Goal: Task Accomplishment & Management: Use online tool/utility

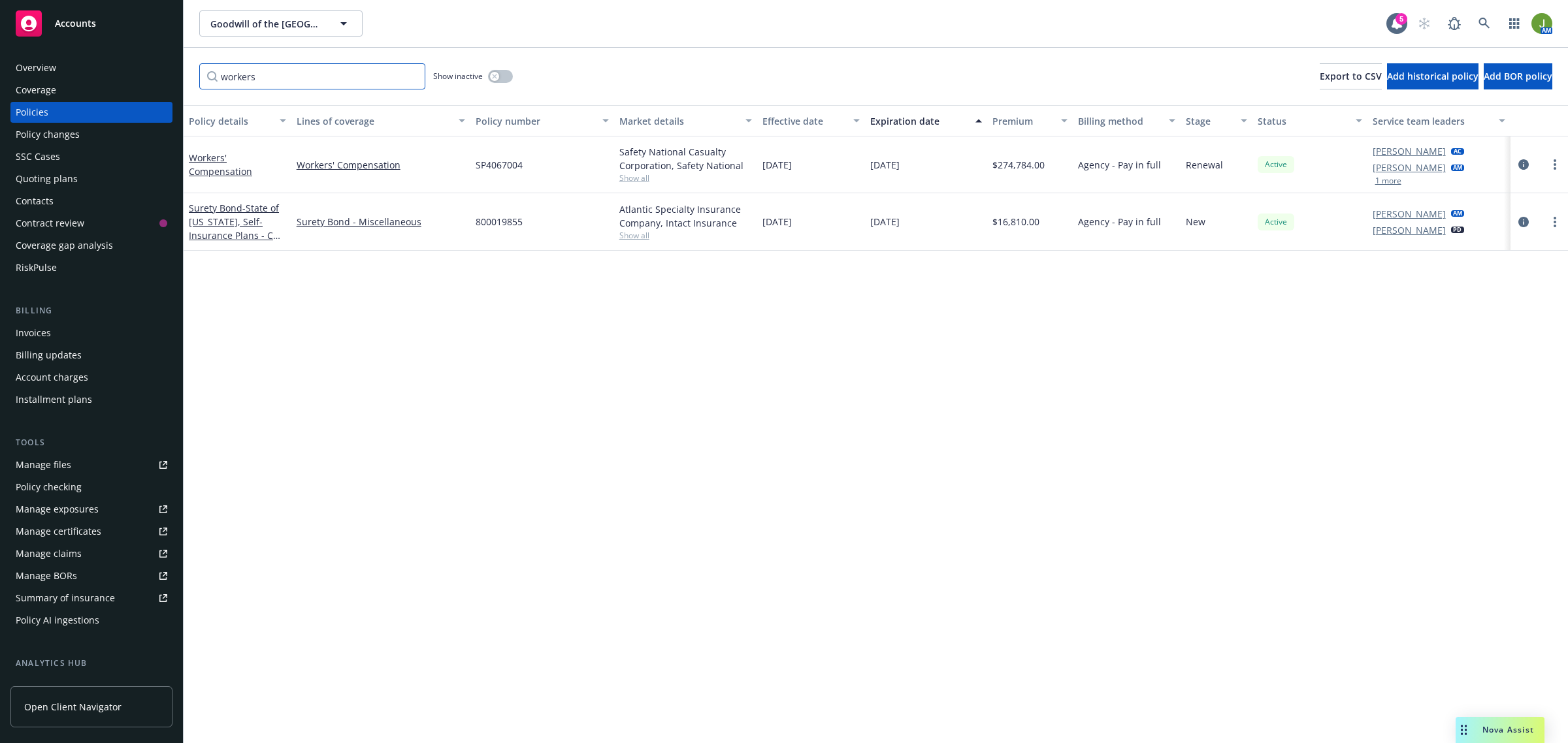
drag, startPoint x: 343, startPoint y: 83, endPoint x: 155, endPoint y: 70, distance: 188.4
click at [170, 75] on div "Accounts Overview Coverage Policies Policy changes SSC Cases Quoting plans Cont…" at bounding box center [784, 371] width 1568 height 743
type input "nonprofit"
click at [1519, 222] on icon "circleInformation" at bounding box center [1523, 222] width 11 height 11
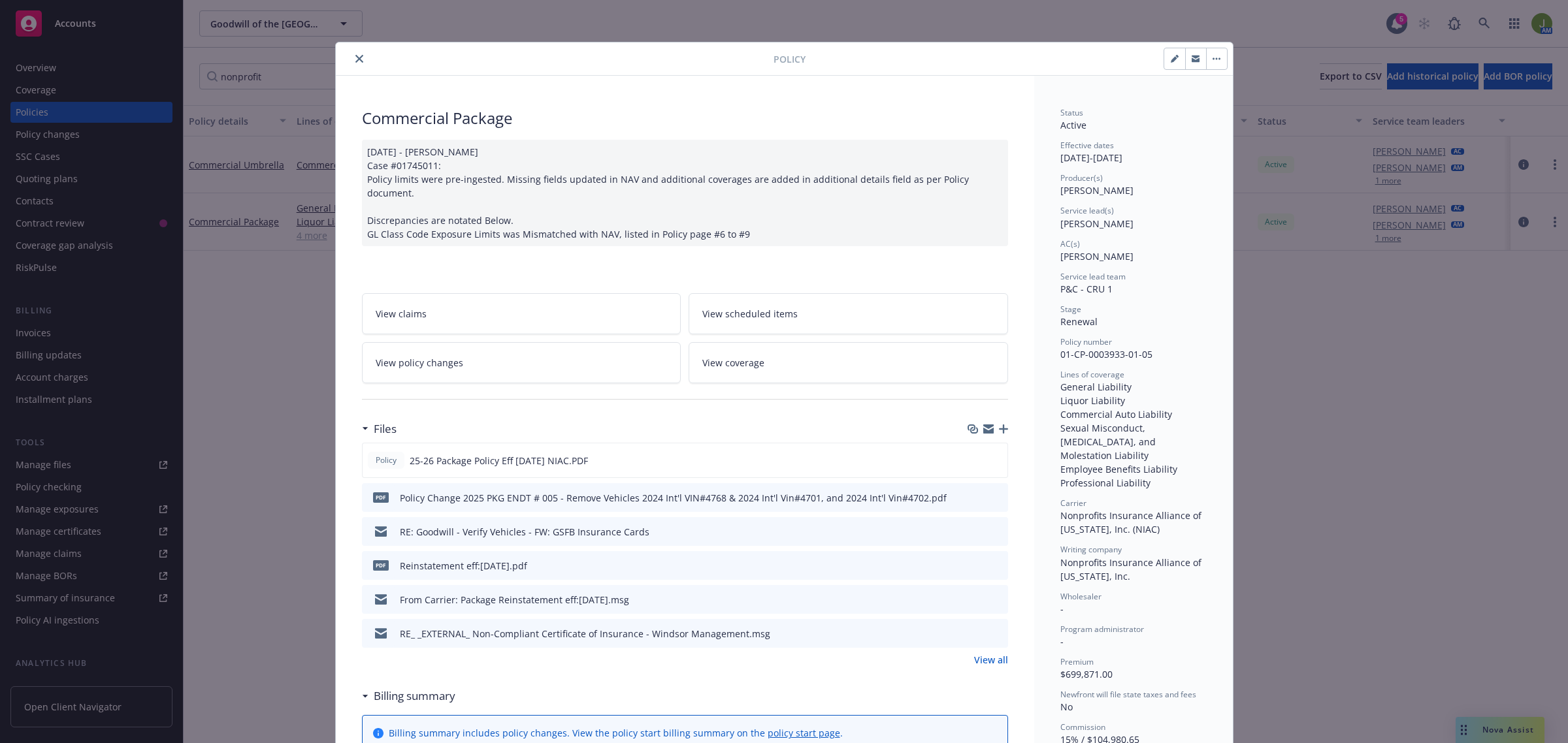
click at [999, 425] on icon "button" at bounding box center [1003, 429] width 9 height 9
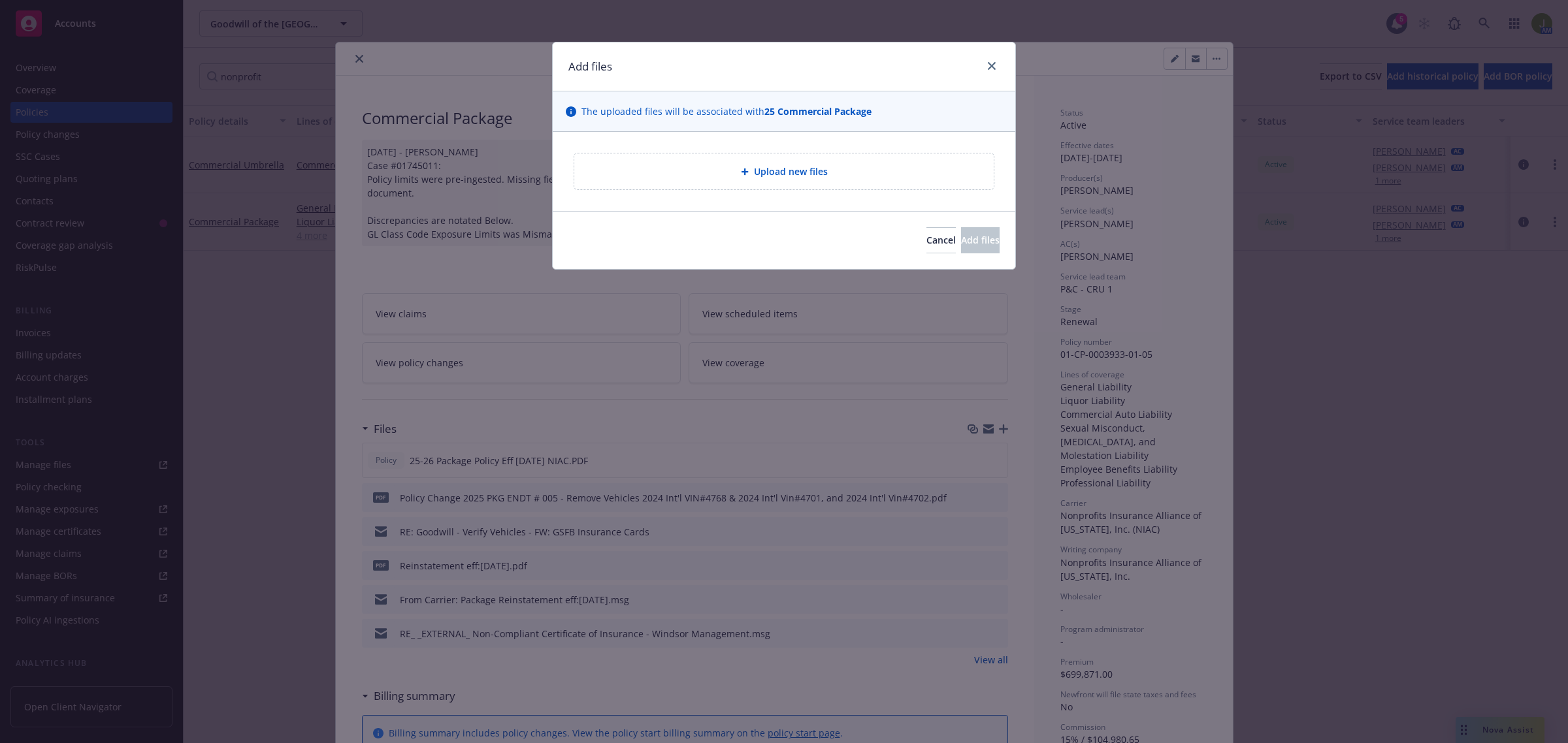
type textarea "x"
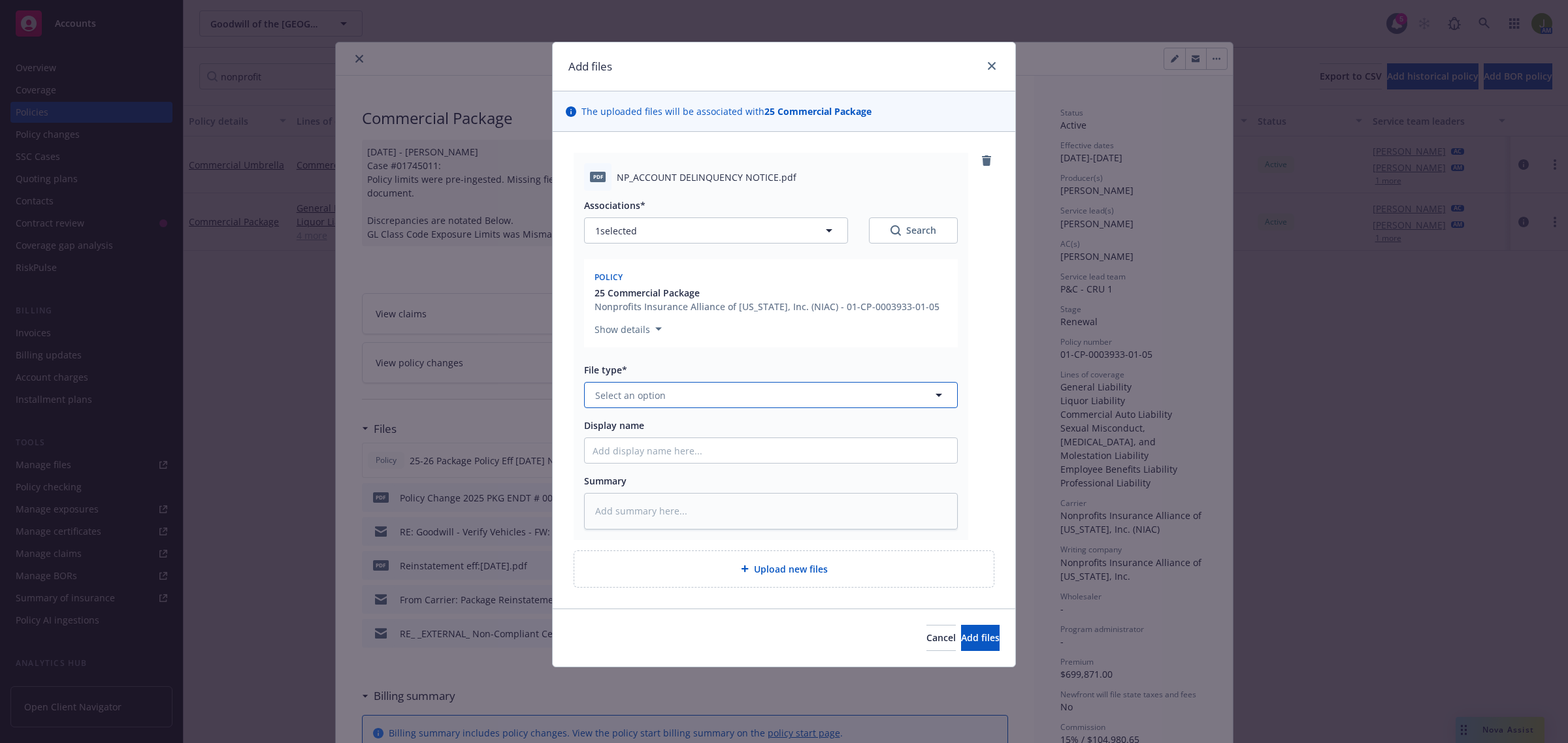
click at [631, 393] on span "Select an option" at bounding box center [630, 396] width 70 height 14
type input "l"
click at [650, 390] on span "Select an option" at bounding box center [630, 396] width 70 height 14
type input "invoice"
type textarea "x"
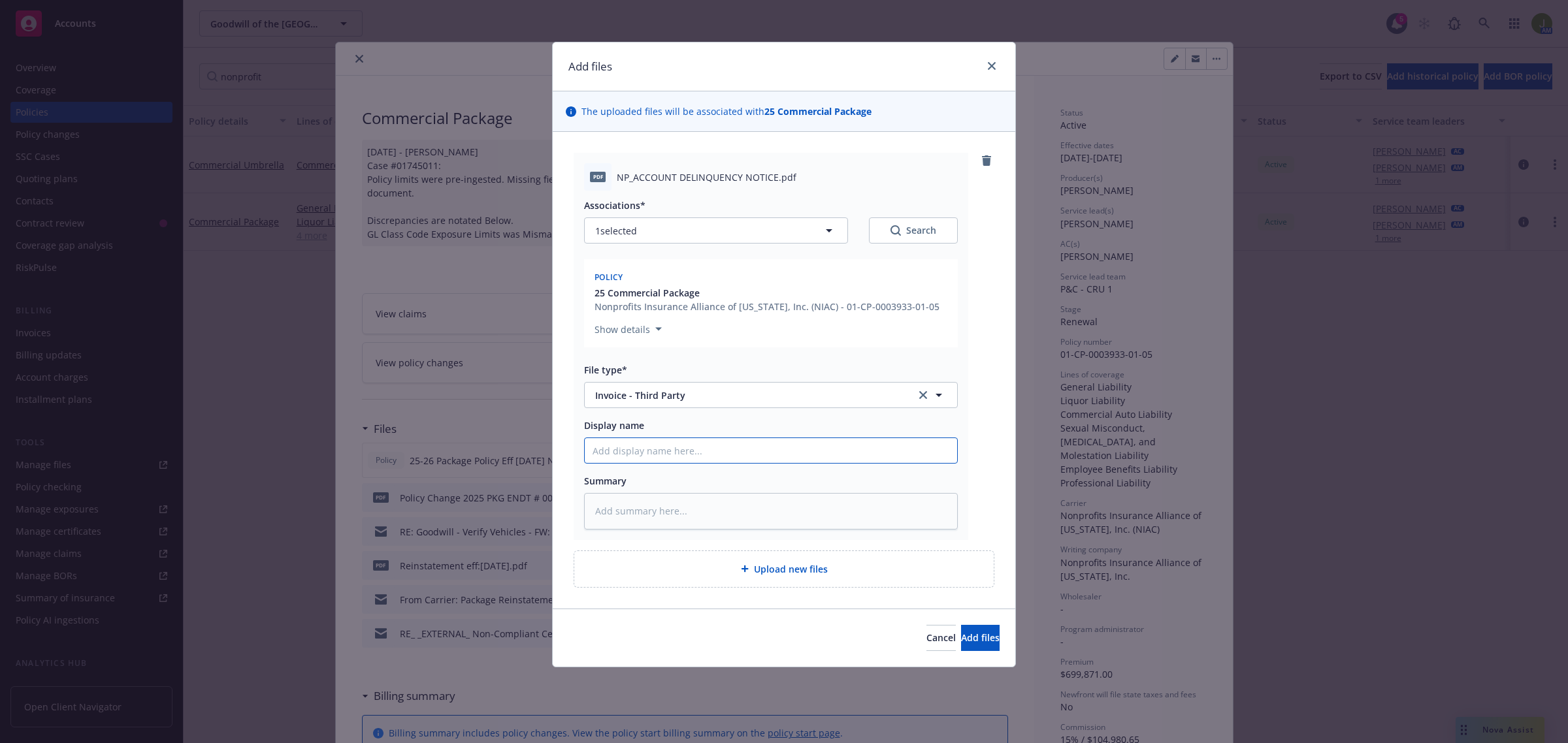
type textarea "x"
type input "N"
type textarea "x"
type input "NI"
type textarea "x"
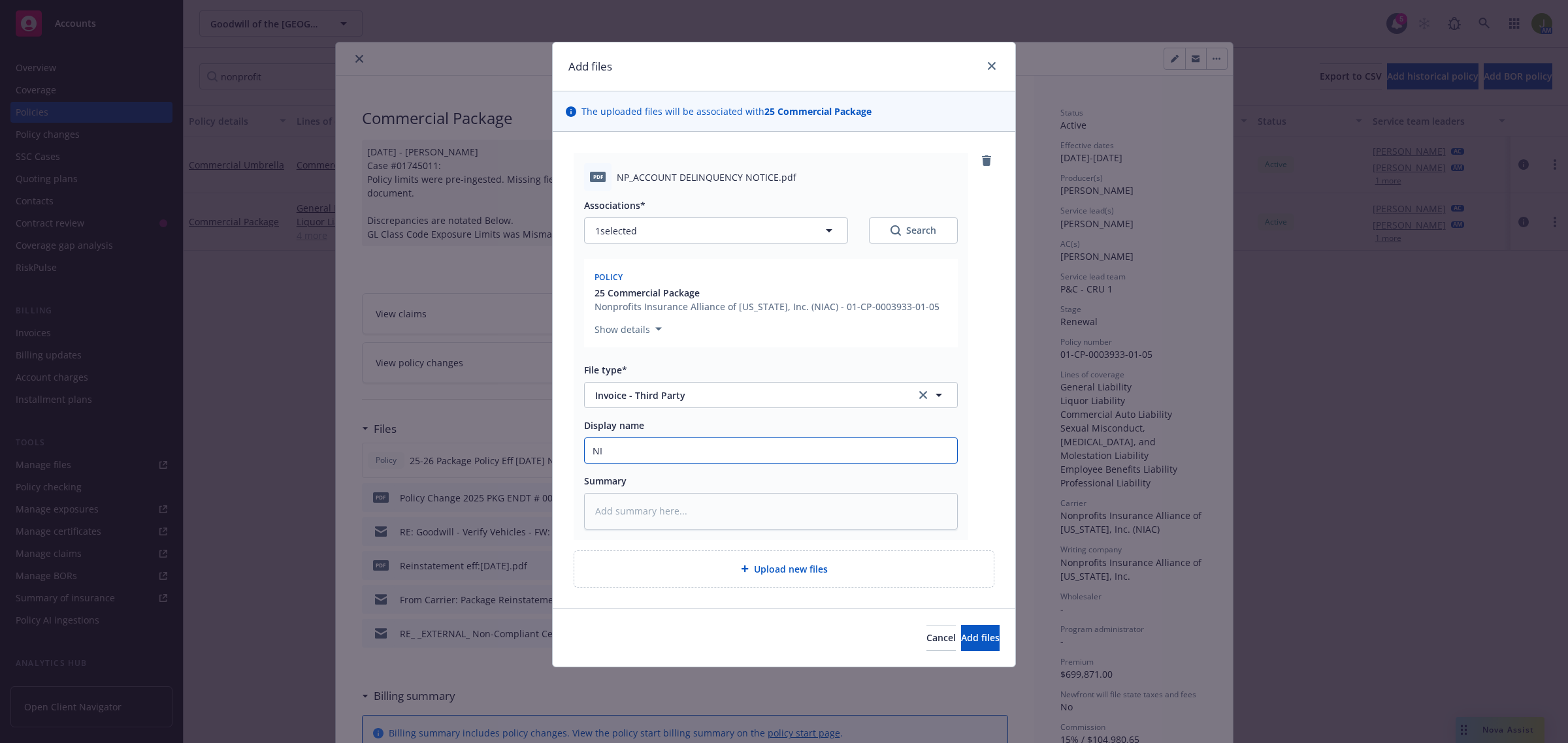
type input "NIA"
type textarea "x"
type input "NIAC"
type textarea "x"
type input "NIAC"
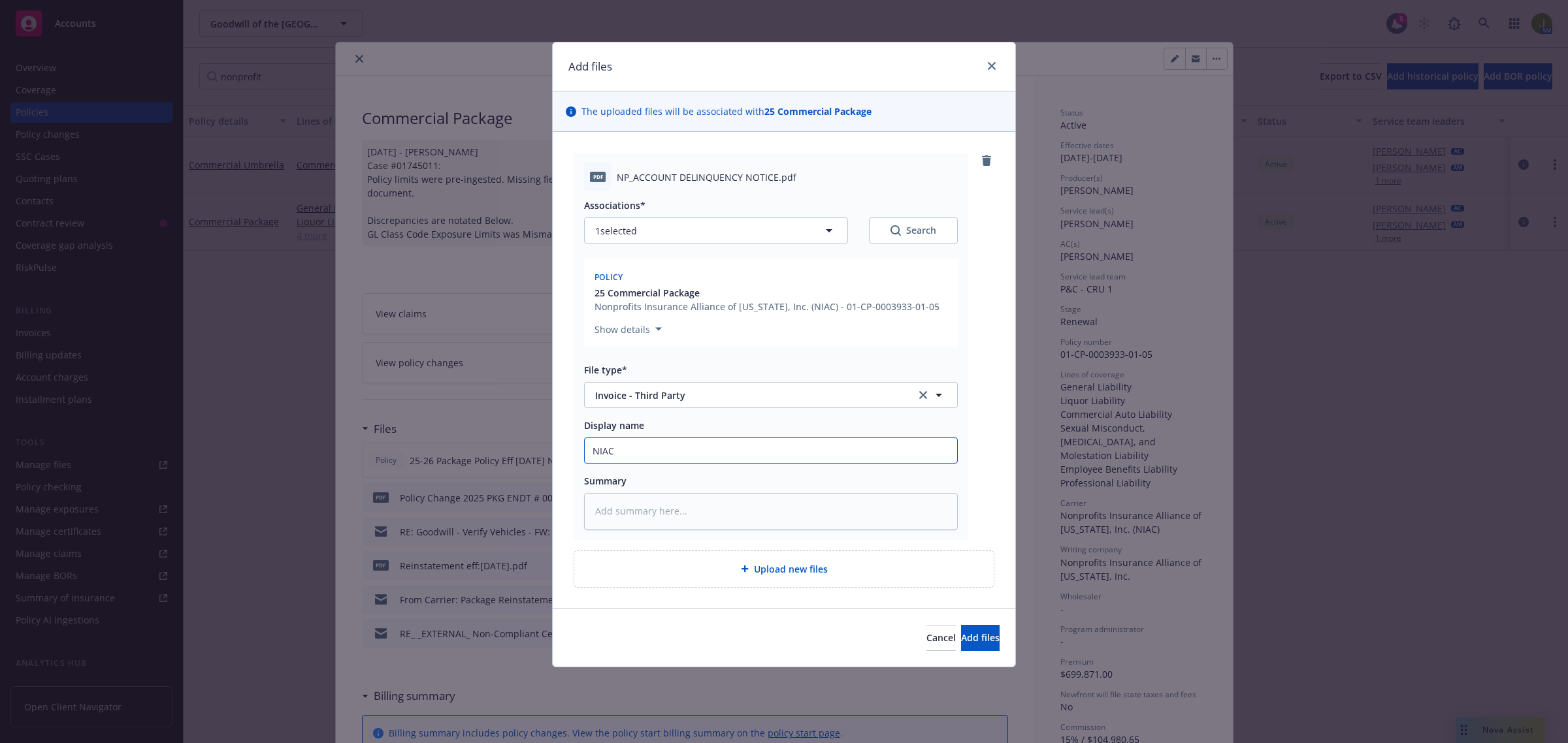
type textarea "x"
type input "NIAC p"
type textarea "x"
type input "NIAC pa"
type textarea "x"
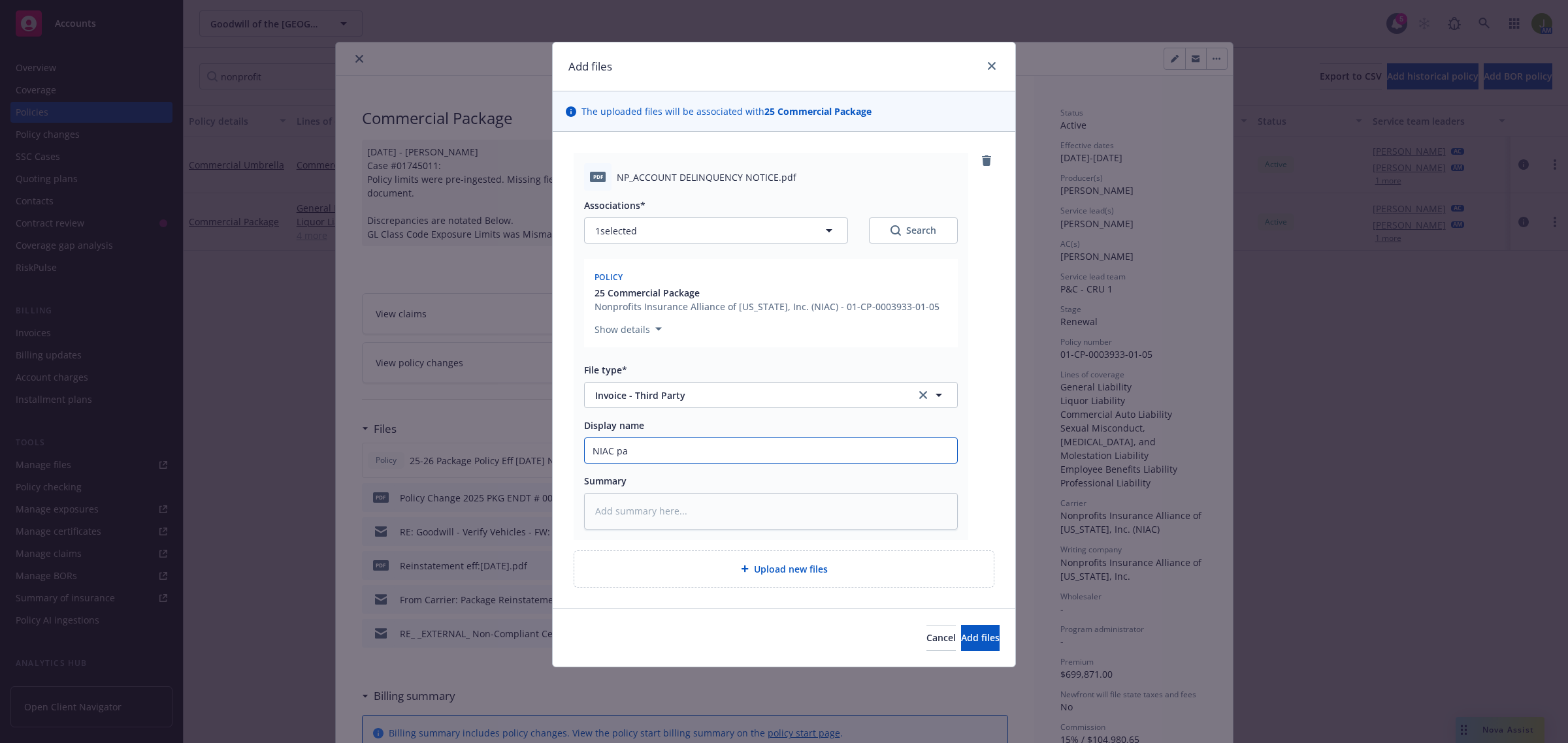
type input "NIAC pas"
type textarea "x"
type input "NIAC past"
type textarea "x"
type input "NIAC past"
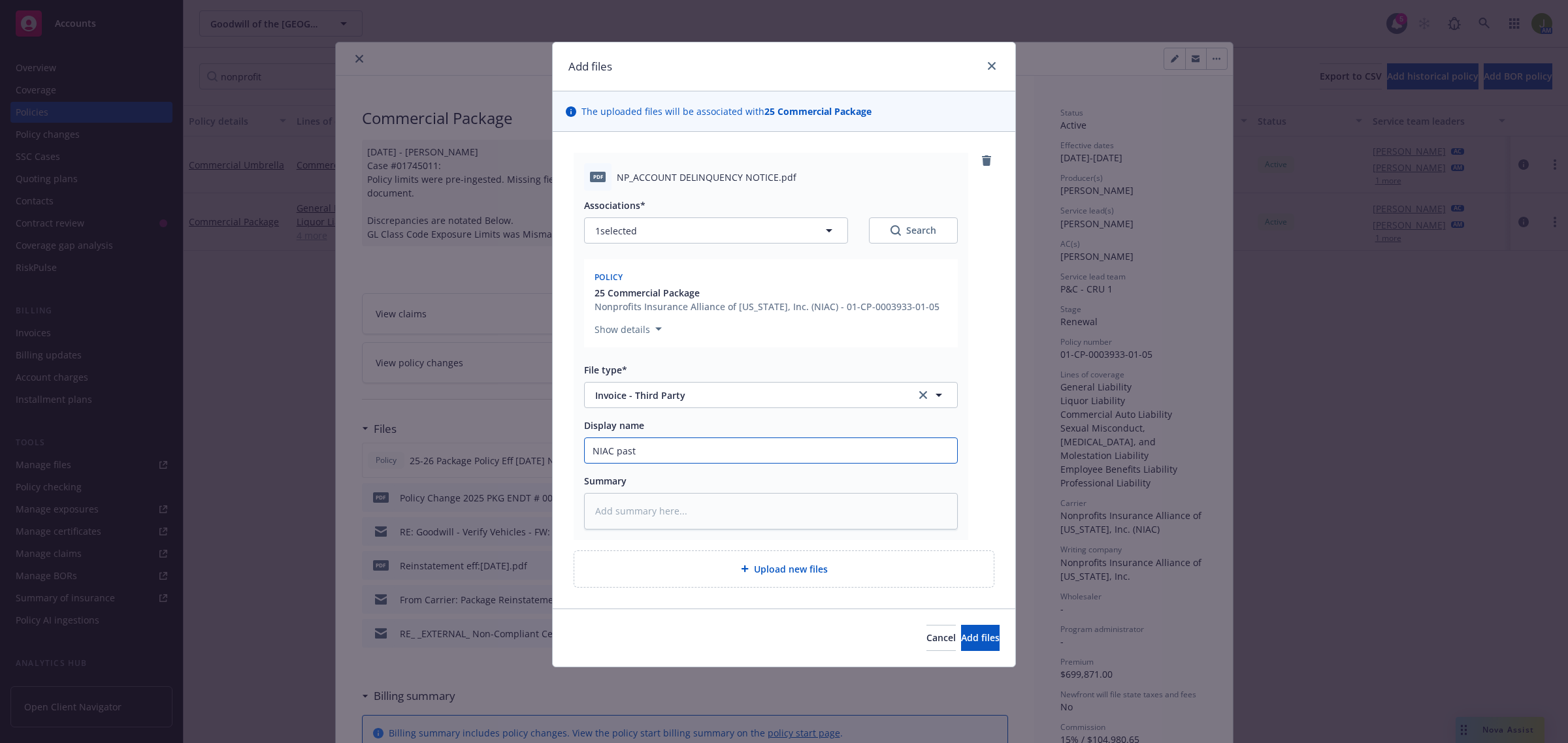
type textarea "x"
type input "NIAC past d"
type textarea "x"
type input "NIAC past du"
type textarea "x"
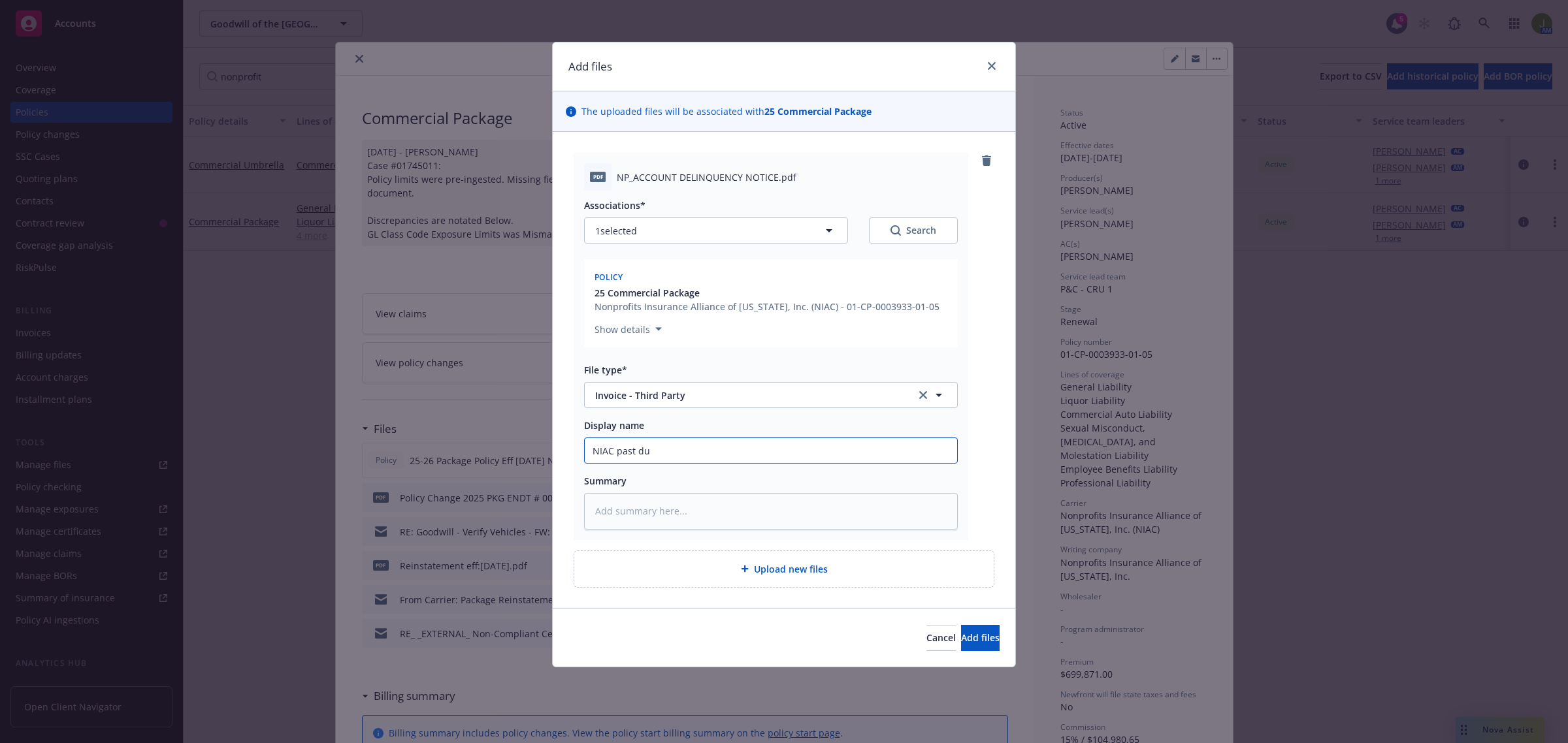
type input "NIAC past due"
type textarea "x"
type input "NIAC past due"
type textarea "x"
type input "NIAC past due i"
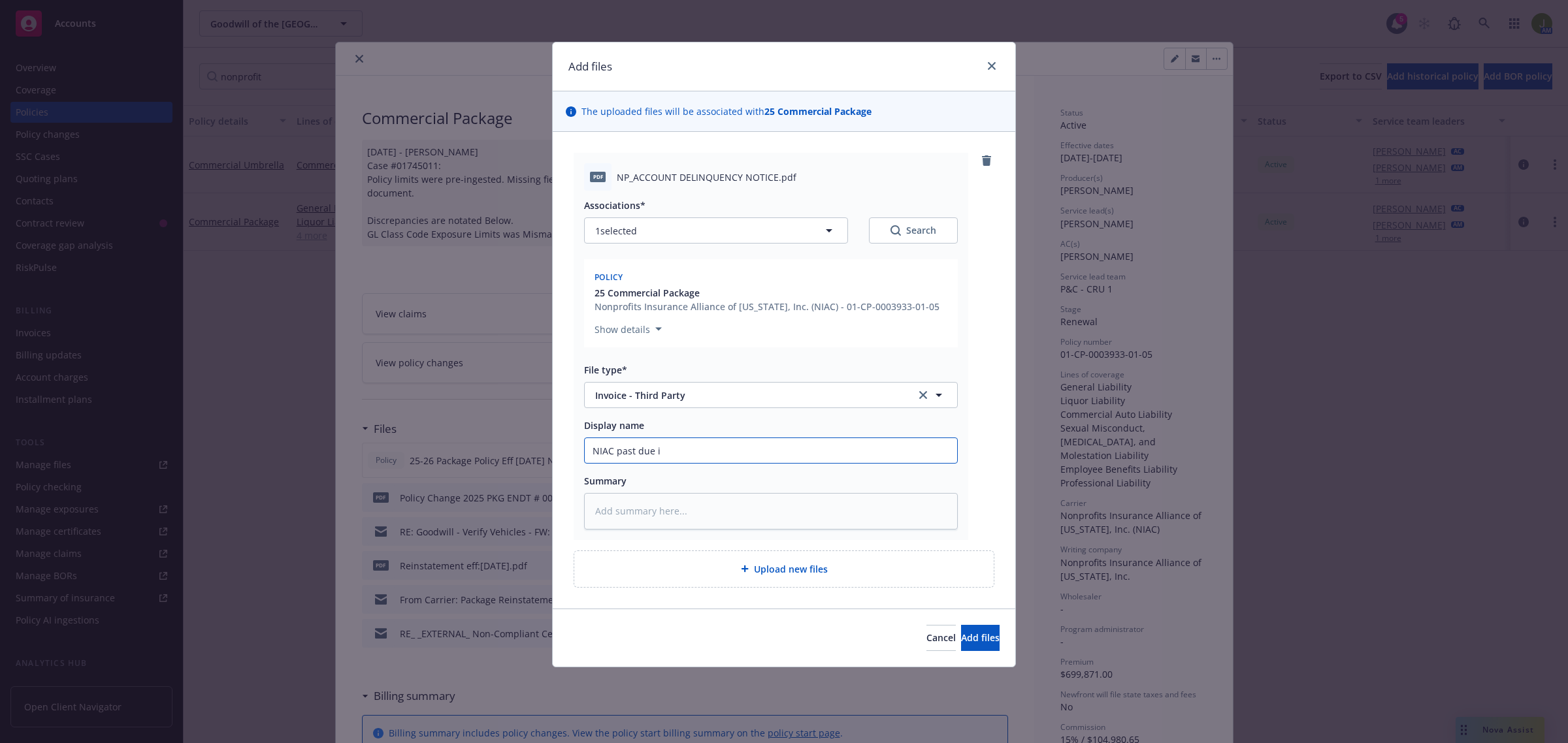
type textarea "x"
type input "NIAC past due in"
type textarea "x"
type input "NIAC past due inv"
type textarea "x"
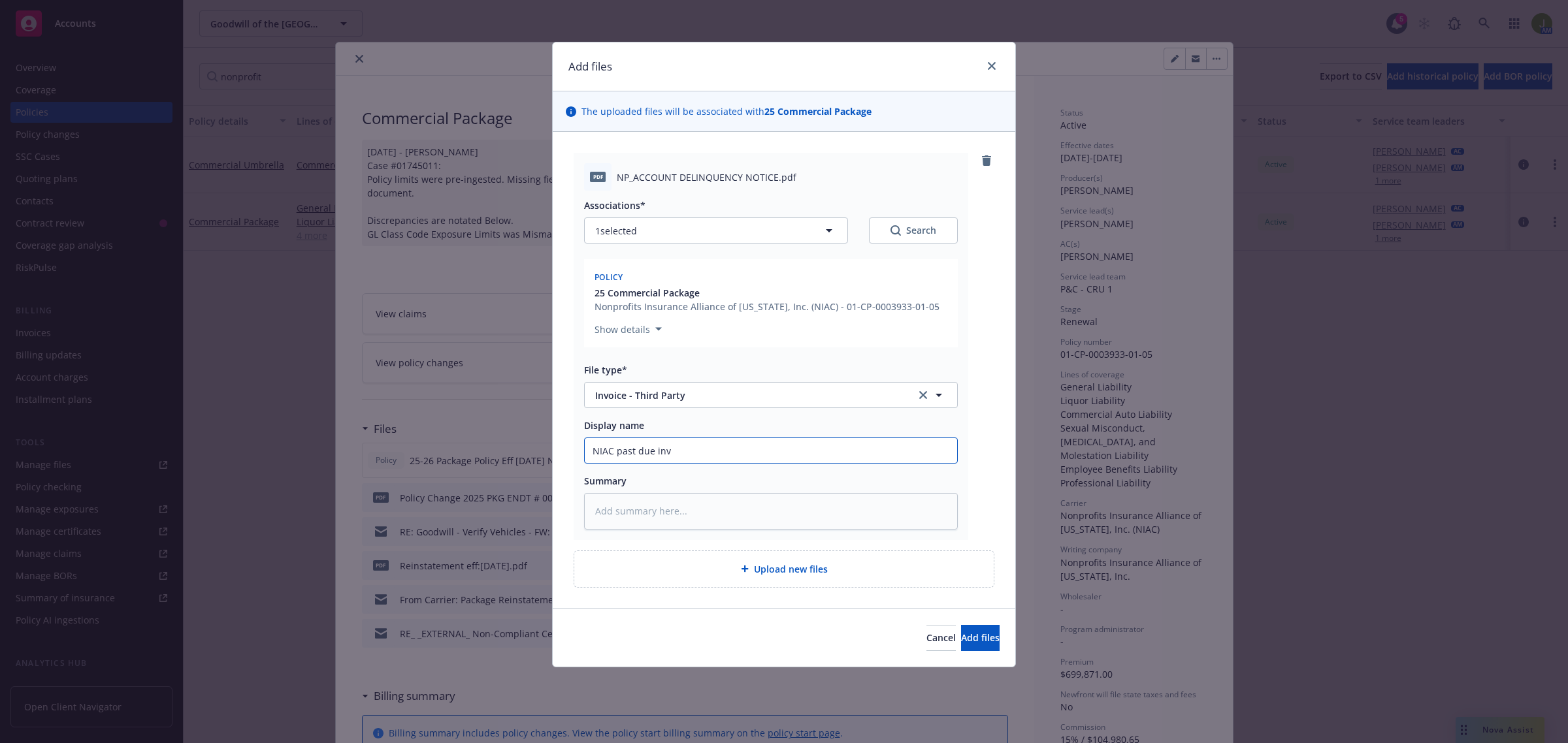
type input "NIAC past due invo"
type textarea "x"
type input "NIAC past due invoi"
type textarea "x"
type input "NIAC past due invoic"
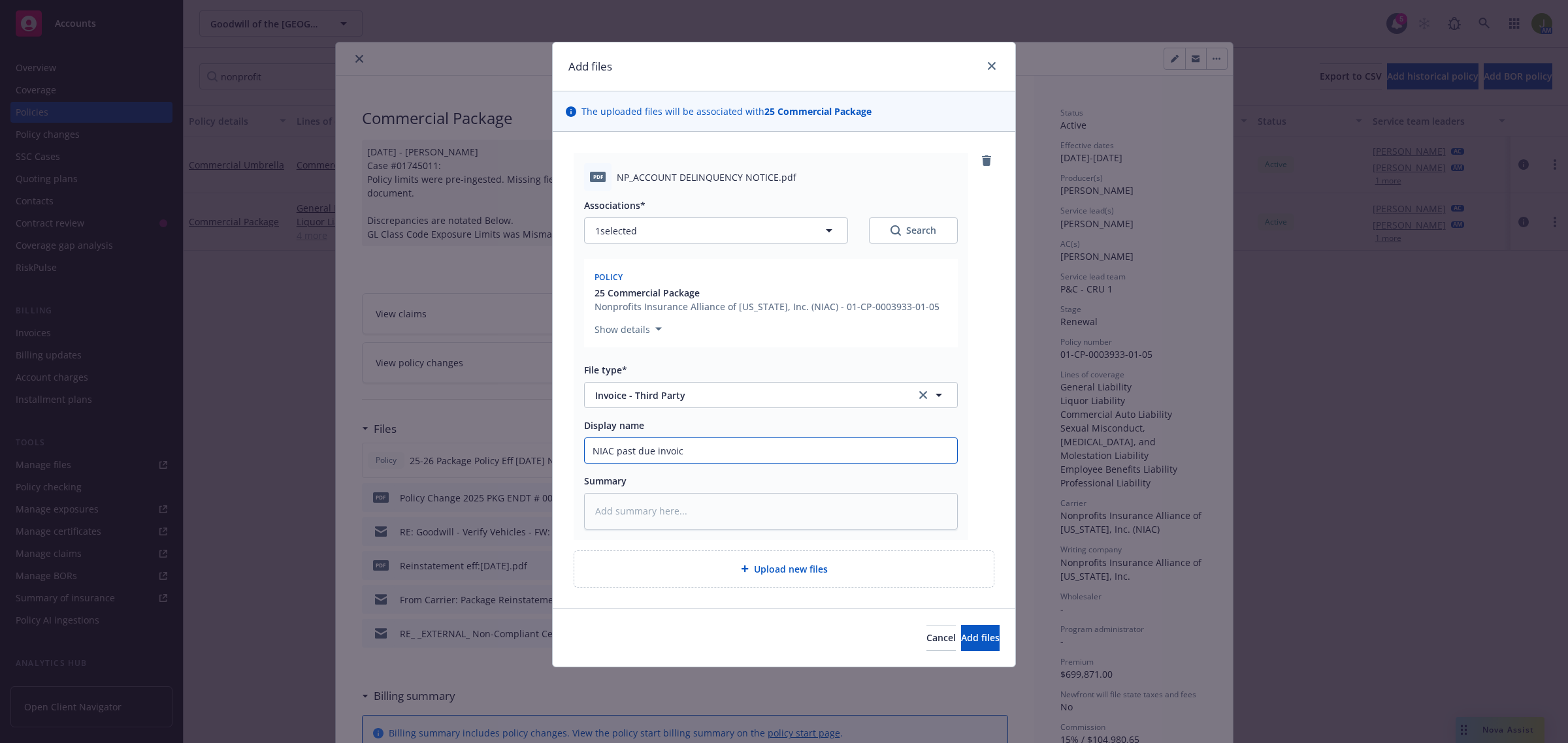
type textarea "x"
type input "NIAC past due invoice"
type textarea "x"
type input "NIAC past due invoice"
type textarea "x"
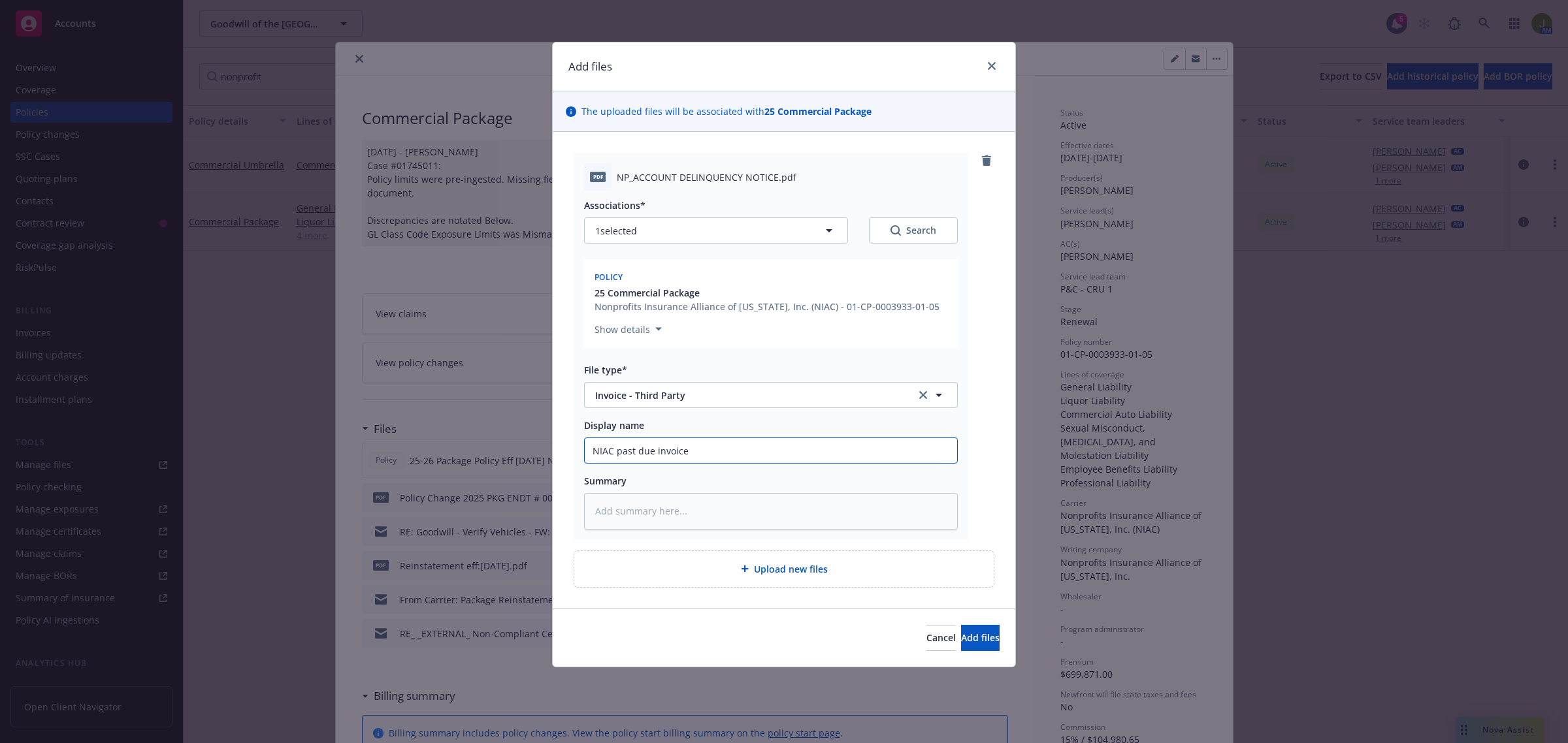
type input "NIAC past due invoice"
type textarea "x"
type input "NIAC past due invoice,"
type textarea "x"
type input "NIAC past due invoice,"
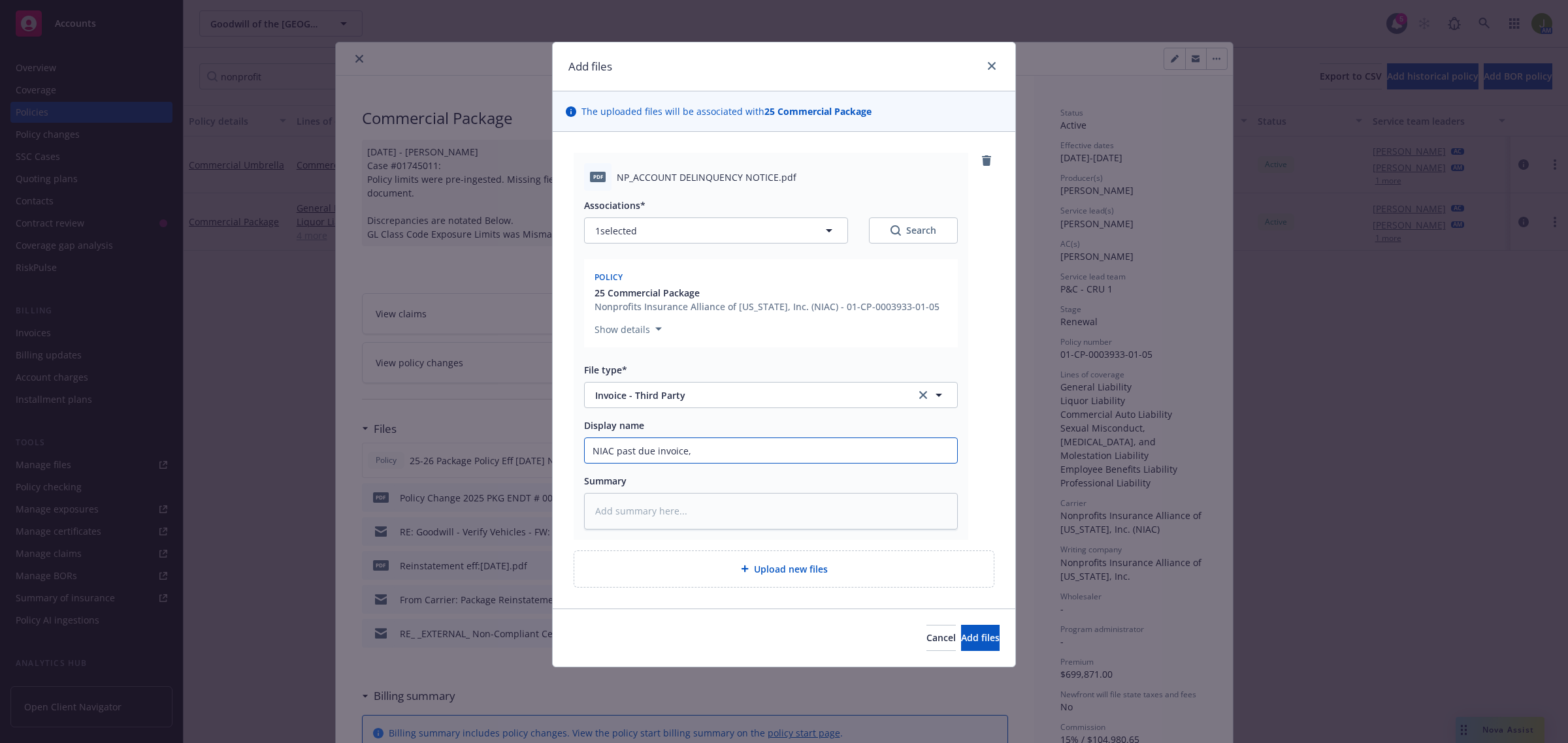
type textarea "x"
type input "NIAC past due invoice, d"
type textarea "x"
type input "NIAC past due invoice, du"
type textarea "x"
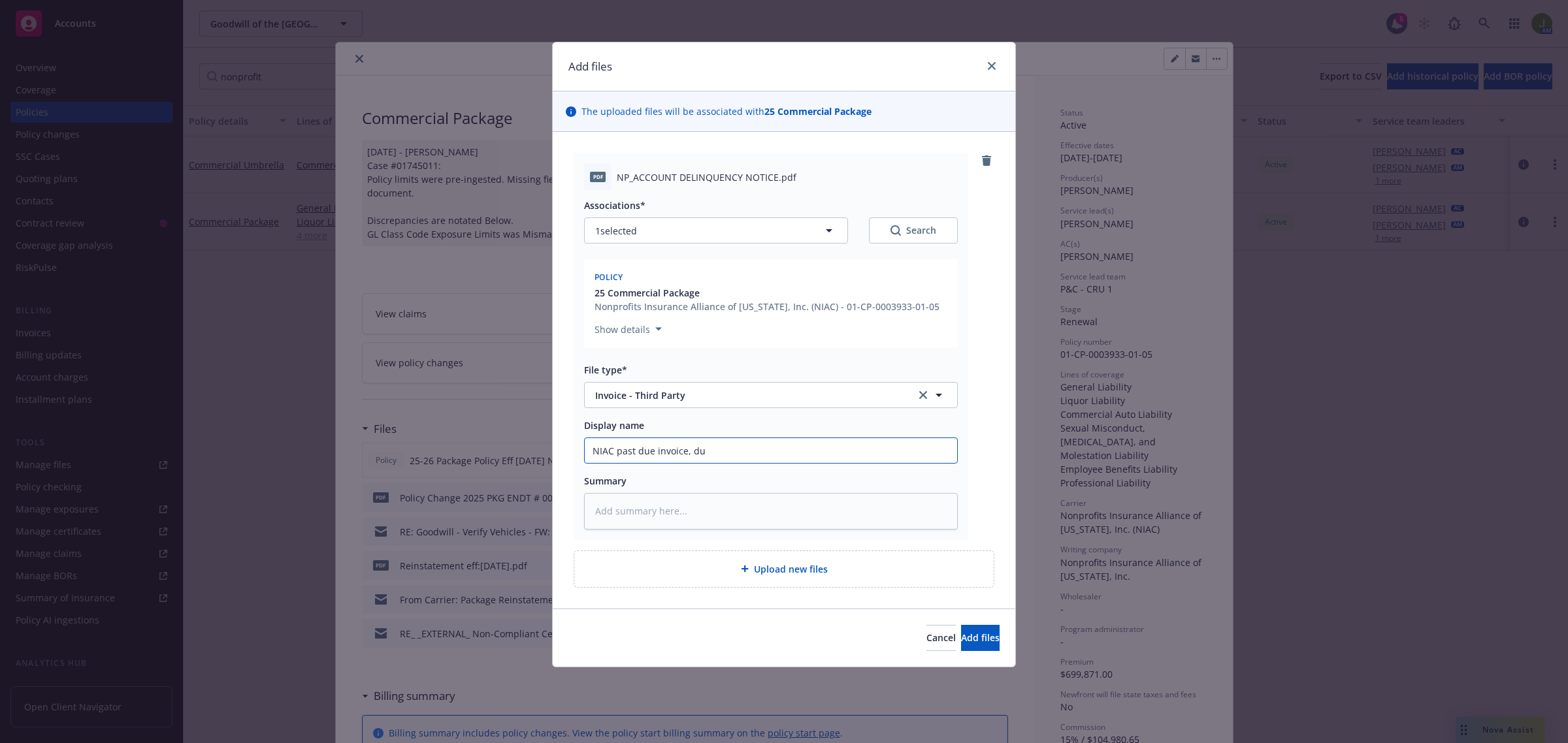
type input "NIAC past due invoice, due"
type textarea "x"
type input "NIAC past due invoice, due"
type textarea "x"
type input "NIAC past due invoice, due 9"
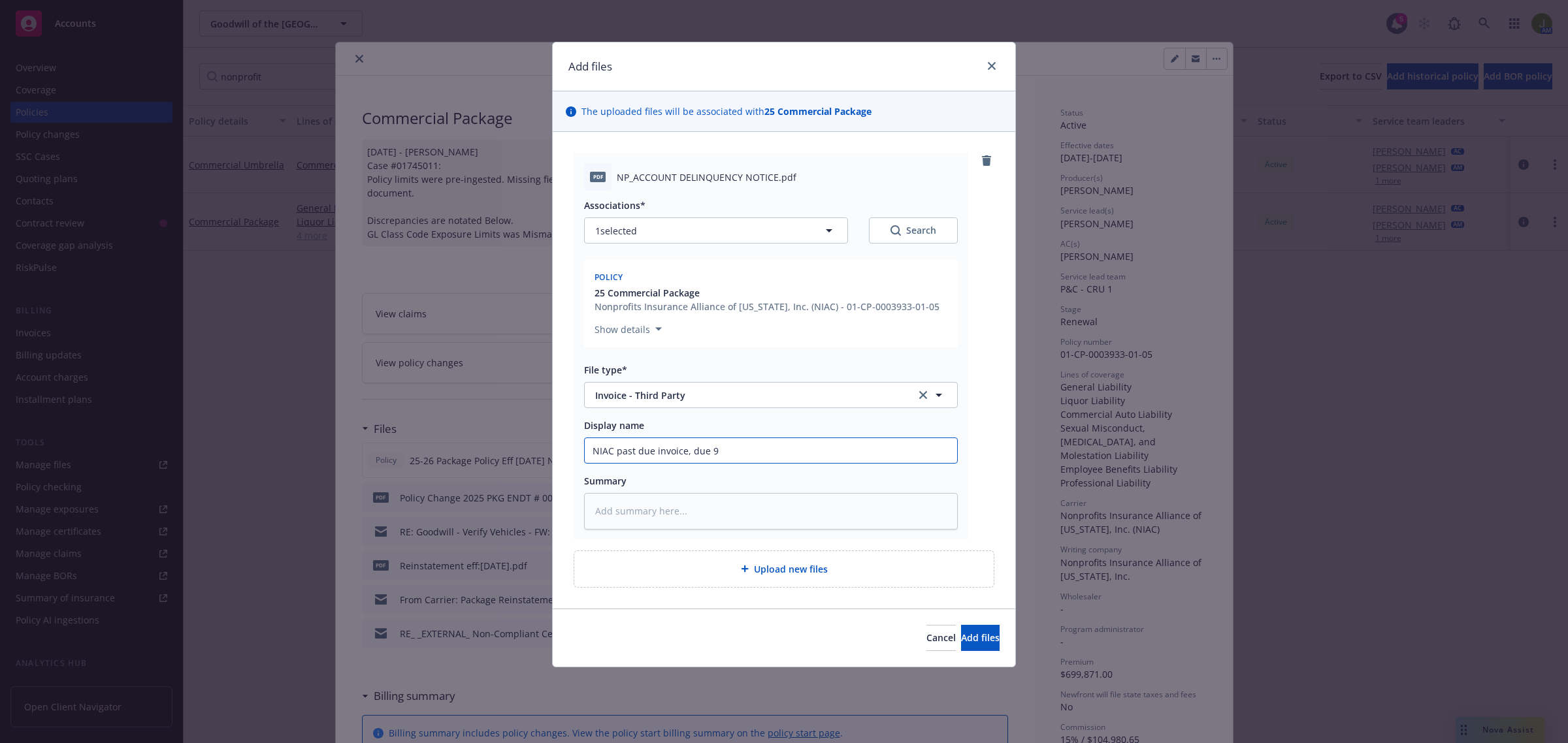
type textarea "x"
type input "NIAC past due invoice, due 9/"
type textarea "x"
type input "NIAC past due invoice, due 9/2"
type textarea "x"
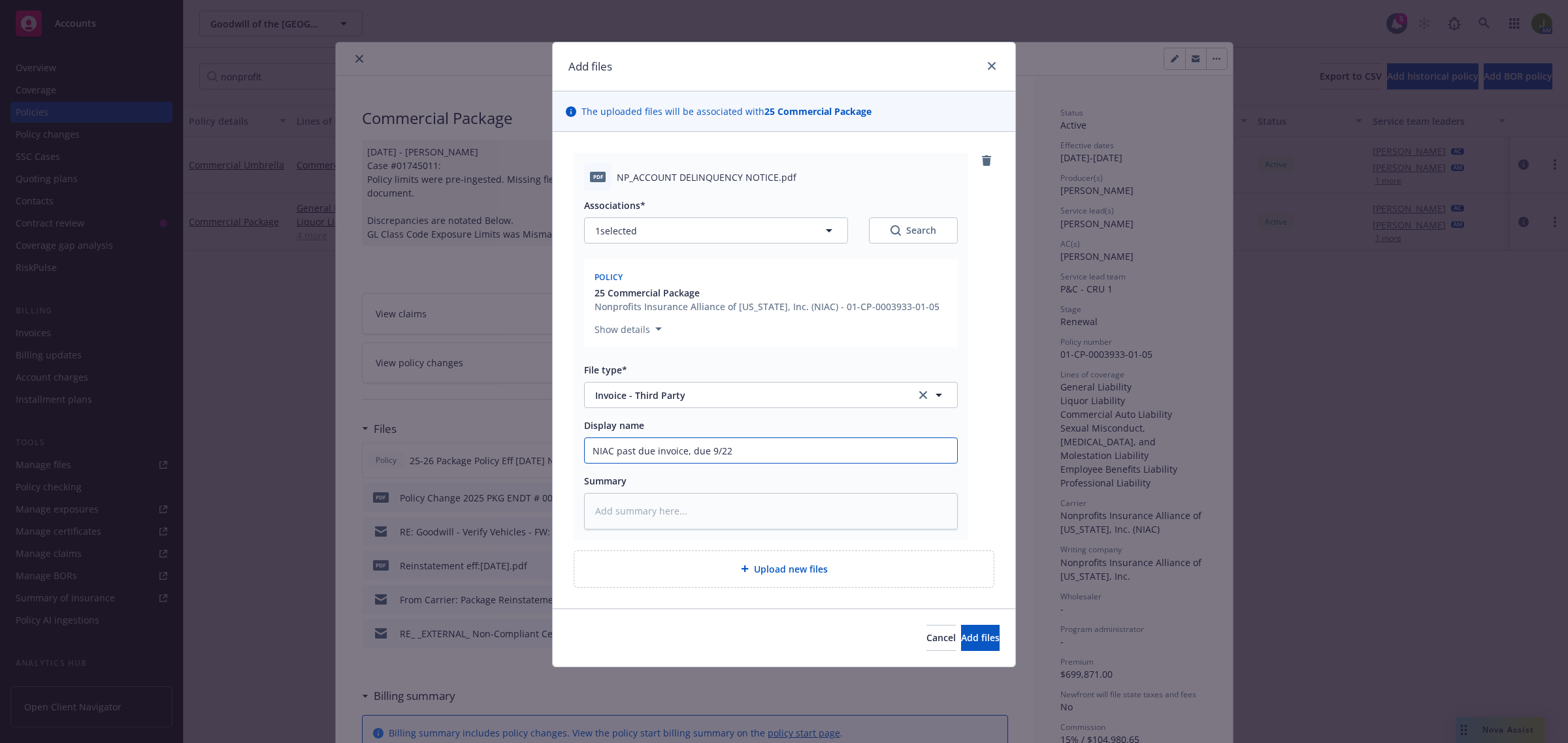
type input "NIAC past due invoice, due 9/22"
type textarea "x"
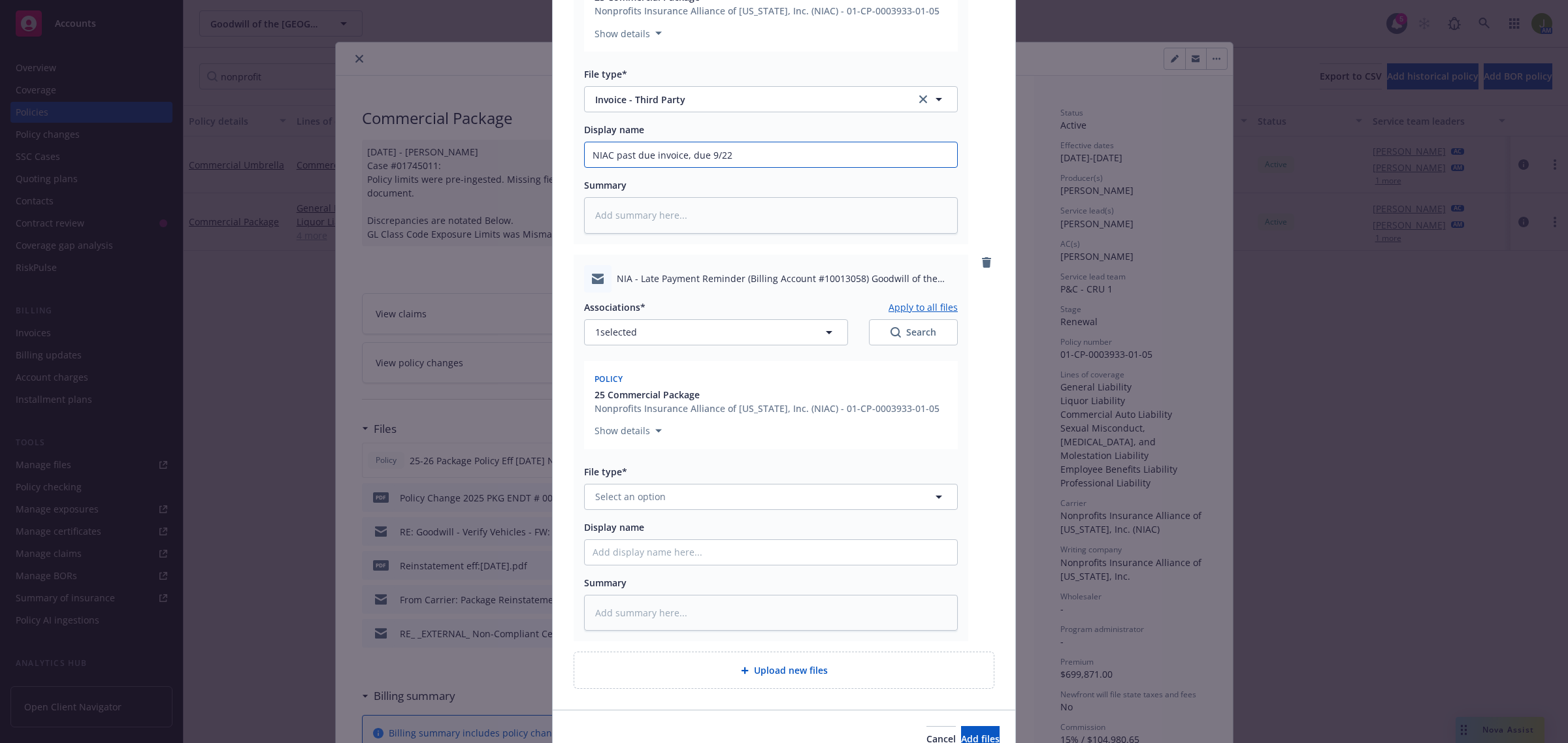
scroll to position [363, 0]
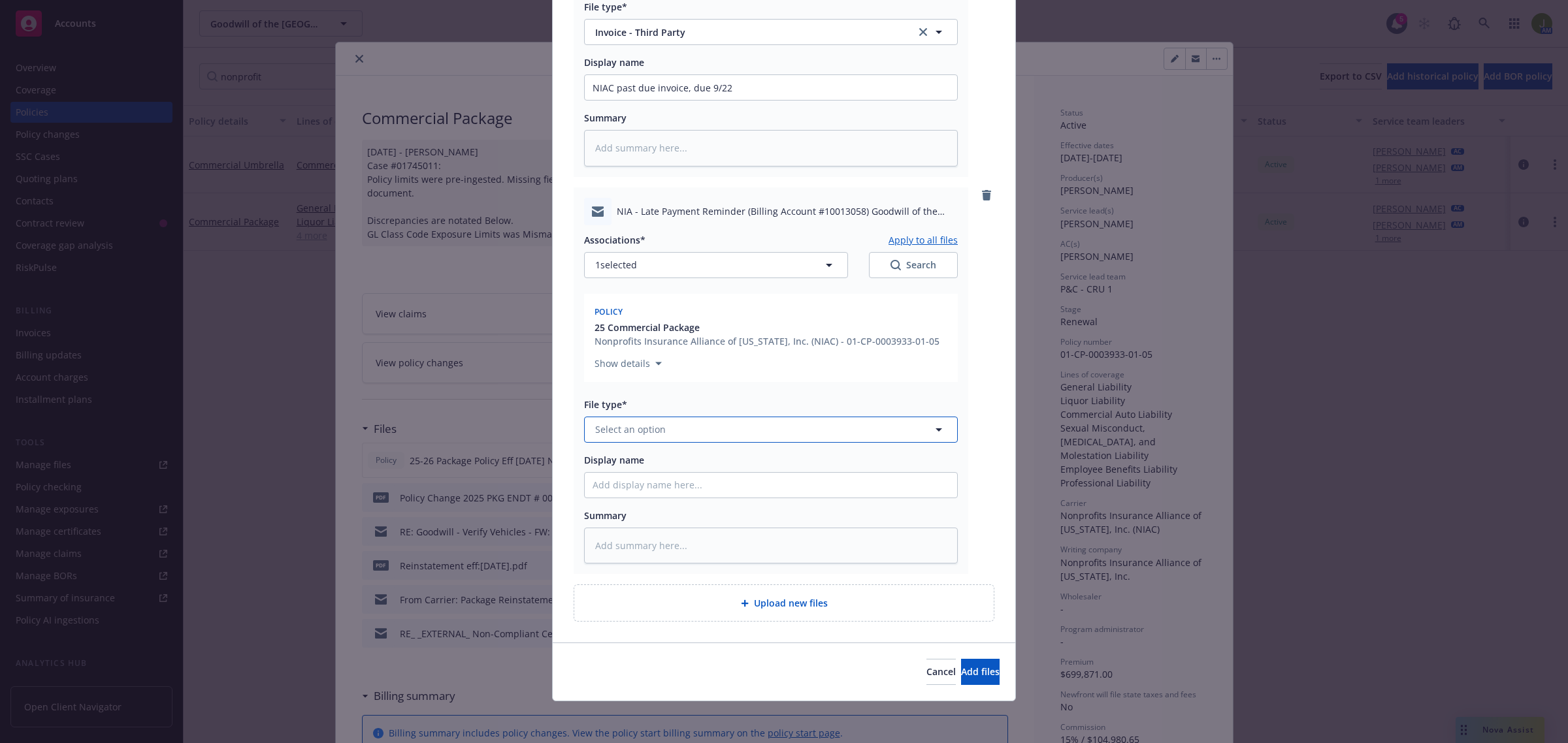
click at [652, 434] on span "Select an option" at bounding box center [630, 430] width 70 height 14
type input "email"
type textarea "x"
type input "F"
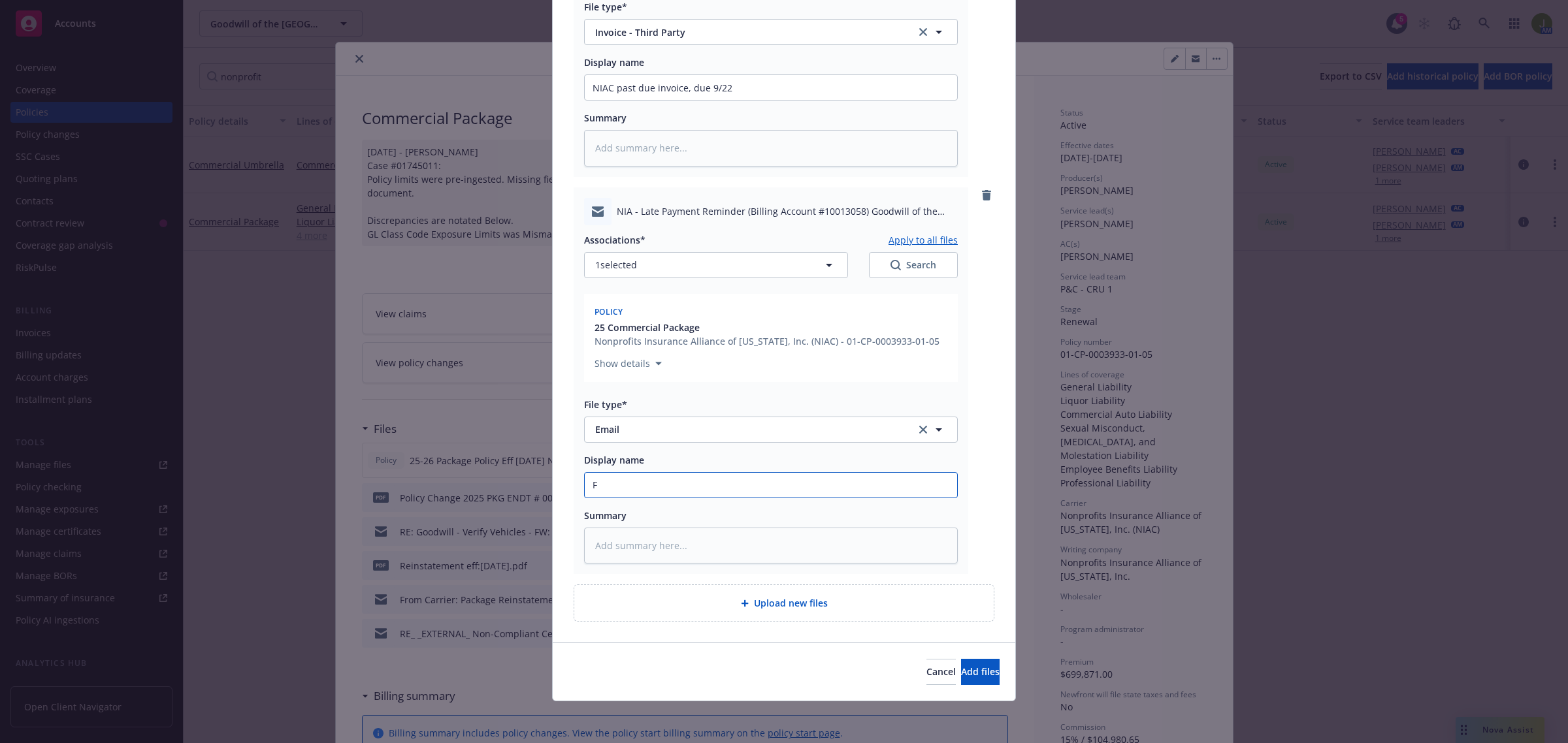
type textarea "x"
type input "Fr"
type textarea "x"
type input "Fro"
type textarea "x"
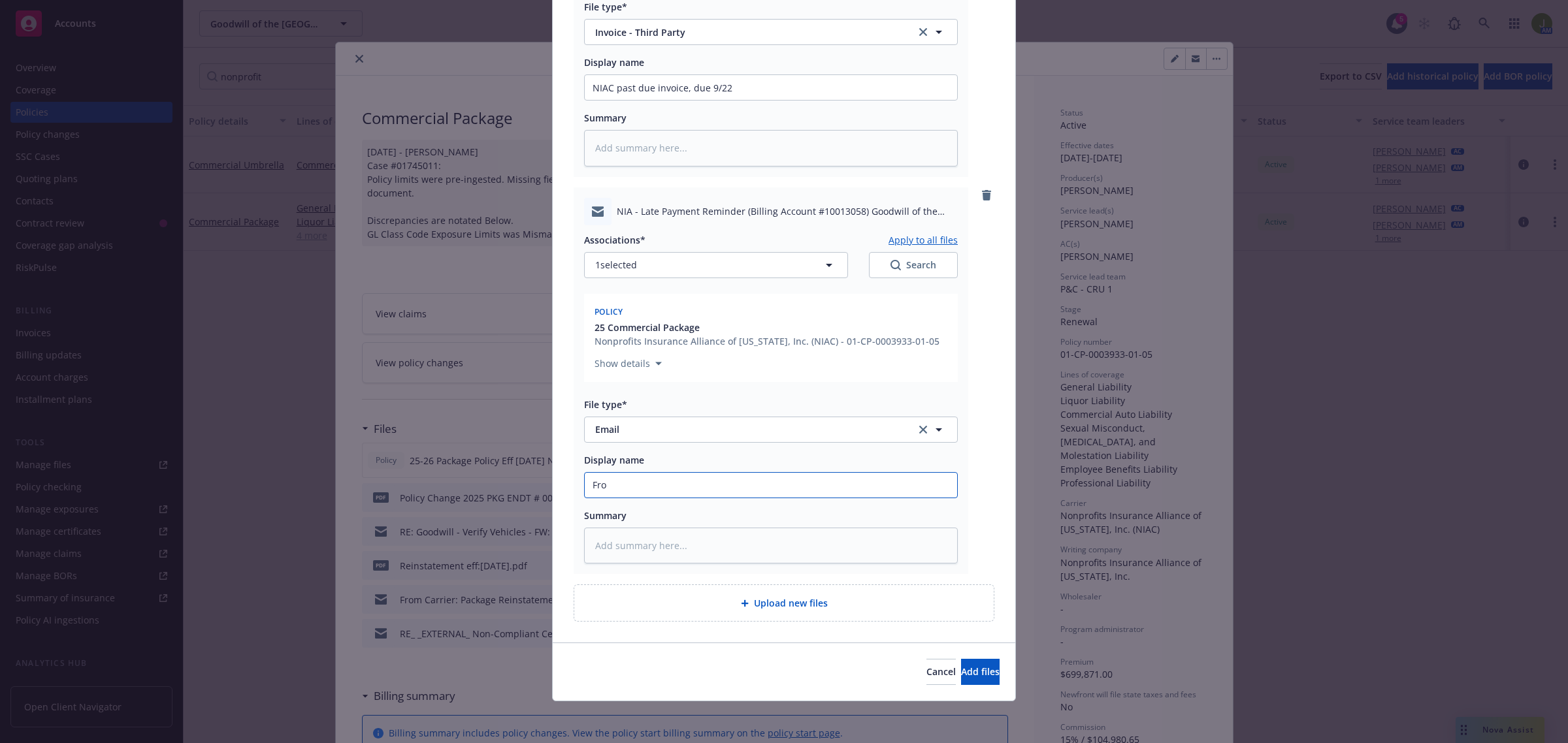
type input "From"
type textarea "x"
type input "From"
type textarea "x"
type input "From N"
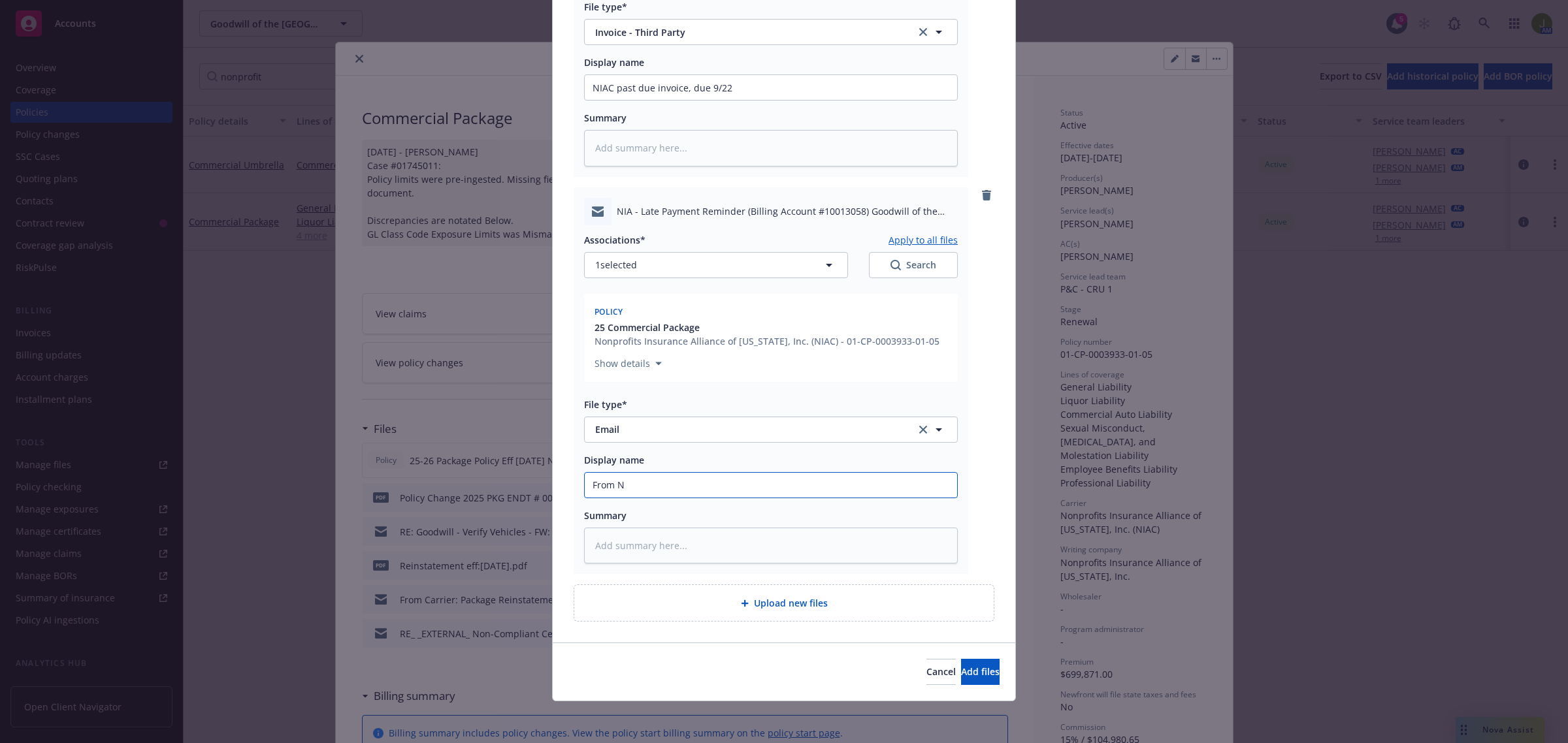
type textarea "x"
type input "From NI"
type textarea "x"
type input "From NIA"
type textarea "x"
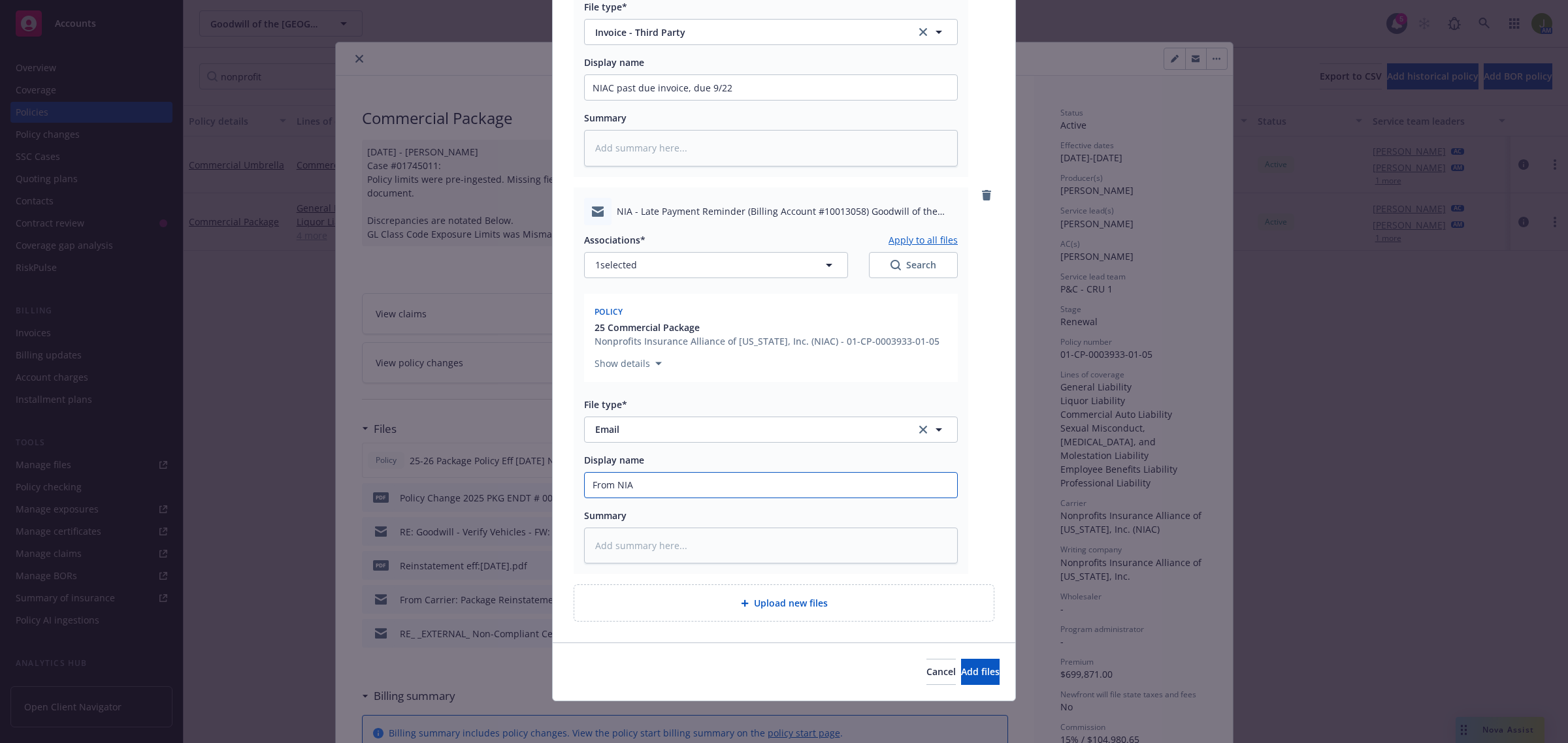
type input "From NIAC"
type textarea "x"
type input "From [GEOGRAPHIC_DATA]:"
type textarea "x"
type input "From [GEOGRAPHIC_DATA]:"
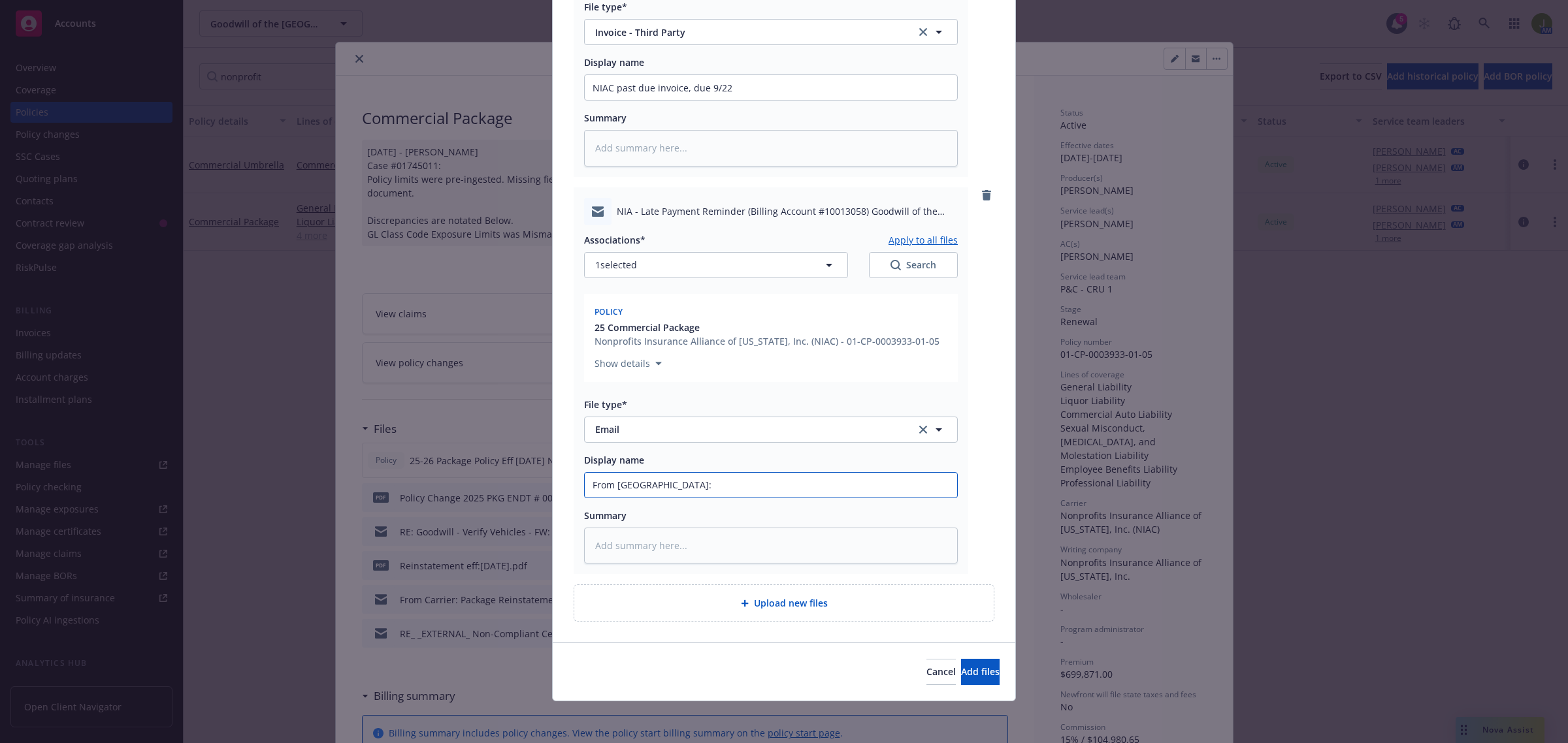
type textarea "x"
type input "From NIAC: r"
type textarea "x"
type input "From [GEOGRAPHIC_DATA]: re"
type textarea "x"
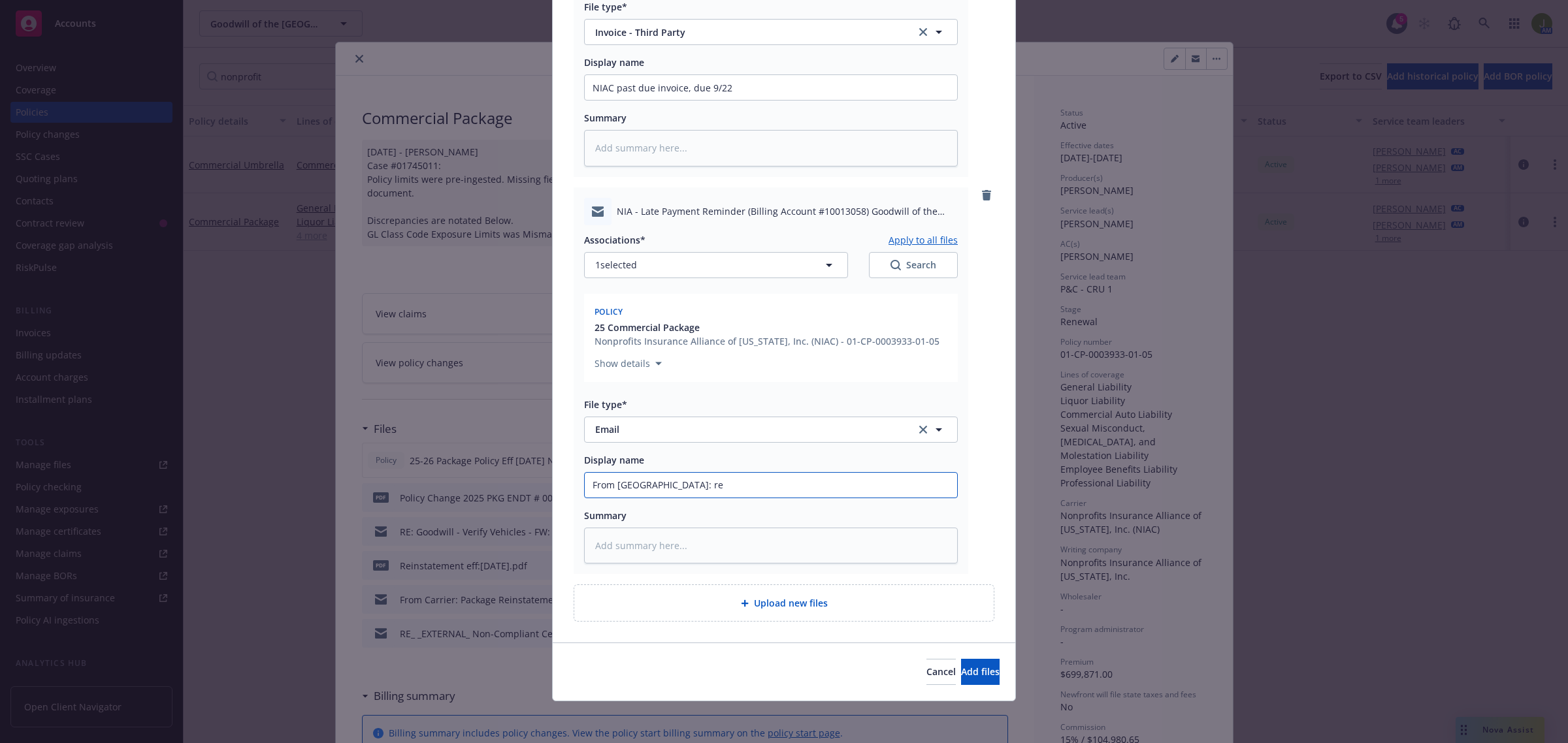
type input "From NIAC: r"
type textarea "x"
type input "From [GEOGRAPHIC_DATA]:"
type textarea "x"
type input "From NIAC: r"
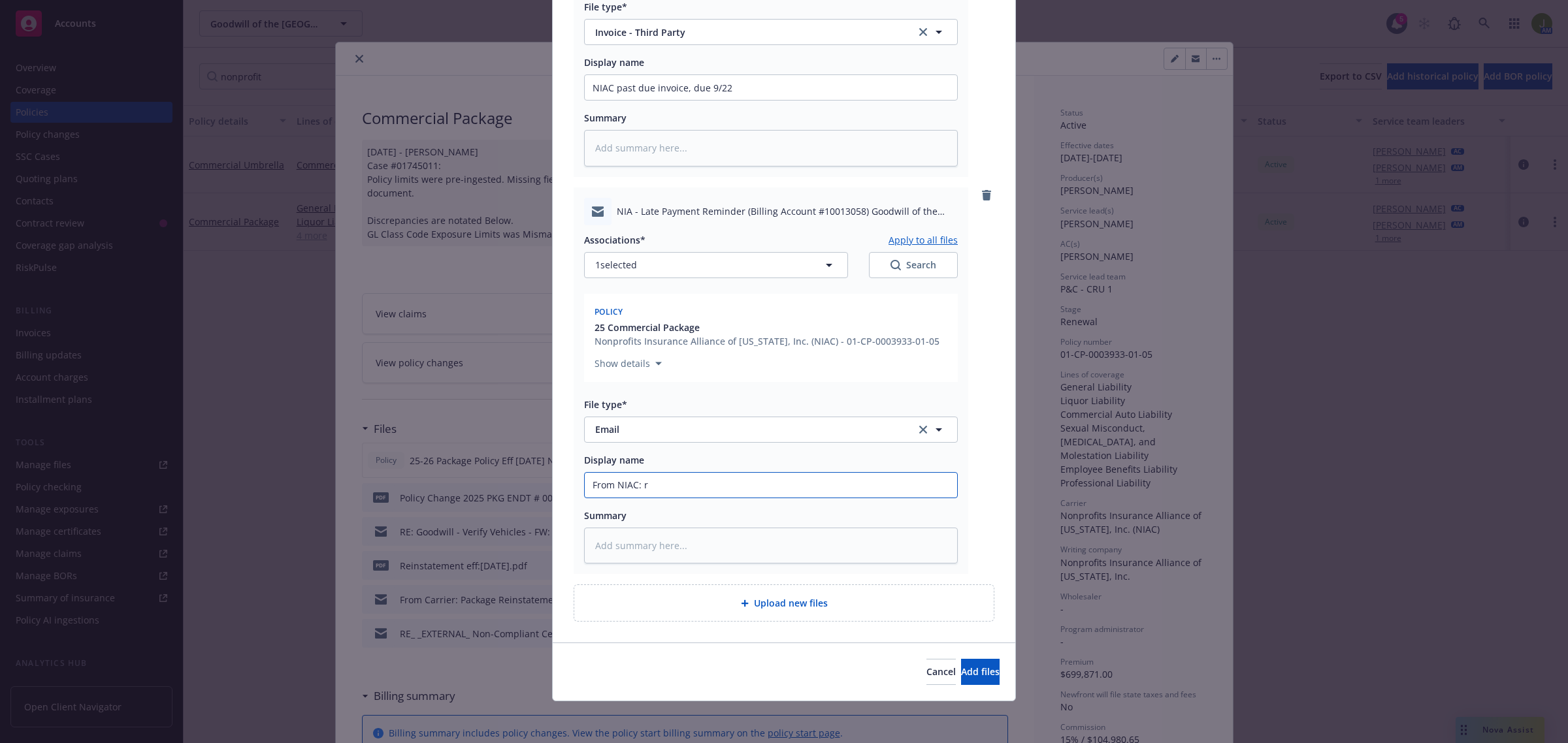
type textarea "x"
type input "From [GEOGRAPHIC_DATA]: re"
type textarea "x"
type input "From [GEOGRAPHIC_DATA]: re"
type textarea "x"
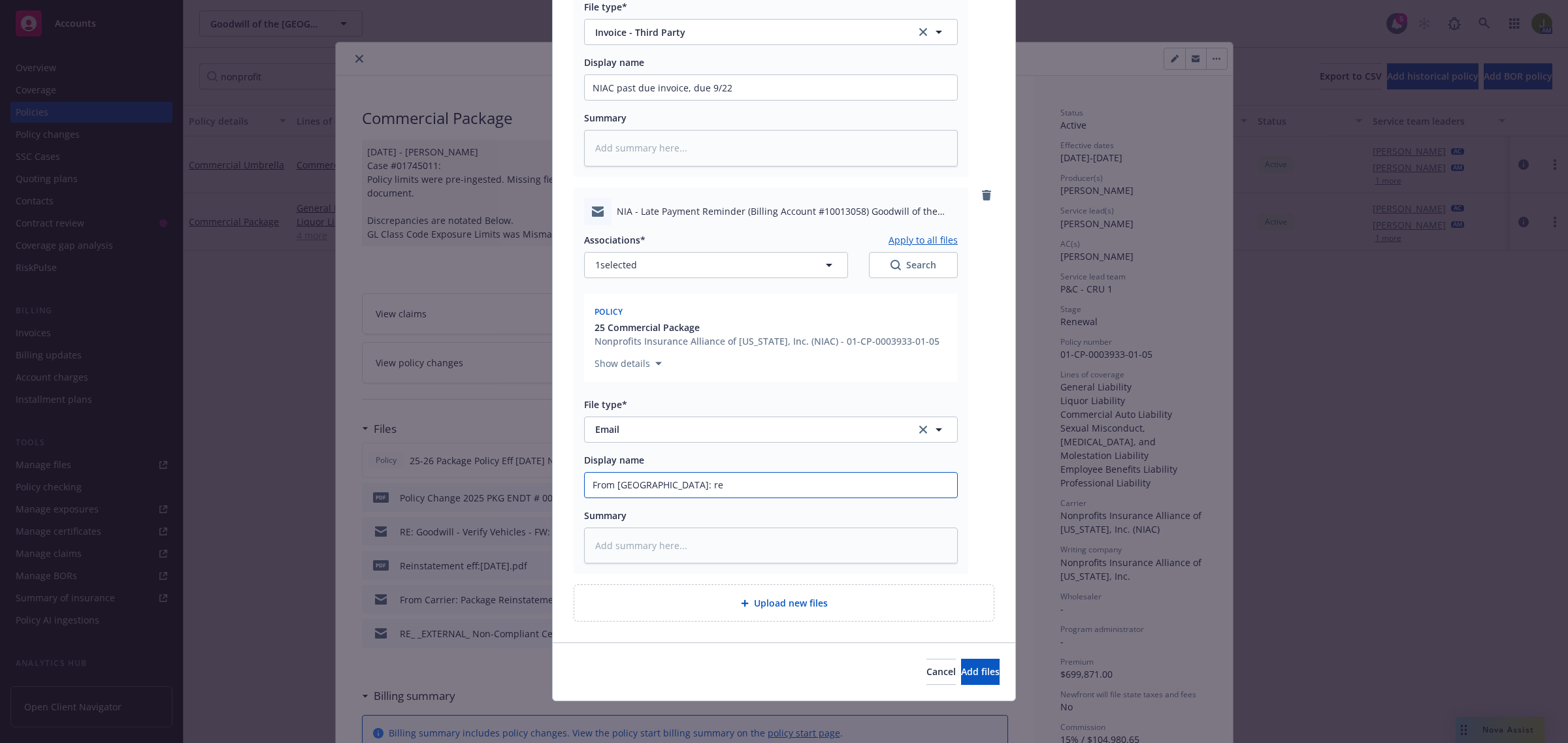
type input "From NIAC: re p"
type textarea "x"
type input "From [GEOGRAPHIC_DATA]: re pa"
type textarea "x"
type input "From NIAC: re pas"
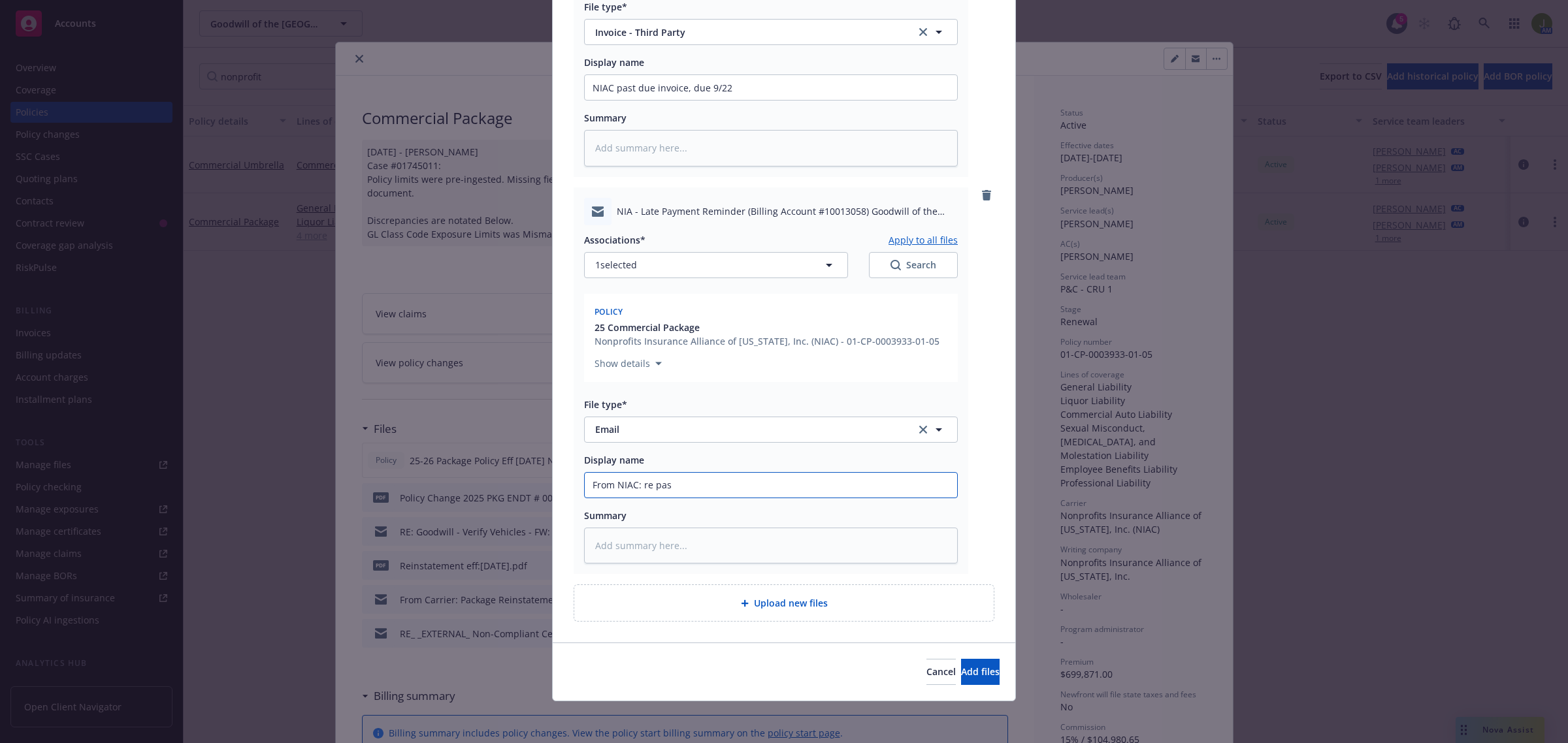
type textarea "x"
type input "From NIAC: re past"
type textarea "x"
type input "From NIAC: re past"
type textarea "x"
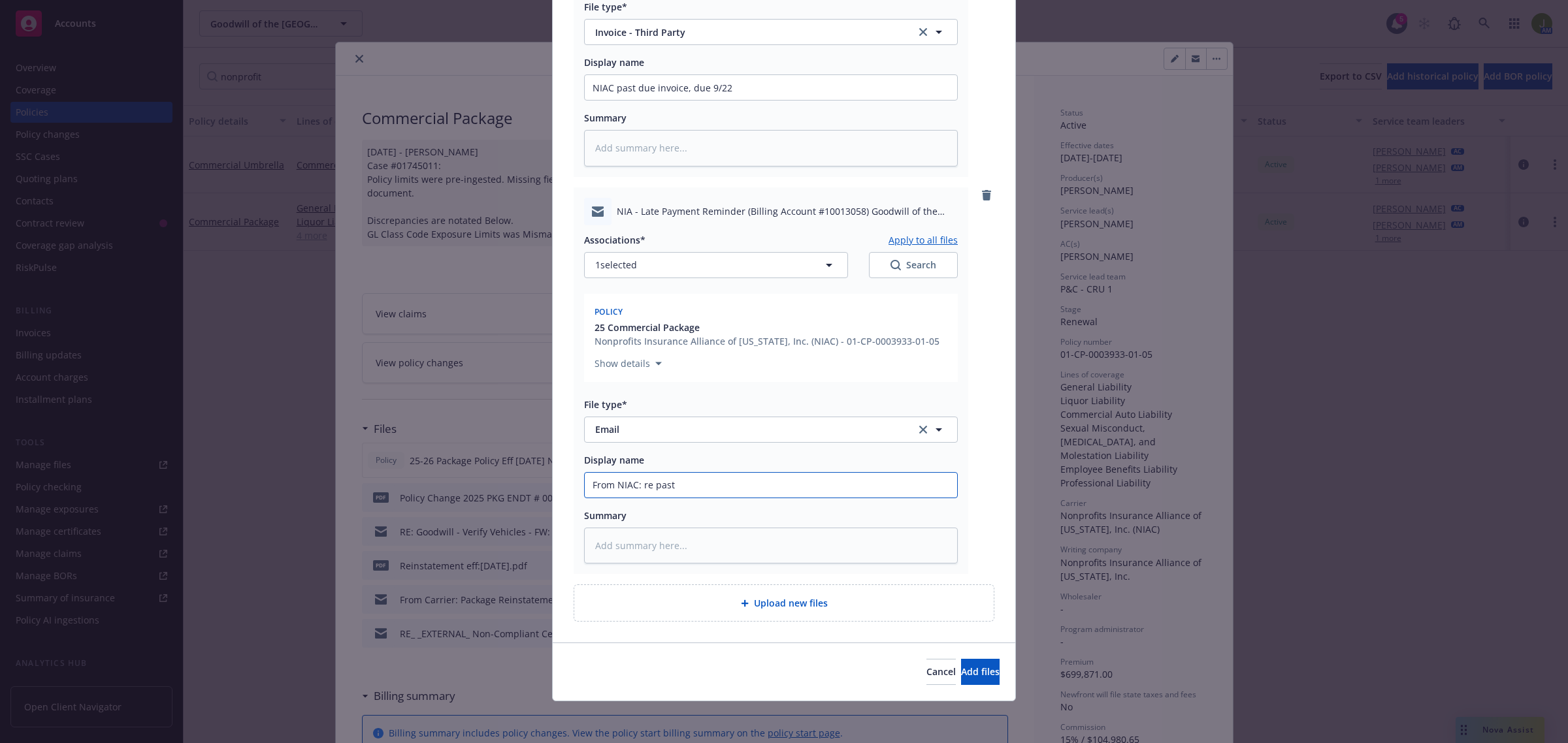
type input "From NIAC: re past d"
type textarea "x"
type input "From NIAC: re past du"
type textarea "x"
type input "From NIAC: re past due"
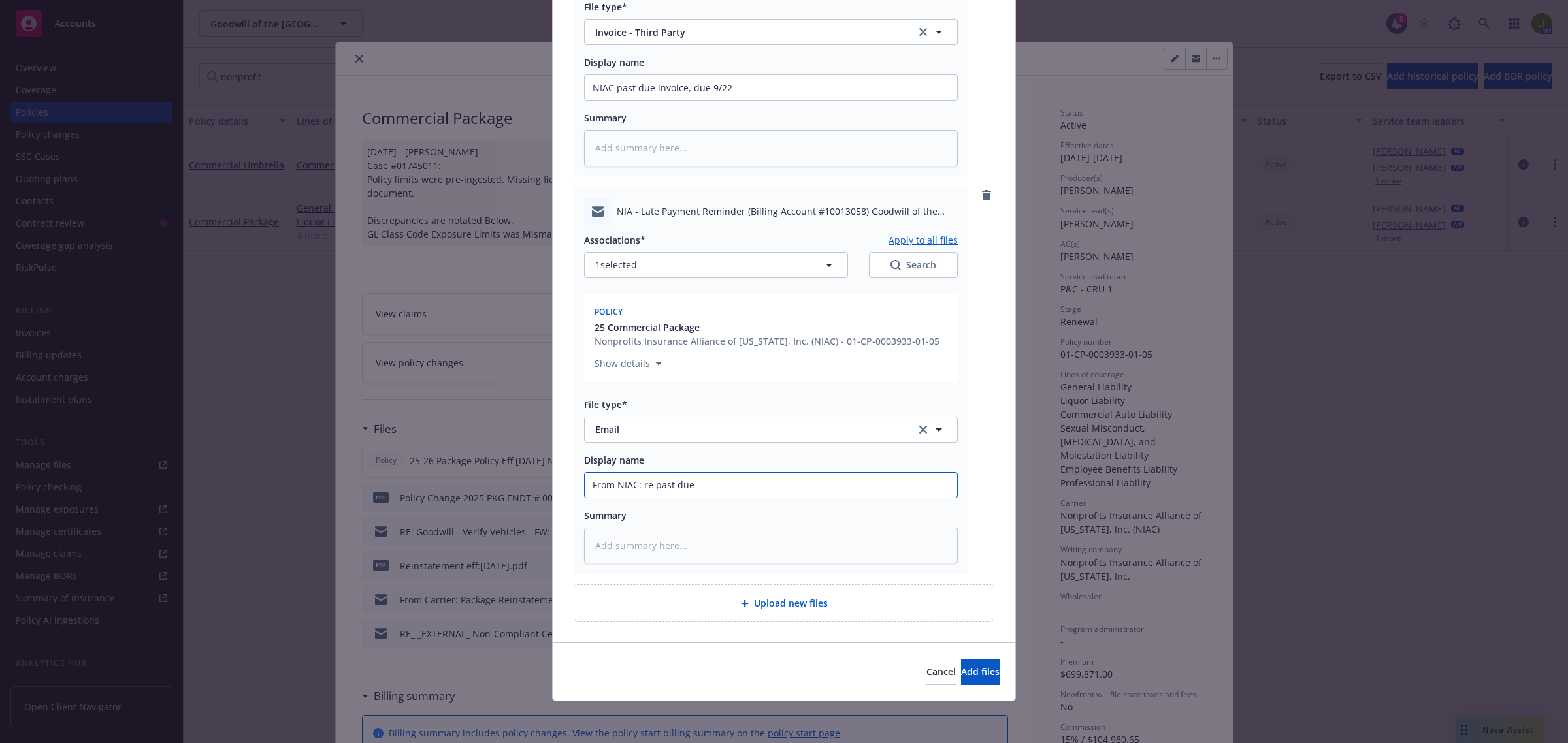
type textarea "x"
type input "From NIAC: re past due p"
type textarea "x"
type input "From NIAC: re past due pa"
type textarea "x"
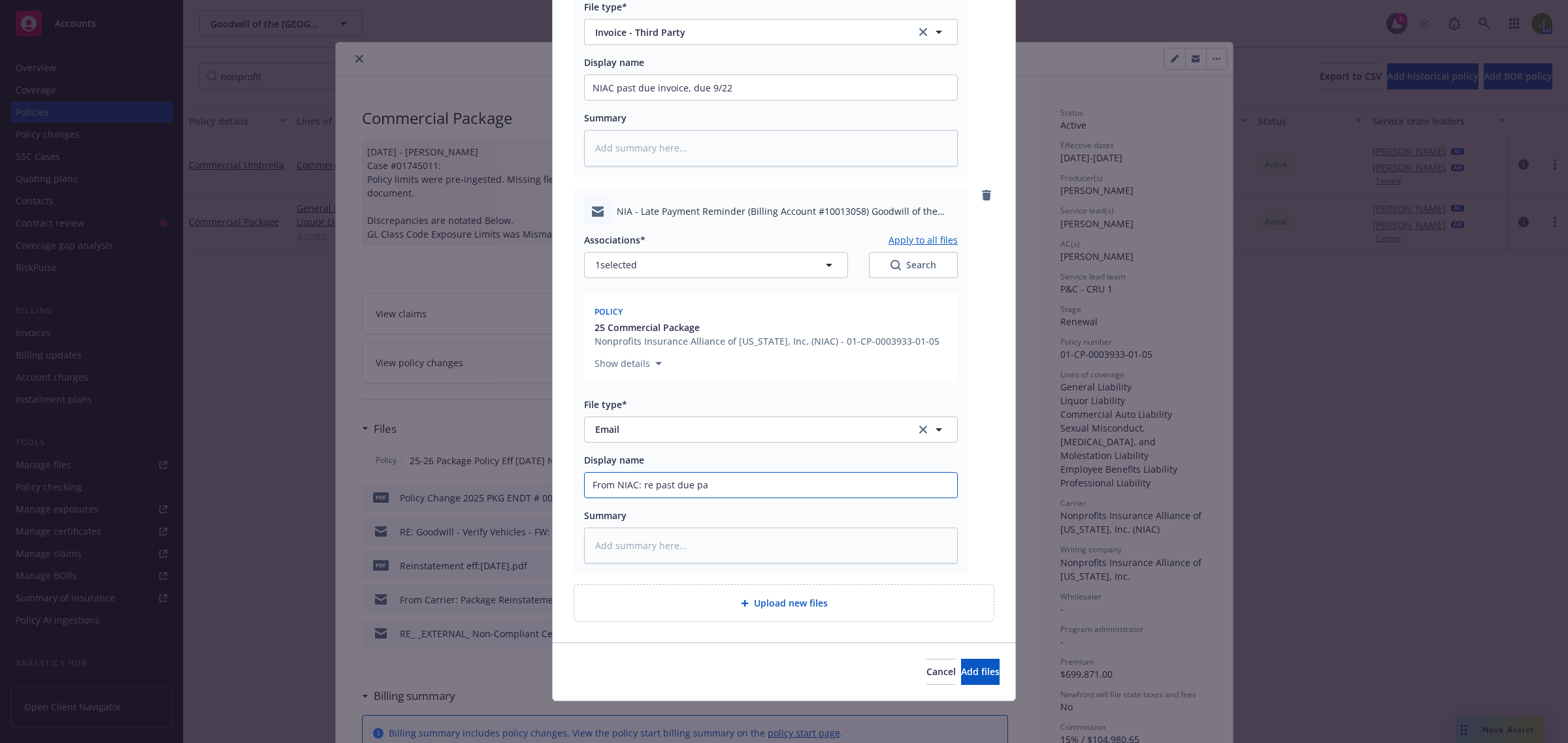
type input "From NIAC: re past due pay"
type textarea "x"
type input "From NIAC: re past due paym"
type textarea "x"
type input "From NIAC: re past due paymen"
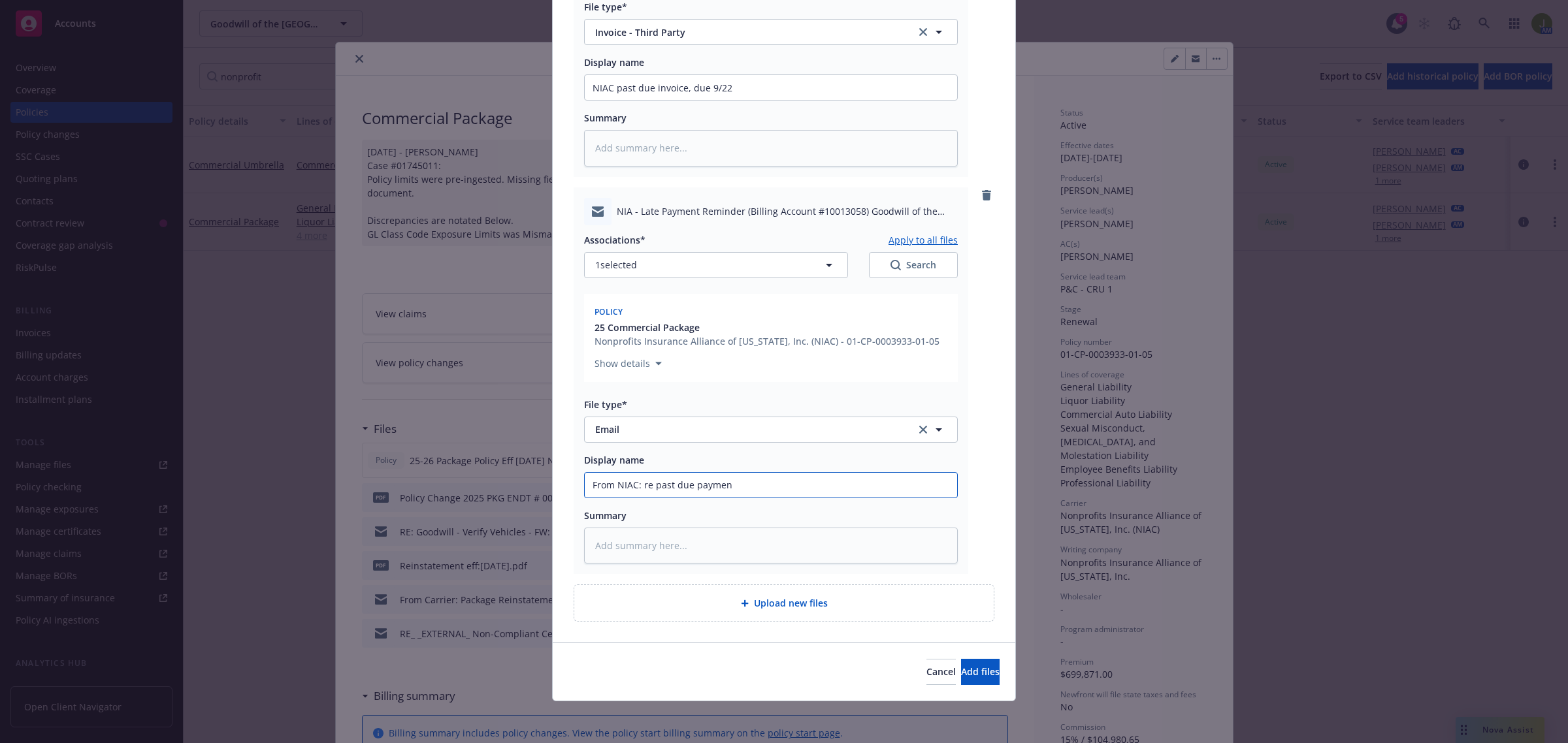
type textarea "x"
type input "From NIAC: re past due payment"
type textarea "x"
type input "From NIAC: re past due payment"
type textarea "x"
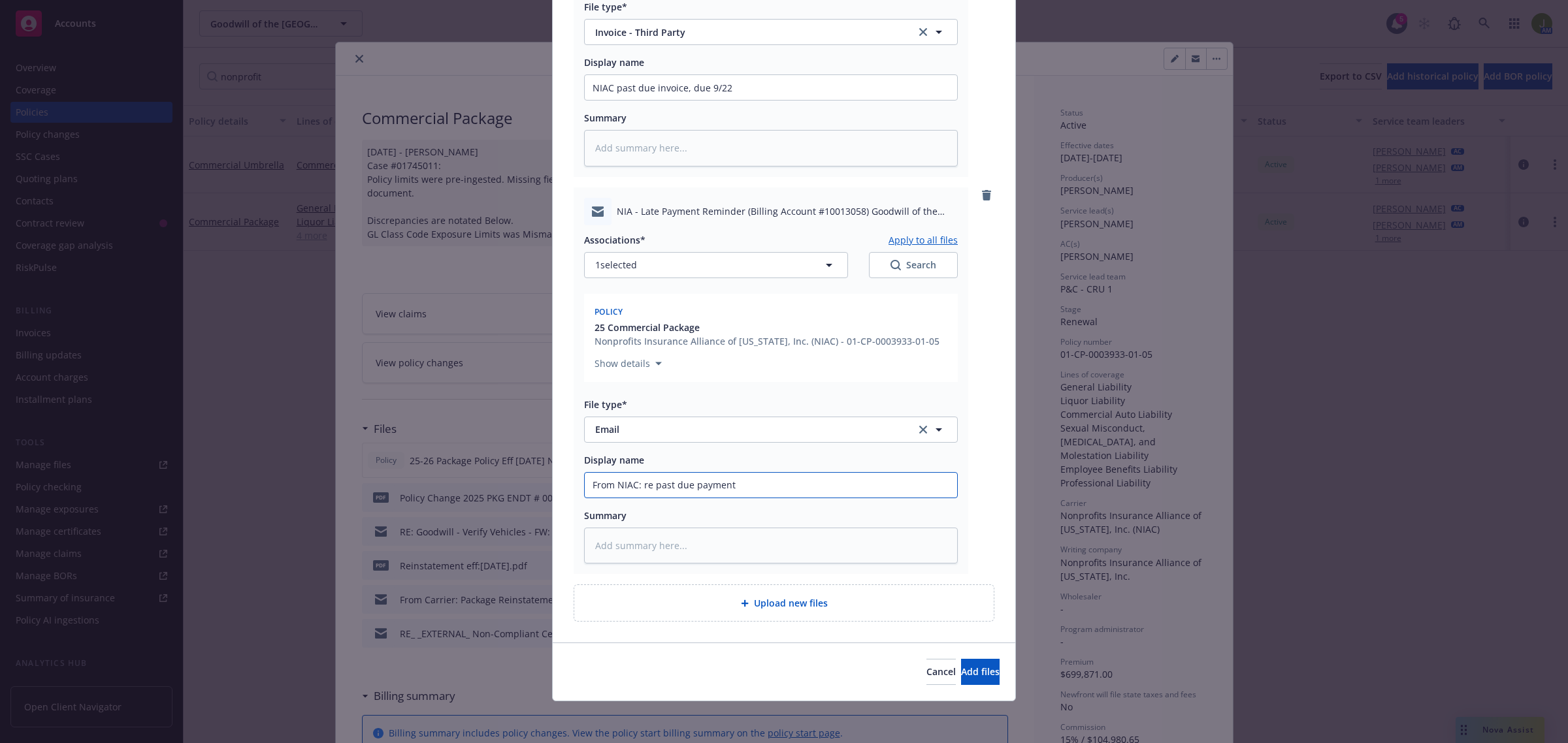
type input "From NIAC: re past due payment &"
type textarea "x"
type input "From NIAC: re past due payment &"
type textarea "x"
type input "From NIAC: re past due payment & n"
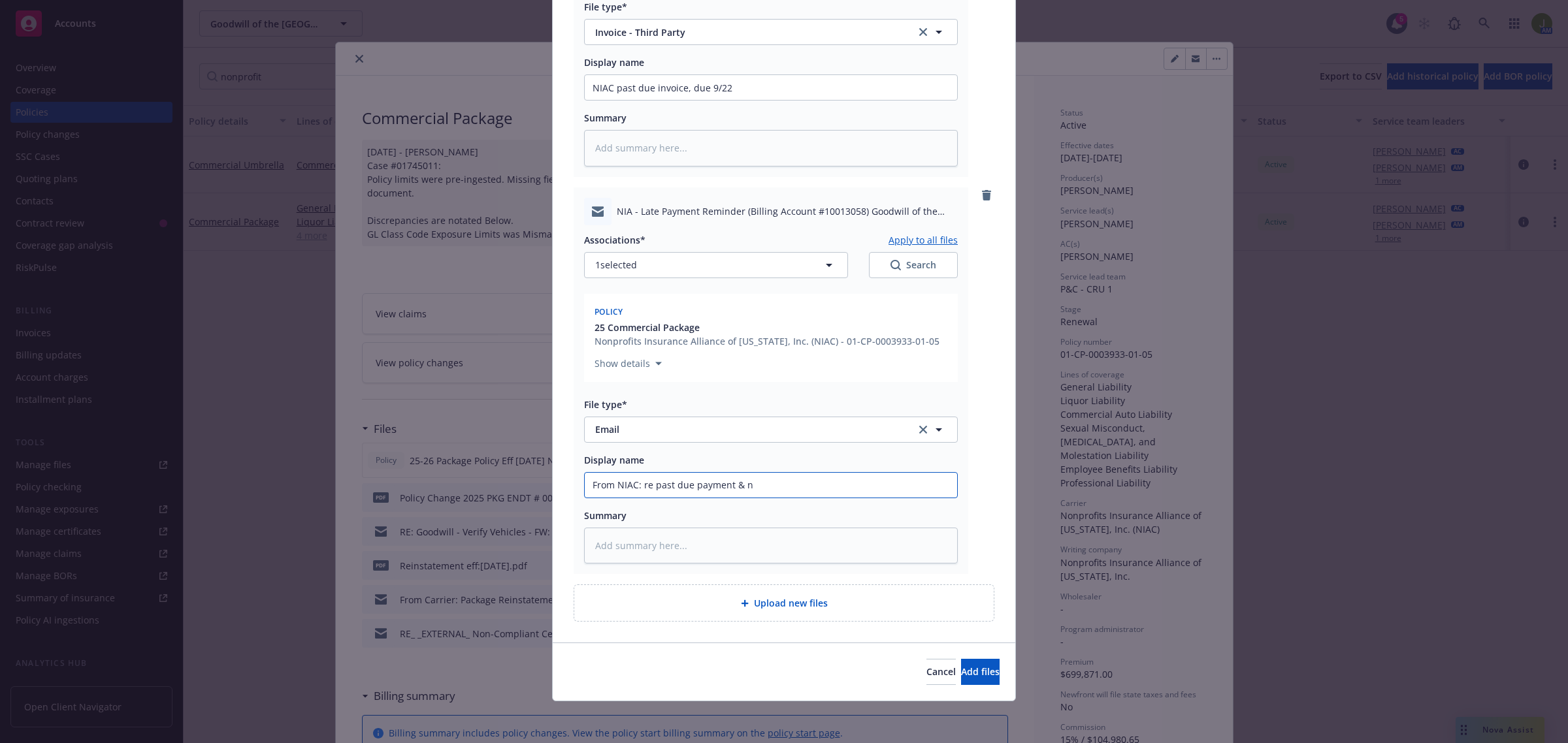
type textarea "x"
type input "From NIAC: re past due payment & no"
type textarea "x"
type input "From NIAC: re past due payment & not"
type textarea "x"
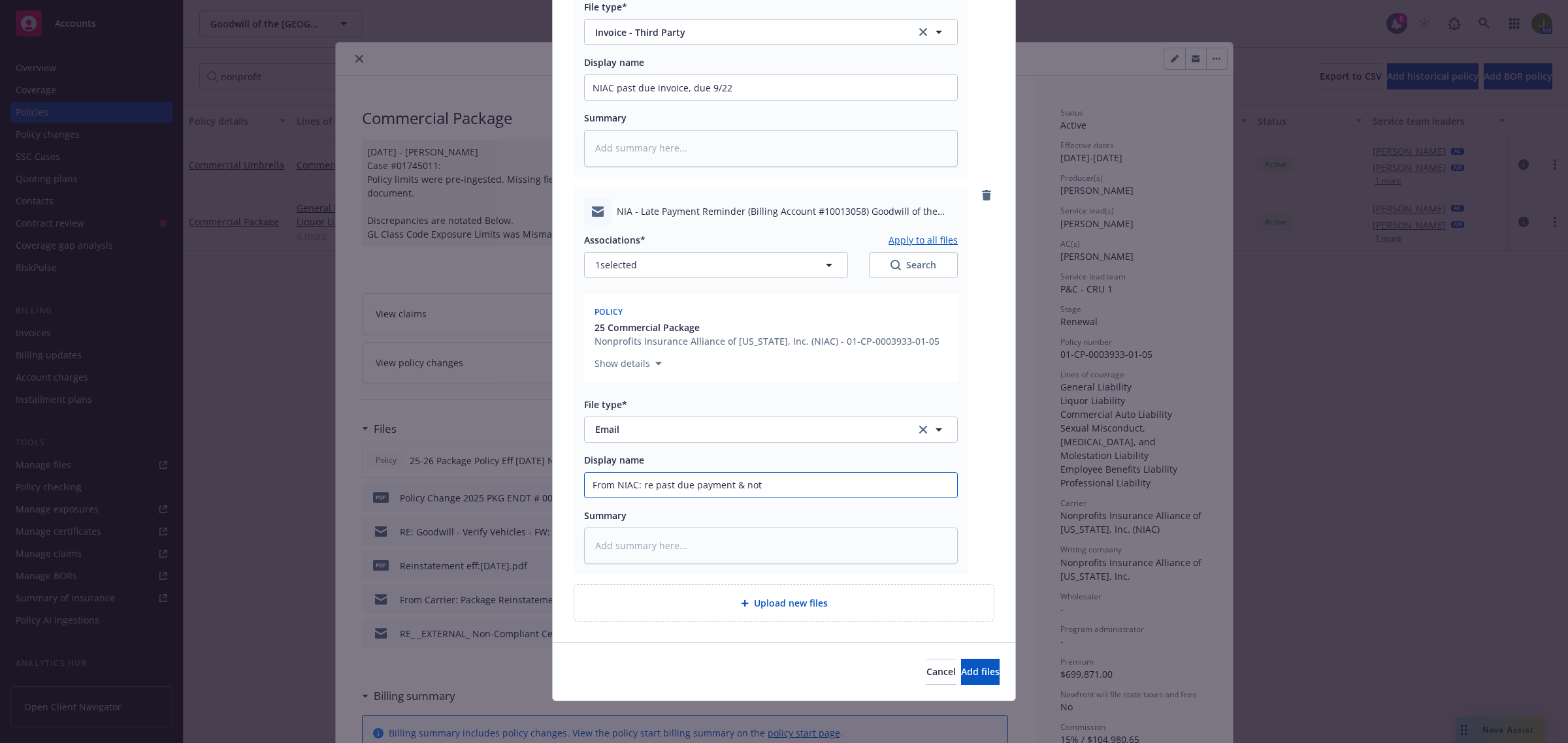
type input "From NIAC: re past due payment & note"
type textarea "x"
type input "From NIAC: re past due payment & note"
type textarea "x"
type input "From NIAC: re past due payment & note th"
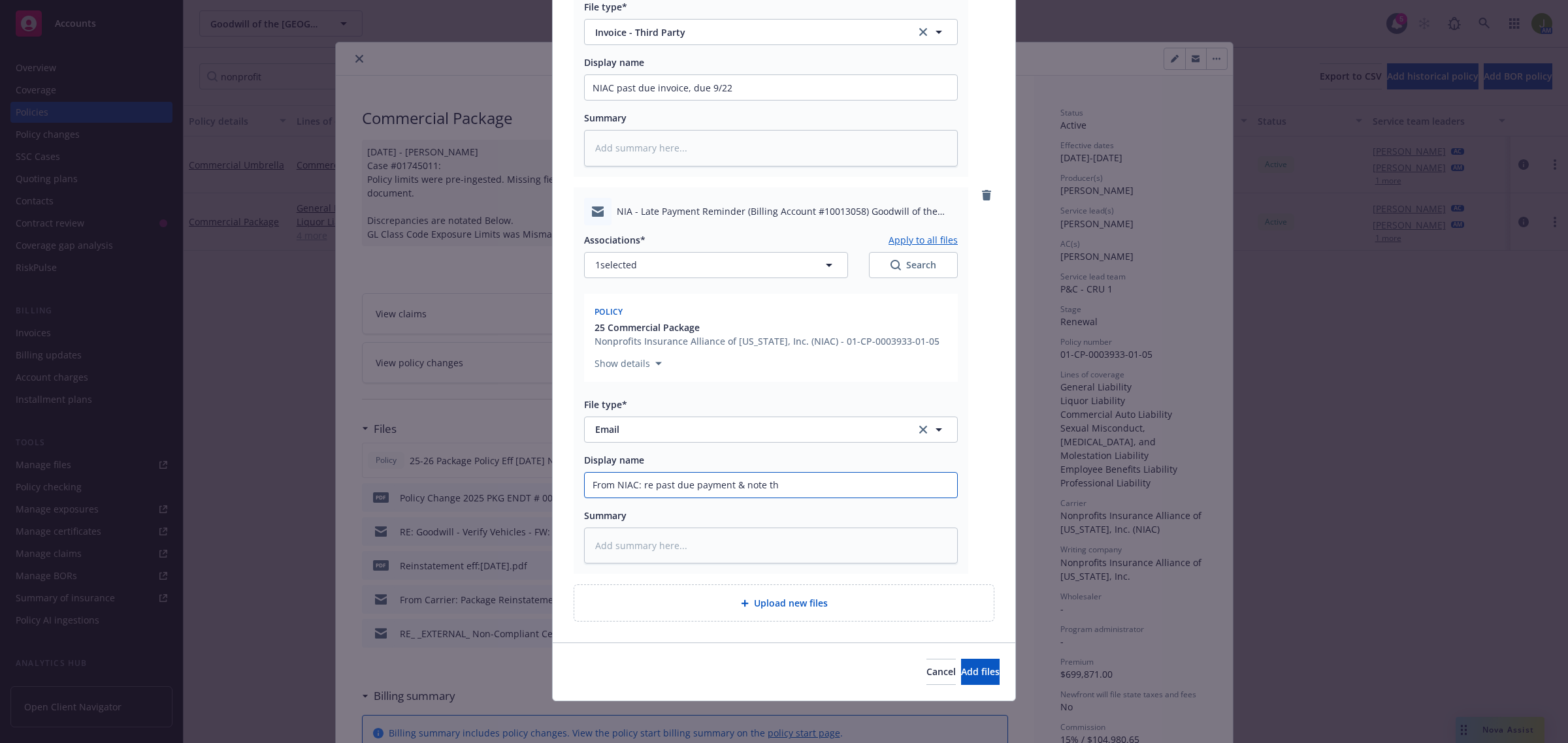
type textarea "x"
type input "From NIAC: re past due payment & note tha"
type textarea "x"
type input "From NIAC: re past due payment & note that"
type textarea "x"
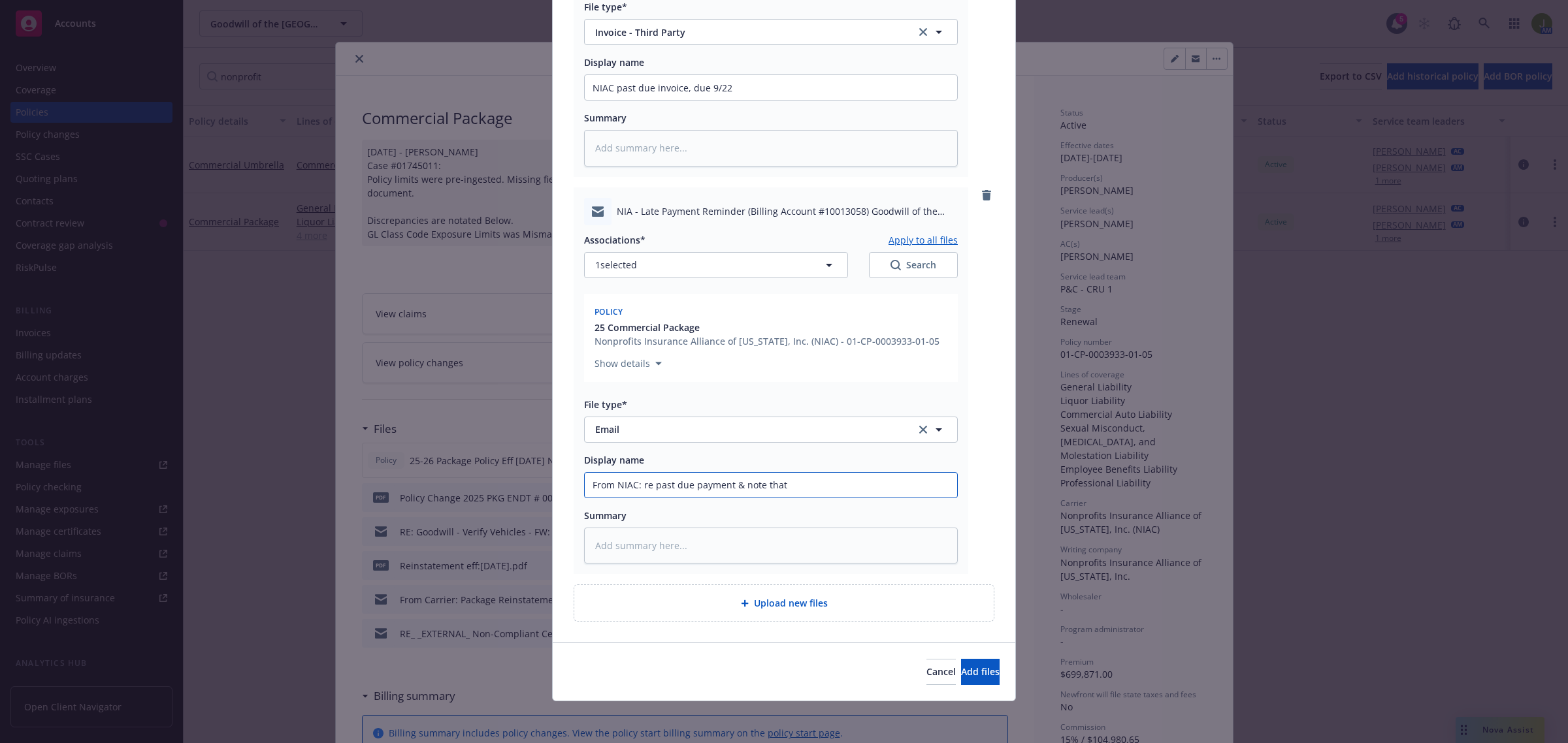
type input "From NIAC: re past due payment & note that"
type textarea "x"
type input "From NIAC: re past due payment & note that a"
type textarea "x"
type input "From NIAC: re past due payment & note that ac"
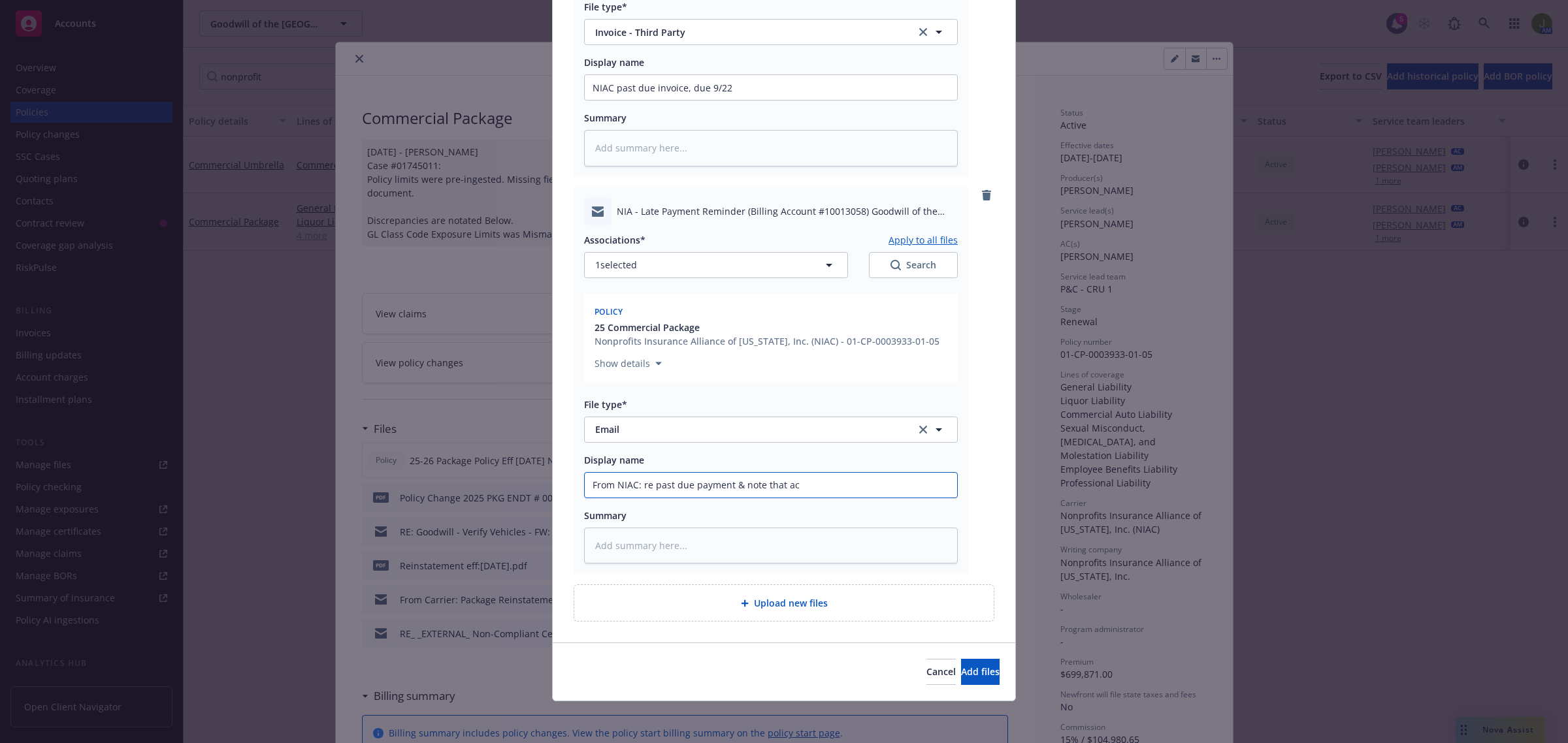
type textarea "x"
type input "From NIAC: re past due payment & note that acco"
type textarea "x"
type input "From NIAC: re past due payment & note that accoun"
type textarea "x"
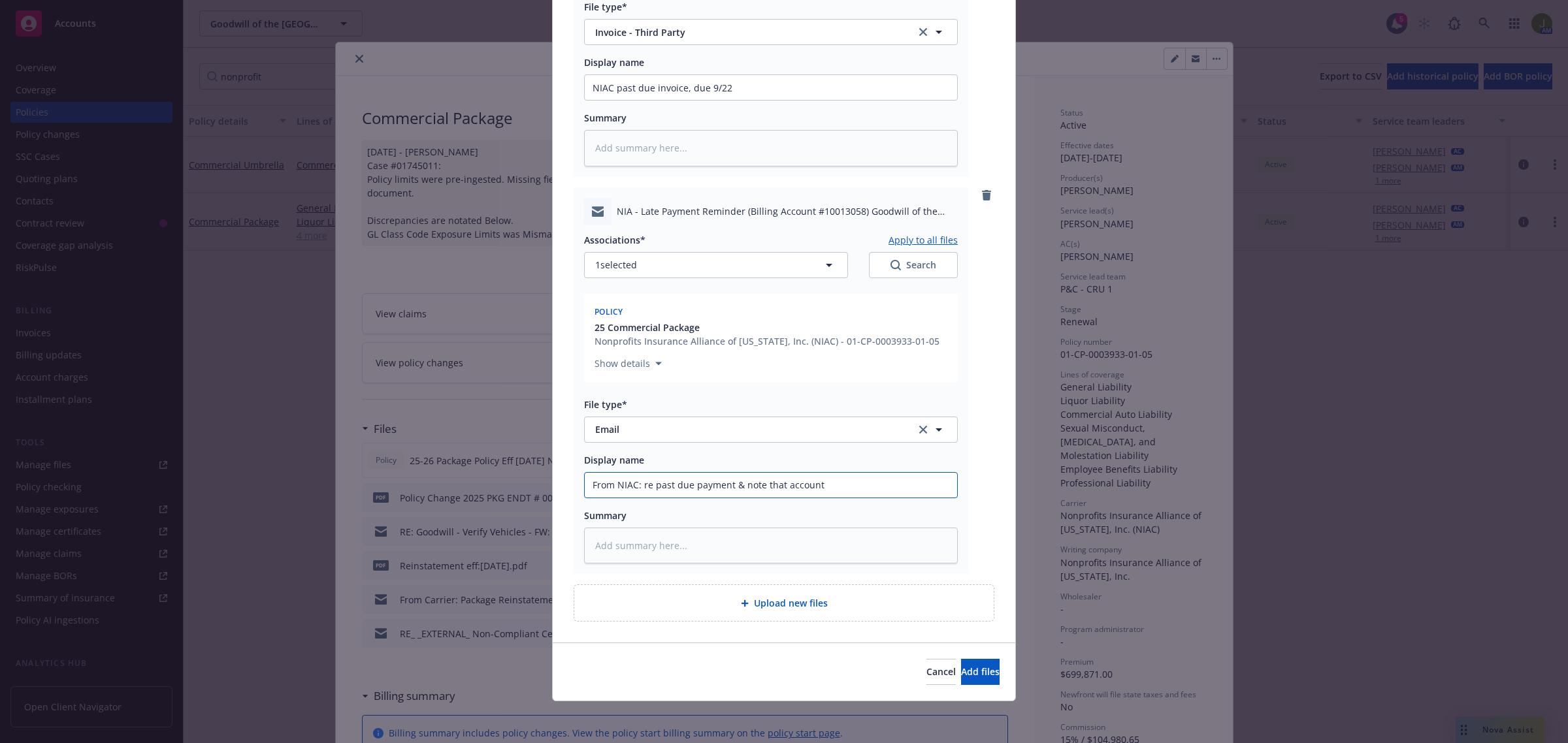
type input "From NIAC: re past due payment & note that account"
type textarea "x"
type input "From NIAC: re past due payment & note that account i"
type textarea "x"
type input "From NIAC: re past due payment & note that account is"
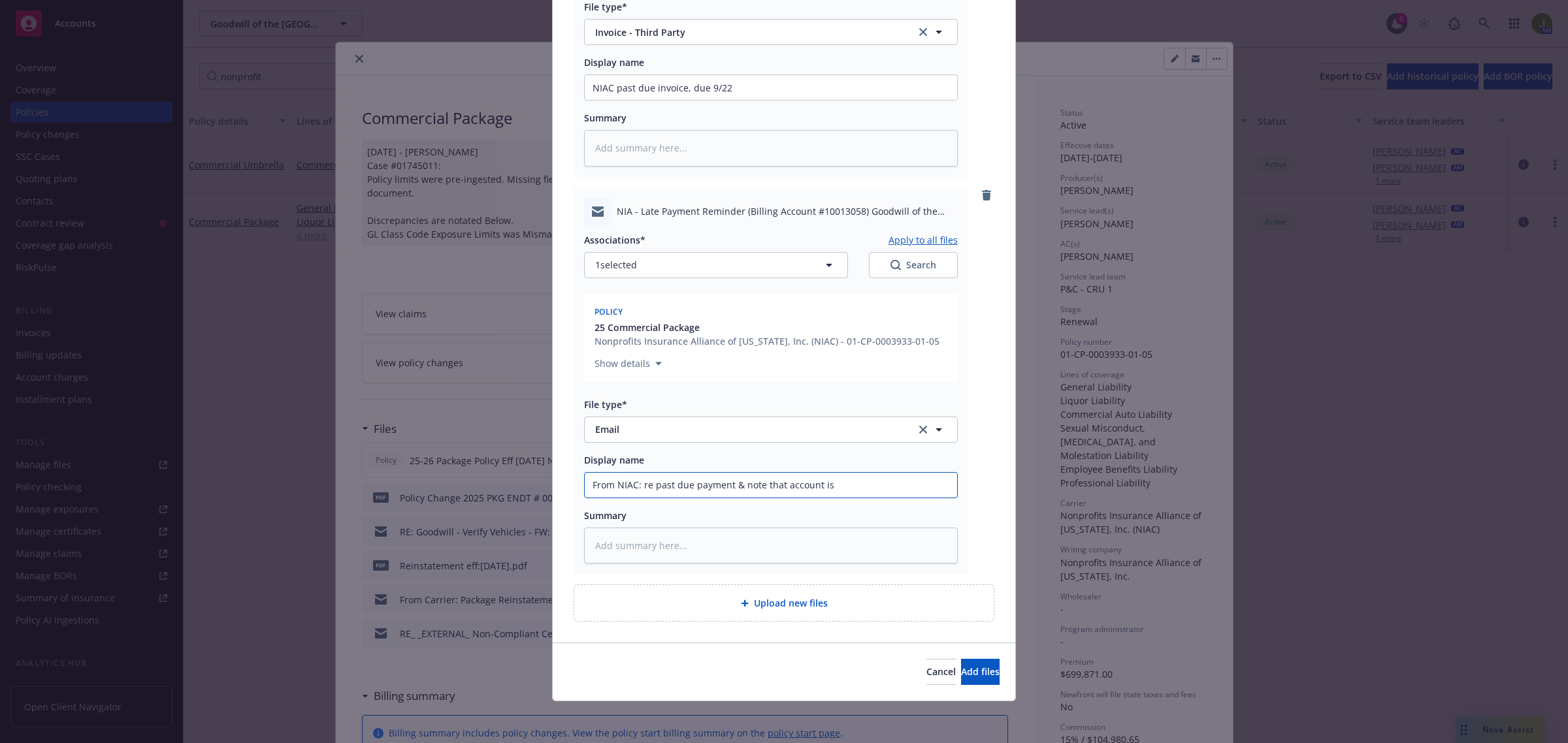
type textarea "x"
type input "From NIAC: re past due payment & note that account is"
type textarea "x"
type input "From NIAC: re past due payment & note that account is a"
type textarea "x"
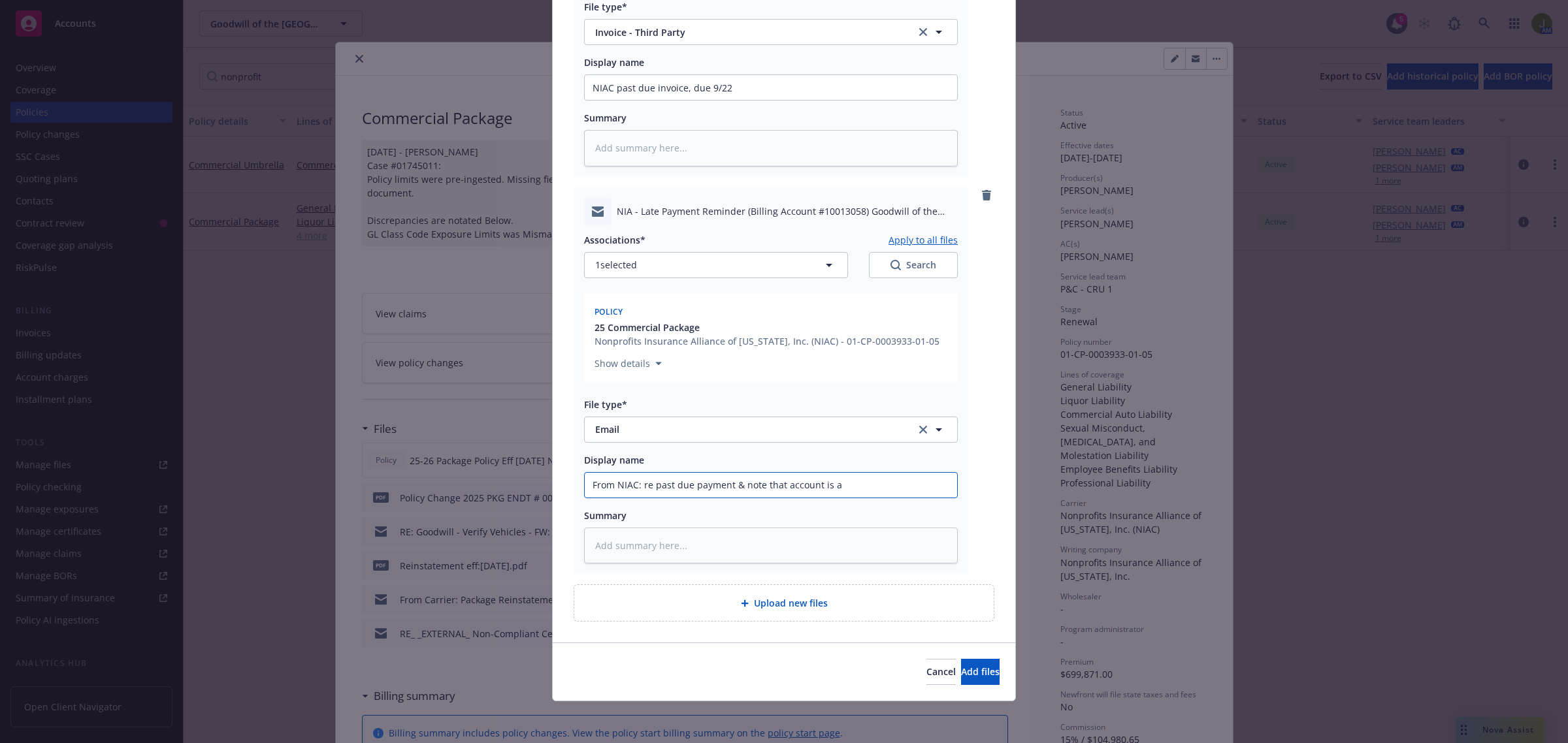
type input "From NIAC: re past due payment & note that account is at"
type textarea "x"
type input "From NIAC: re past due payment & note that account is at"
type textarea "x"
type input "From NIAC: re past due payment & note that account is at r"
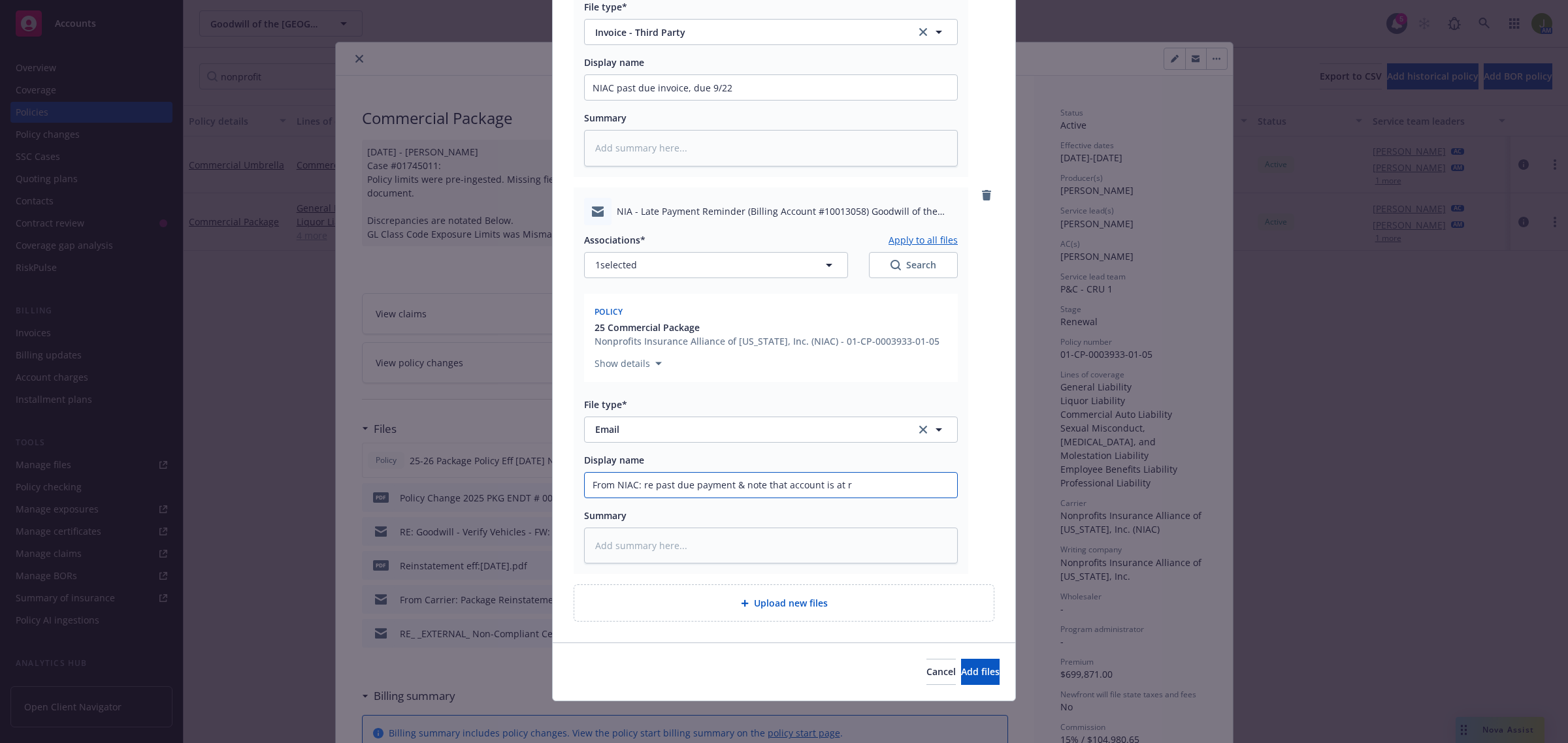
type textarea "x"
type input "From NIAC: re past due payment & note that account is at ri"
type textarea "x"
type input "From NIAC: re past due payment & note that account is at [GEOGRAPHIC_DATA]"
type textarea "x"
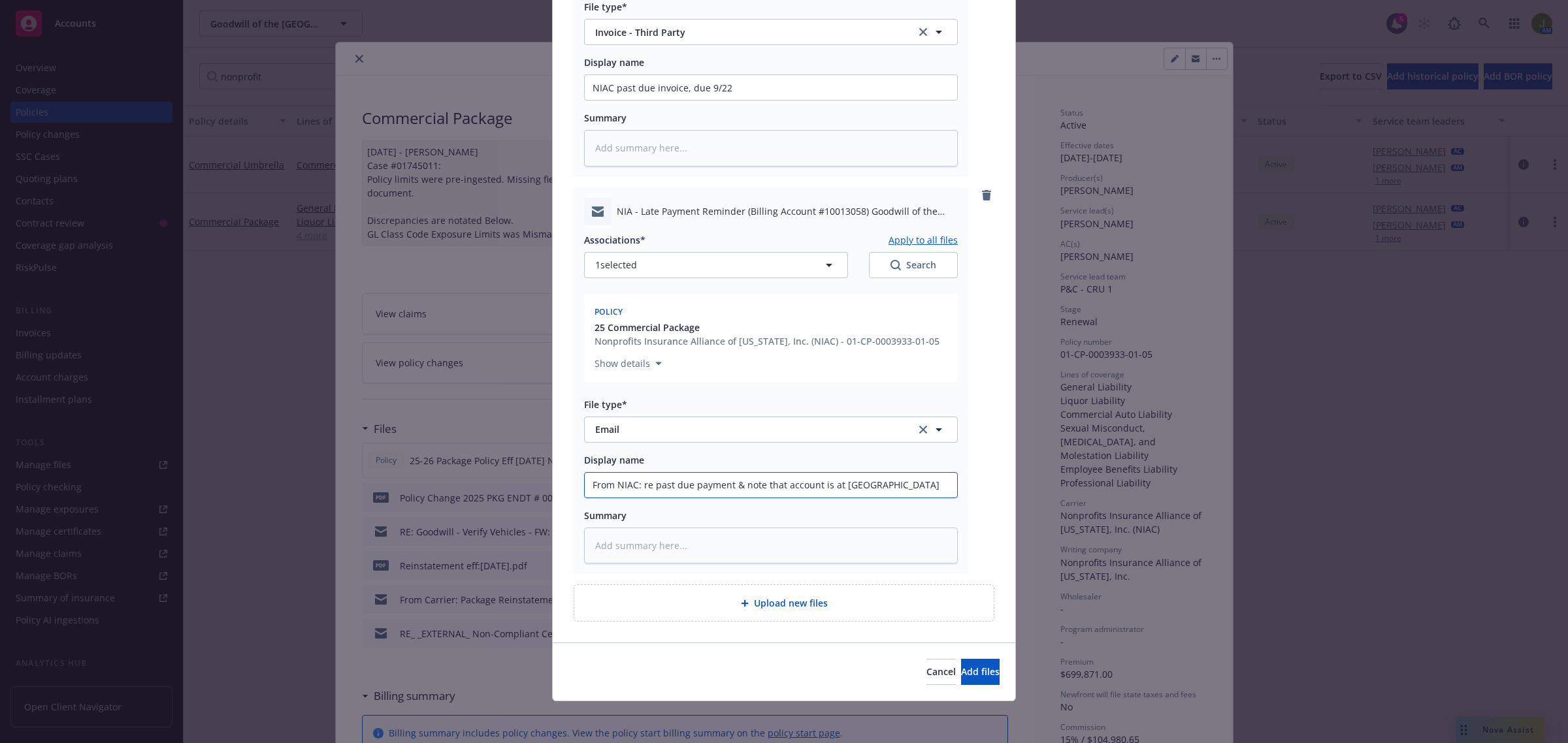
type input "From NIAC: re past due payment & note that account is at risk"
type textarea "x"
type input "From NIAC: re past due payment & note that account is at riskf"
type textarea "x"
type input "From NIAC: re past due payment & note that account is at riskf"
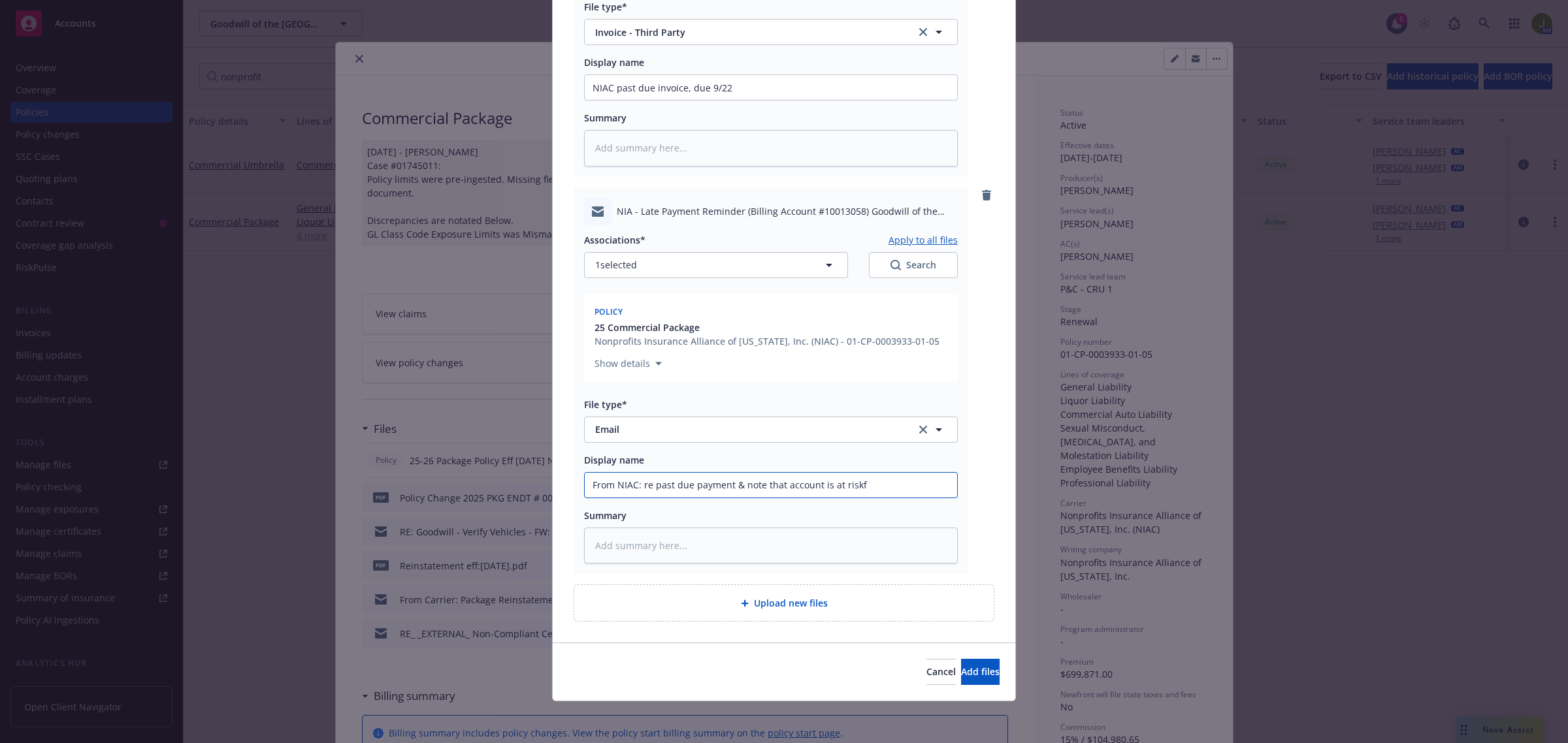
type textarea "x"
type input "From NIAC: re past due payment & note that account is at riskf"
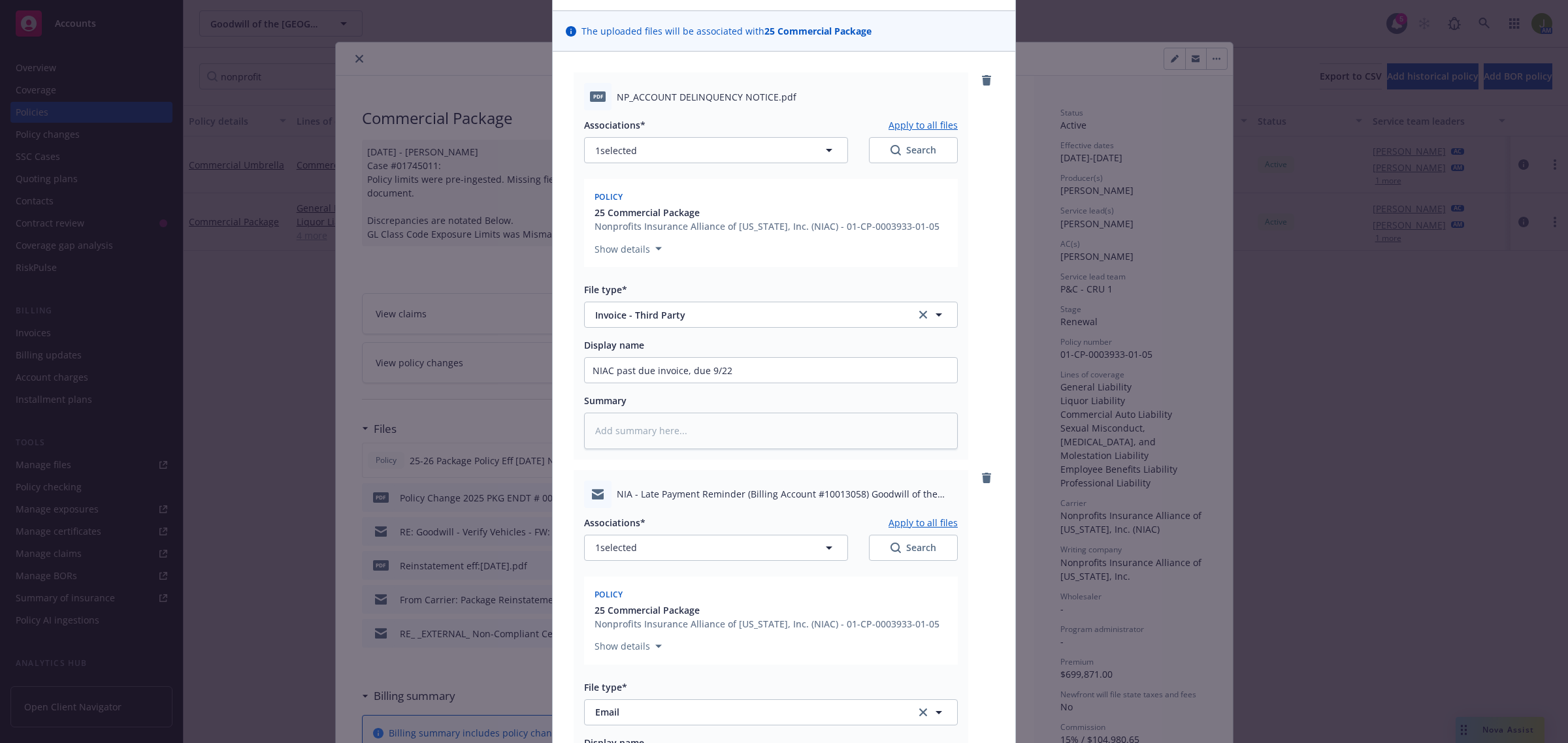
scroll to position [0, 0]
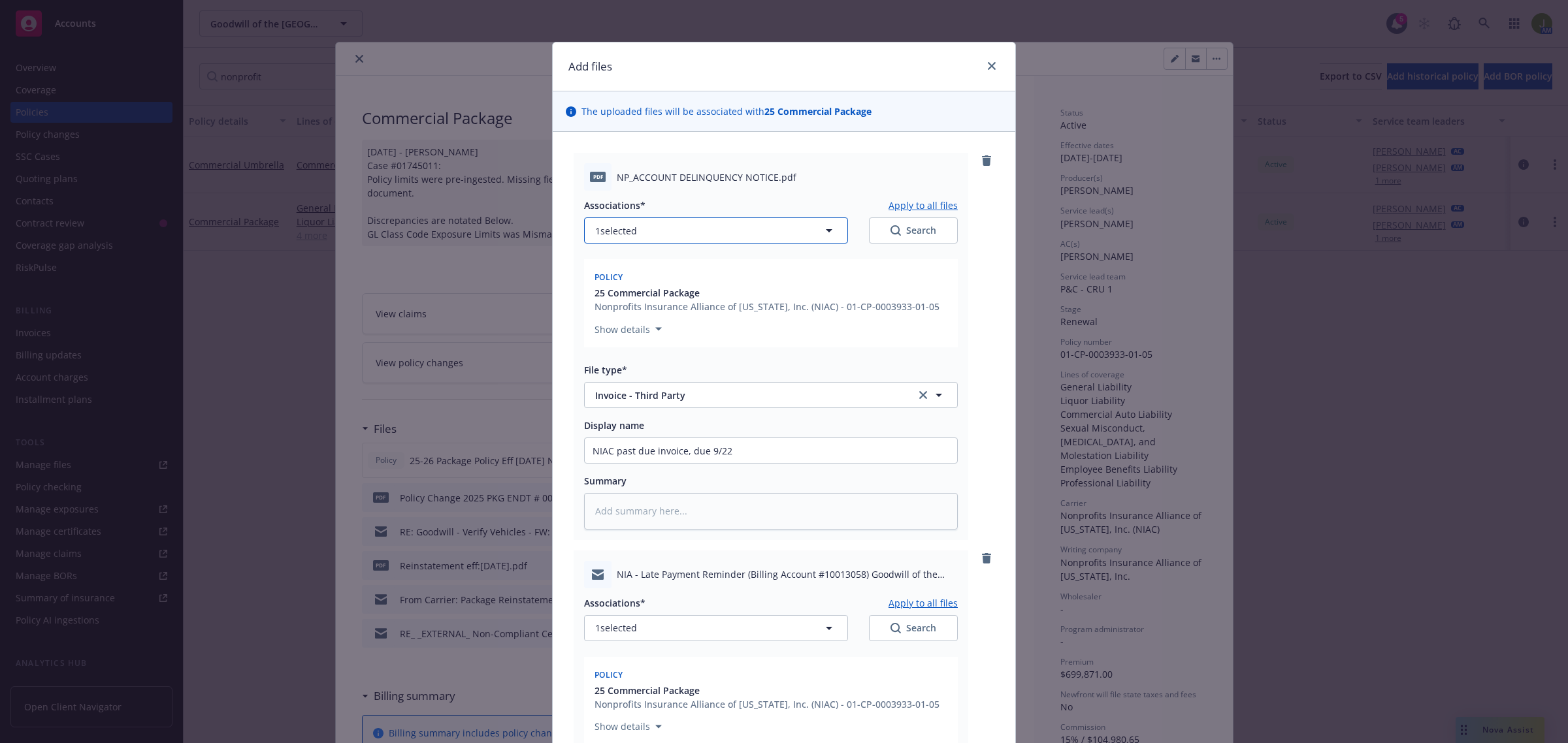
click at [768, 232] on button "1 selected" at bounding box center [717, 230] width 264 height 26
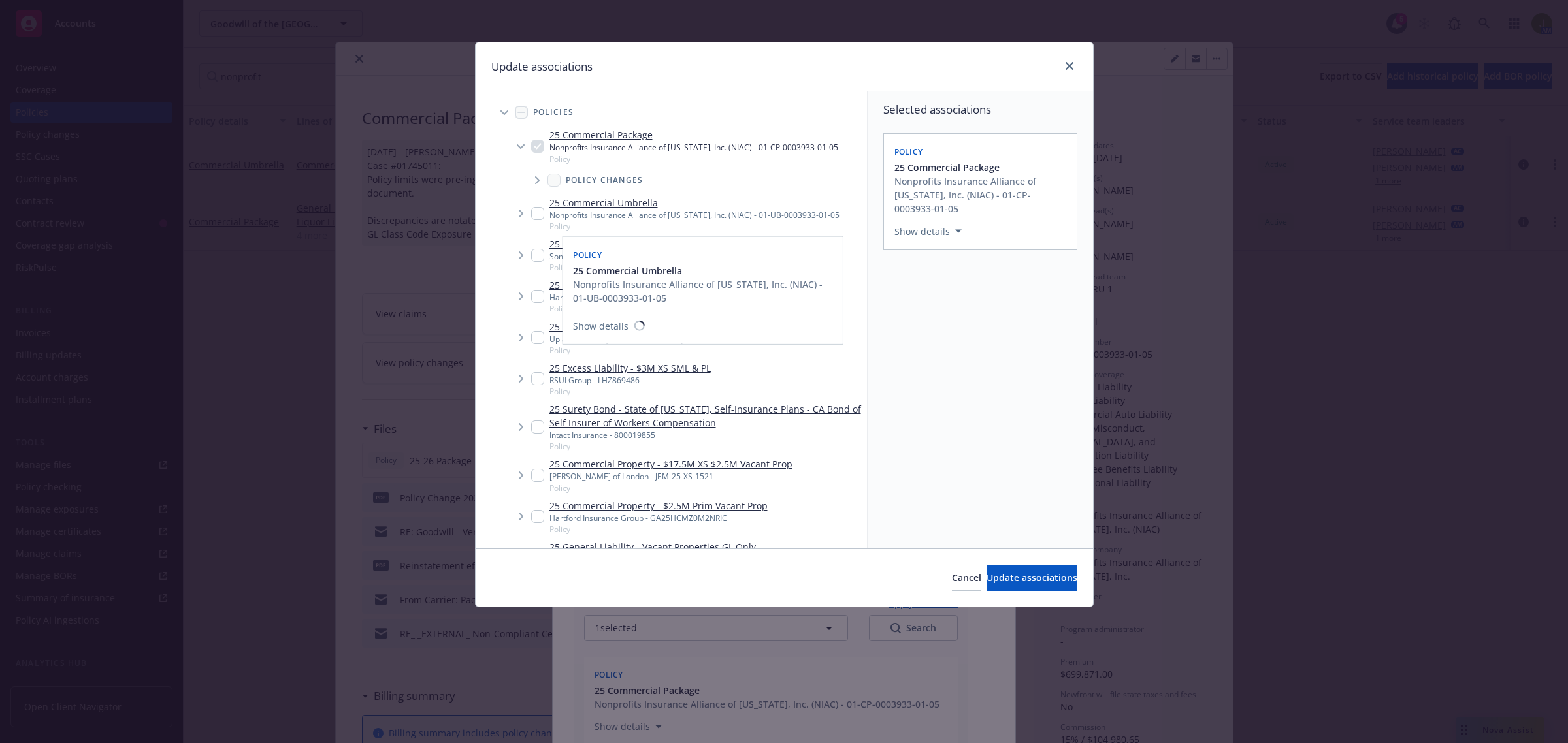
click at [534, 207] on input "Tree Example" at bounding box center [537, 213] width 13 height 13
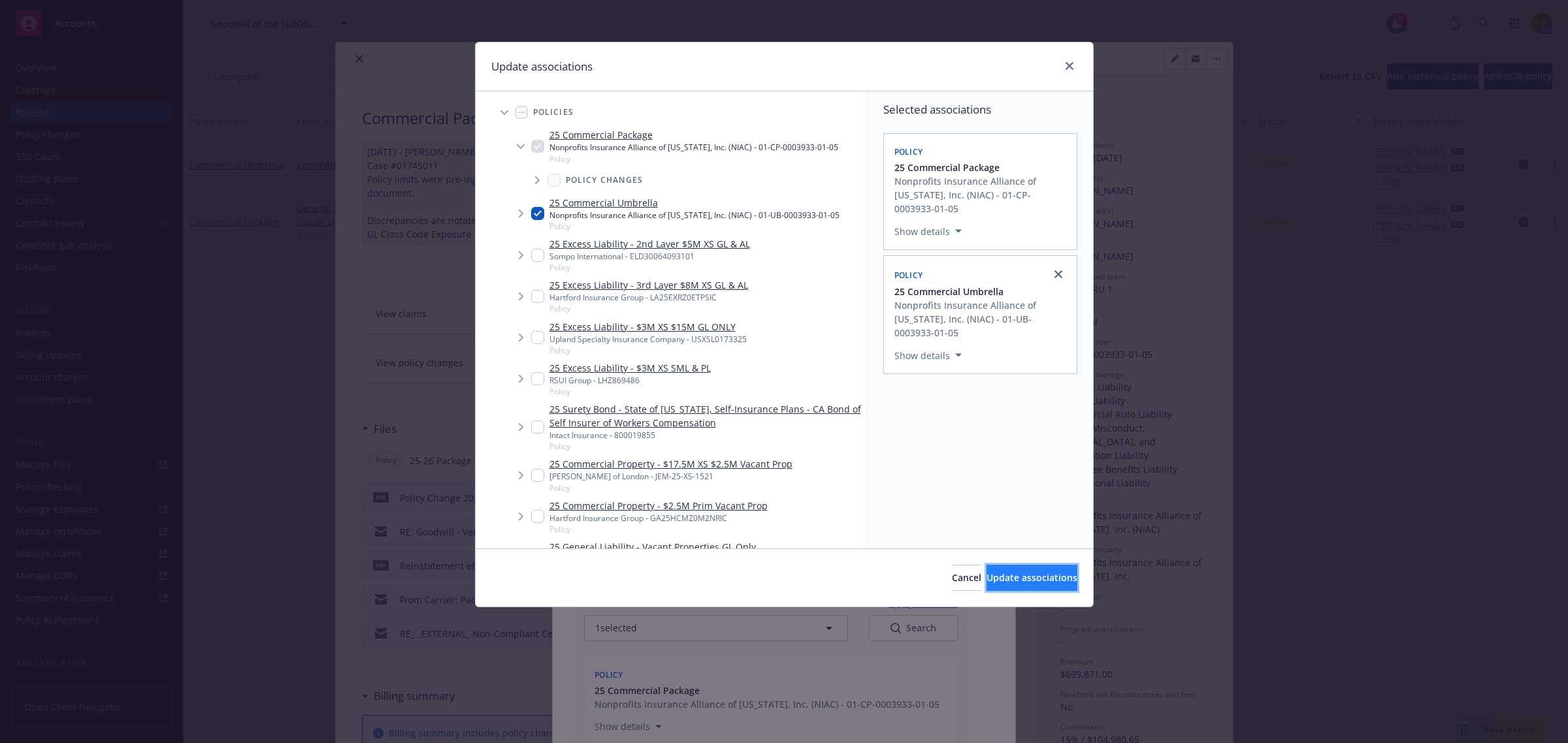
click at [997, 580] on span "Update associations" at bounding box center [1032, 577] width 91 height 13
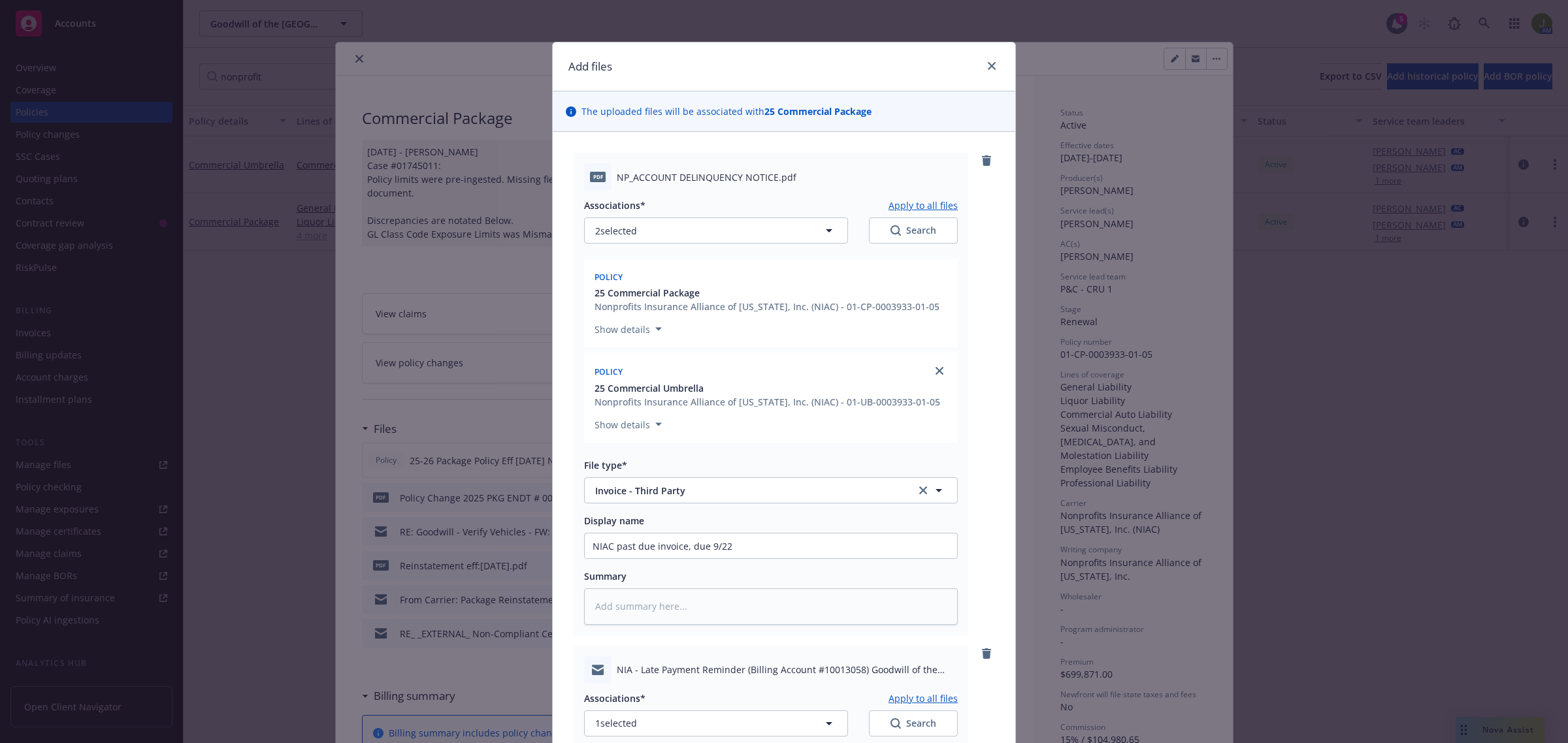
click at [915, 203] on button "Apply to all files" at bounding box center [923, 205] width 69 height 14
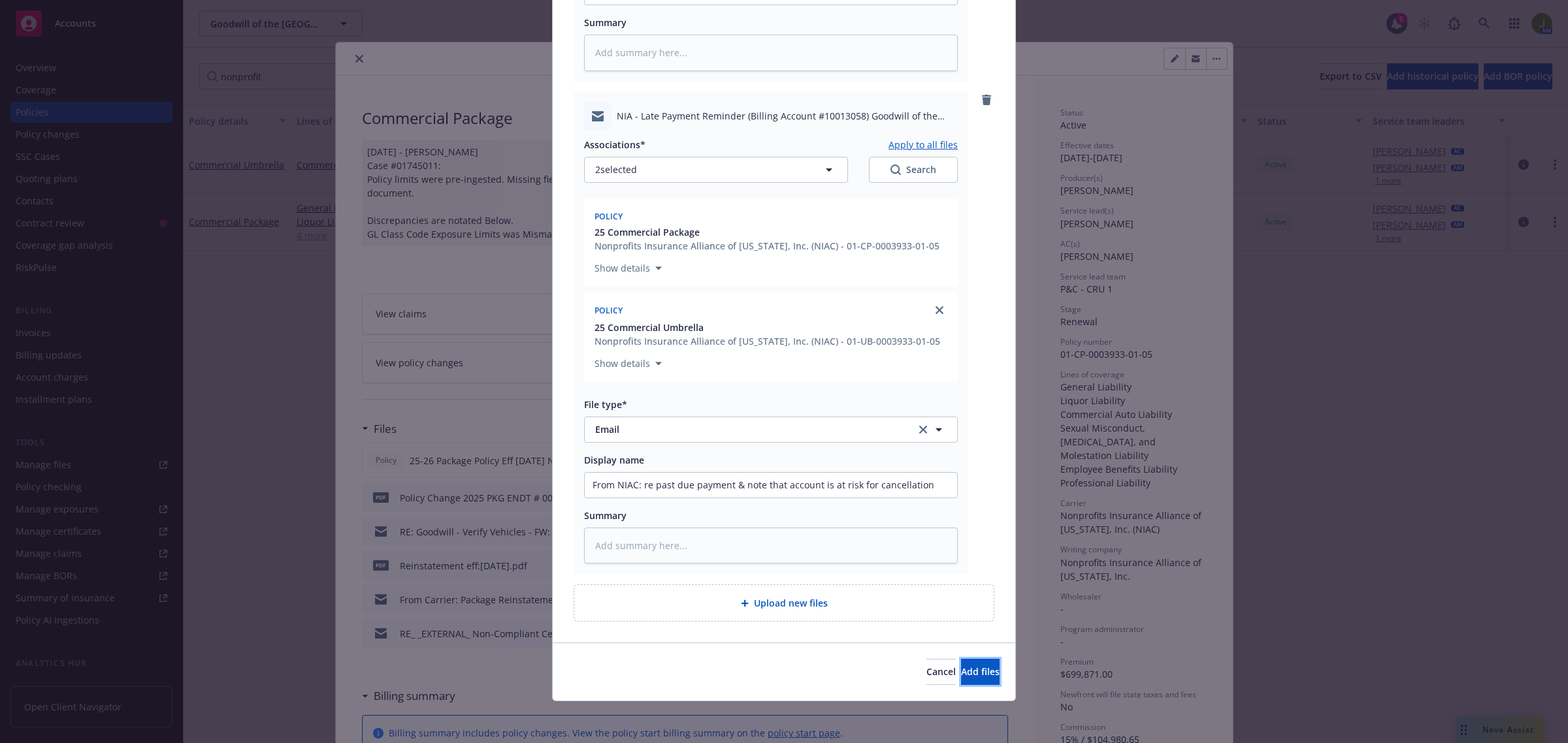
click at [983, 670] on button "Add files" at bounding box center [980, 672] width 39 height 26
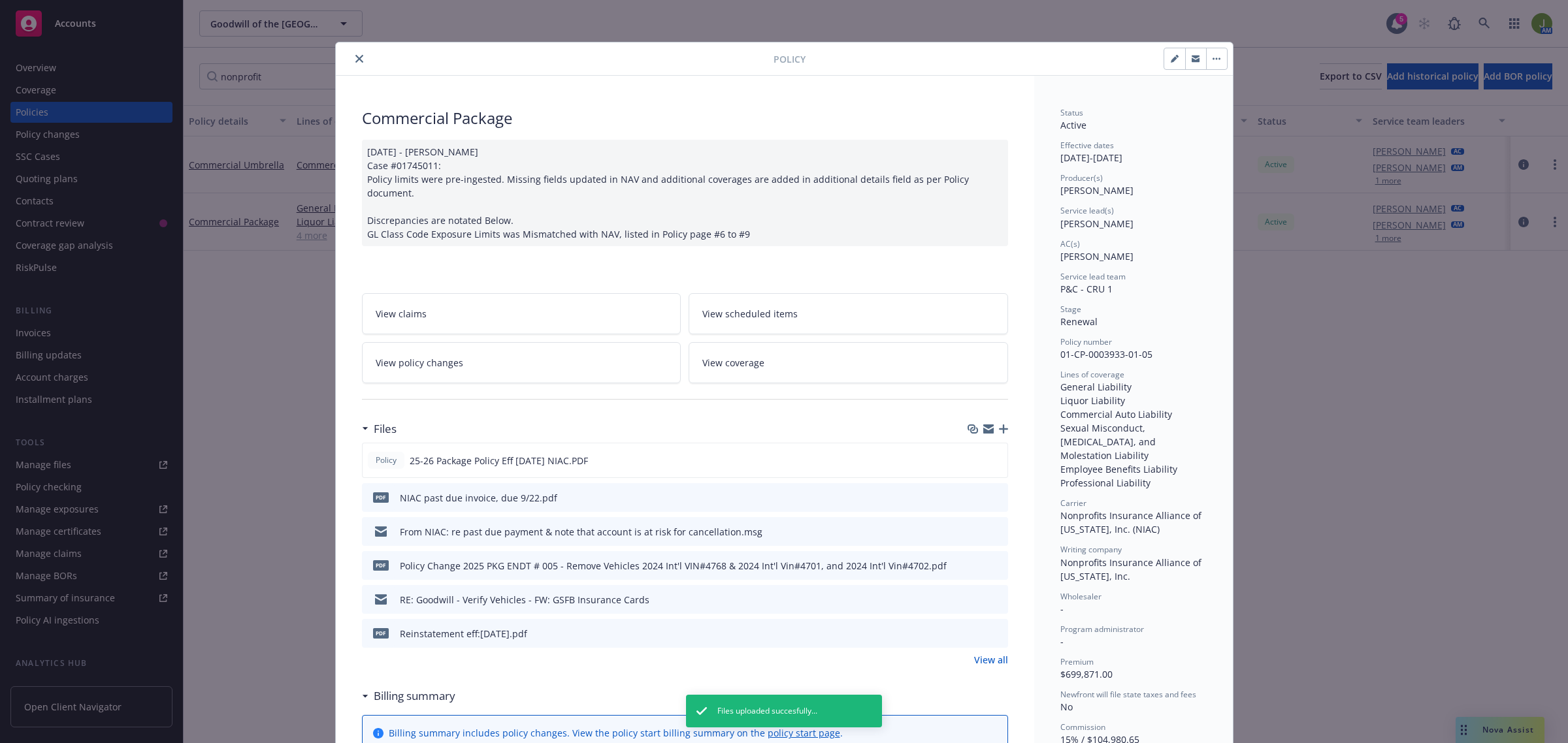
click at [999, 425] on icon "button" at bounding box center [1003, 429] width 9 height 9
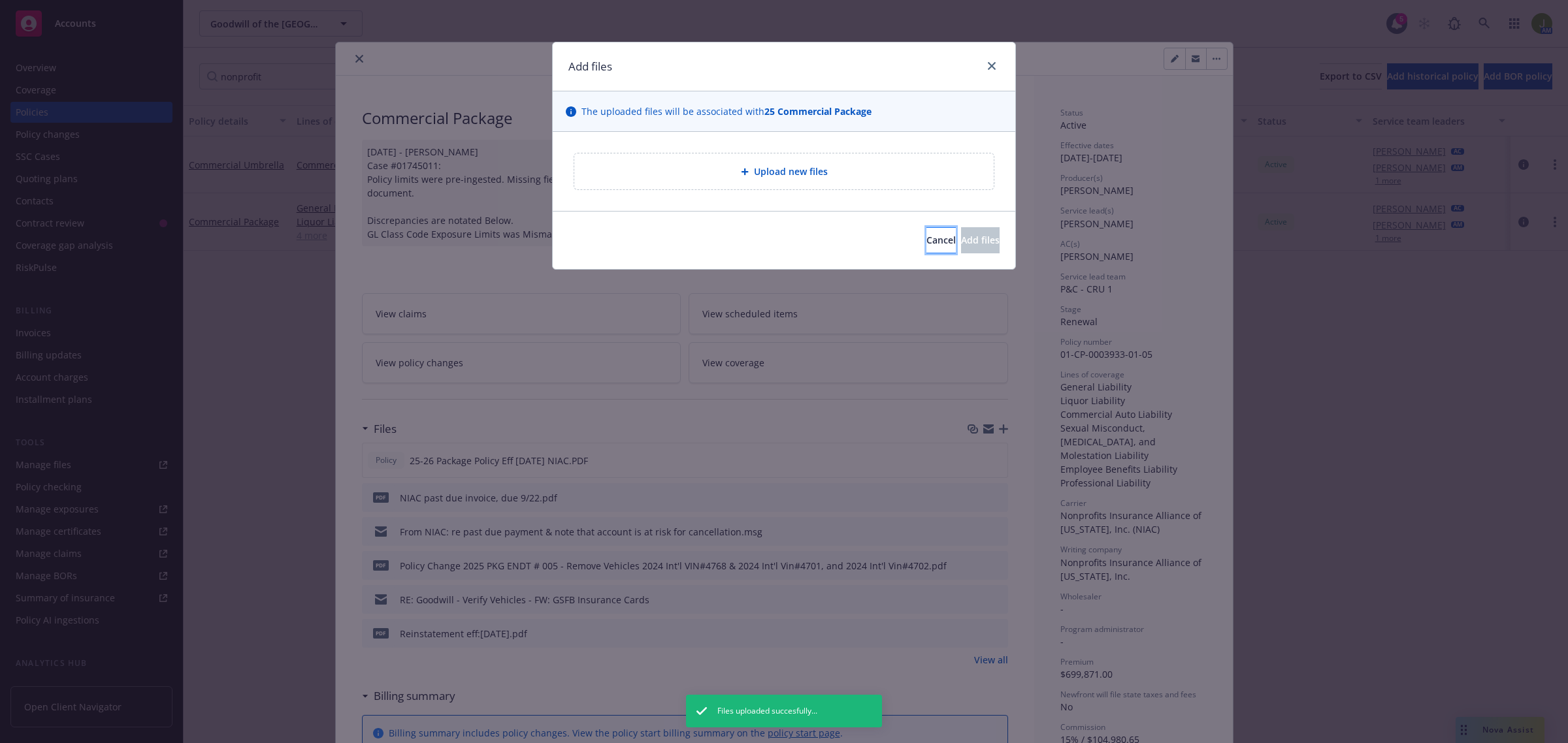
click at [926, 240] on span "Cancel" at bounding box center [941, 240] width 30 height 13
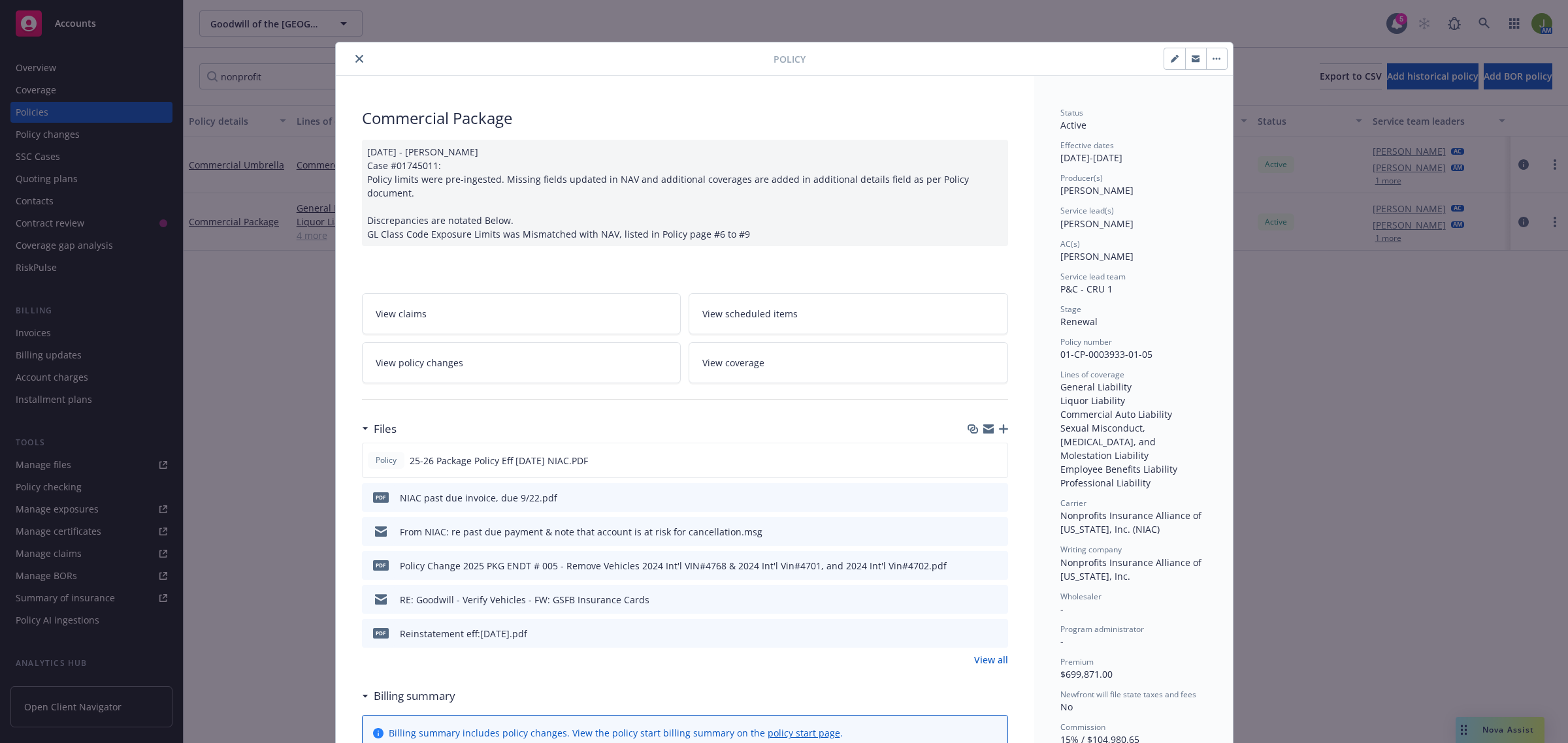
click at [356, 59] on icon "close" at bounding box center [359, 59] width 8 height 8
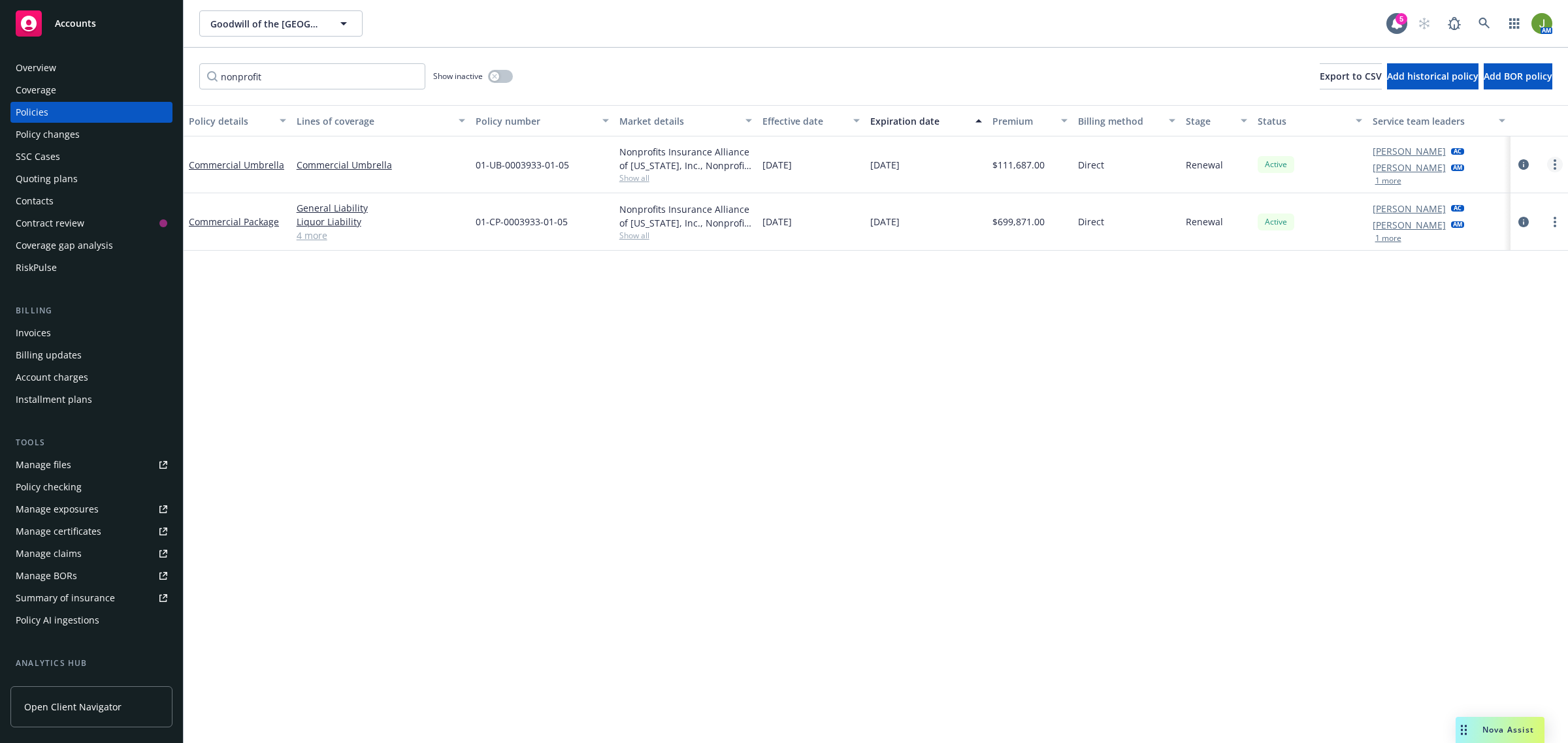
click at [1550, 165] on link "more" at bounding box center [1555, 165] width 16 height 16
click at [1500, 343] on link "Copy logging email" at bounding box center [1486, 348] width 154 height 26
click at [1550, 219] on link "more" at bounding box center [1555, 222] width 16 height 16
click at [1500, 400] on link "Copy logging email" at bounding box center [1486, 406] width 154 height 26
click at [1523, 164] on icon "circleInformation" at bounding box center [1523, 165] width 11 height 11
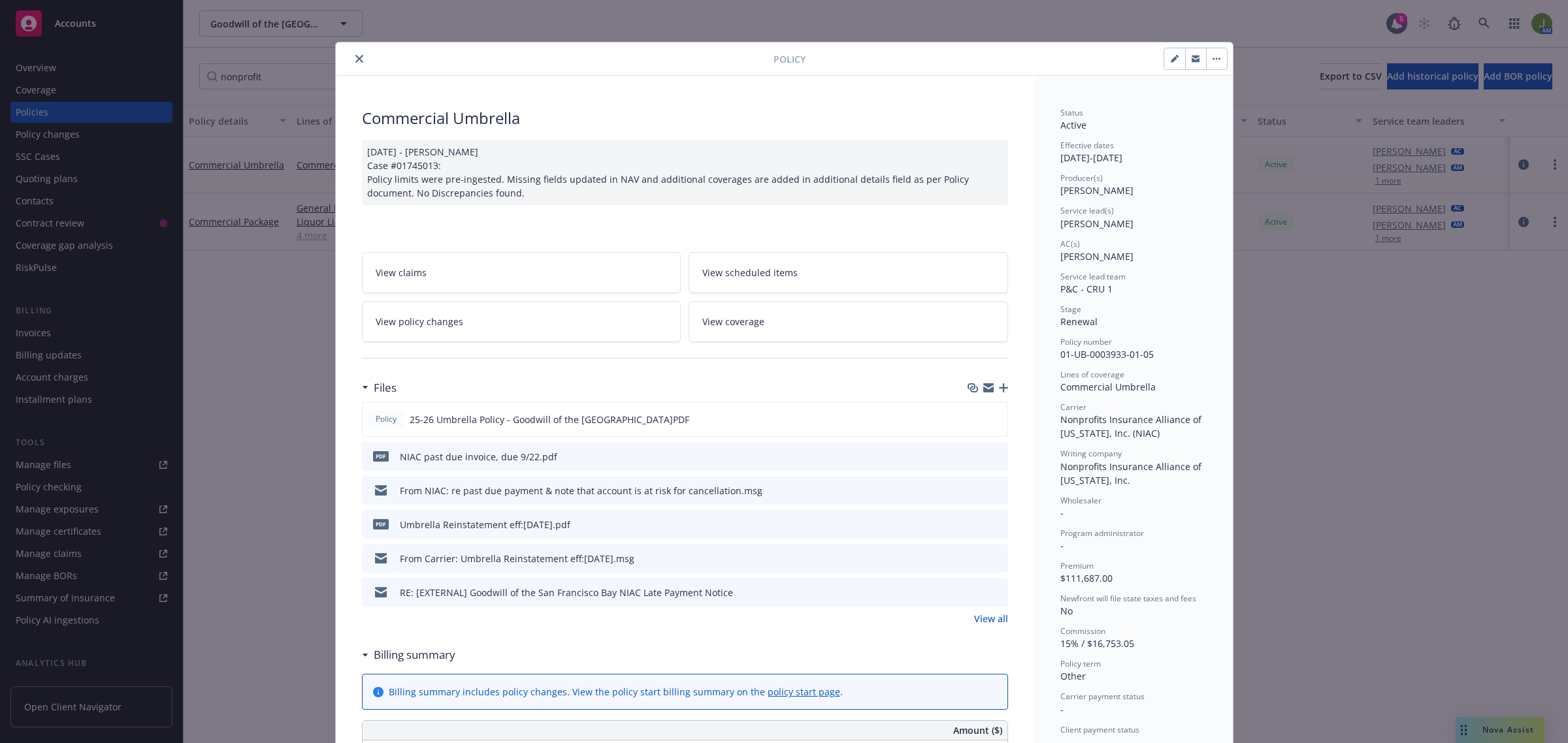
click at [1000, 389] on icon "button" at bounding box center [1003, 387] width 9 height 9
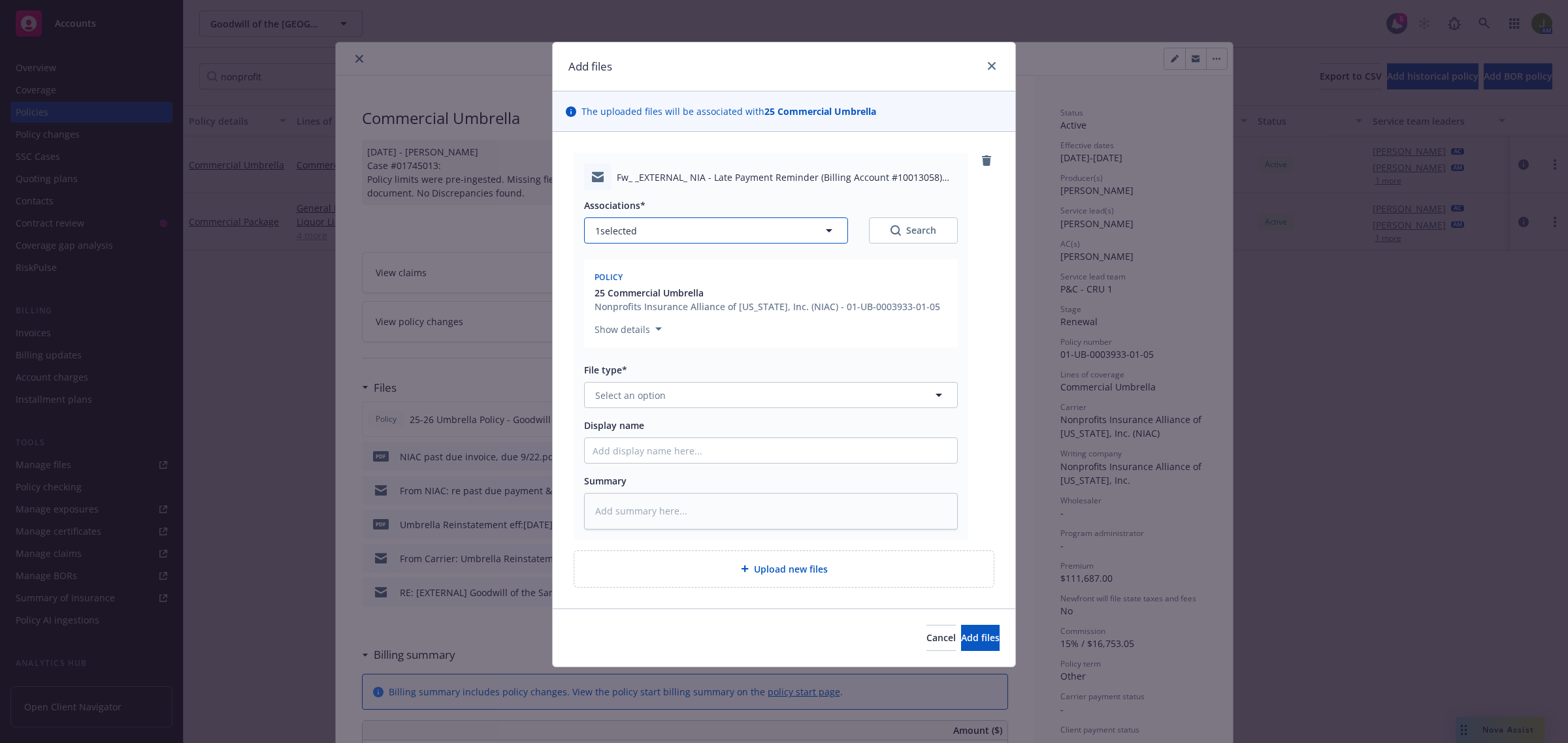
click at [775, 233] on button "1 selected" at bounding box center [717, 230] width 264 height 26
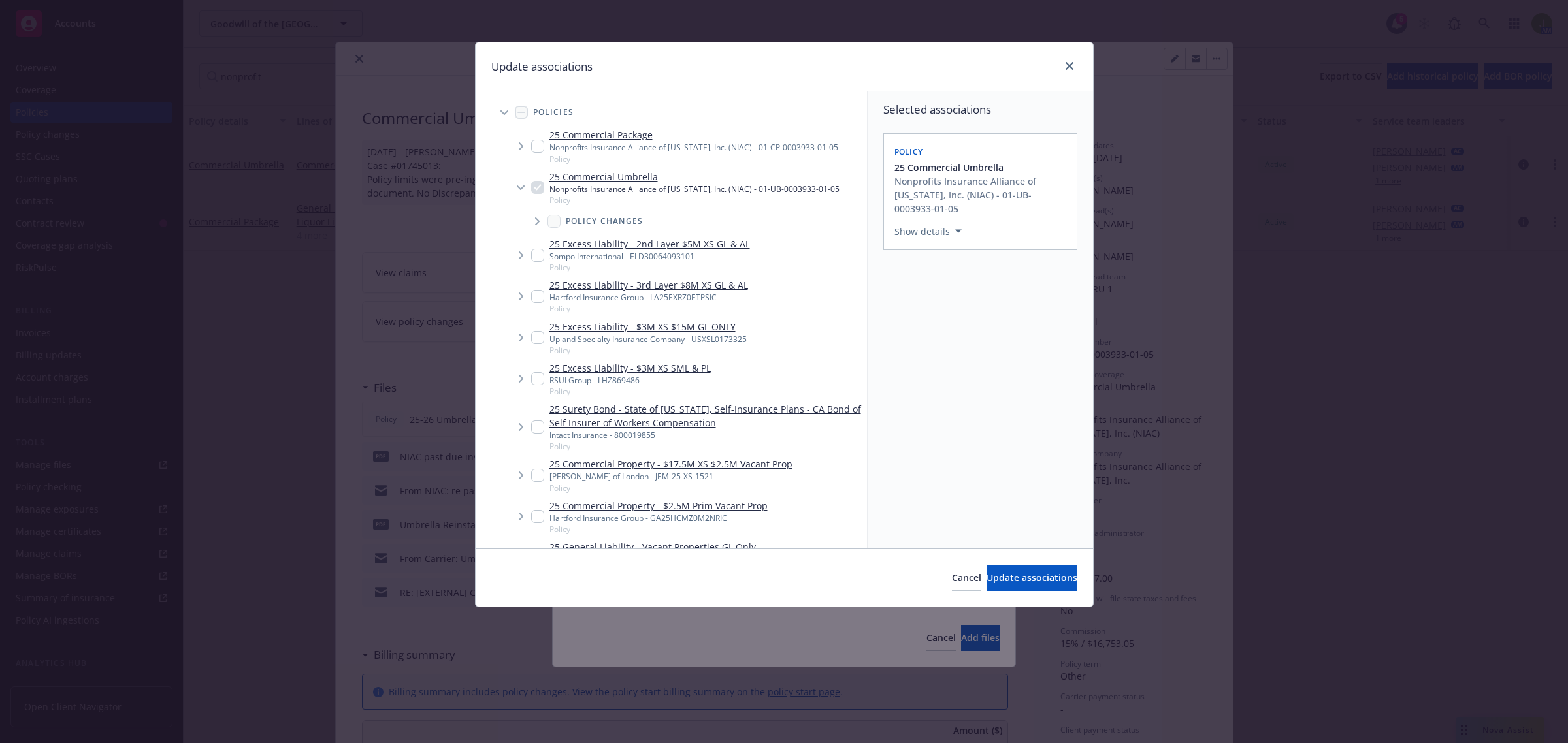
click at [535, 148] on input "Tree Example" at bounding box center [537, 146] width 13 height 13
click at [1052, 578] on span "Update associations" at bounding box center [1032, 577] width 91 height 13
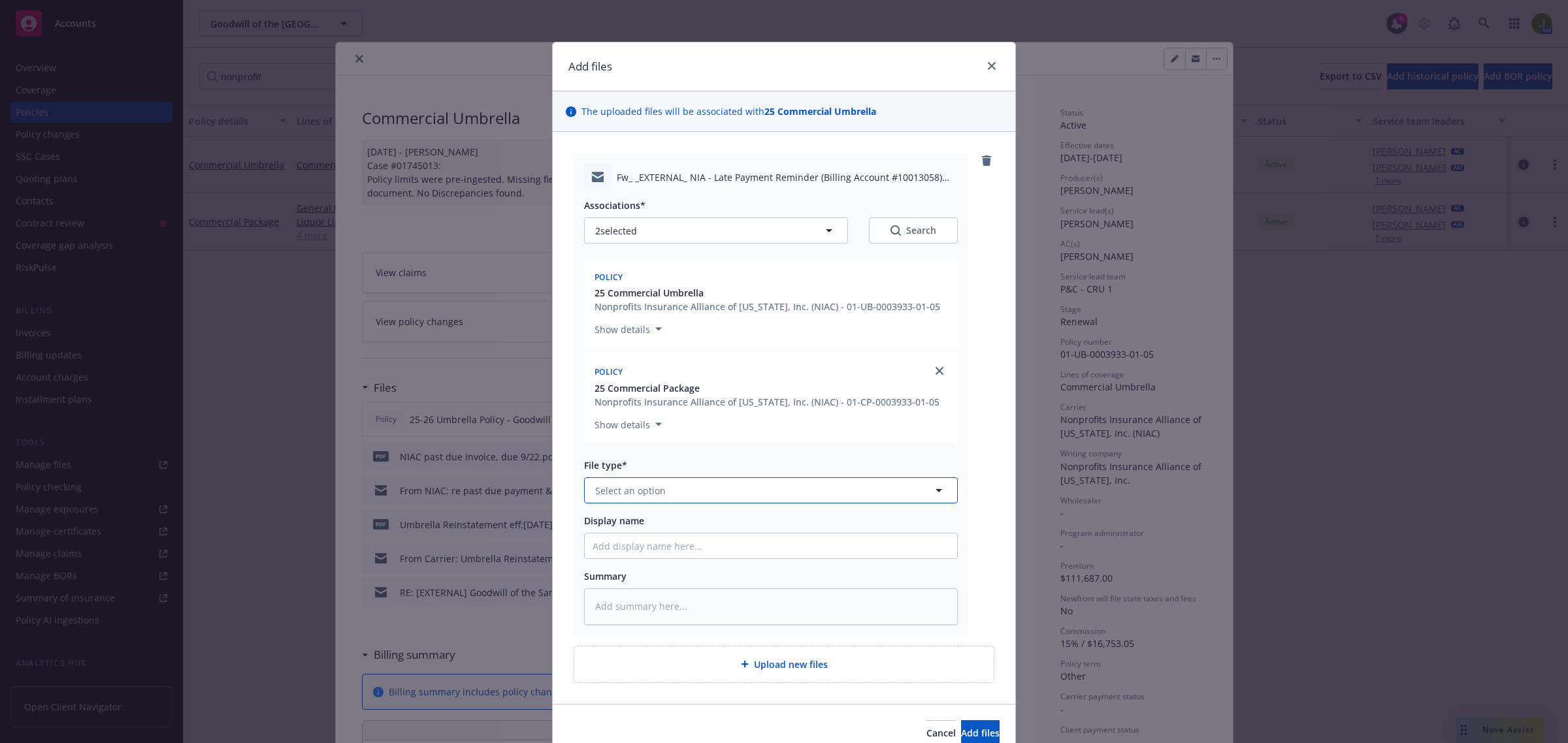
drag, startPoint x: 672, startPoint y: 484, endPoint x: 668, endPoint y: 475, distance: 9.8
click at [668, 481] on button "Select an option" at bounding box center [771, 490] width 374 height 26
click at [987, 725] on button "Add files" at bounding box center [980, 733] width 39 height 26
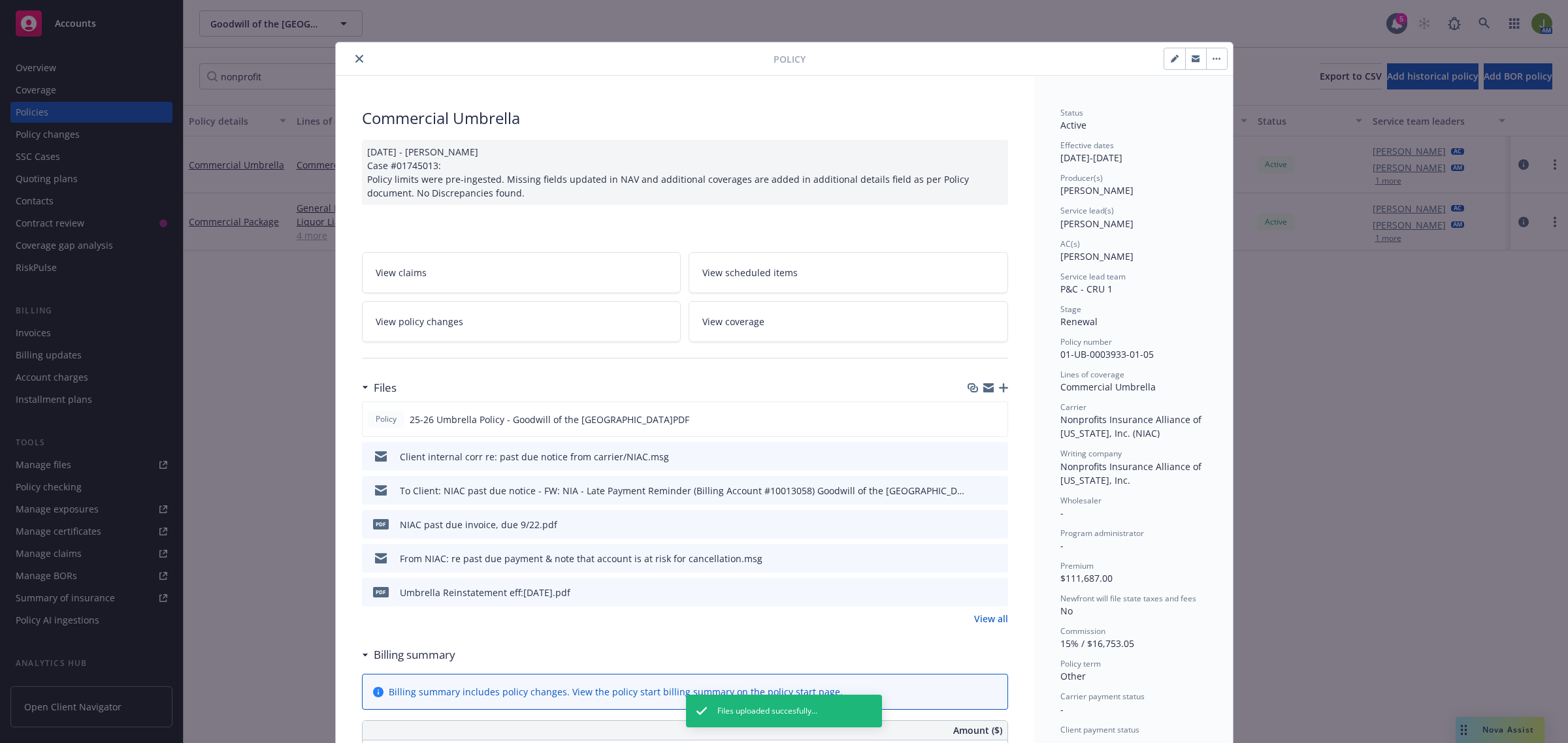
click at [351, 63] on button "close" at bounding box center [359, 59] width 16 height 16
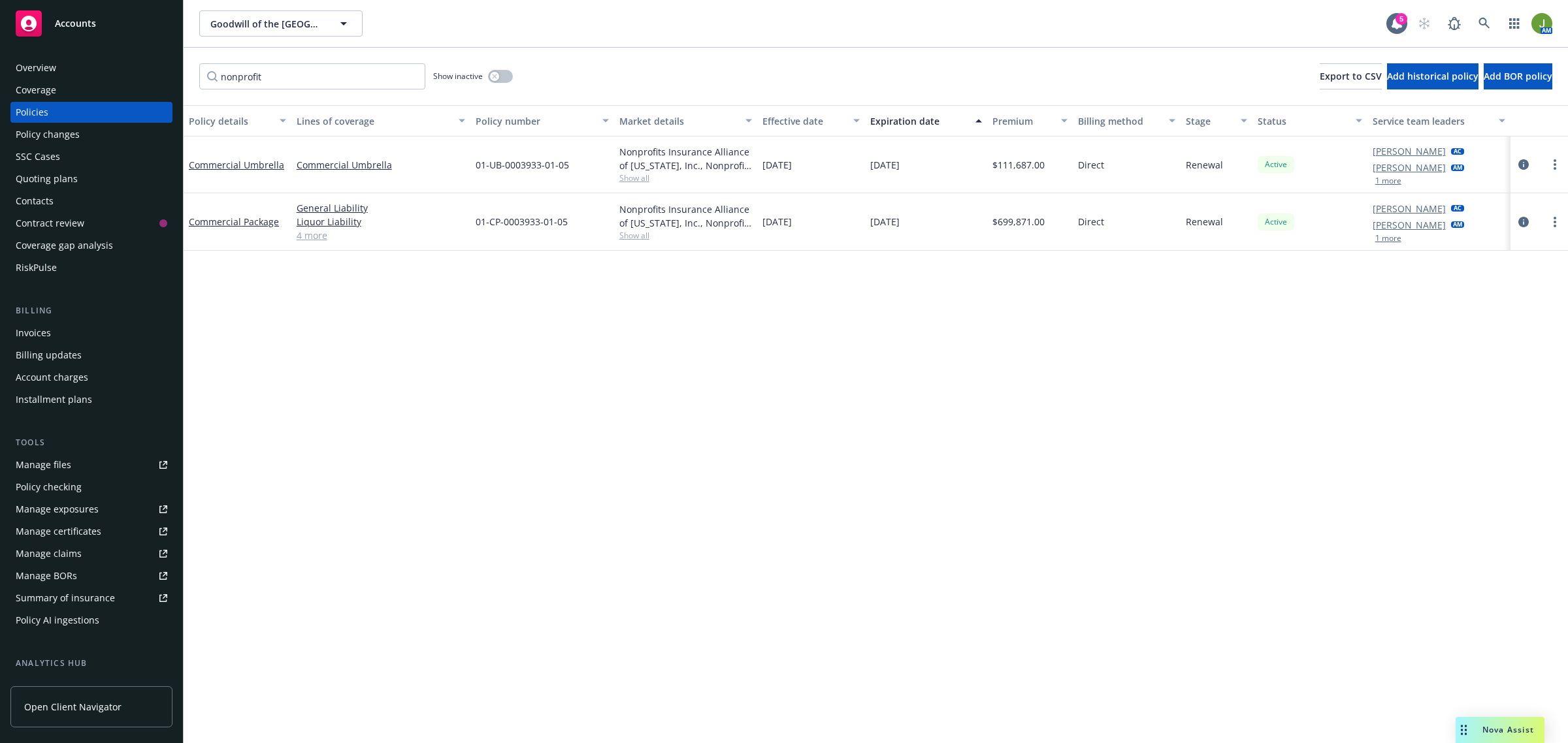
click at [76, 455] on link "Manage files" at bounding box center [91, 464] width 162 height 21
drag, startPoint x: 347, startPoint y: 77, endPoint x: 138, endPoint y: 68, distance: 209.2
click at [141, 78] on div "Accounts Overview Coverage Policies Policy changes SSC Cases Quoting plans Cont…" at bounding box center [784, 371] width 1568 height 743
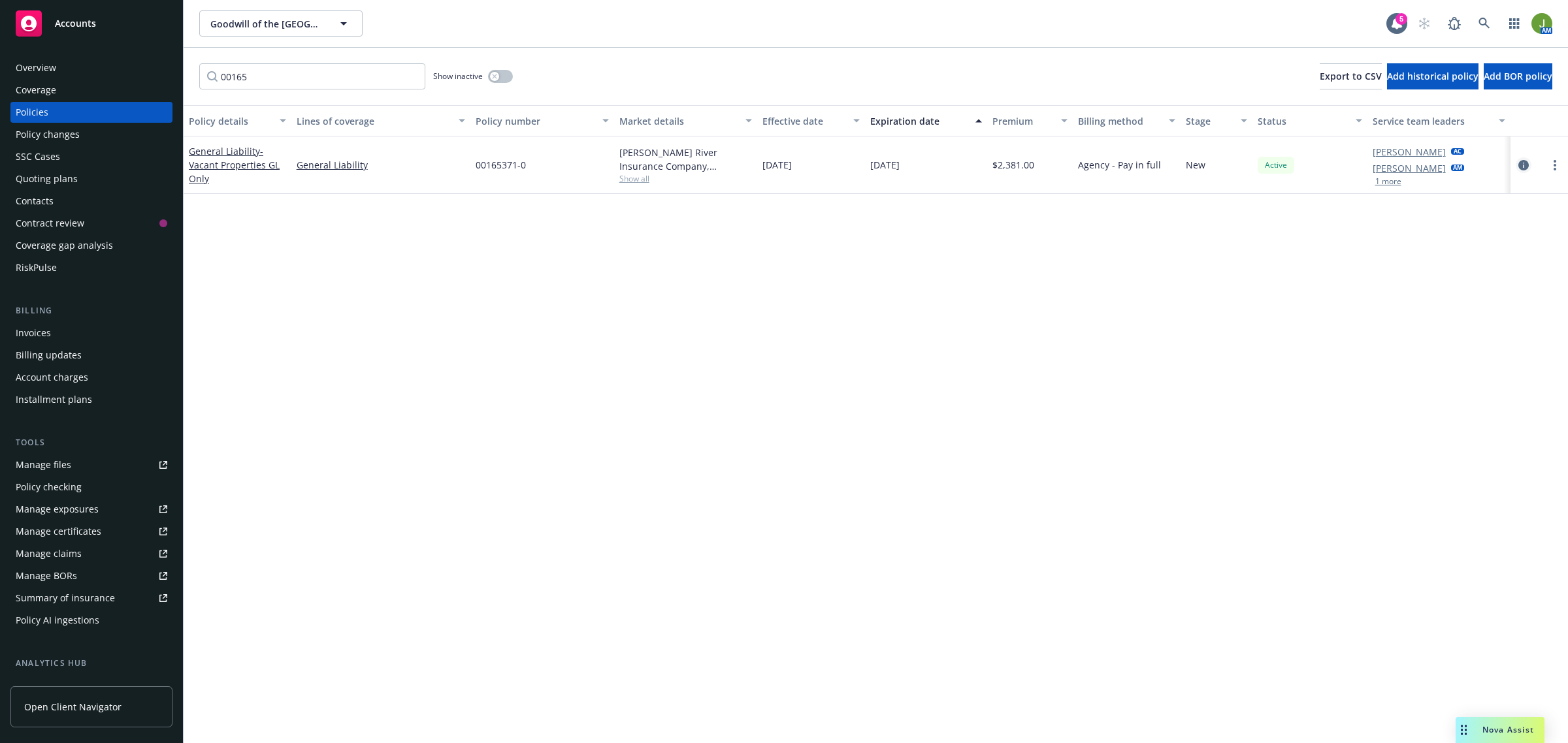
click at [1519, 167] on icon "circleInformation" at bounding box center [1523, 165] width 11 height 11
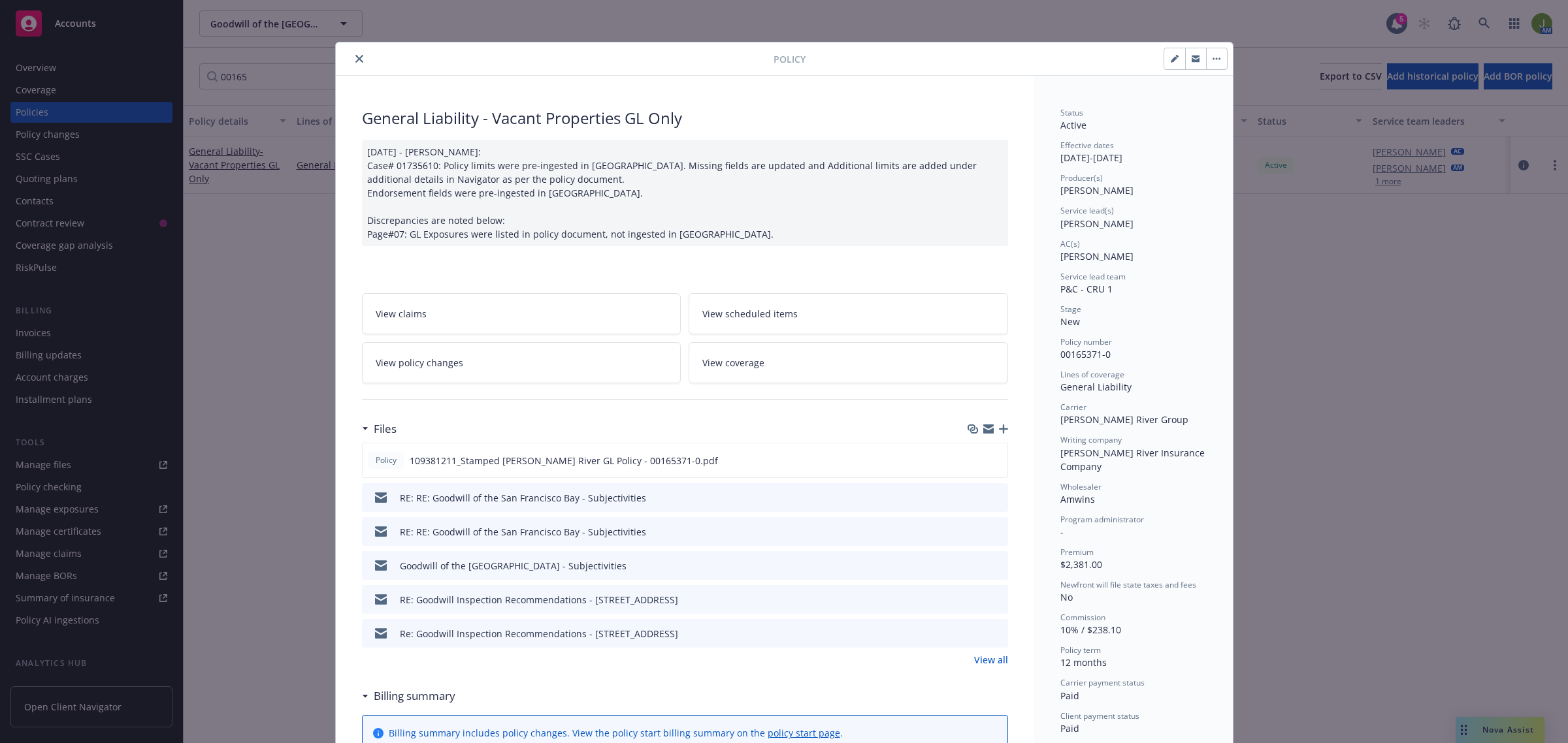
click at [999, 432] on icon "button" at bounding box center [1003, 429] width 9 height 9
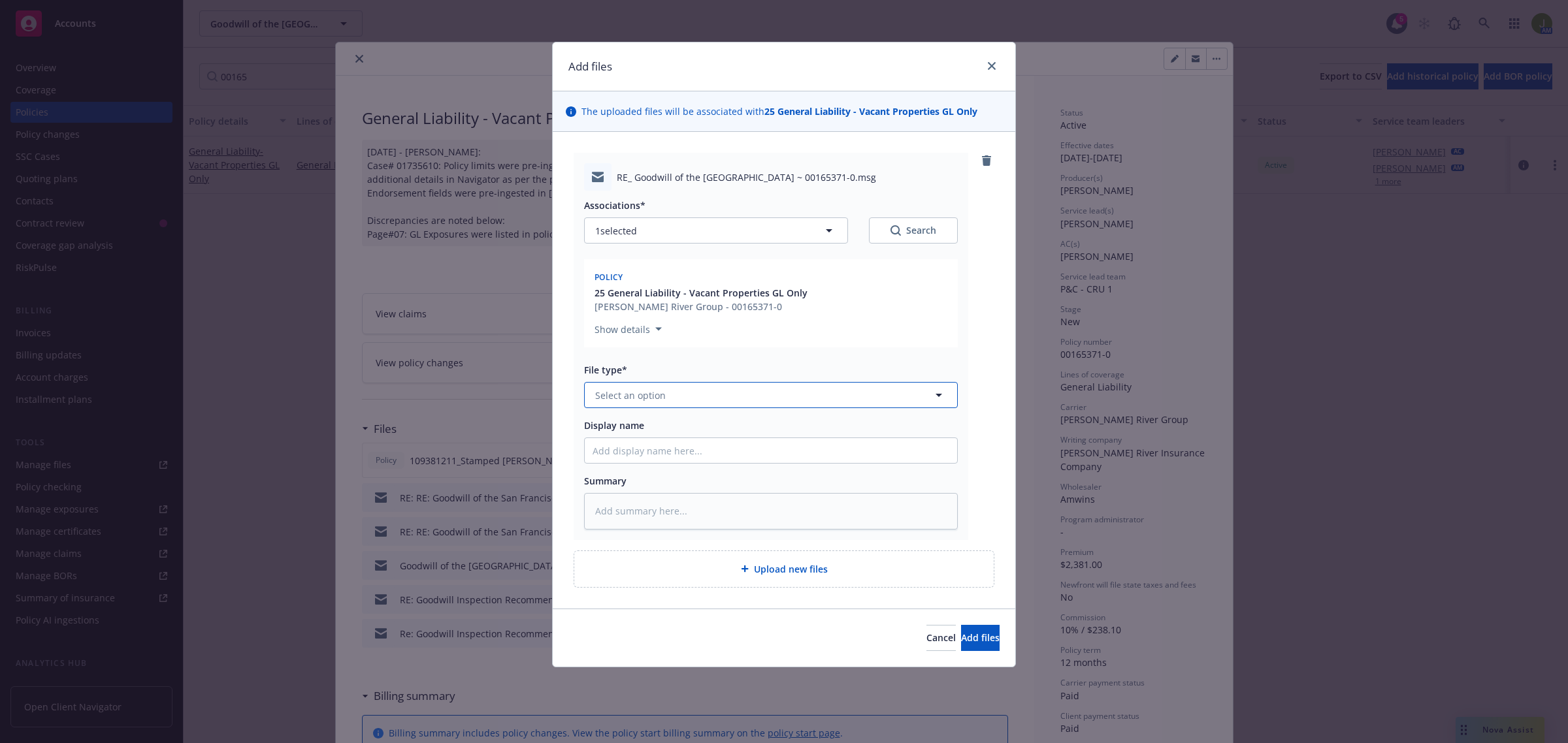
click at [624, 387] on button "Select an option" at bounding box center [771, 395] width 374 height 26
click at [971, 626] on button "Add files" at bounding box center [980, 638] width 39 height 26
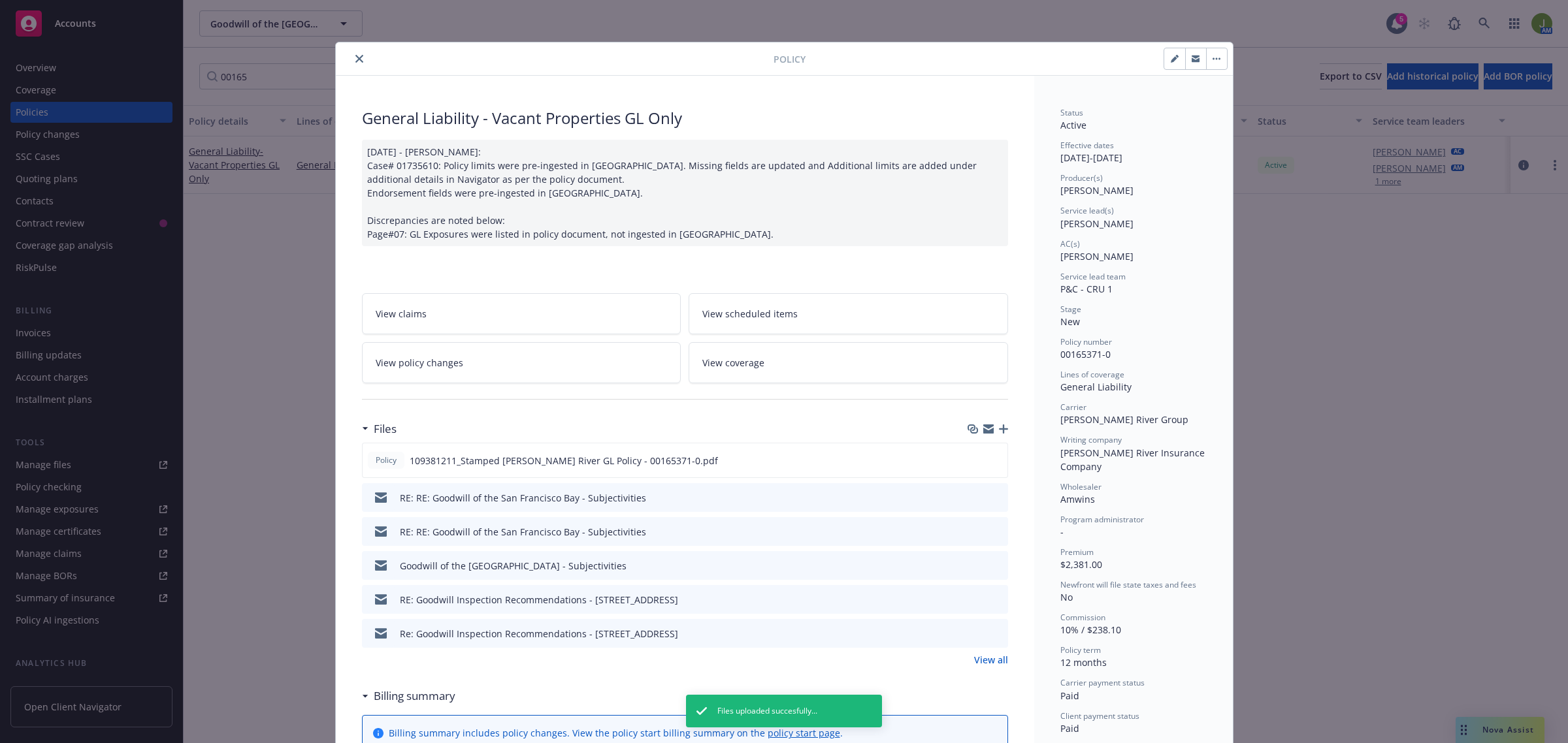
click at [355, 60] on icon "close" at bounding box center [359, 59] width 8 height 8
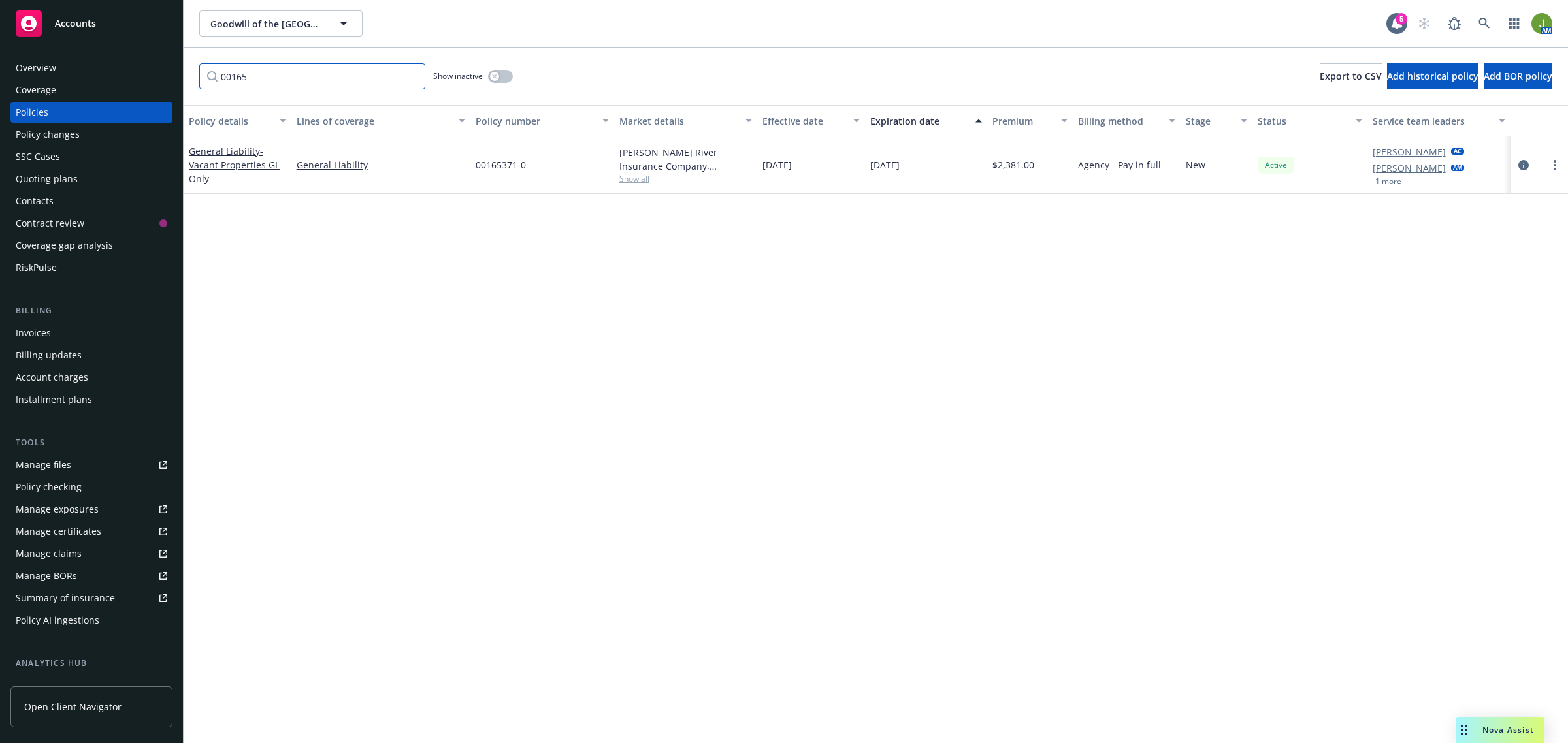
drag, startPoint x: 315, startPoint y: 75, endPoint x: 155, endPoint y: 65, distance: 160.3
click at [154, 69] on div "Accounts Overview Coverage Policies Policy changes SSC Cases Quoting plans Cont…" at bounding box center [784, 371] width 1568 height 743
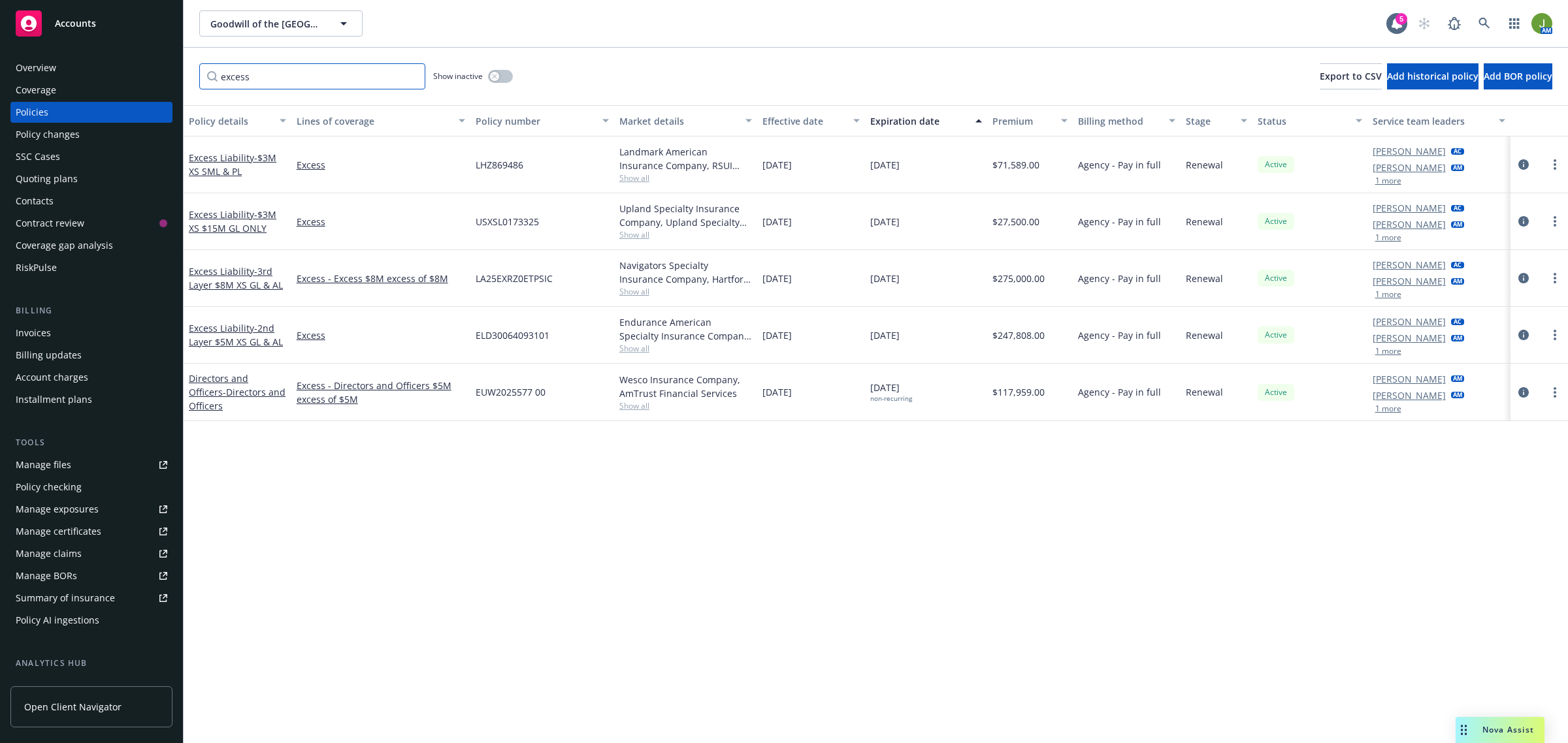
drag, startPoint x: 272, startPoint y: 75, endPoint x: 129, endPoint y: 72, distance: 143.0
click at [129, 72] on div "Accounts Overview Coverage Policies Policy changes SSC Cases Quoting plans Cont…" at bounding box center [784, 371] width 1568 height 743
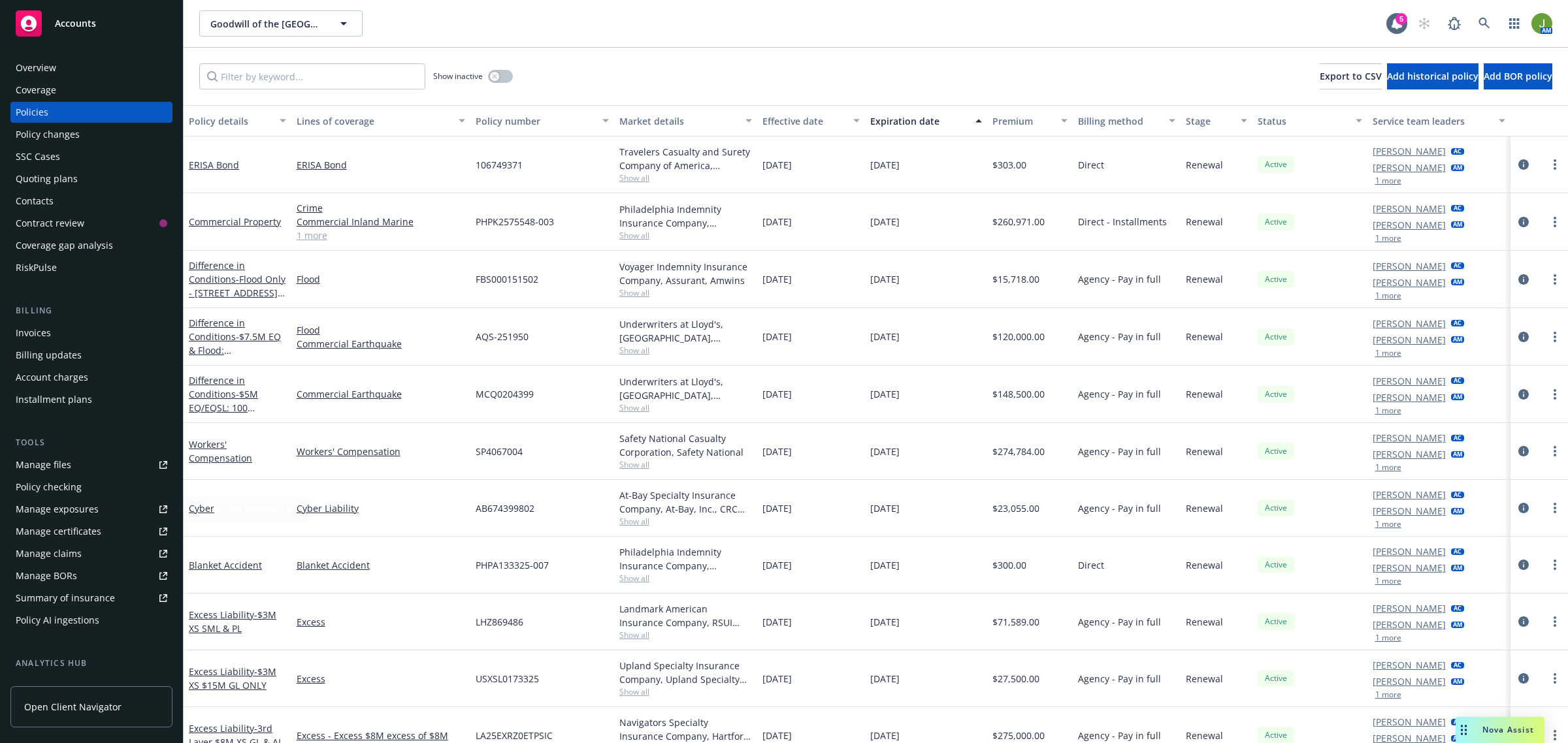
click at [57, 467] on div "Manage files" at bounding box center [44, 464] width 56 height 21
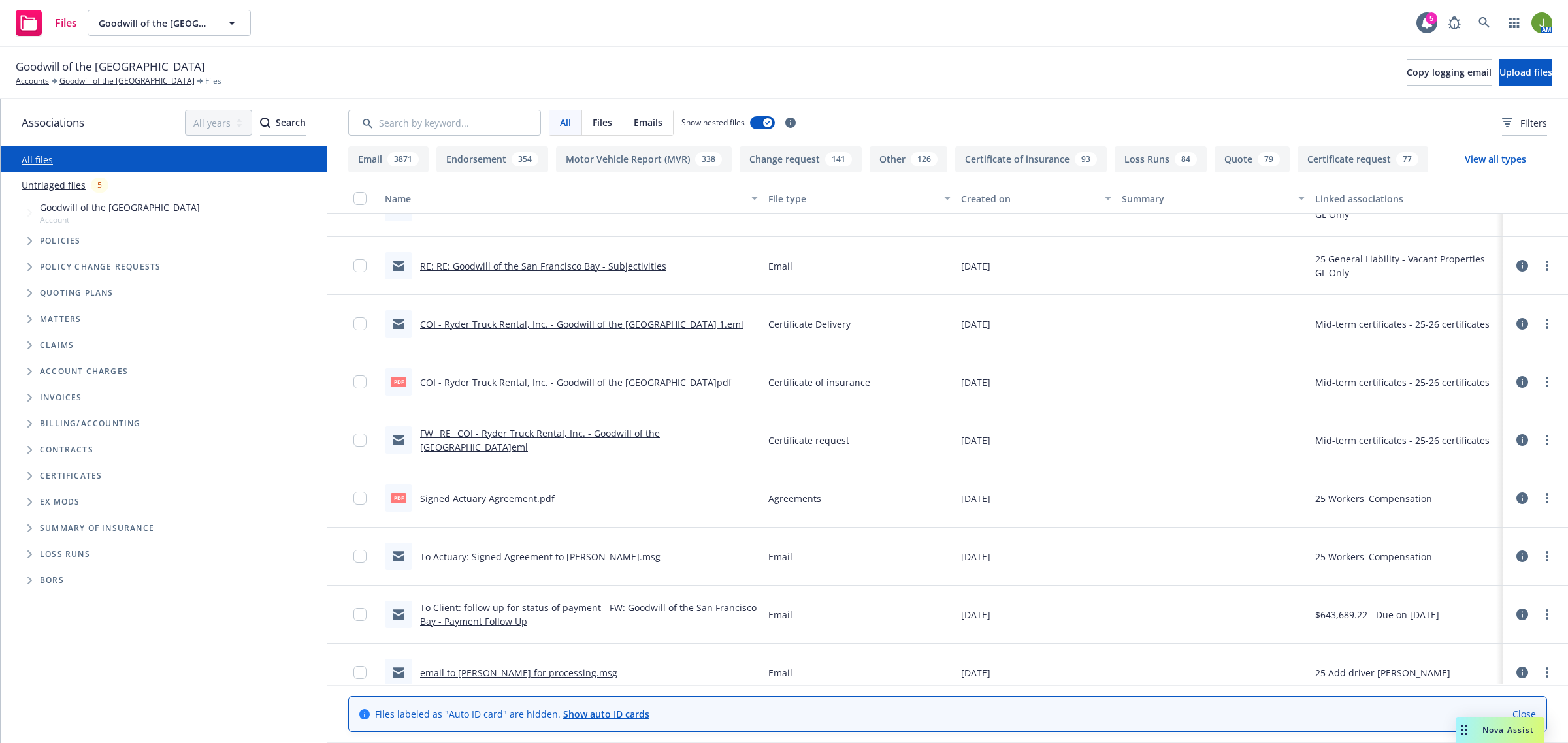
scroll to position [571, 0]
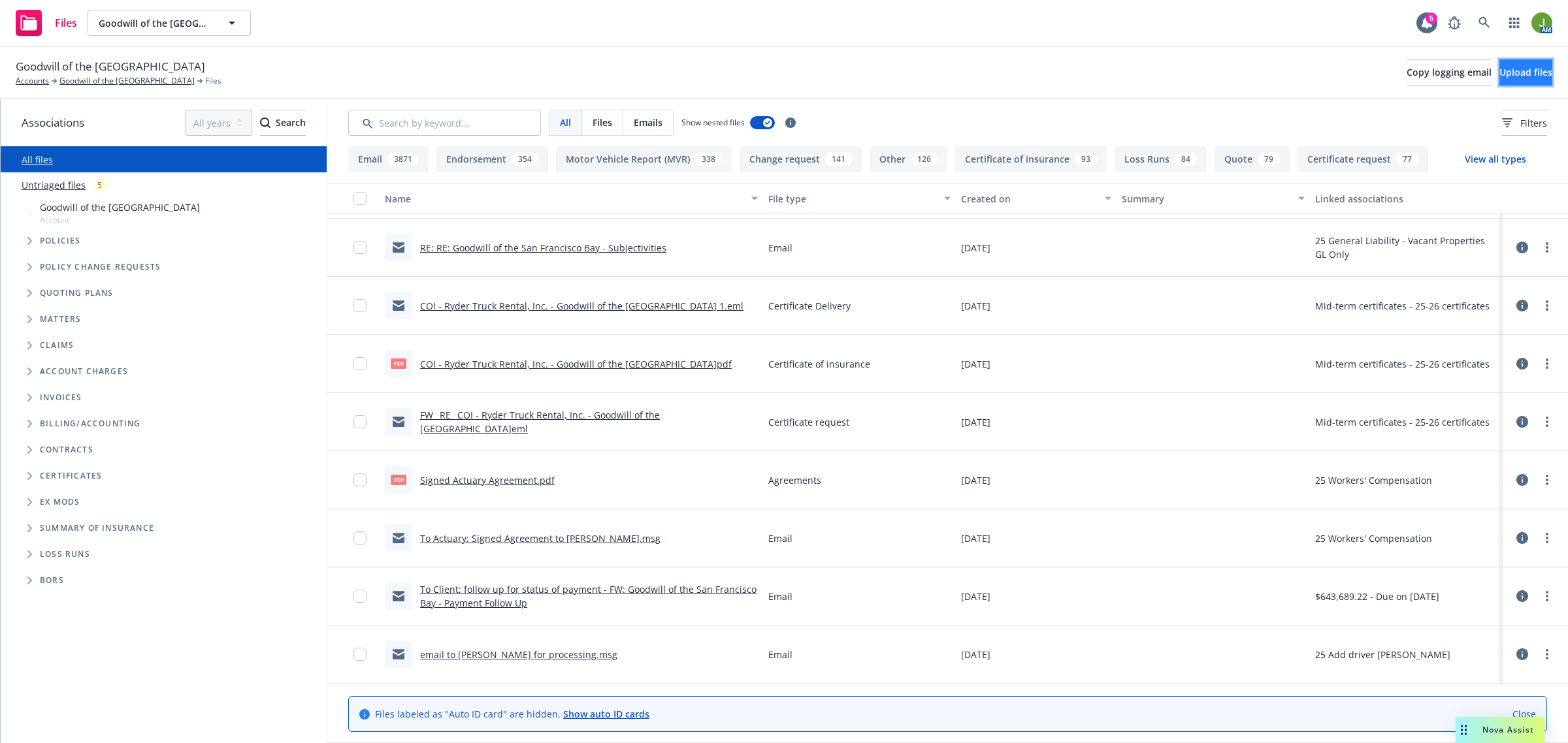
click at [1500, 79] on button "Upload files" at bounding box center [1525, 72] width 53 height 26
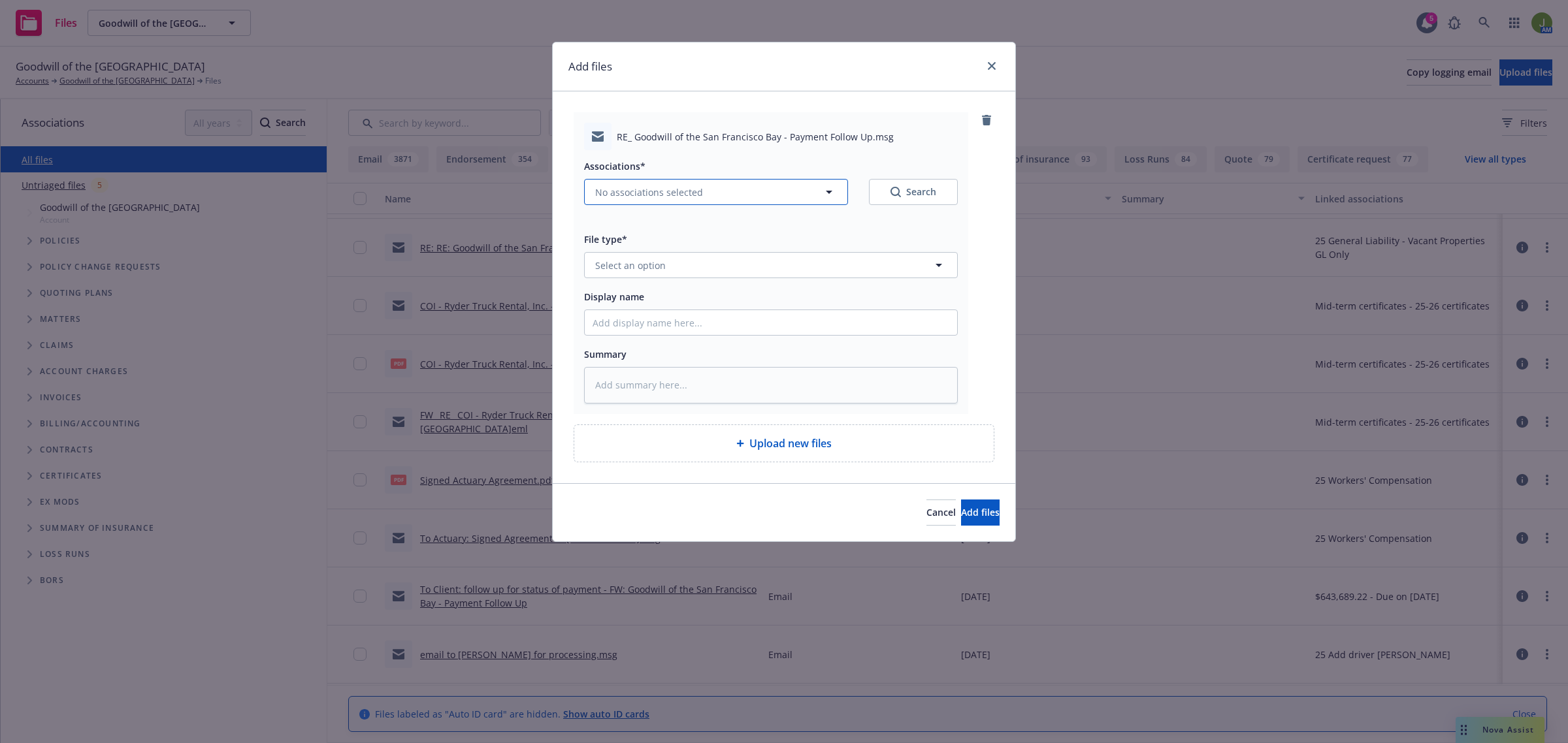
click at [634, 190] on span "No associations selected" at bounding box center [649, 192] width 108 height 14
type textarea "x"
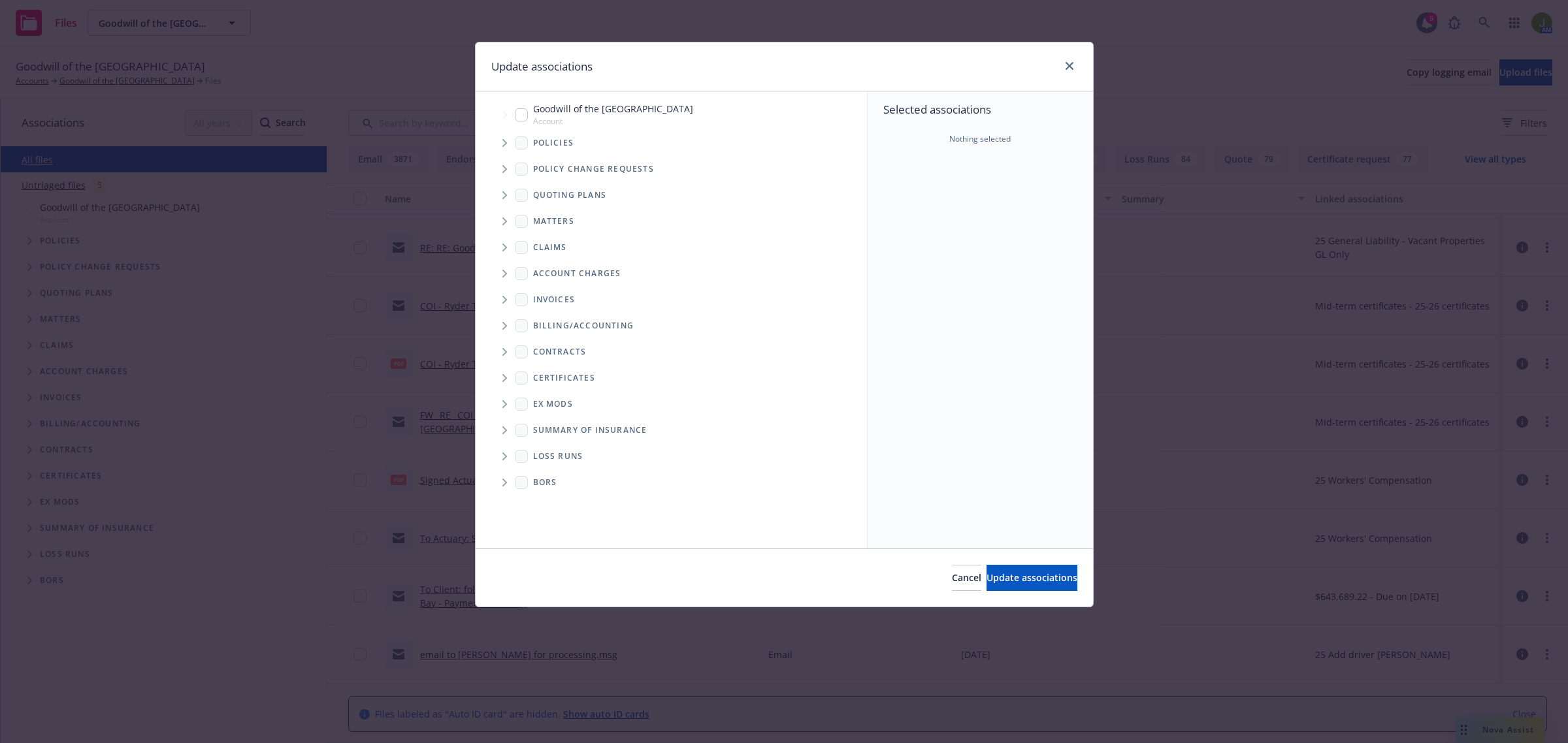
click at [523, 115] on input "Tree Example" at bounding box center [521, 114] width 13 height 13
checkbox input "true"
click at [501, 143] on span "Tree Example" at bounding box center [504, 143] width 21 height 21
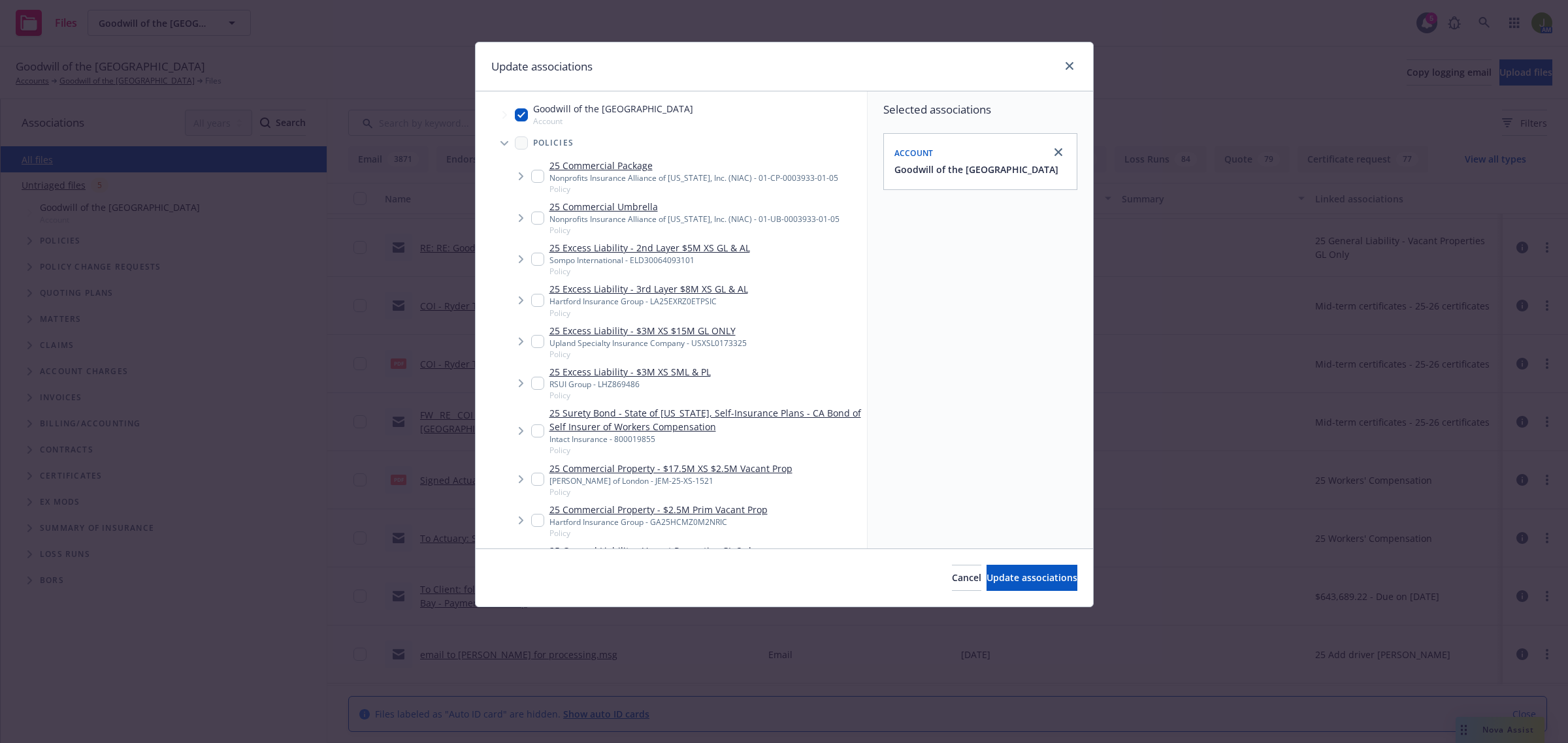
type textarea "x"
drag, startPoint x: 536, startPoint y: 346, endPoint x: 461, endPoint y: 356, distance: 75.7
click at [536, 346] on input "Tree Example" at bounding box center [537, 341] width 13 height 13
checkbox input "true"
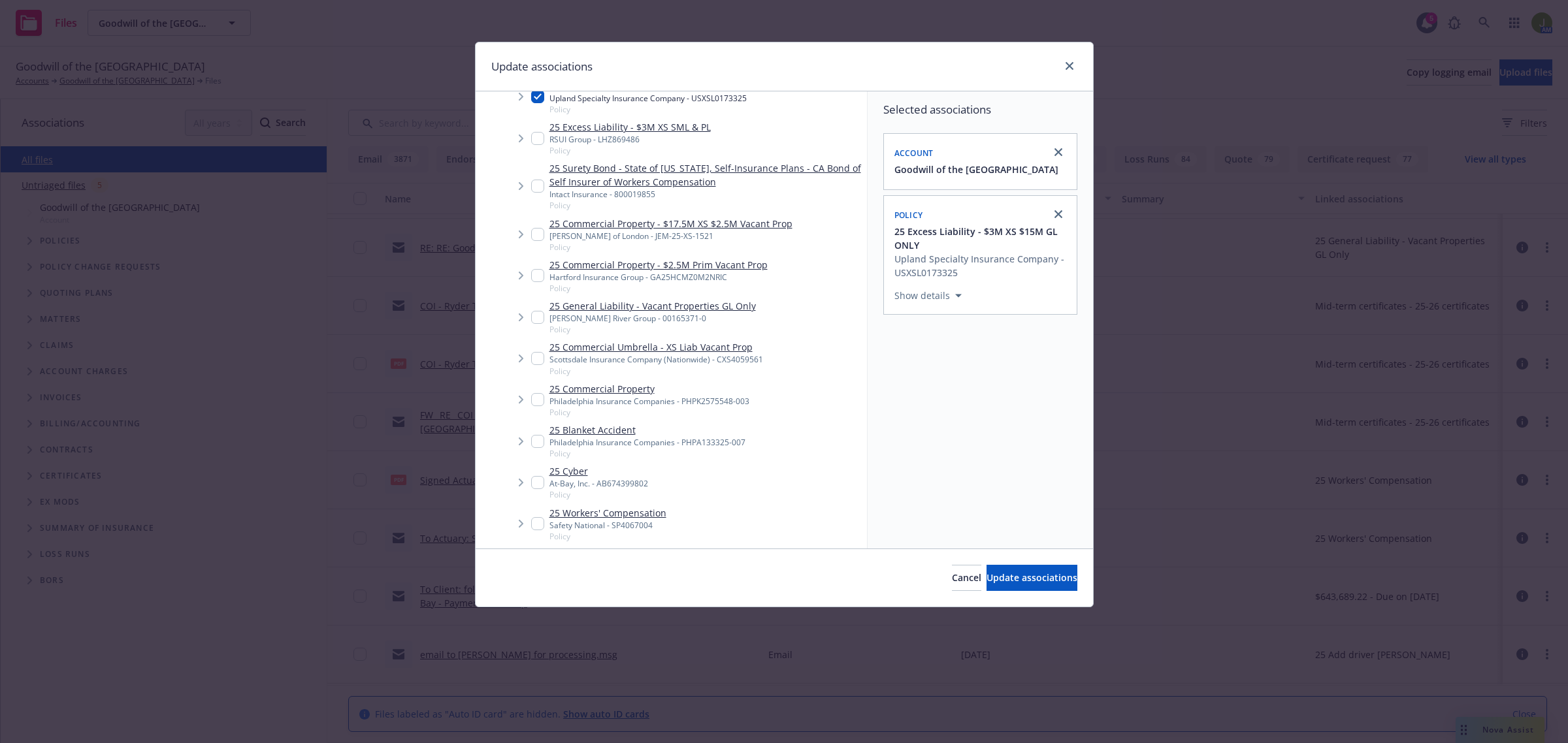
scroll to position [0, 0]
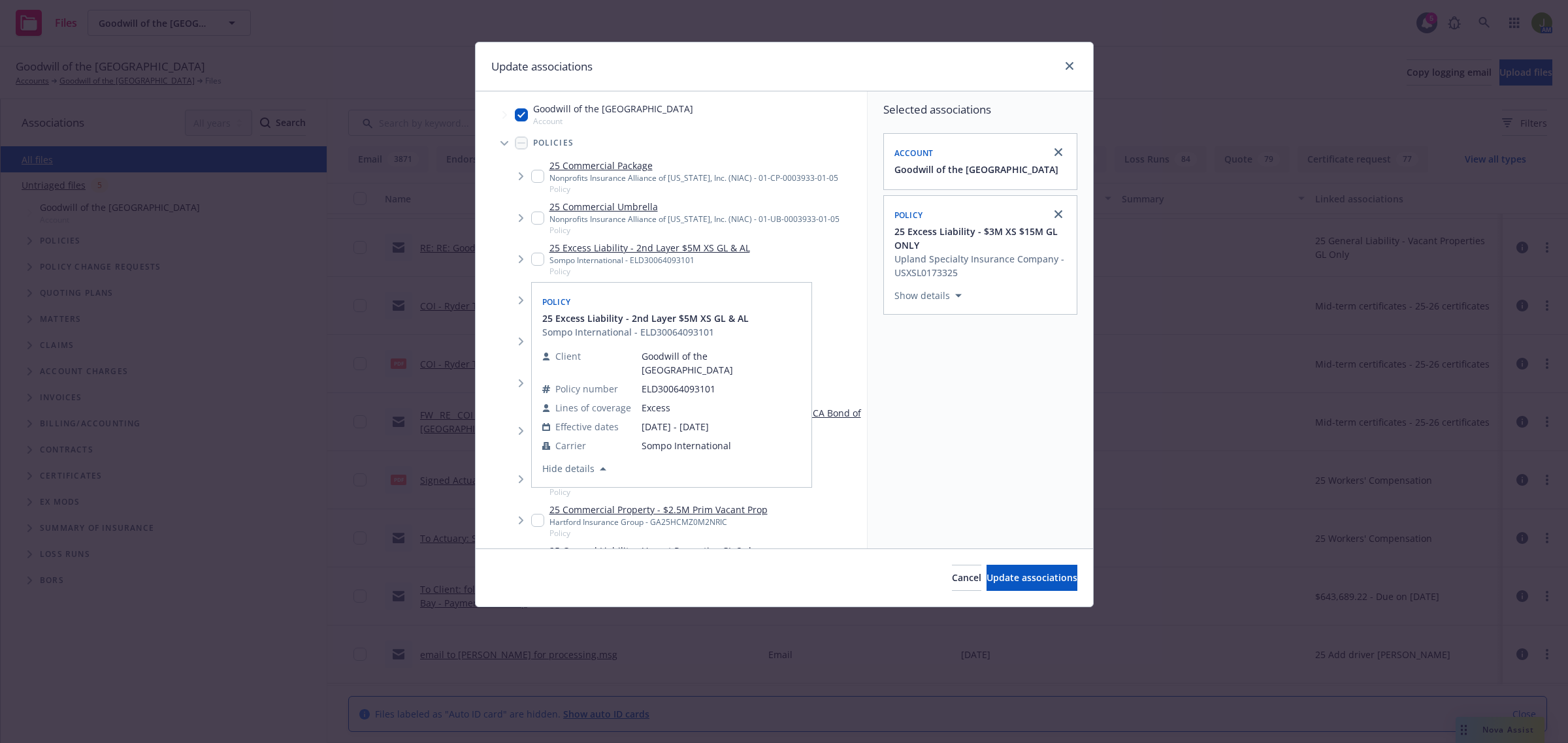
click at [539, 259] on input "Tree Example" at bounding box center [537, 259] width 13 height 13
checkbox input "true"
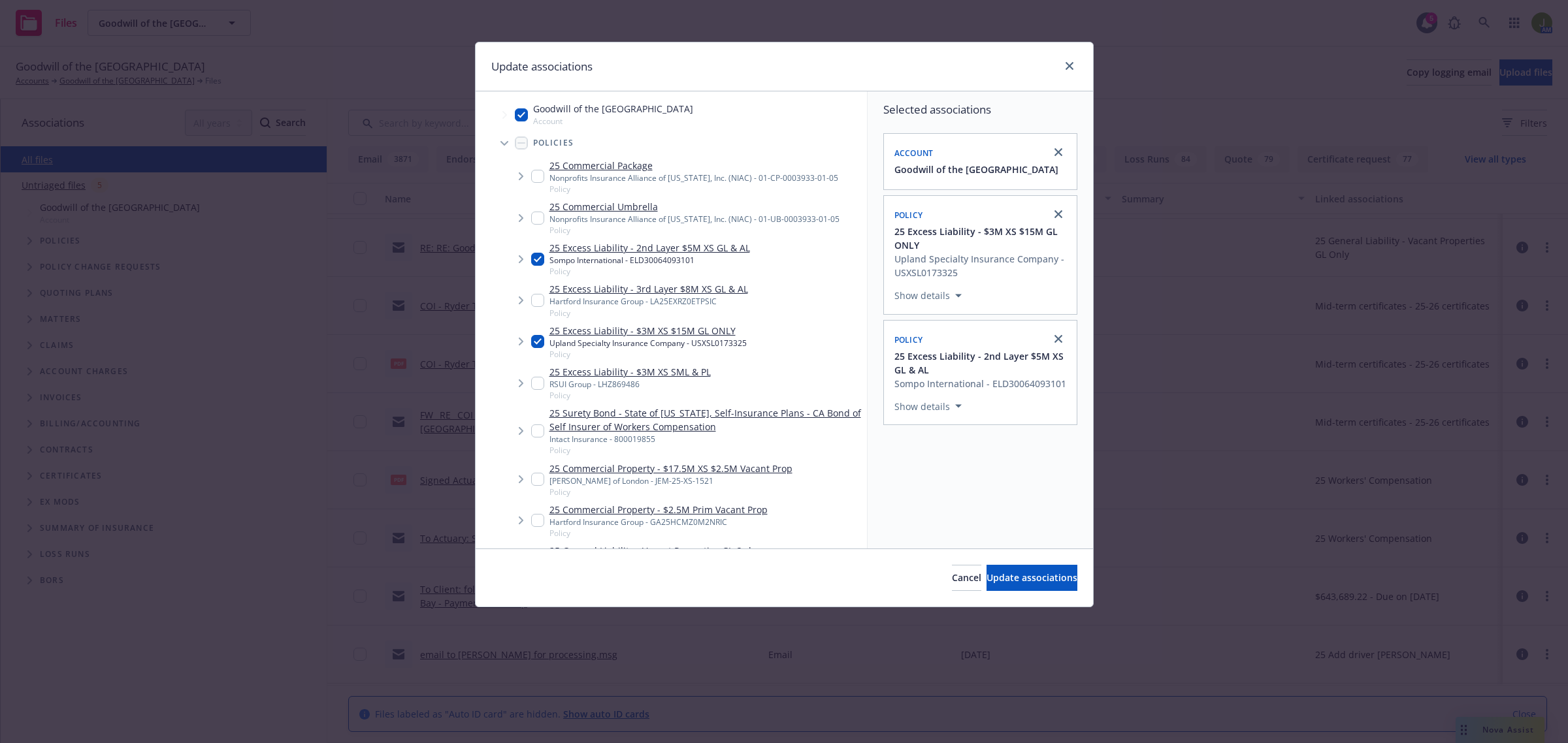
click at [534, 384] on input "Tree Example" at bounding box center [537, 383] width 13 height 13
checkbox input "true"
click at [533, 298] on input "Tree Example" at bounding box center [537, 300] width 13 height 13
checkbox input "true"
click at [1037, 580] on span "Update associations" at bounding box center [1032, 577] width 91 height 13
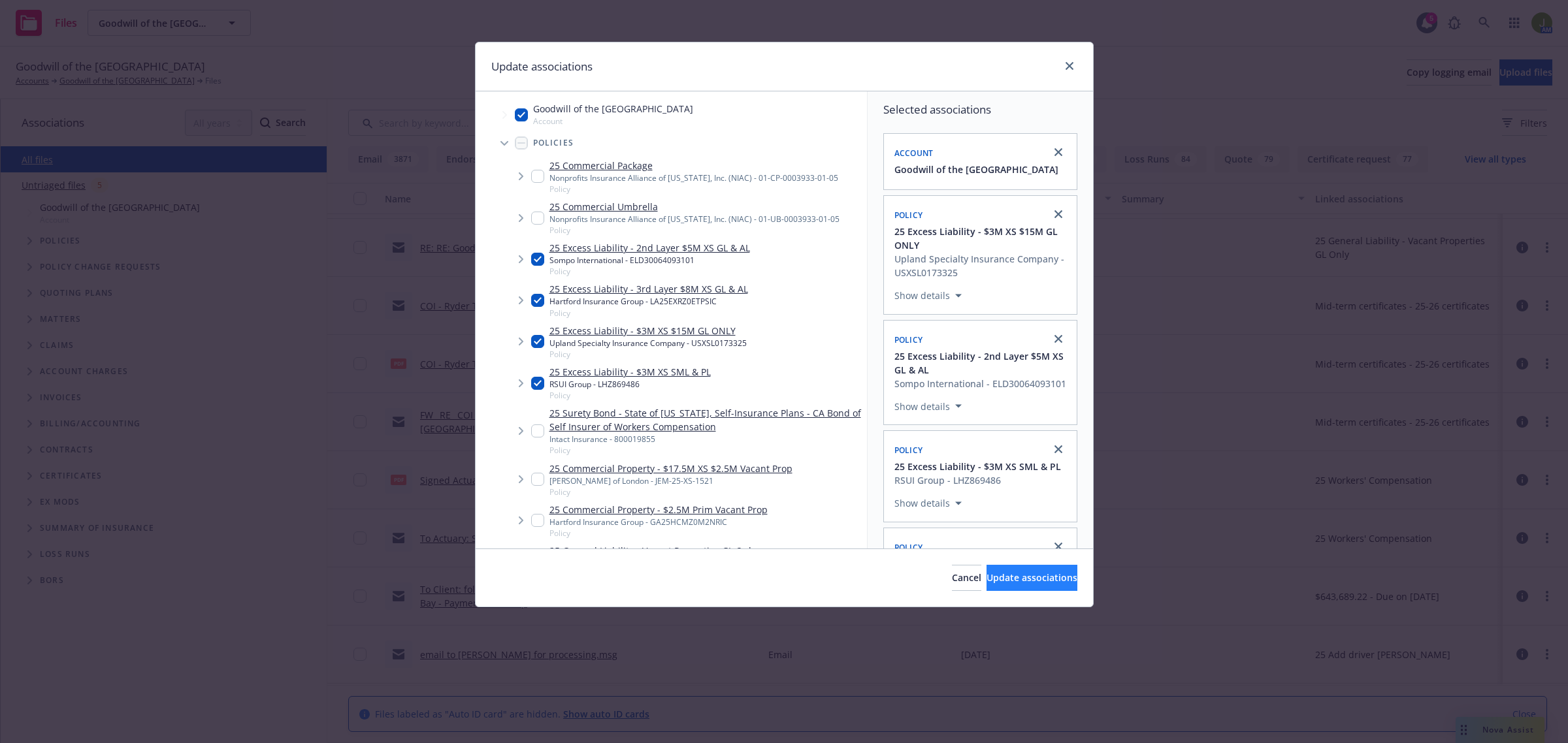
type textarea "x"
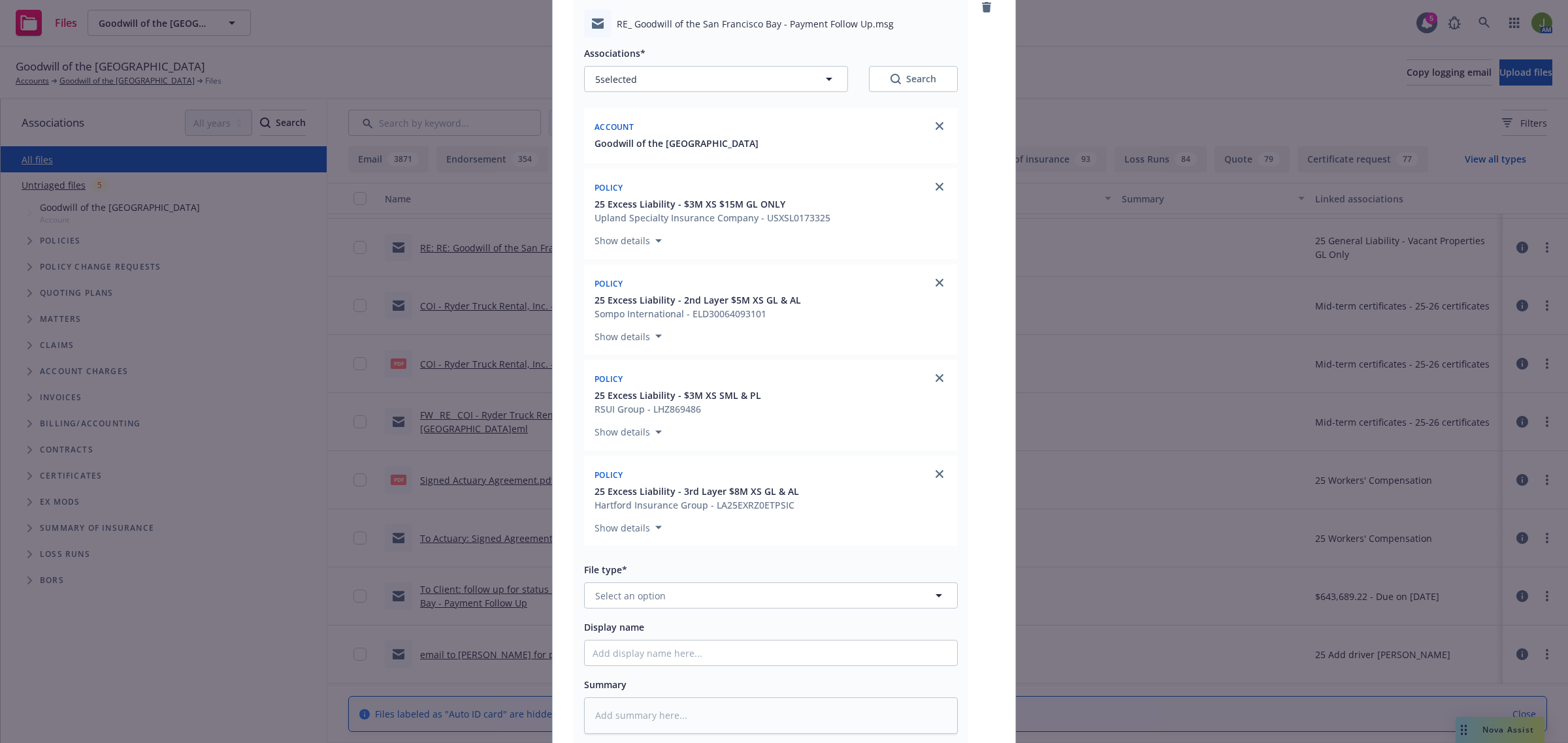
scroll to position [285, 0]
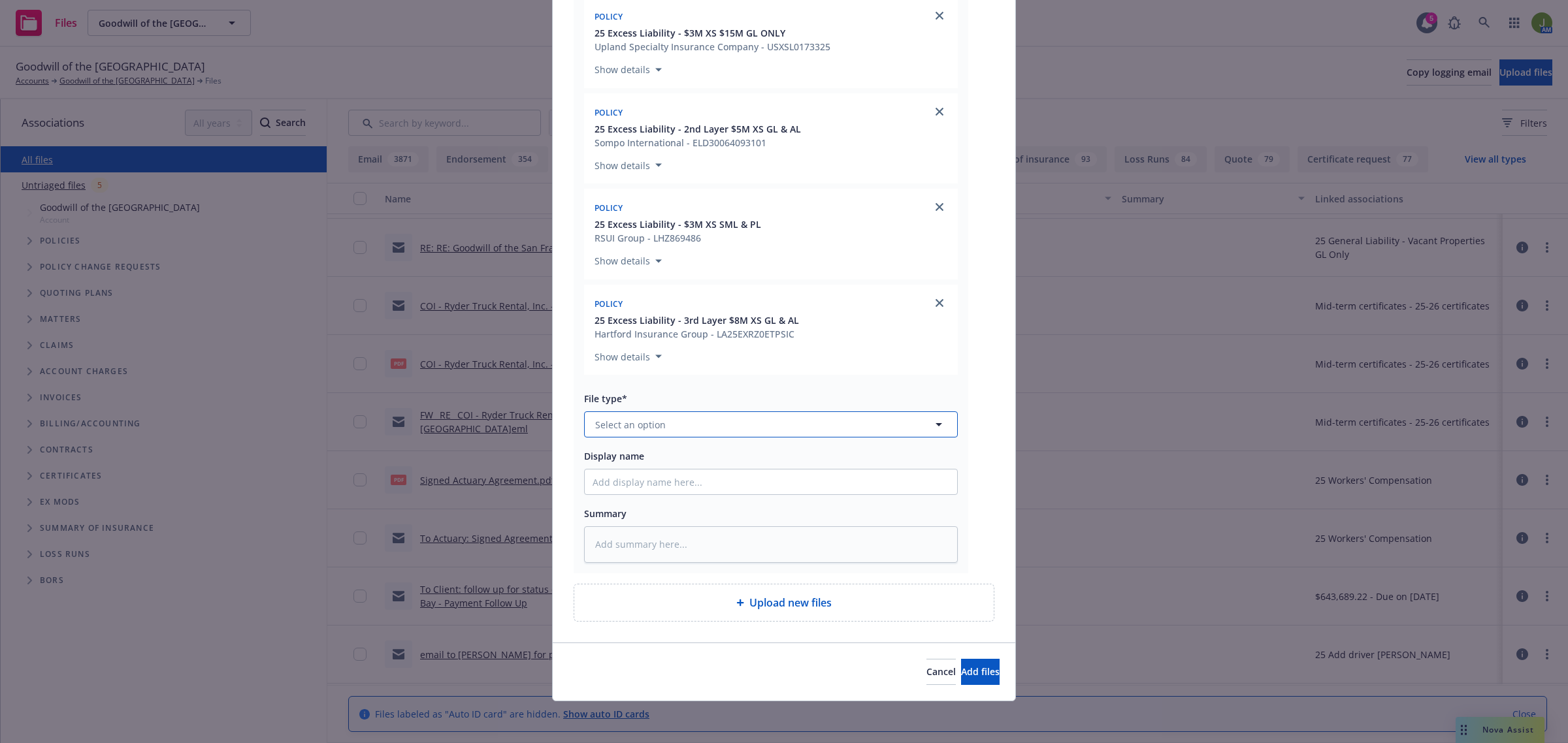
click at [681, 432] on button "Select an option" at bounding box center [771, 425] width 374 height 26
type input "email"
type textarea "x"
type input "F"
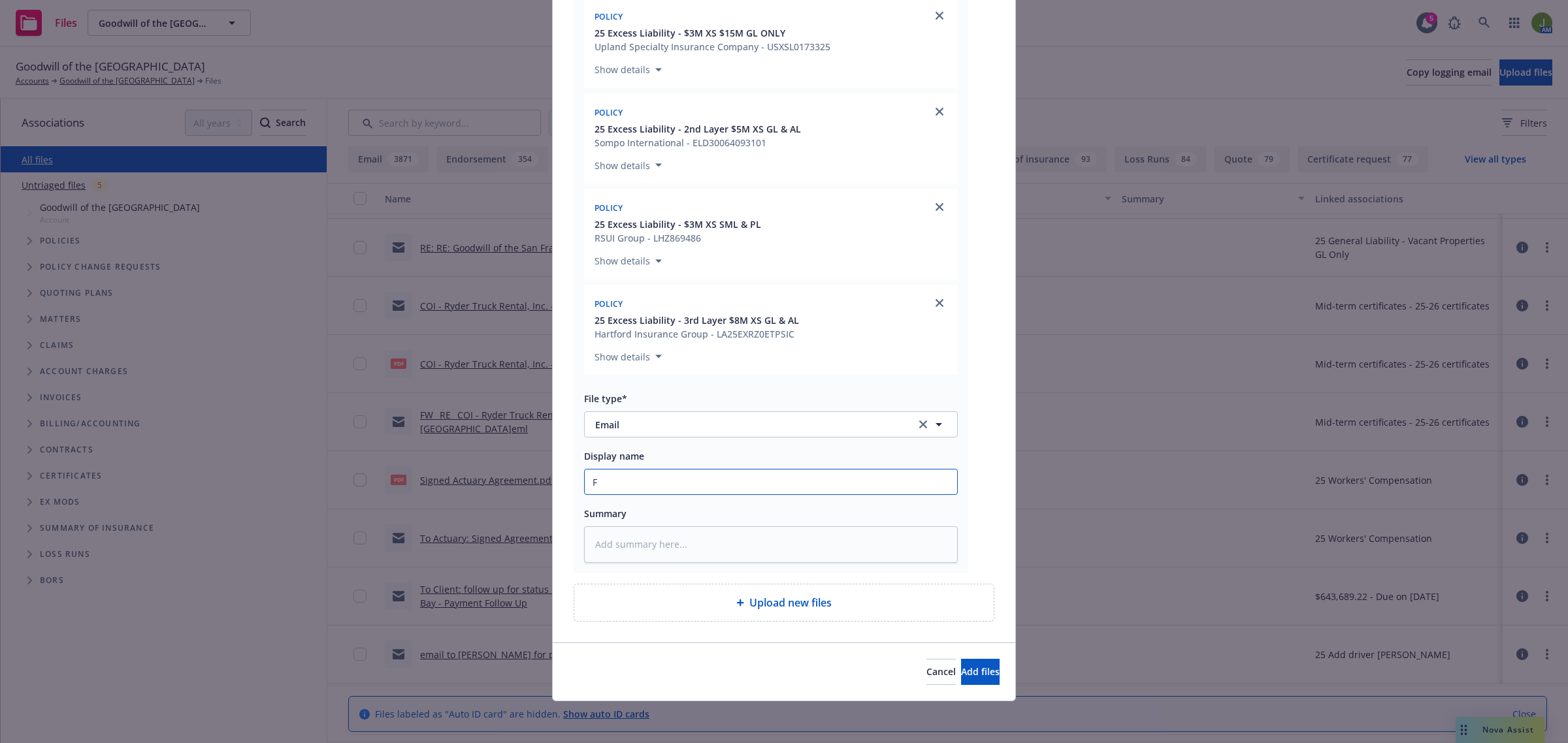
type textarea "x"
type input "Fr"
type textarea "x"
type input "Fro"
type textarea "x"
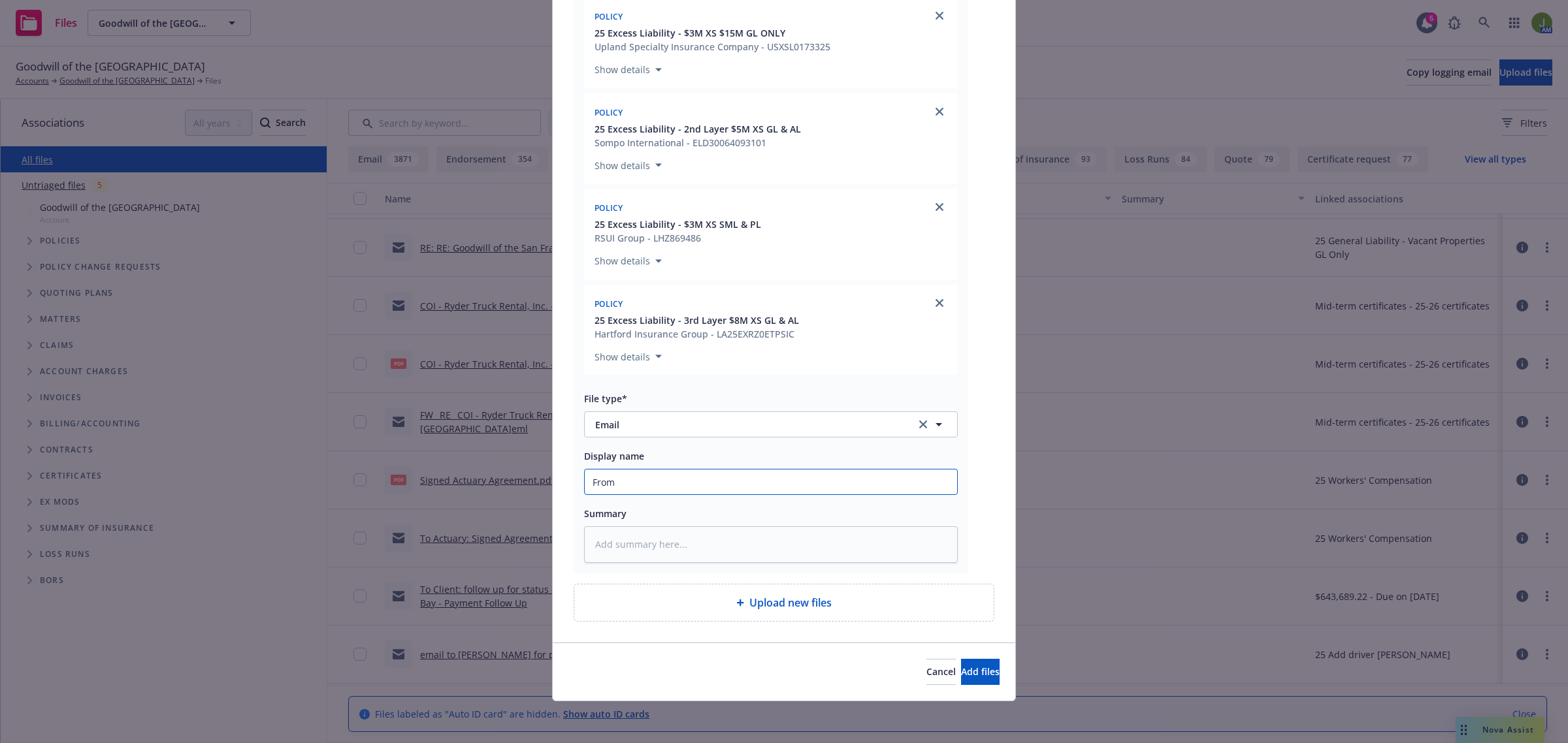
type input "From"
type textarea "x"
type input "From C"
type textarea "x"
type input "From Cl"
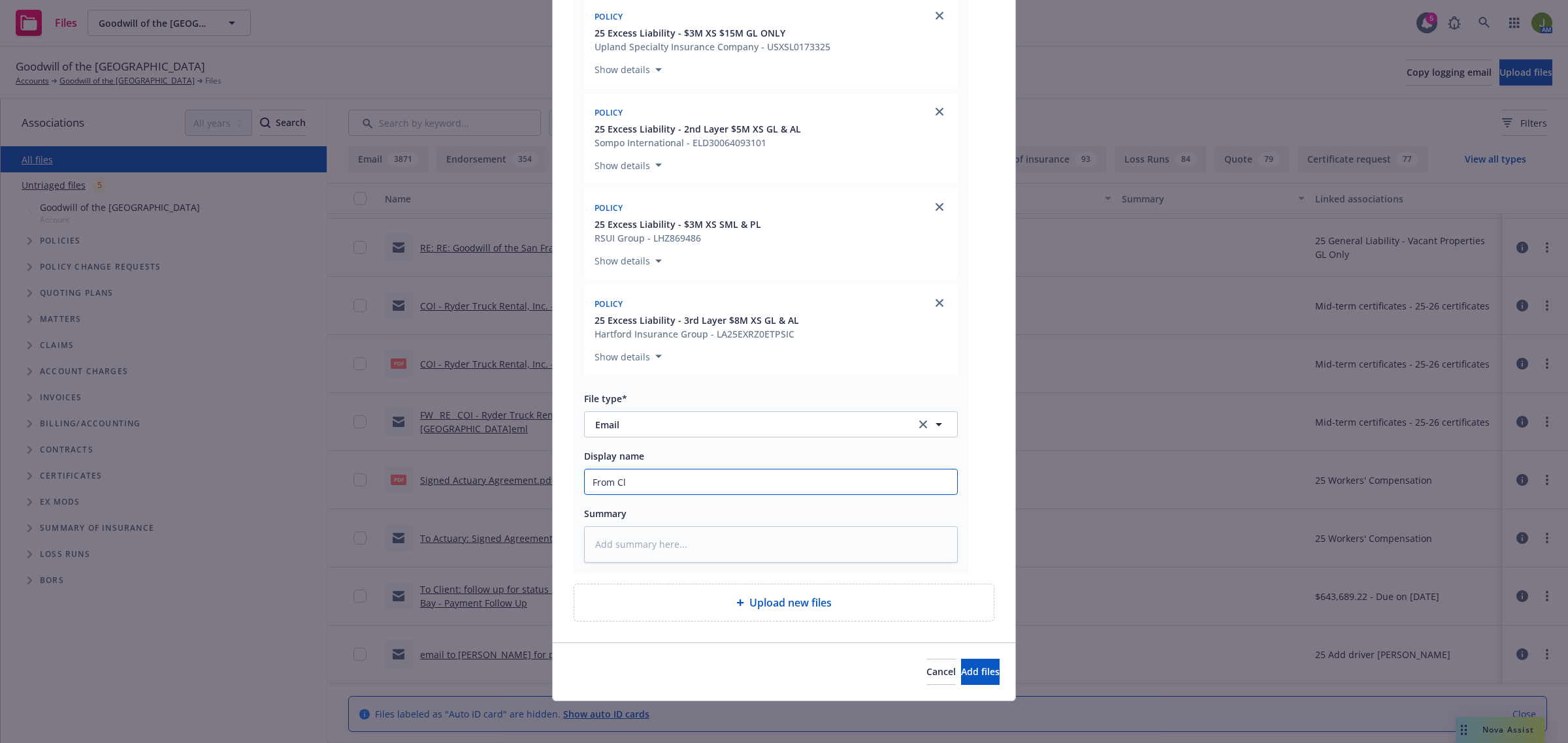
type textarea "x"
type input "From Cli"
type textarea "x"
type input "From Clie"
type textarea "x"
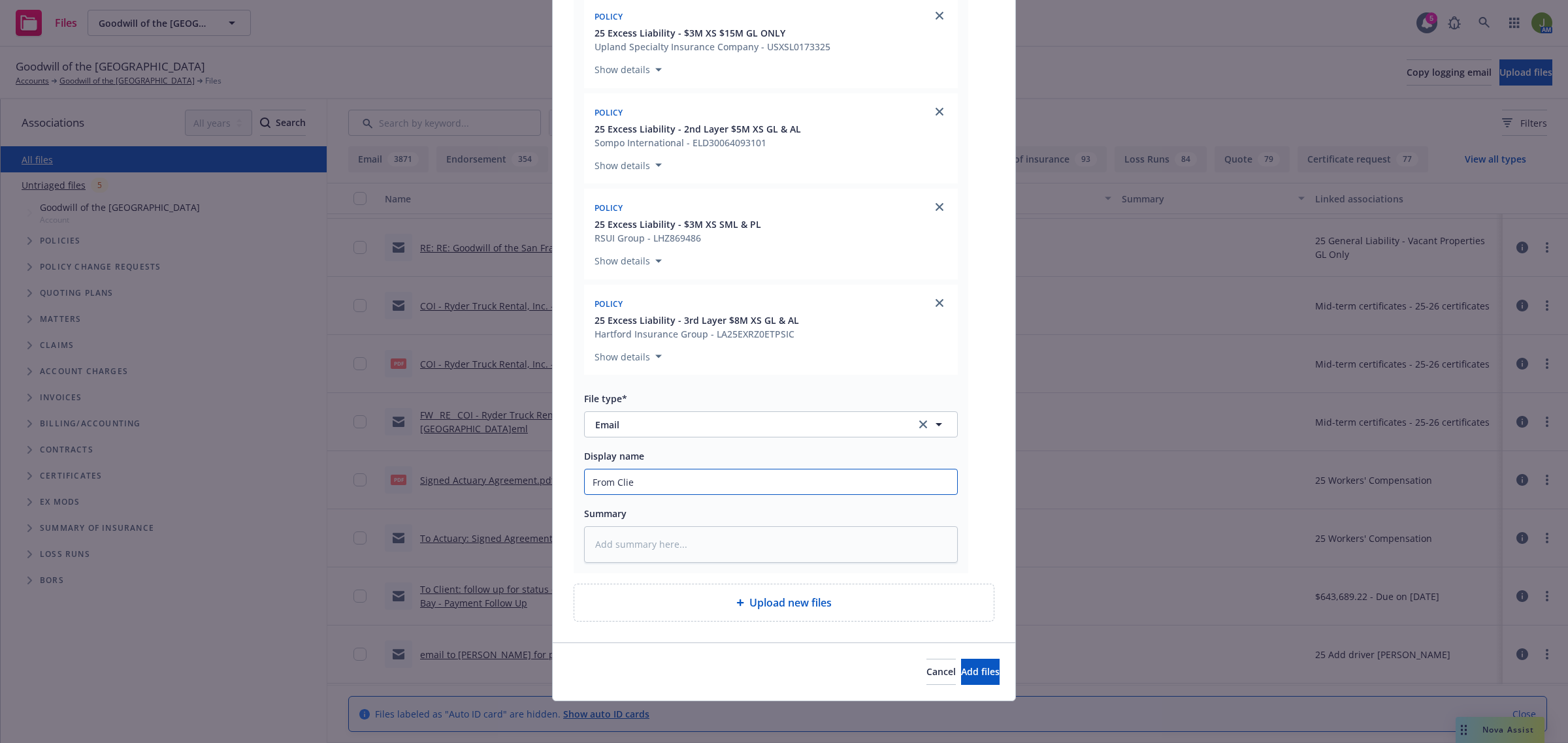
type input "From Clien"
type textarea "x"
type input "From Client"
type textarea "x"
type input "From Client"
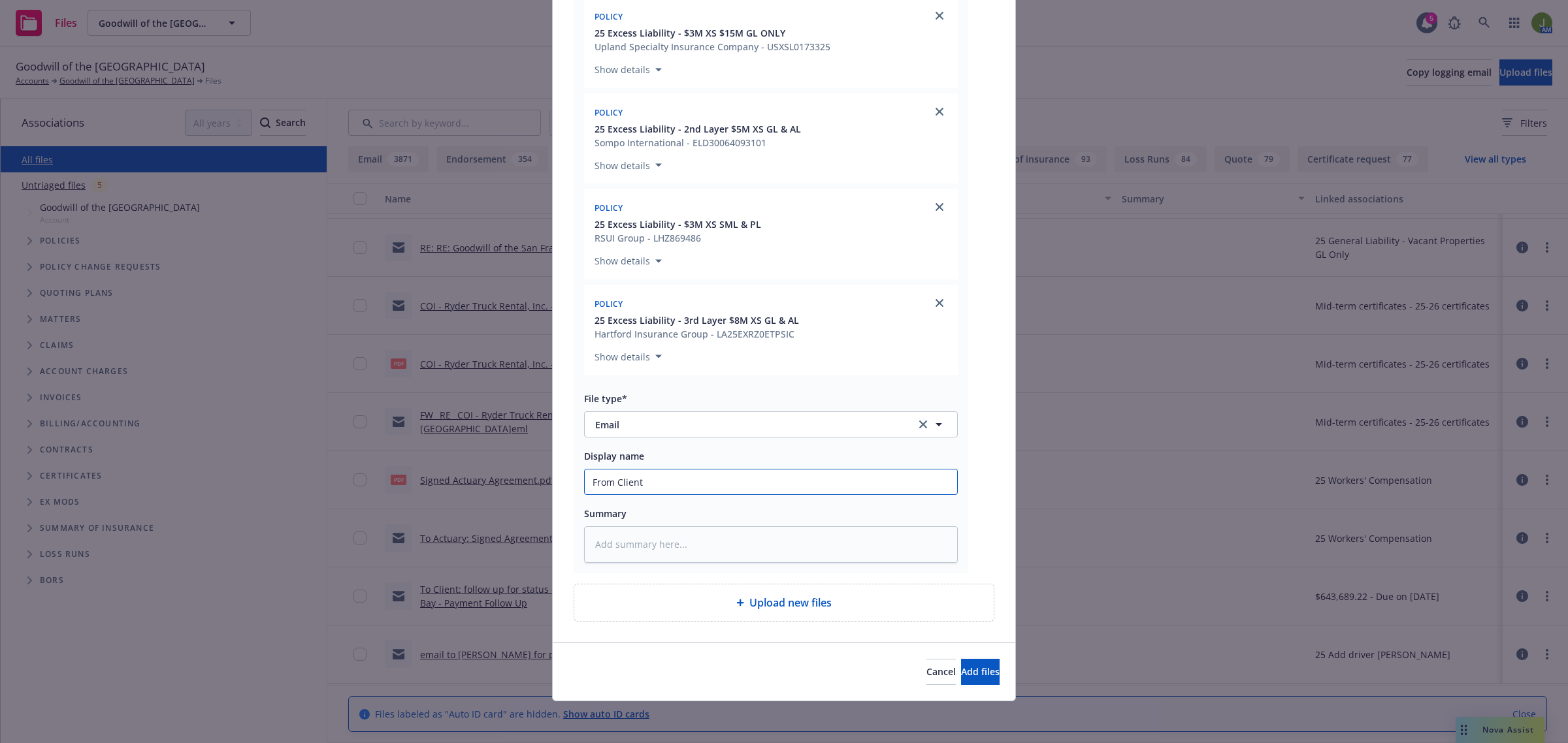
type textarea "x"
type input "From Client A"
type textarea "x"
type input "From Client Ac"
type textarea "x"
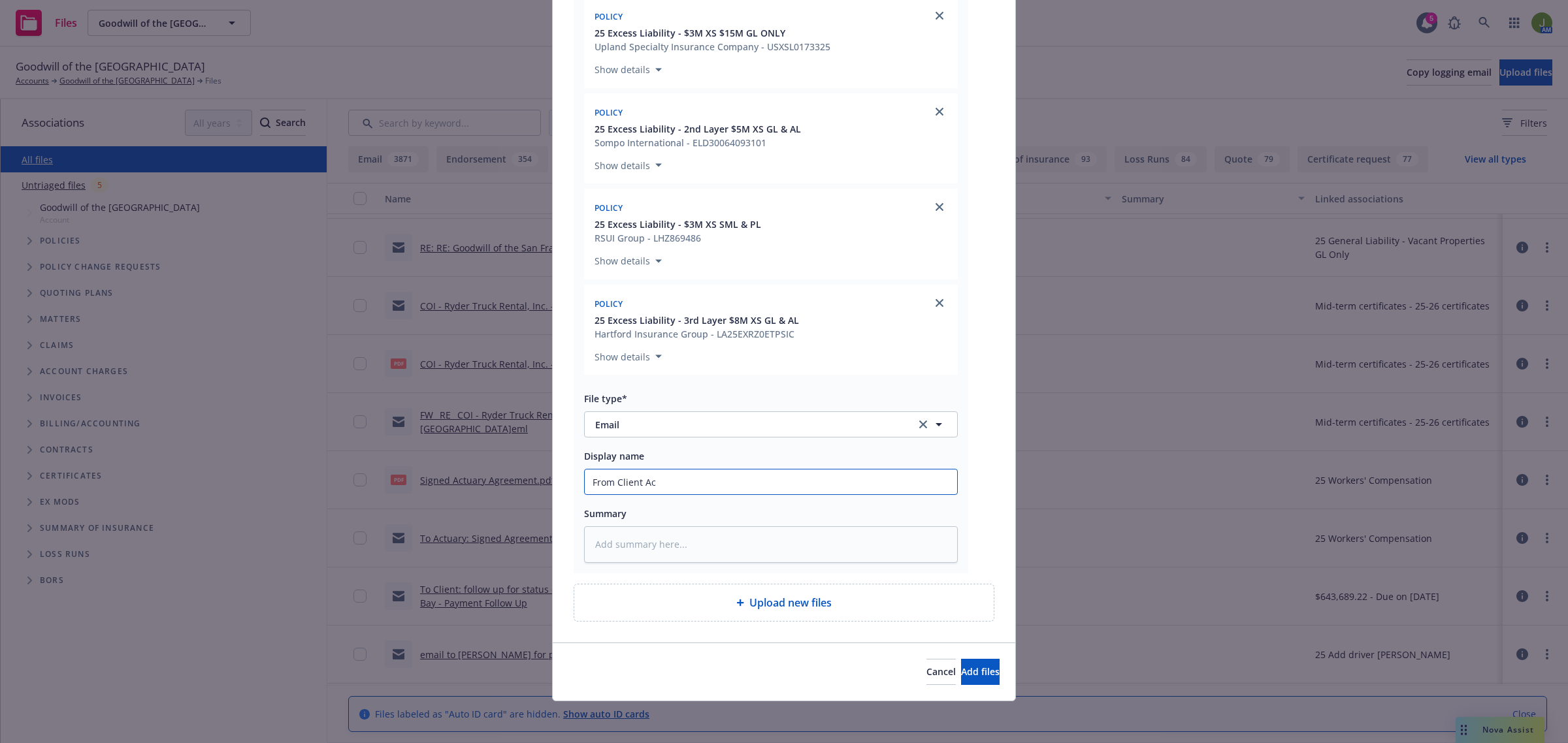
type input "From Client Acc"
type textarea "x"
type input "From Client Acco"
type textarea "x"
type input "From Client Accou"
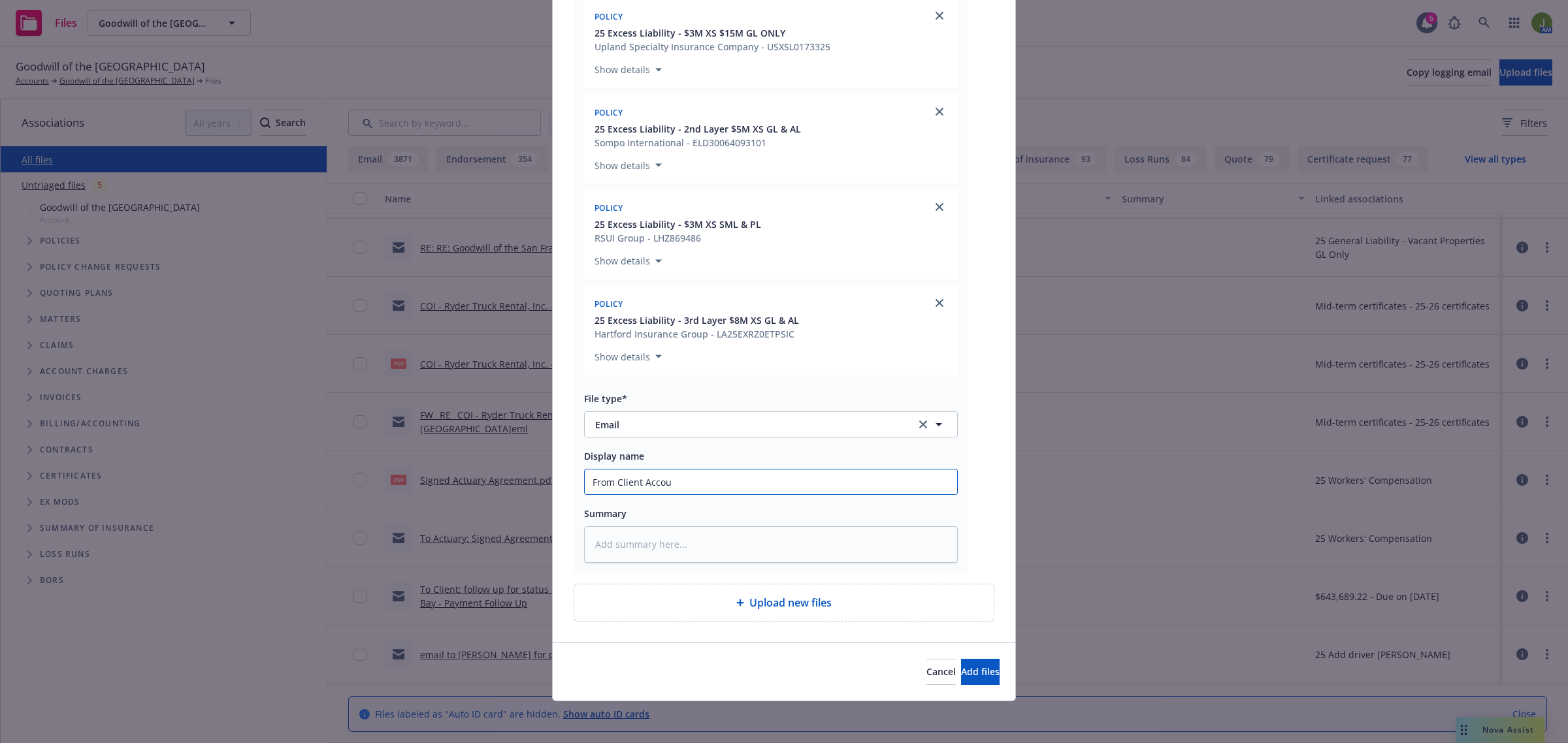
type textarea "x"
type input "From Client Accoun"
type textarea "x"
type input "From Client Accounti"
type textarea "x"
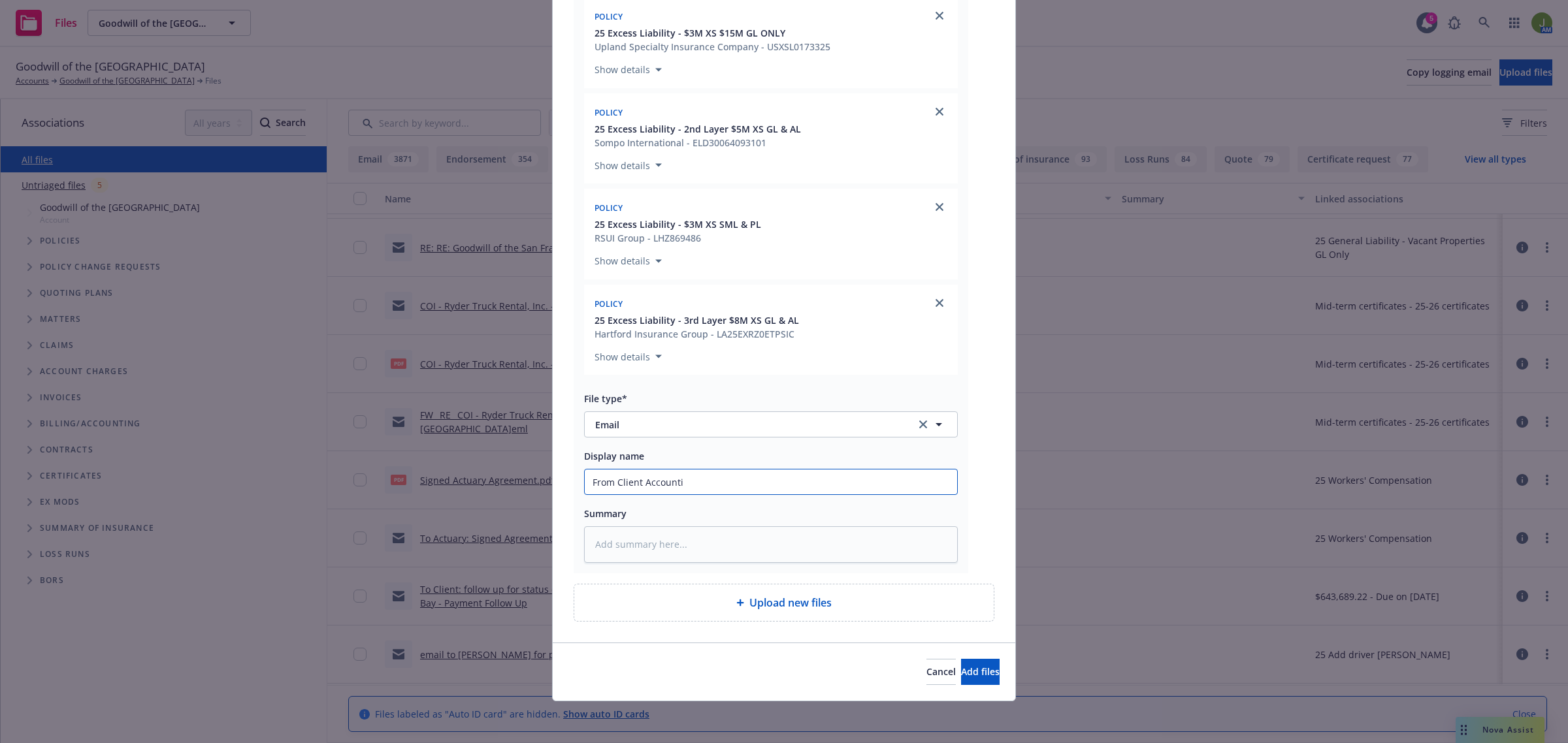
type input "From Client Accountin"
type textarea "x"
type input "From Client Accounting"
type textarea "x"
type input "From Client Accounting"
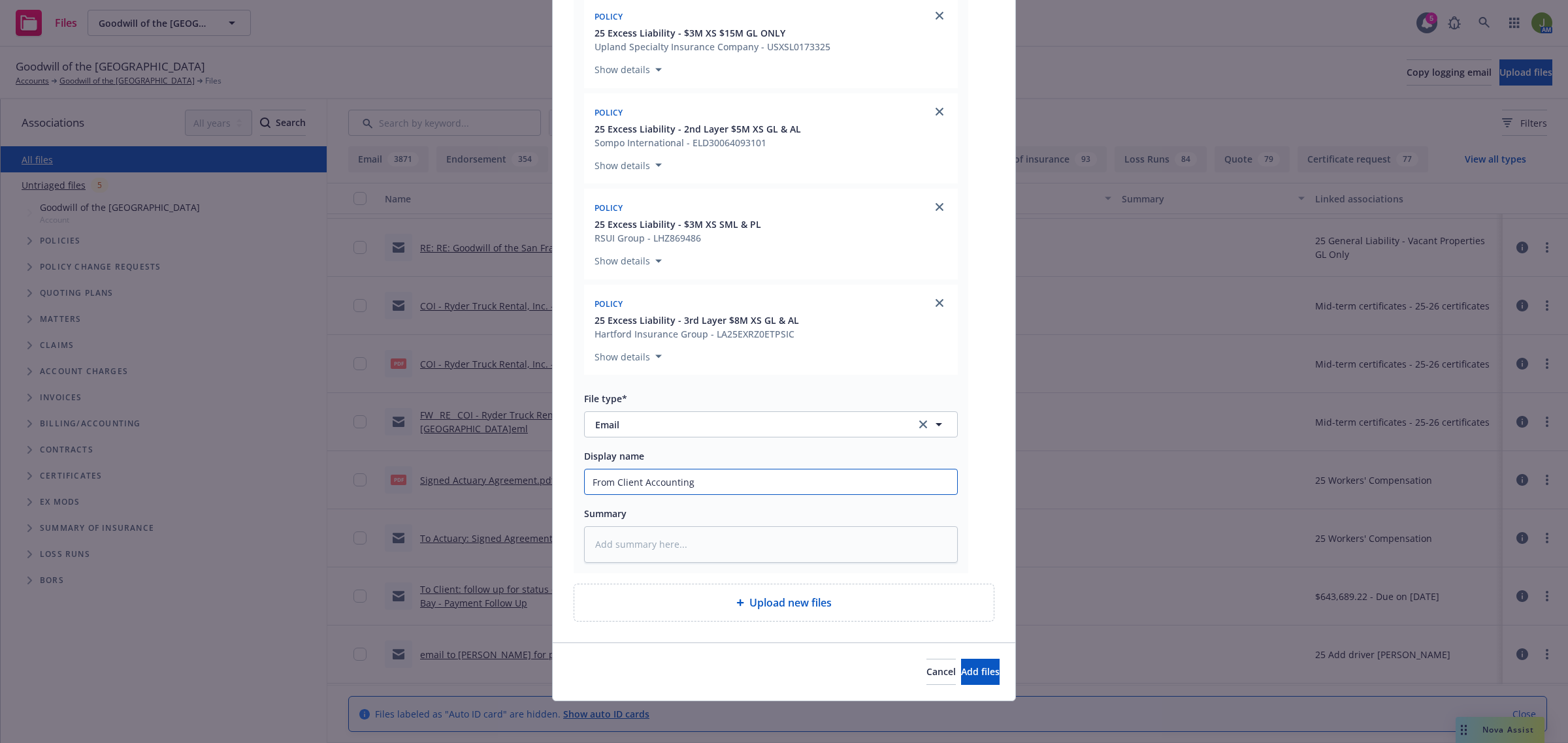
type textarea "x"
type input "From Client Accounting T"
type textarea "x"
type input "From Client Accounting Te"
type textarea "x"
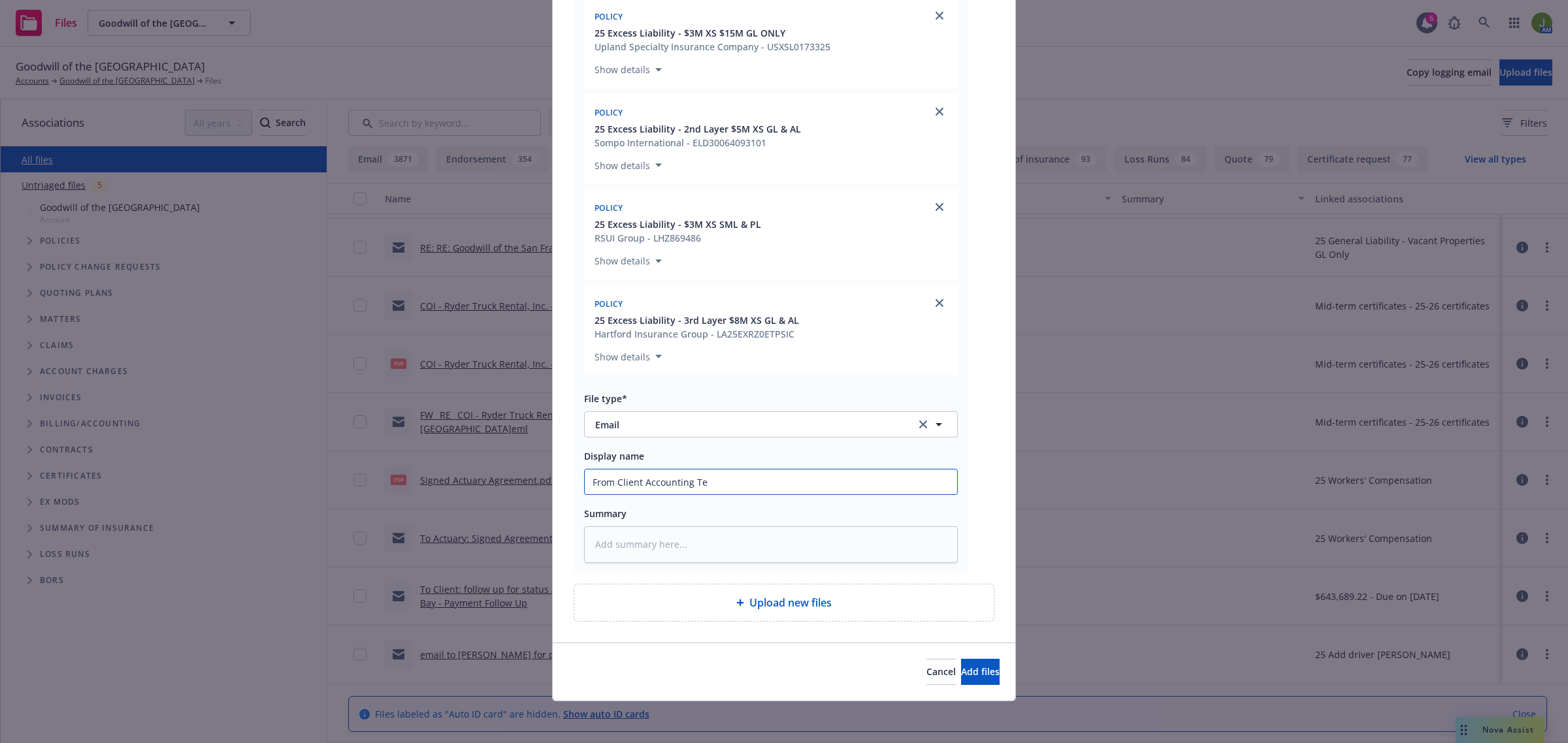
type input "From Client Accounting Tea"
type textarea "x"
type input "From Client Accounting Team"
type textarea "x"
type input "From Client Accounting Team:"
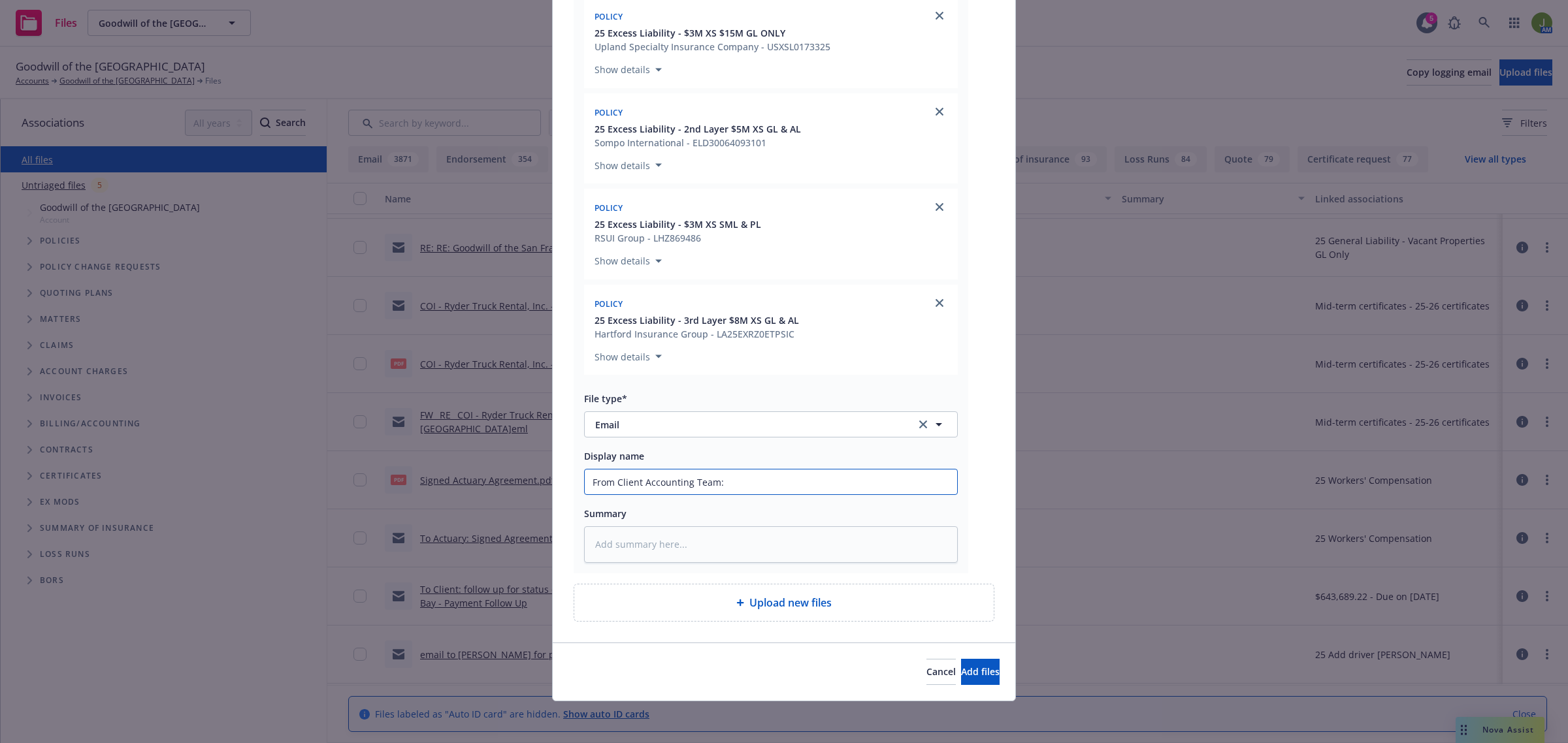
type textarea "x"
type input "From Client Accounting Team:"
type textarea "x"
type input "From Client Accounting Team: I"
type textarea "x"
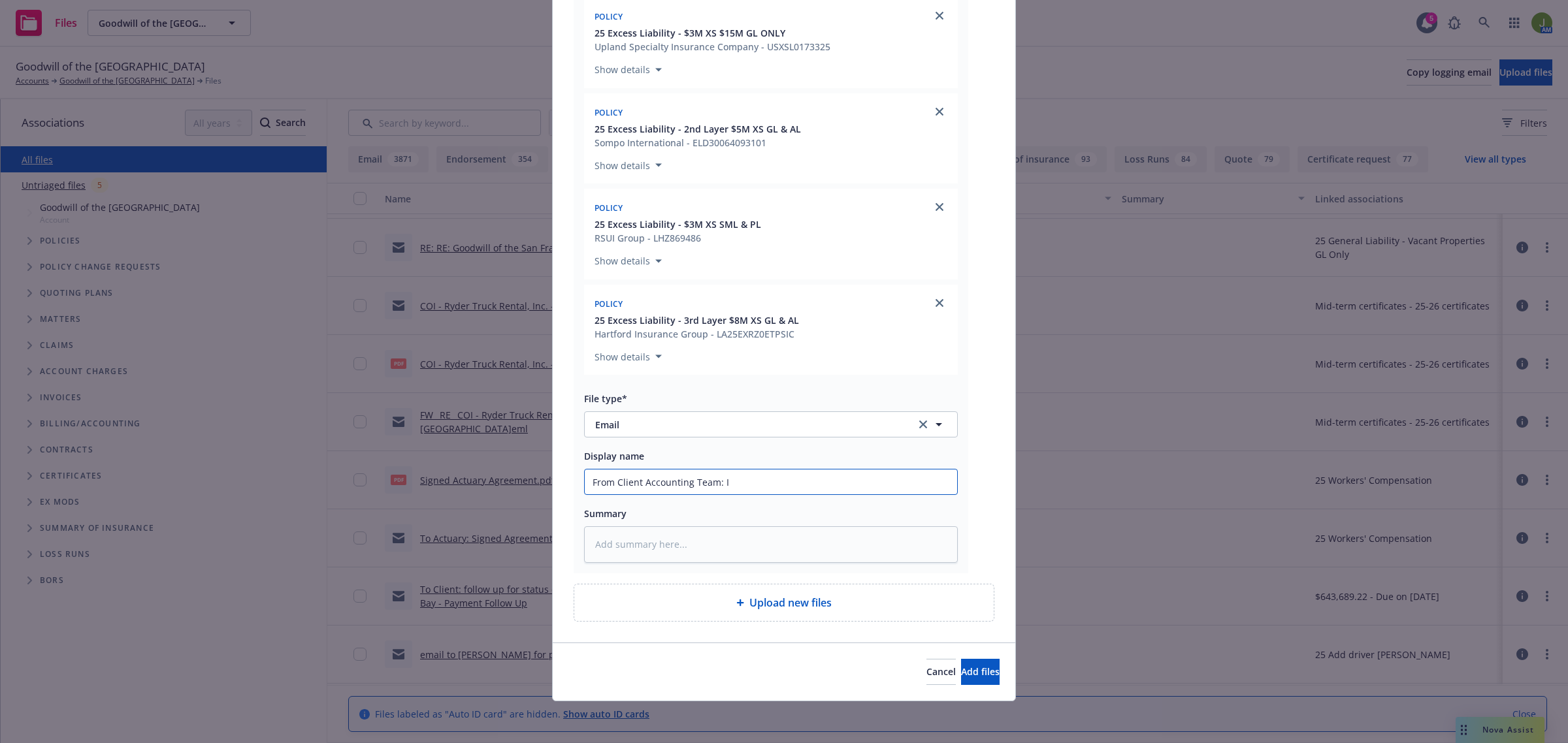
type input "From Client Accounting Team: In"
type textarea "x"
type input "From Client Accounting Team: Inv"
type textarea "x"
type input "From Client Accounting Team: Invo"
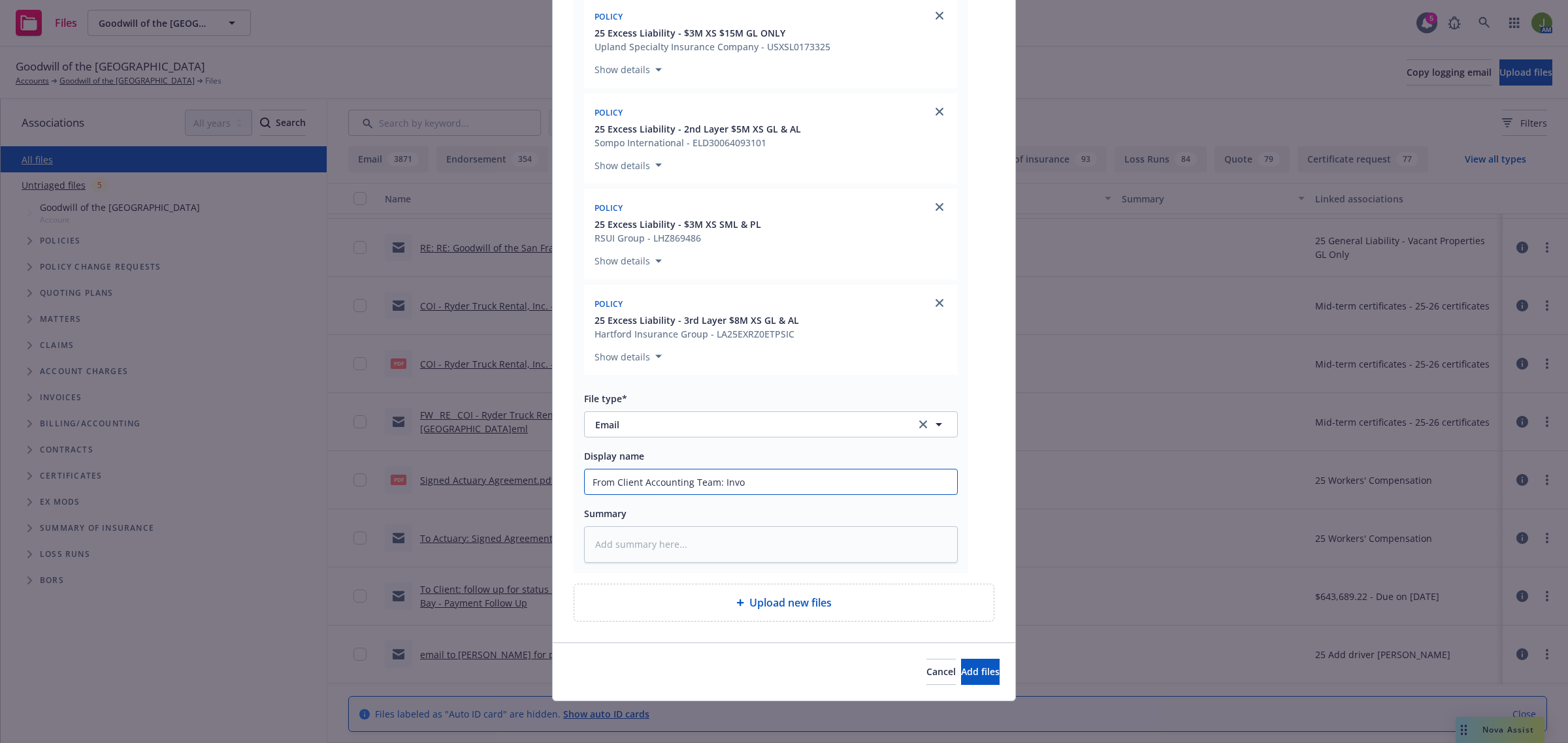
type textarea "x"
type input "From Client Accounting Team: Invoi"
type textarea "x"
type input "From Client Accounting Team: Invoic"
type textarea "x"
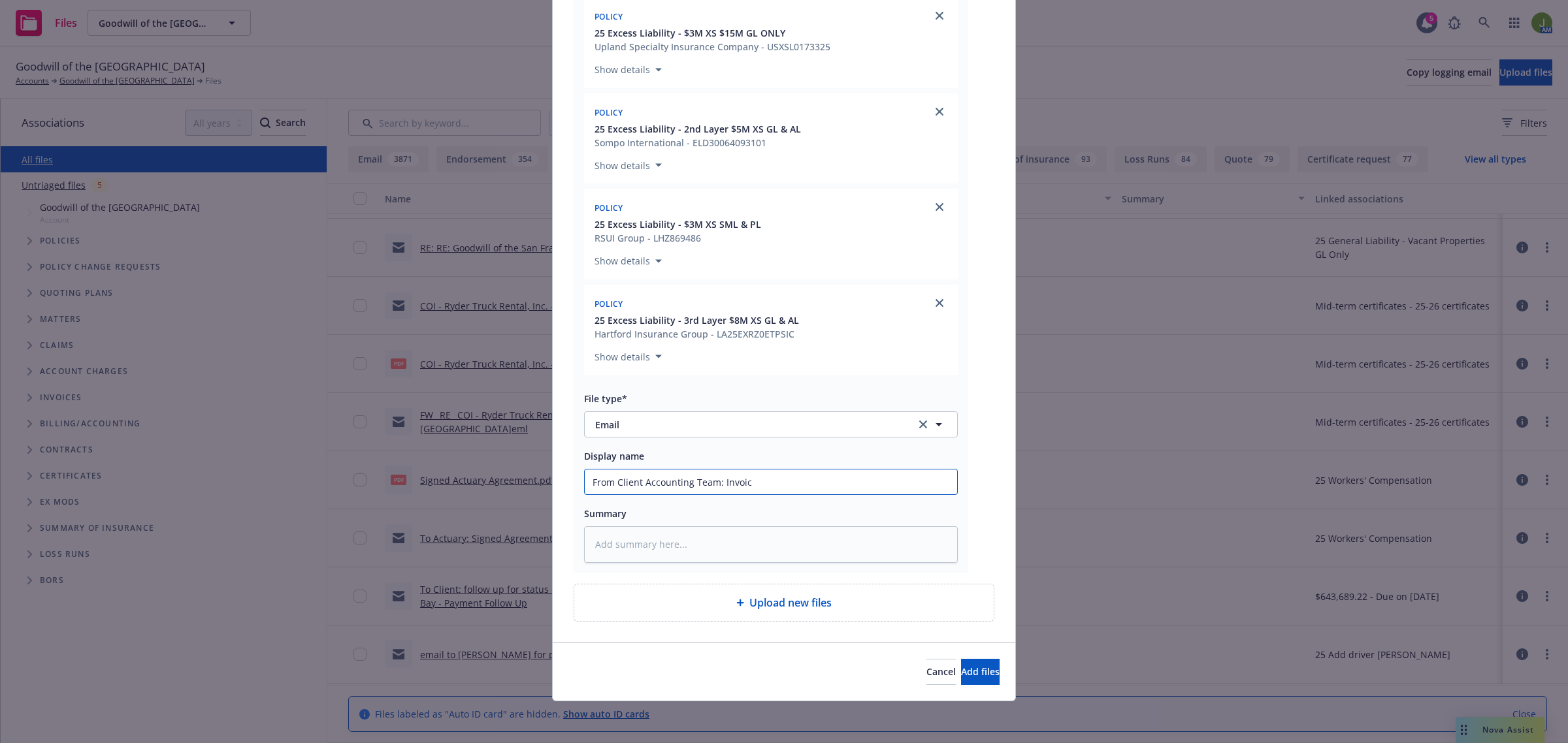
type input "From Client Accounting Team: Invoice"
type textarea "x"
type input "From Client Accounting Team: Invoice"
type textarea "x"
type input "From Client Accounting Team: Invoice no"
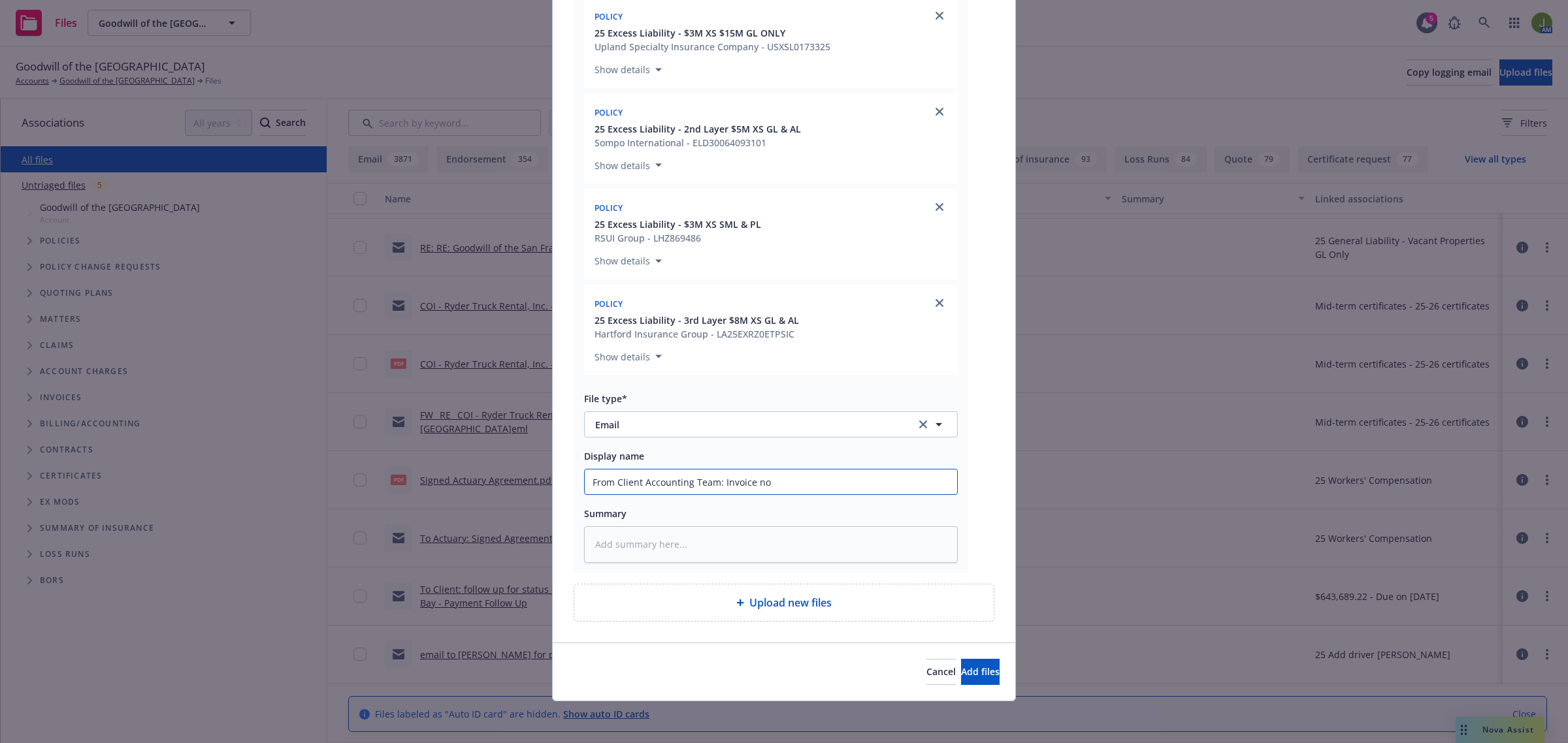
type textarea "x"
type input "From Client Accounting Team: Invoice not"
type textarea "x"
type input "From Client Accounting Team: Invoice not"
type textarea "x"
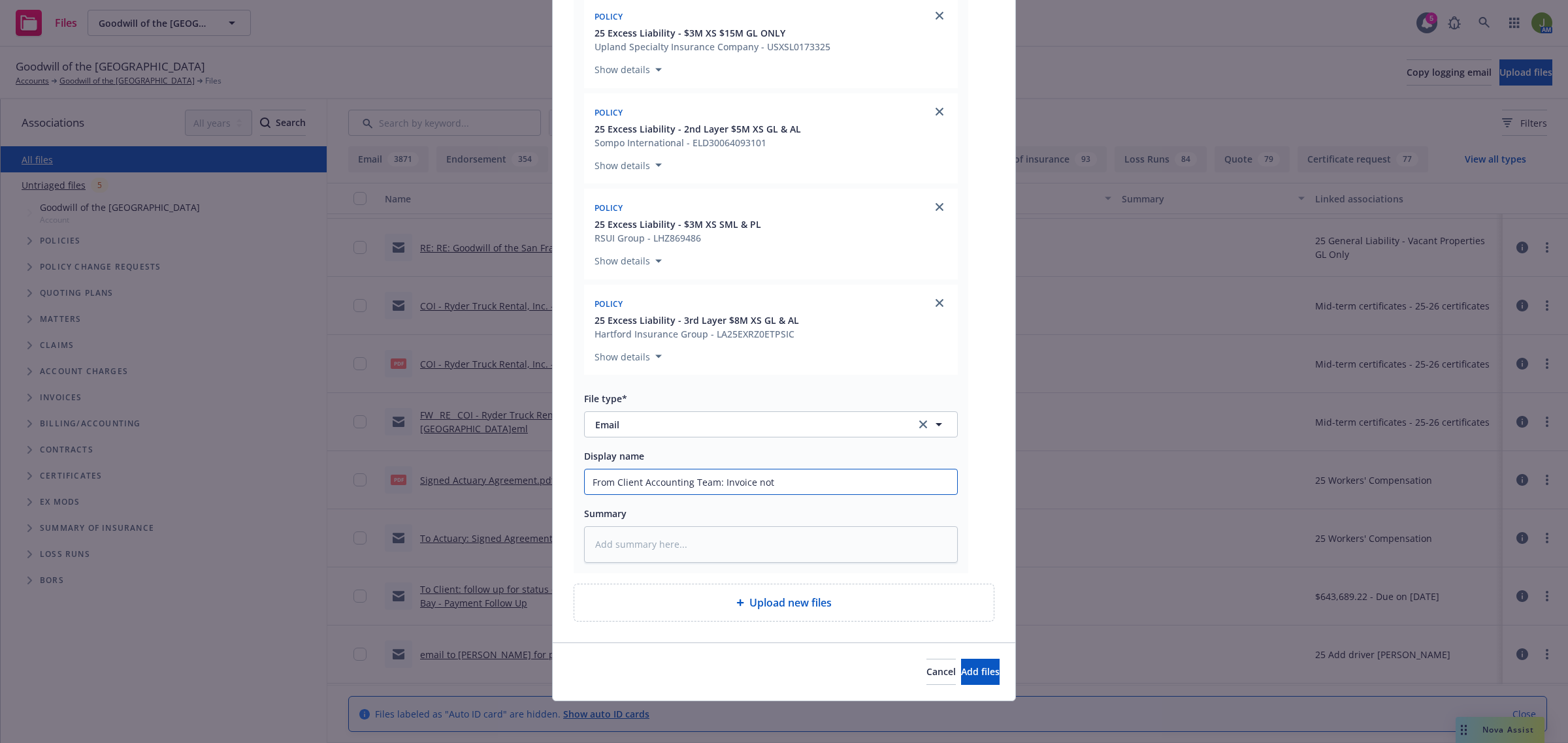
type input "From Client Accounting Team: Invoice not e"
type textarea "x"
type input "From Client Accounting Team: Invoice not en"
type textarea "x"
type input "From Client Accounting Team: Invoice not ent"
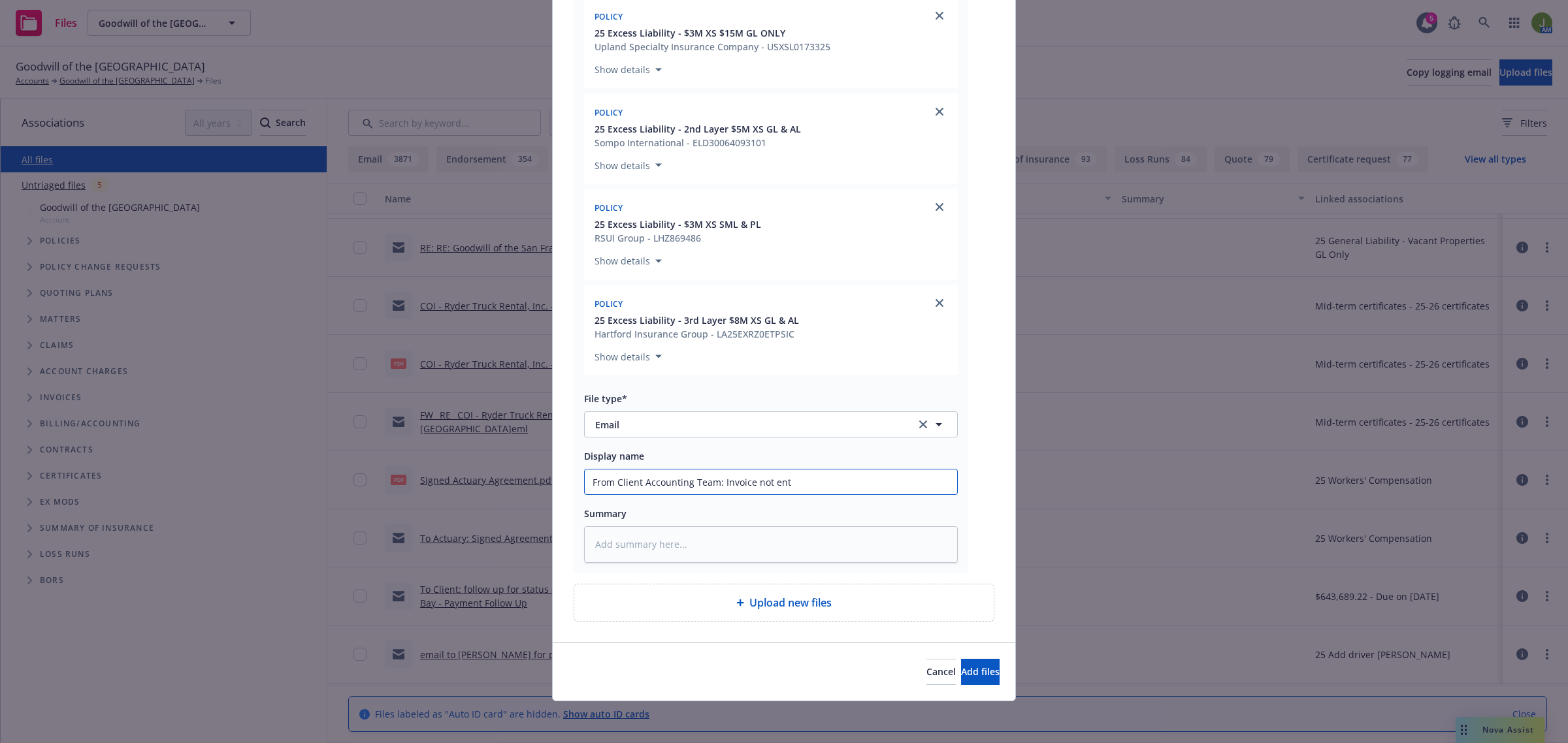
type textarea "x"
type input "From Client Accounting Team: Invoice not ente"
type textarea "x"
type input "From Client Accounting Team: Invoice not enter"
type textarea "x"
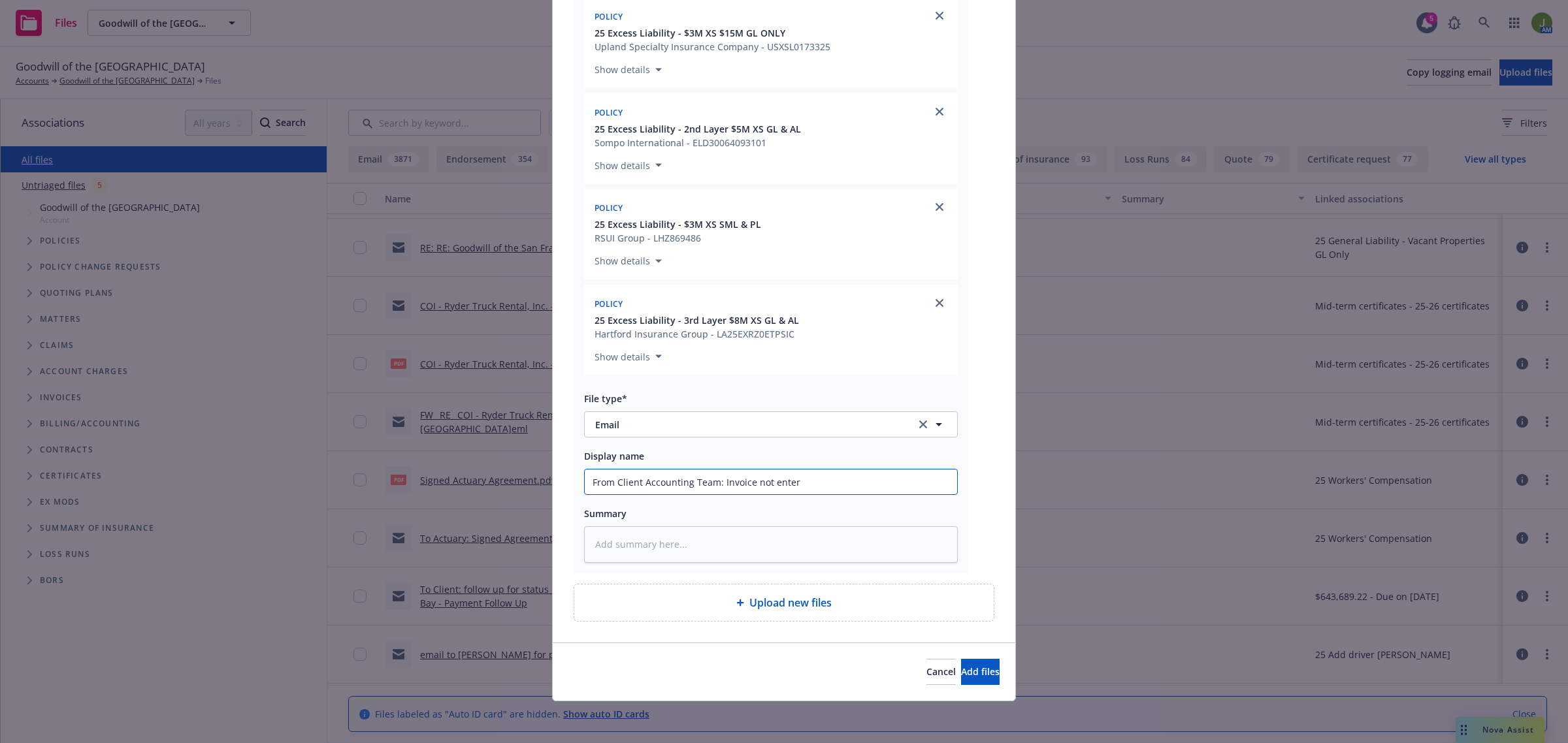
type input "From Client Accounting Team: Invoice not entere"
type textarea "x"
type input "From Client Accounting Team: Invoice not entered"
type textarea "x"
type input "From Client Accounting Team: Invoice not entered i"
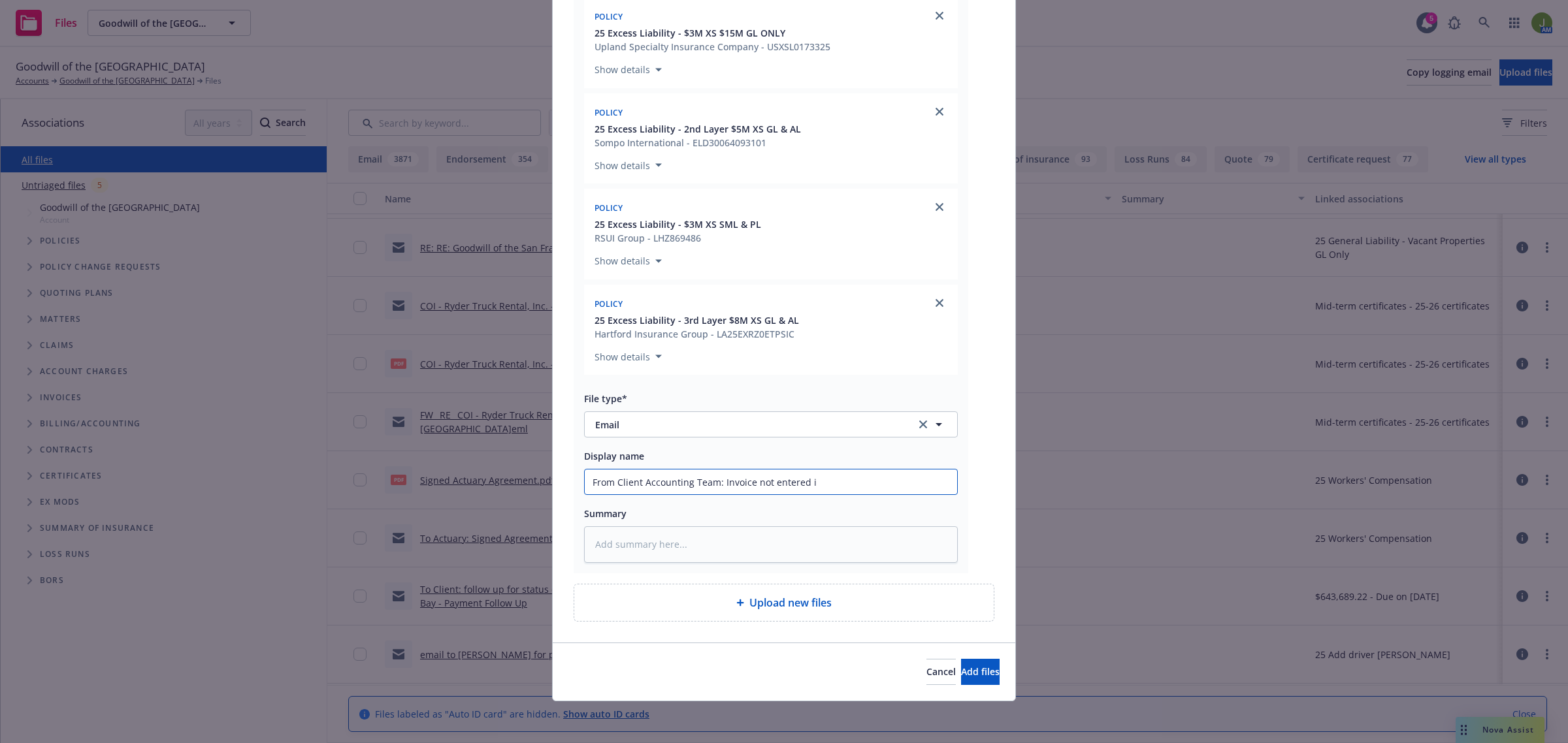
type textarea "x"
type input "From Client Accounting Team: Invoice not entered in"
type textarea "x"
type input "From Client Accounting Team: Invoice not entered in t"
type textarea "x"
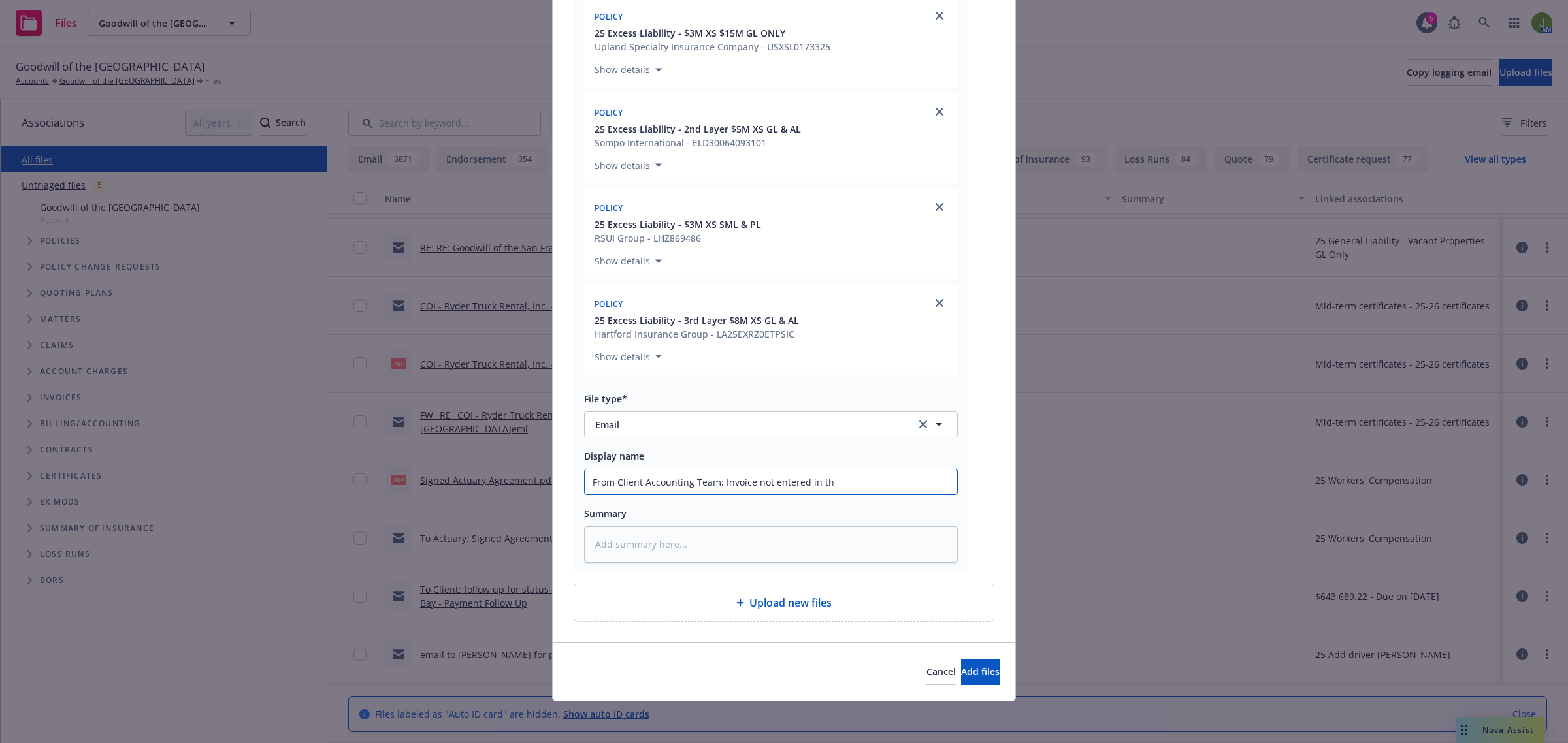
type input "From Client Accounting Team: Invoice not entered in the"
type textarea "x"
type input "From Client Accounting Team: Invoice not entered in thei"
type textarea "x"
type input "From Client Accounting Team: Invoice not entered in their"
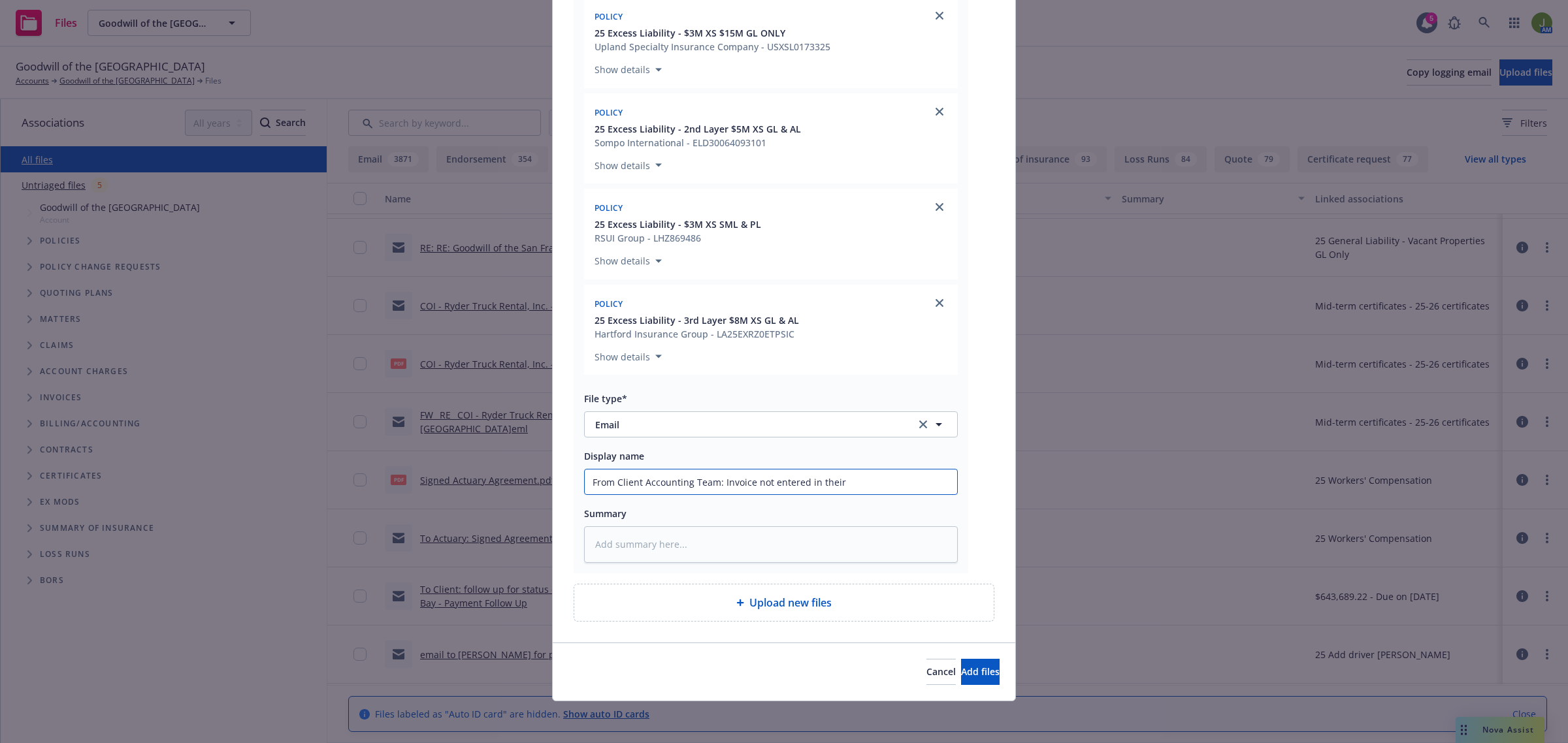
type textarea "x"
type input "From Client Accounting Team: Invoice not entered in their"
type textarea "x"
type input "From Client Accounting Team: Invoice not entered in their s"
type textarea "x"
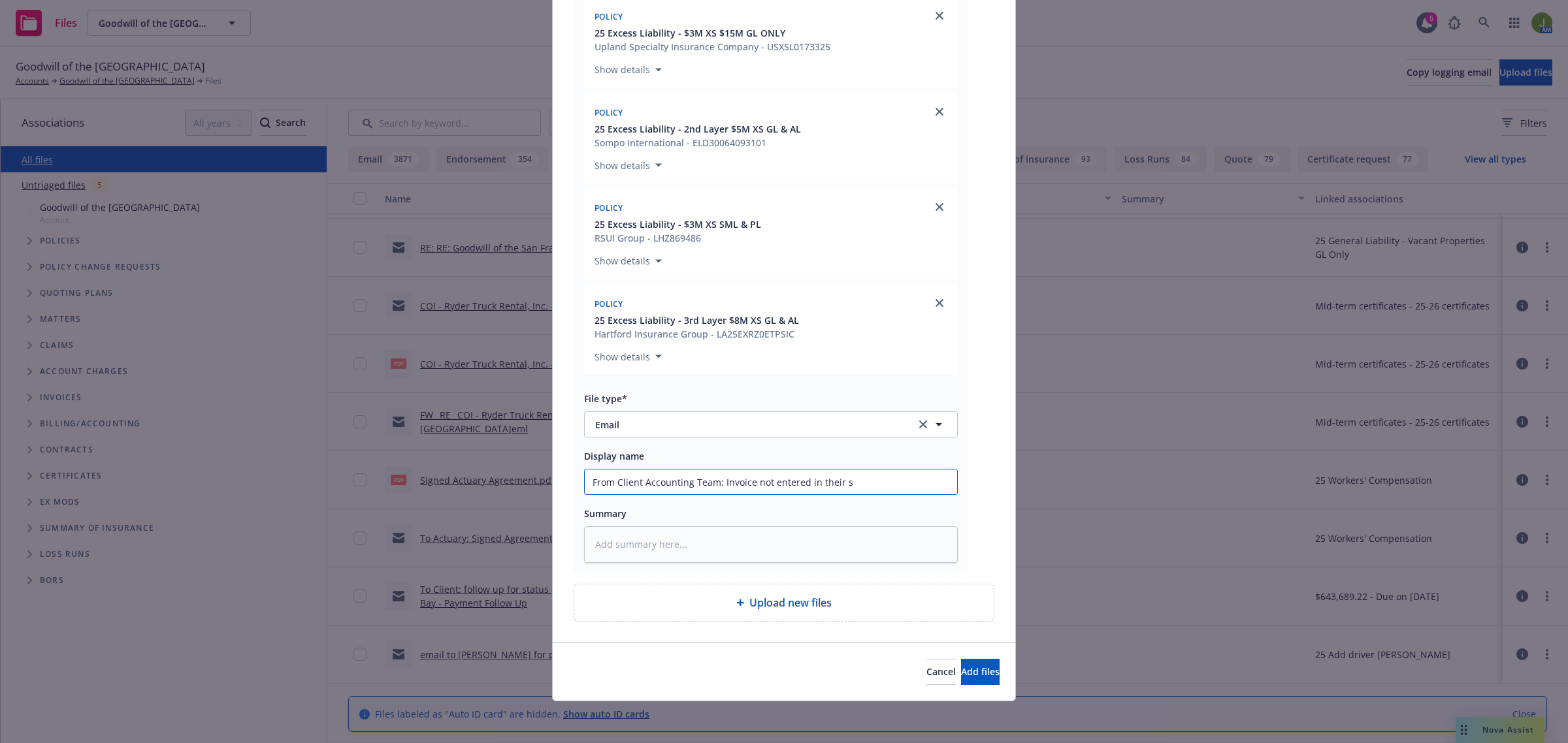
type input "From Client Accounting Team: Invoice not entered in their sy"
type textarea "x"
type input "From Client Accounting Team: Invoice not entered in their sys"
type textarea "x"
type input "From Client Accounting Team: Invoice not entered in their syst"
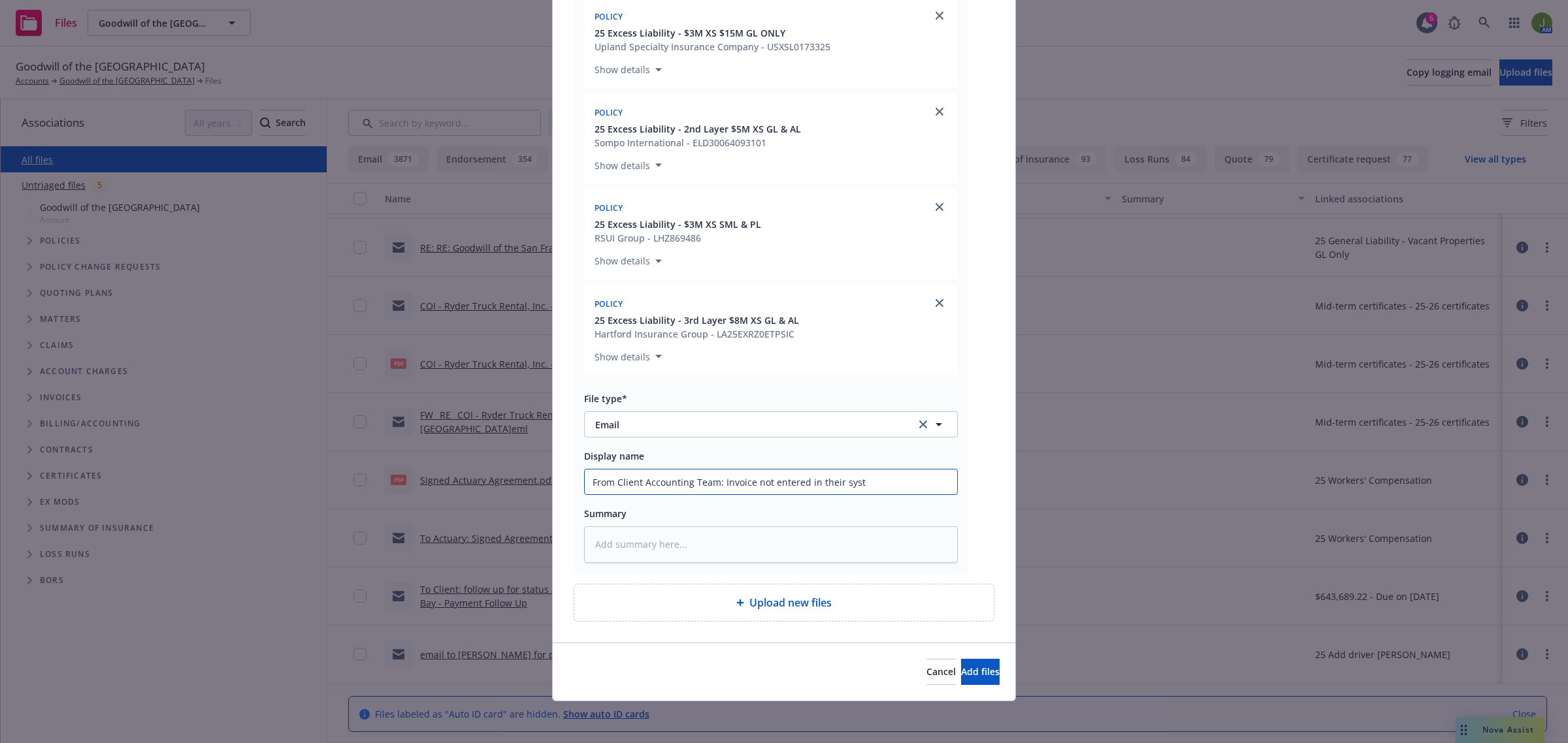
type textarea "x"
type input "From Client Accounting Team: Invoice not entered in their syste"
type textarea "x"
type input "From Client Accounting Team: Invoice not entered in their system"
type textarea "x"
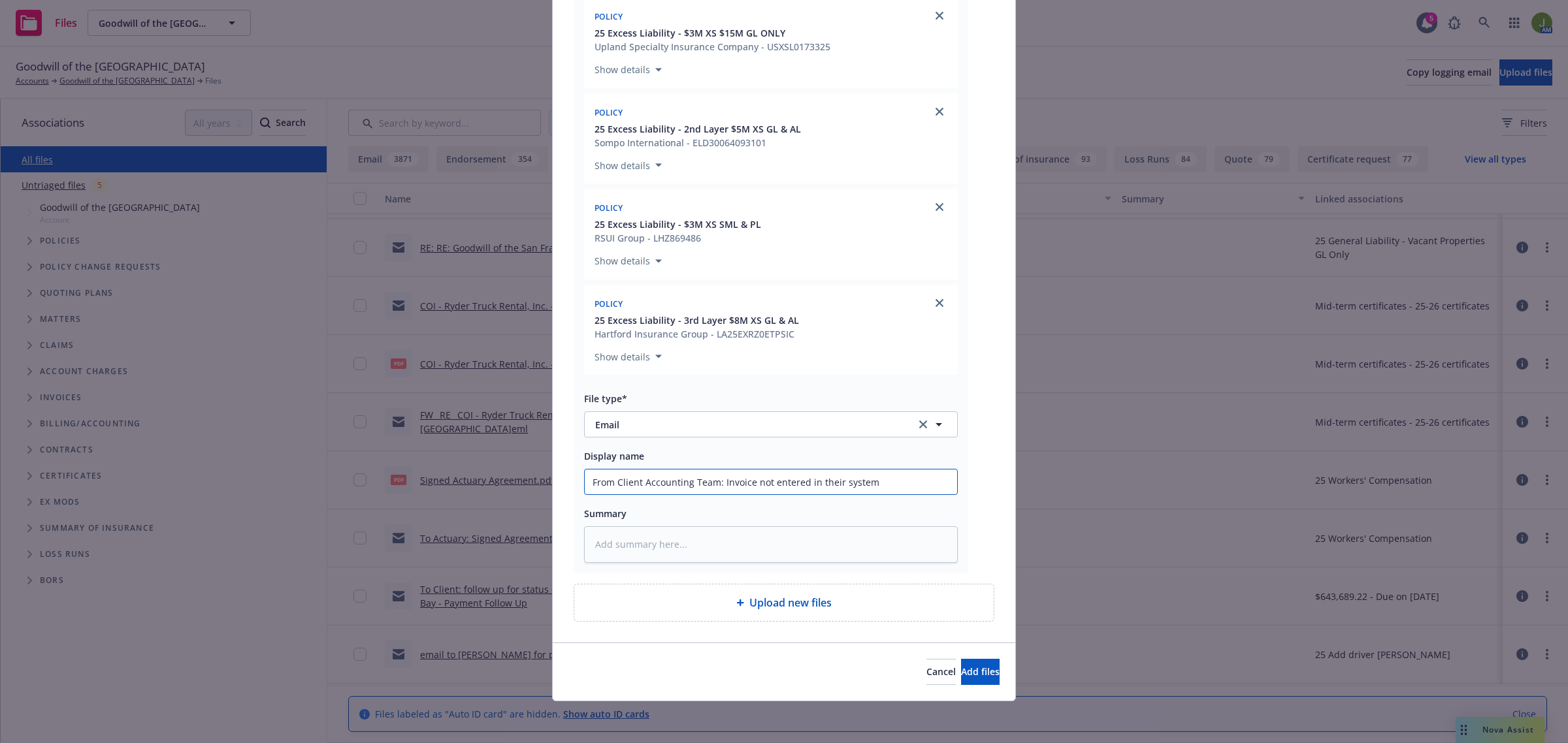
type input "From Client Accounting Team: Invoice not entered in their system,"
type textarea "x"
type input "From Client Accounting Team: Invoice not entered in their system,"
type textarea "x"
type input "From Client Accounting Team: Invoice not entered in their system, a"
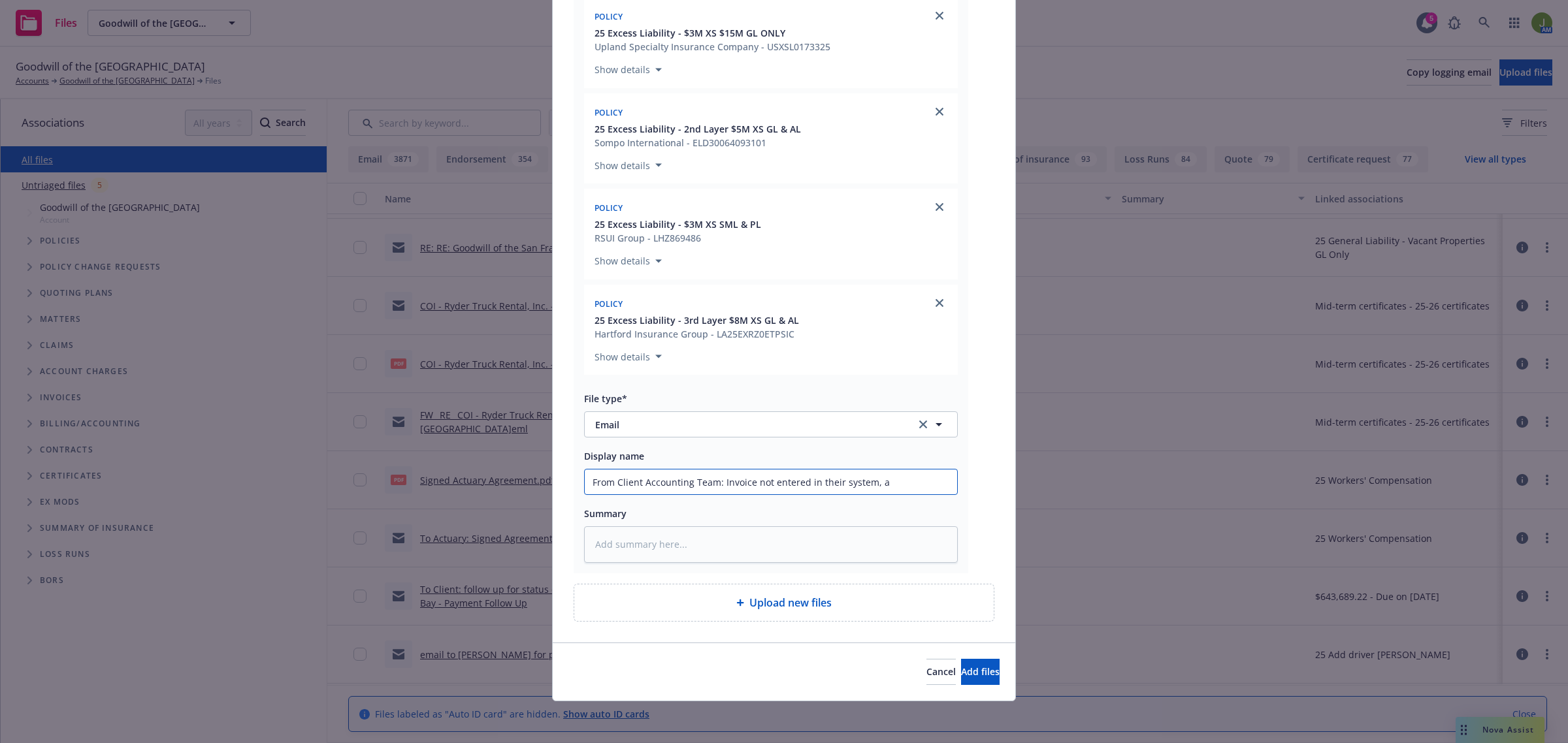
type textarea "x"
type input "From Client Accounting Team: Invoice not entered in their system, aw"
type textarea "x"
type input "From Client Accounting Team: Invoice not entered in their system, awa"
type textarea "x"
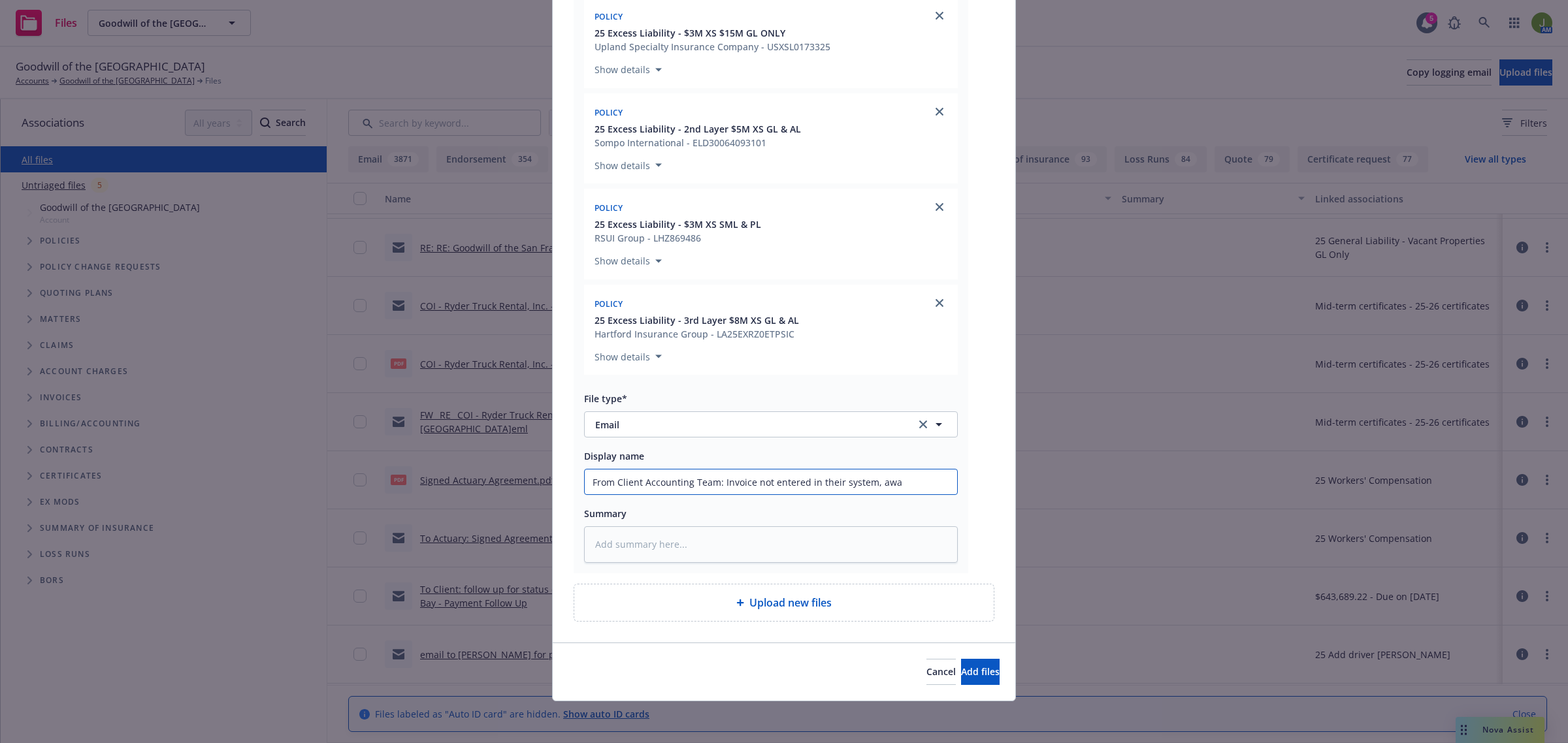
type input "From Client Accounting Team: Invoice not entered in their system, awai"
type textarea "x"
type input "From Client Accounting Team: Invoice not entered in their system, await"
type textarea "x"
type input "From Client Accounting Team: Invoice not entered in their system, awaiti"
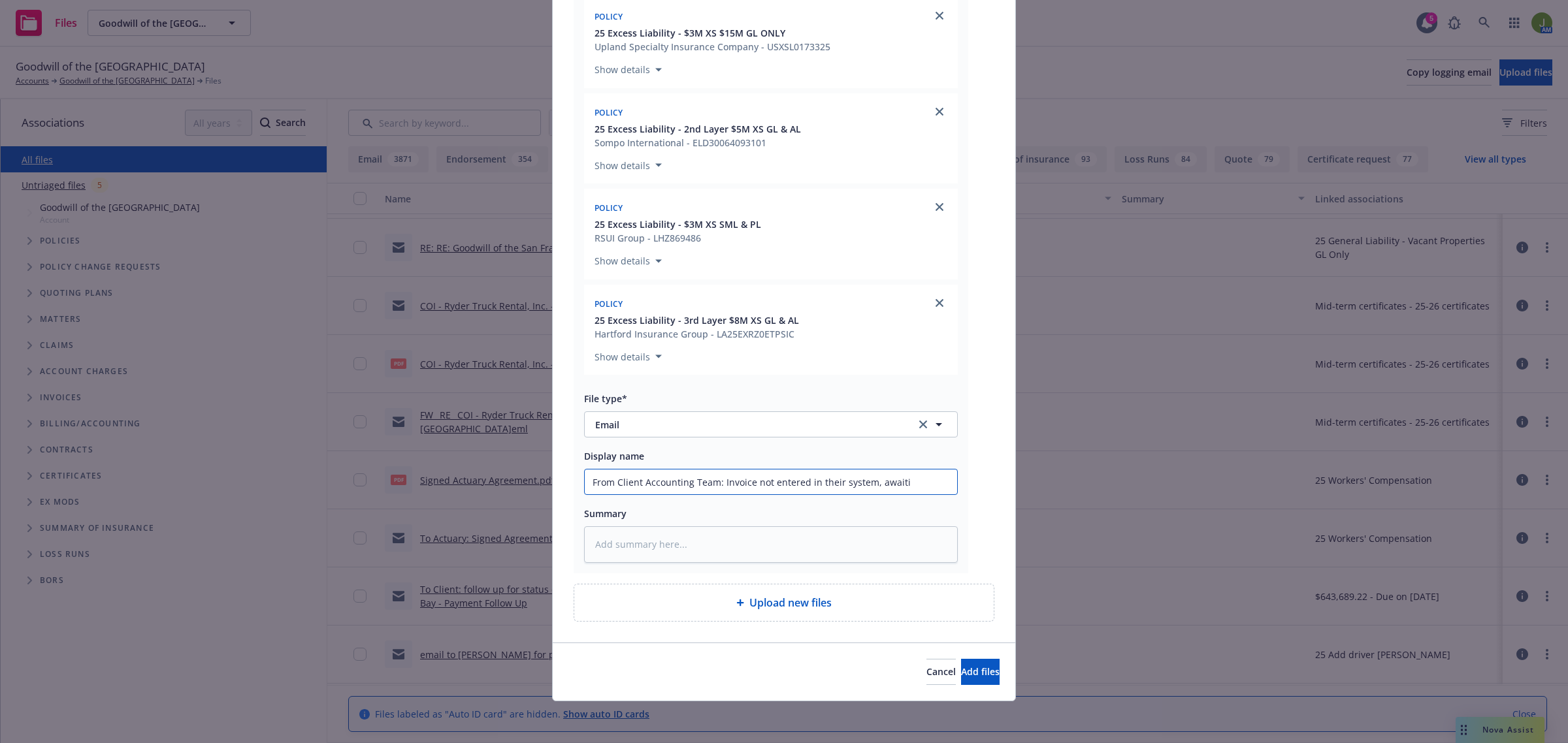
type textarea "x"
type input "From Client Accounting Team: Invoice not entered in their system, awaitin"
type textarea "x"
type input "From Client Accounting Team: Invoice not entered in their system, awaiting"
type textarea "x"
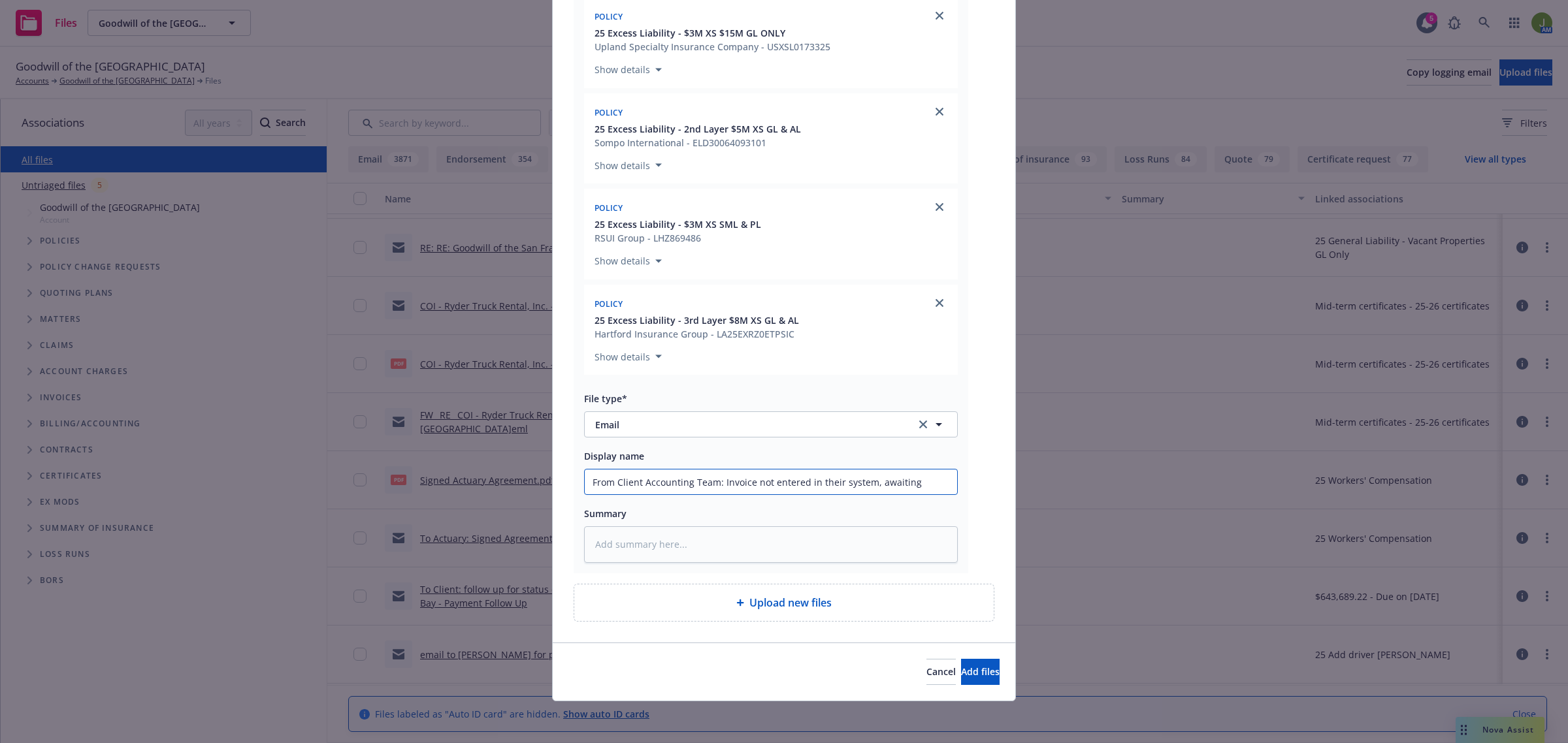
type input "From Client Accounting Team: Invoice not entered in their system, awaiting"
type textarea "x"
type input "From Client Accounting Team: Invoice not entered in their system, awaiting i"
type textarea "x"
type input "From Client Accounting Team: Invoice not entered in their system, awaiting in"
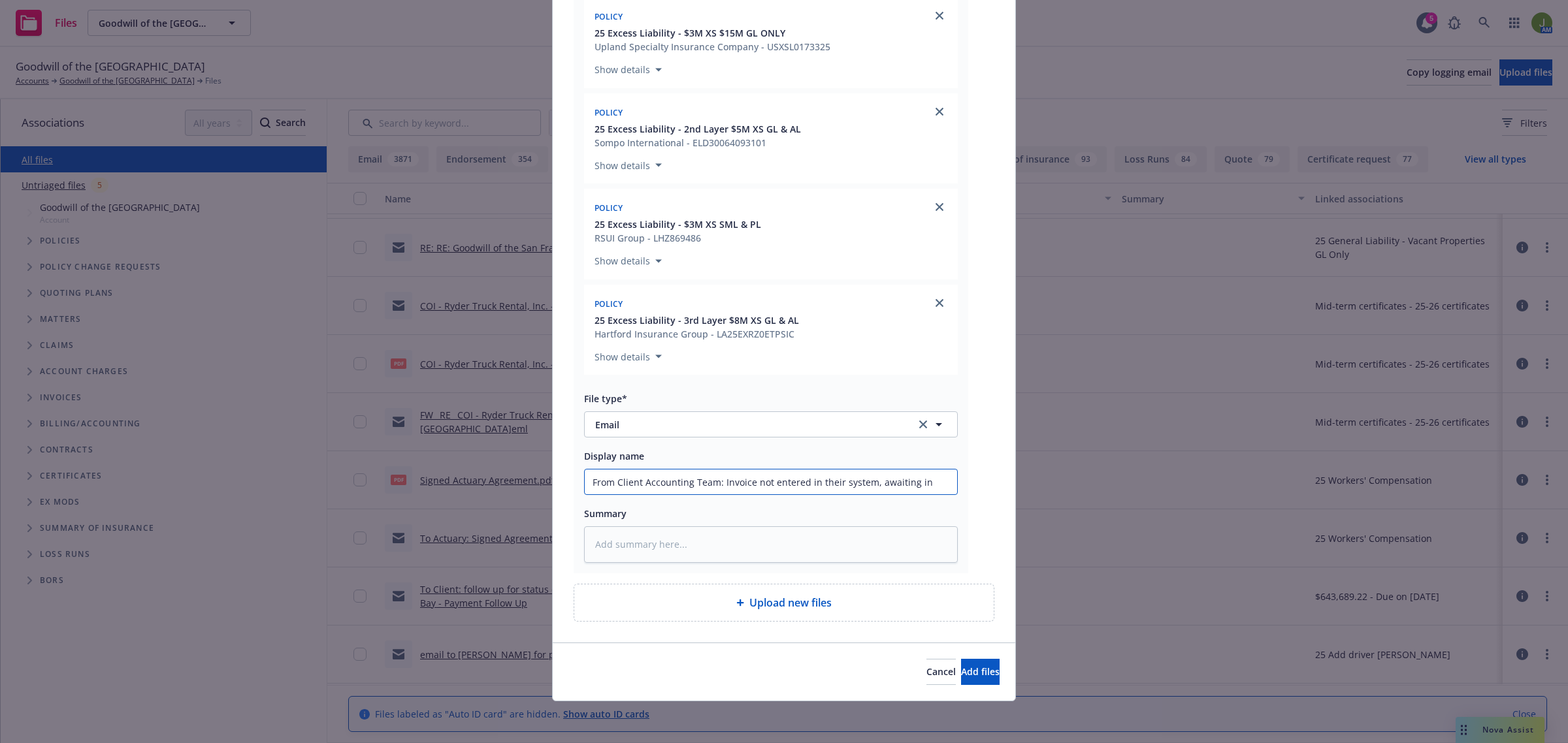
type textarea "x"
type input "From Client Accounting Team: Invoice not entered in their system, awaiting int"
type textarea "x"
type input "From Client Accounting Team: Invoice not entered in their system, awaiting inte"
type textarea "x"
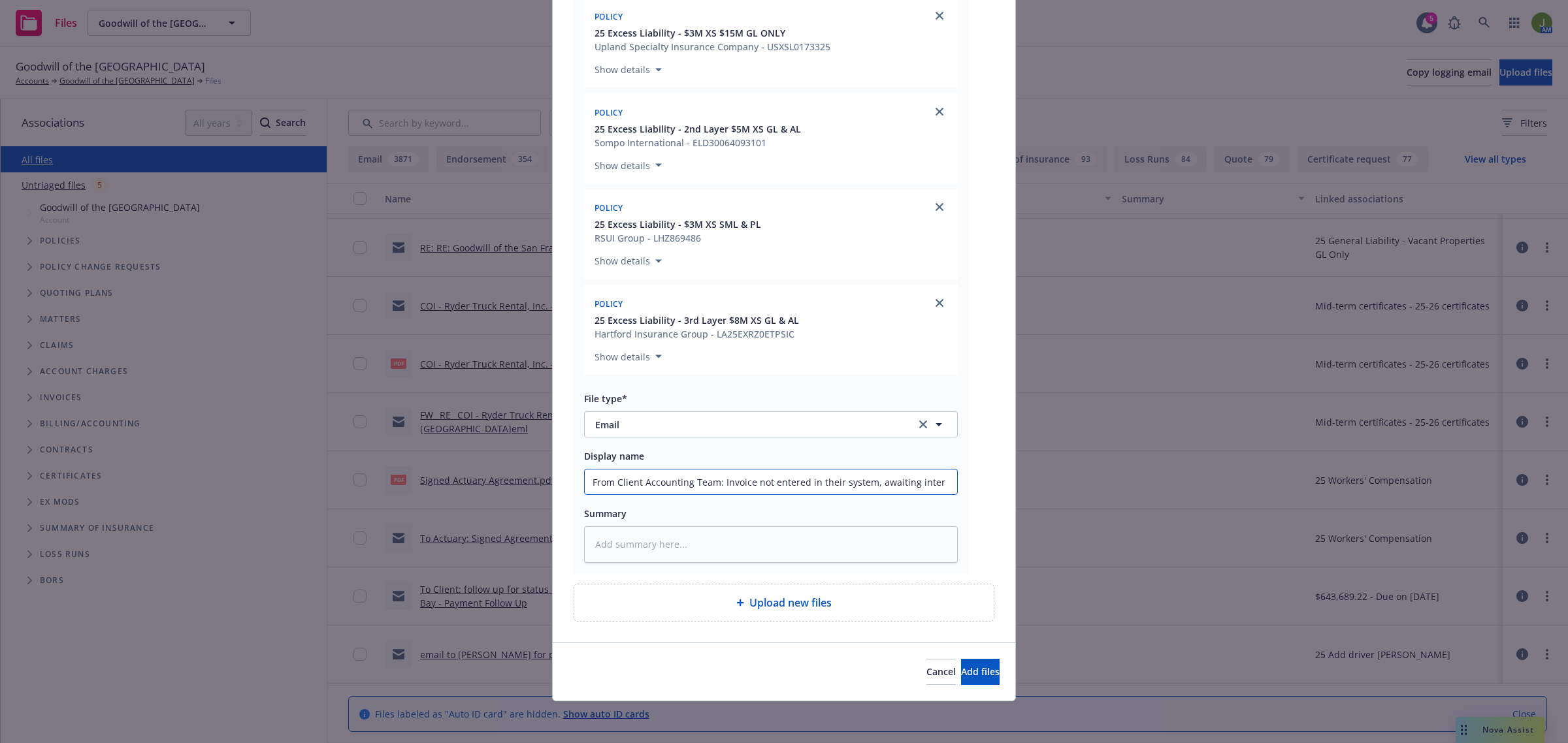
type input "From Client Accounting Team: Invoice not entered in their system, awaiting inte…"
type textarea "x"
type input "From Client Accounting Team: Invoice not entered in their system, awaiting inte…"
type textarea "x"
type input "From Client Accounting Team: Invoice not entered in their system, awaiting inte…"
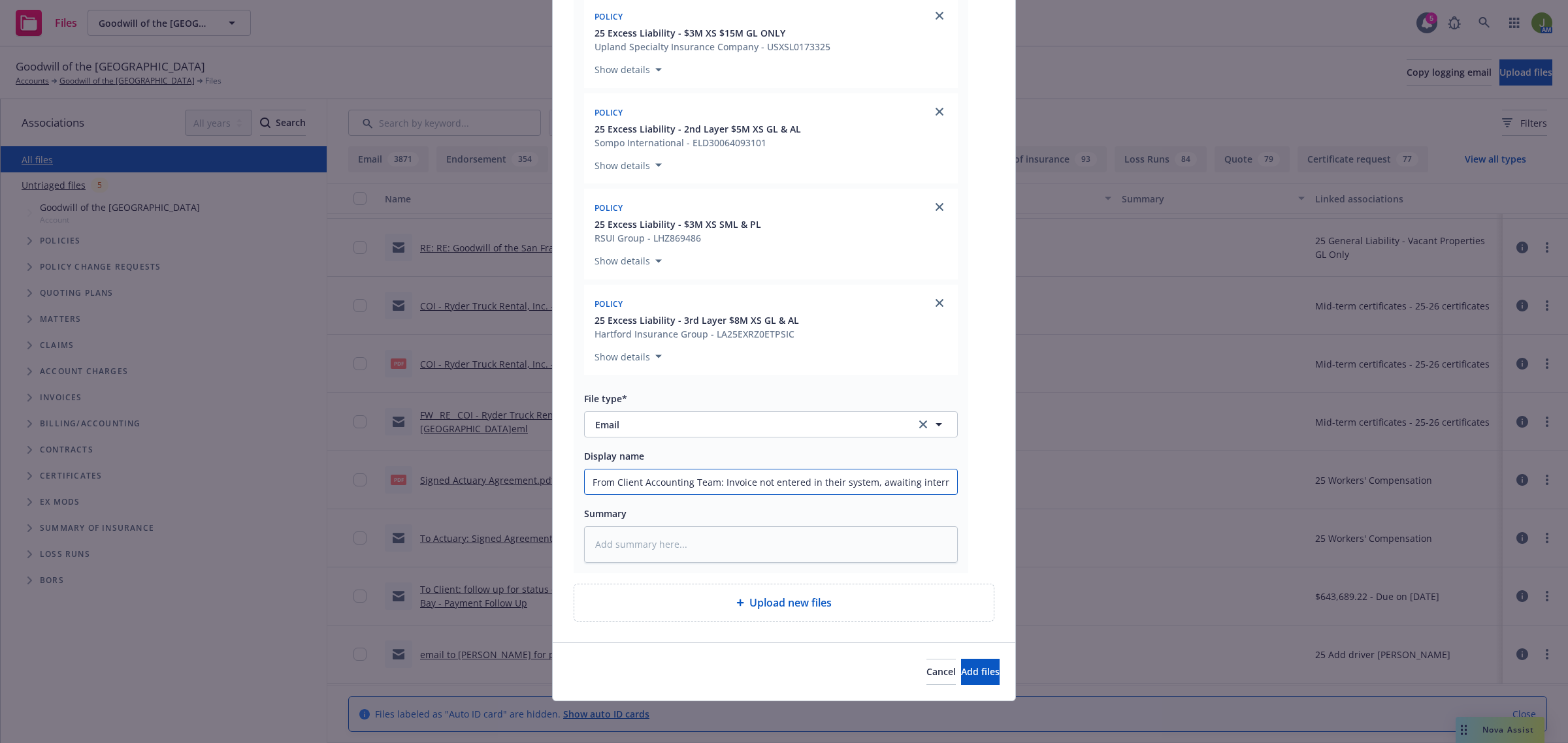
type textarea "x"
type input "From Client Accounting Team: Invoice not entered in their system, awaiting inte…"
type textarea "x"
type input "From Client Accounting Team: Invoice not entered in their system, awaiting inte…"
type textarea "x"
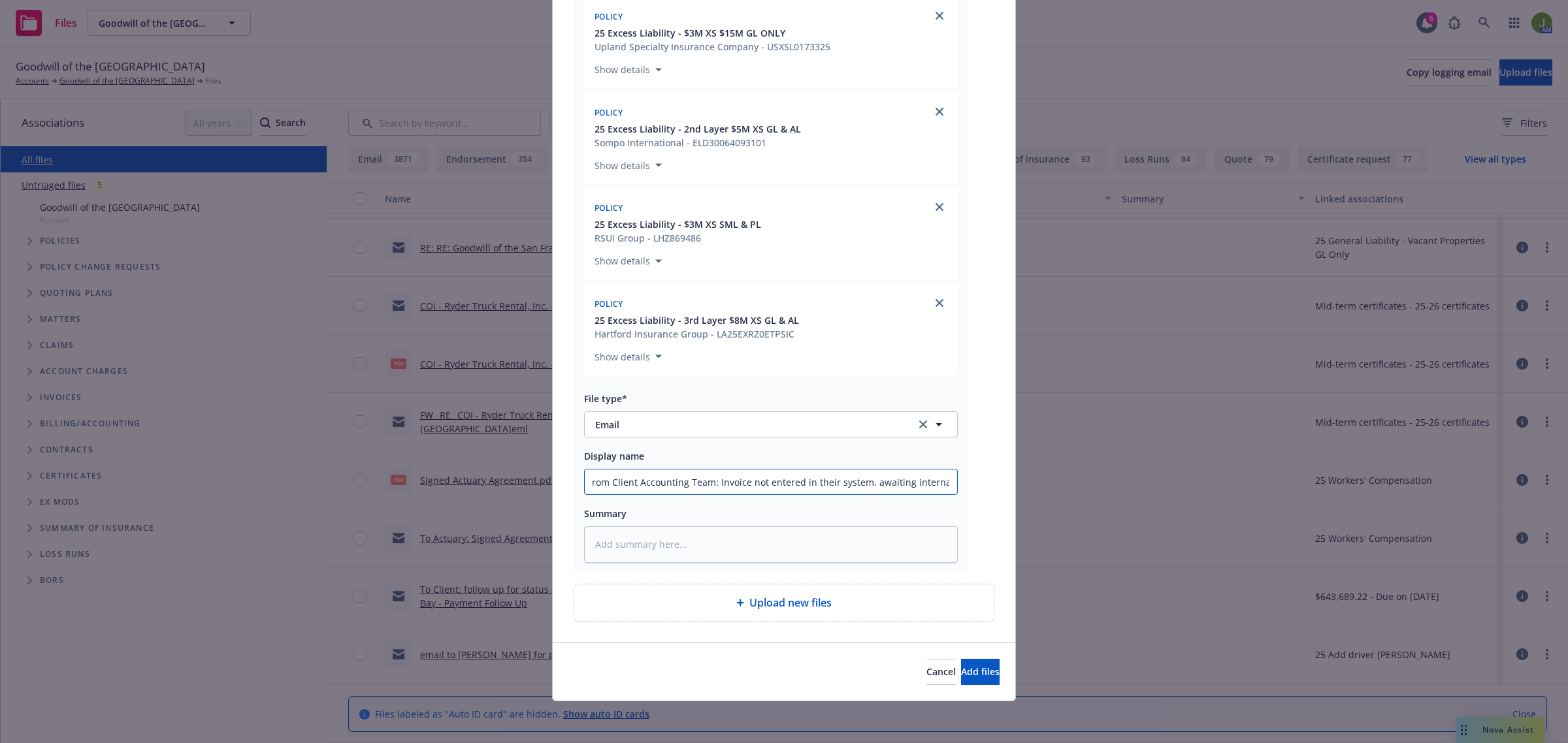
type input "From Client Accounting Team: Invoice not entered in their system, awaiting inte…"
type textarea "x"
type input "From Client Accounting Team: Invoice not entered in their system, awaiting inte…"
type textarea "x"
type input "From Client Accounting Team: Invoice not entered in their system, awaiting inte…"
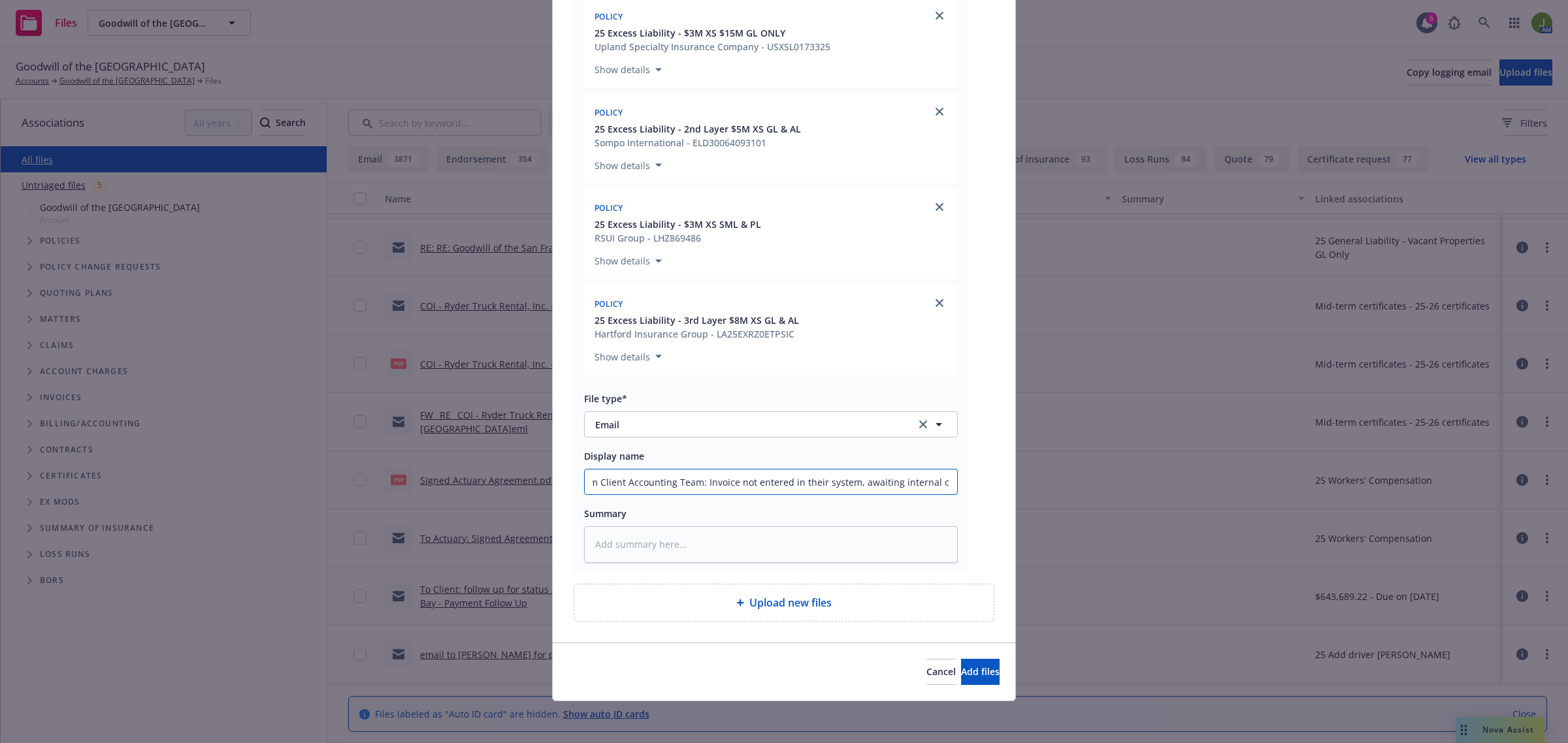
type textarea "x"
type input "From Client Accounting Team: Invoice not entered in their system, awaiting inte…"
type textarea "x"
type input "From Client Accounting Team: Invoice not entered in their system, awaiting inte…"
type textarea "x"
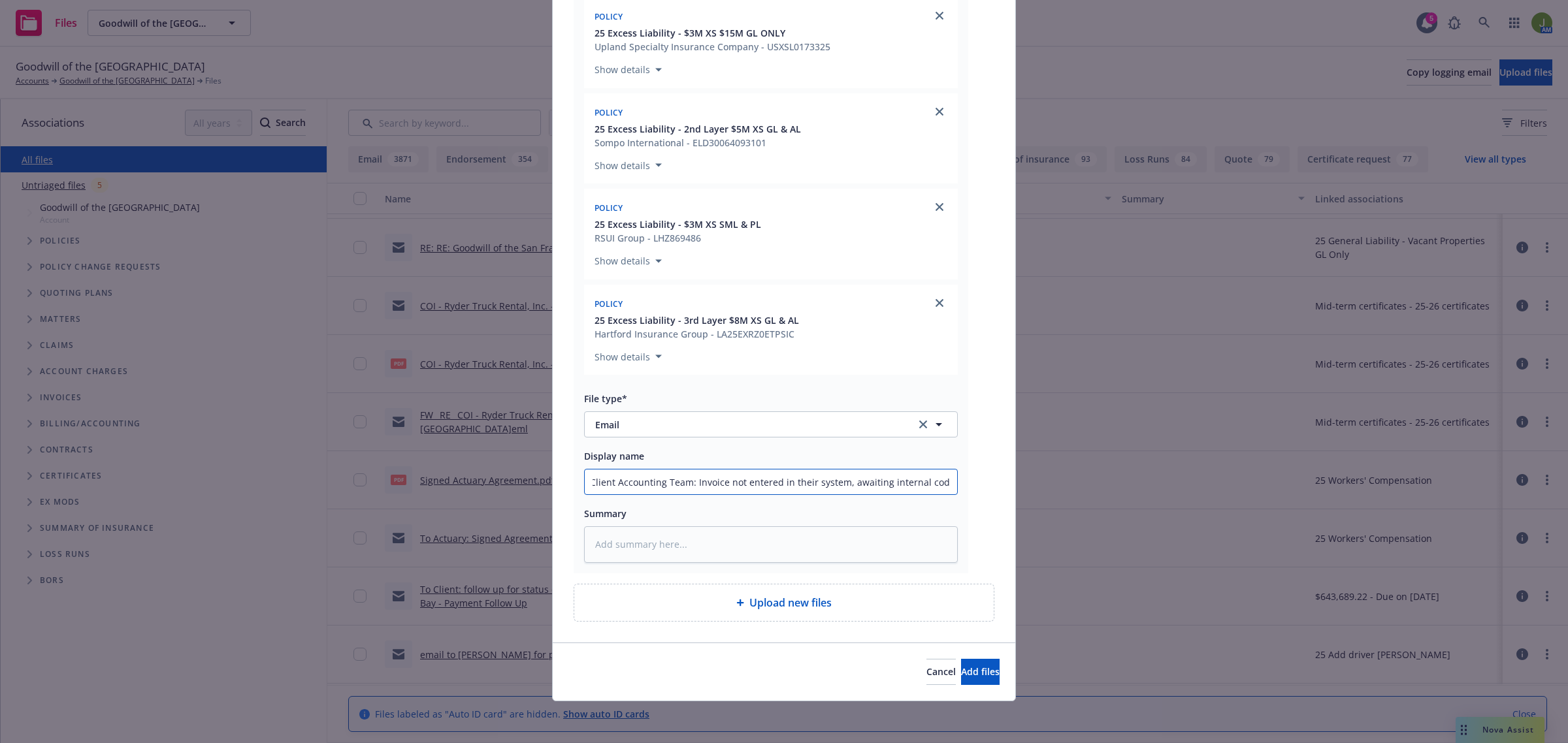
type input "From Client Accounting Team: Invoice not entered in their system, awaiting inte…"
type textarea "x"
type input "From Client Accounting Team: Invoice not entered in their system, awaiting inte…"
type textarea "x"
type input "From Client Accounting Team: Invoice not entered in their system, awaiting inte…"
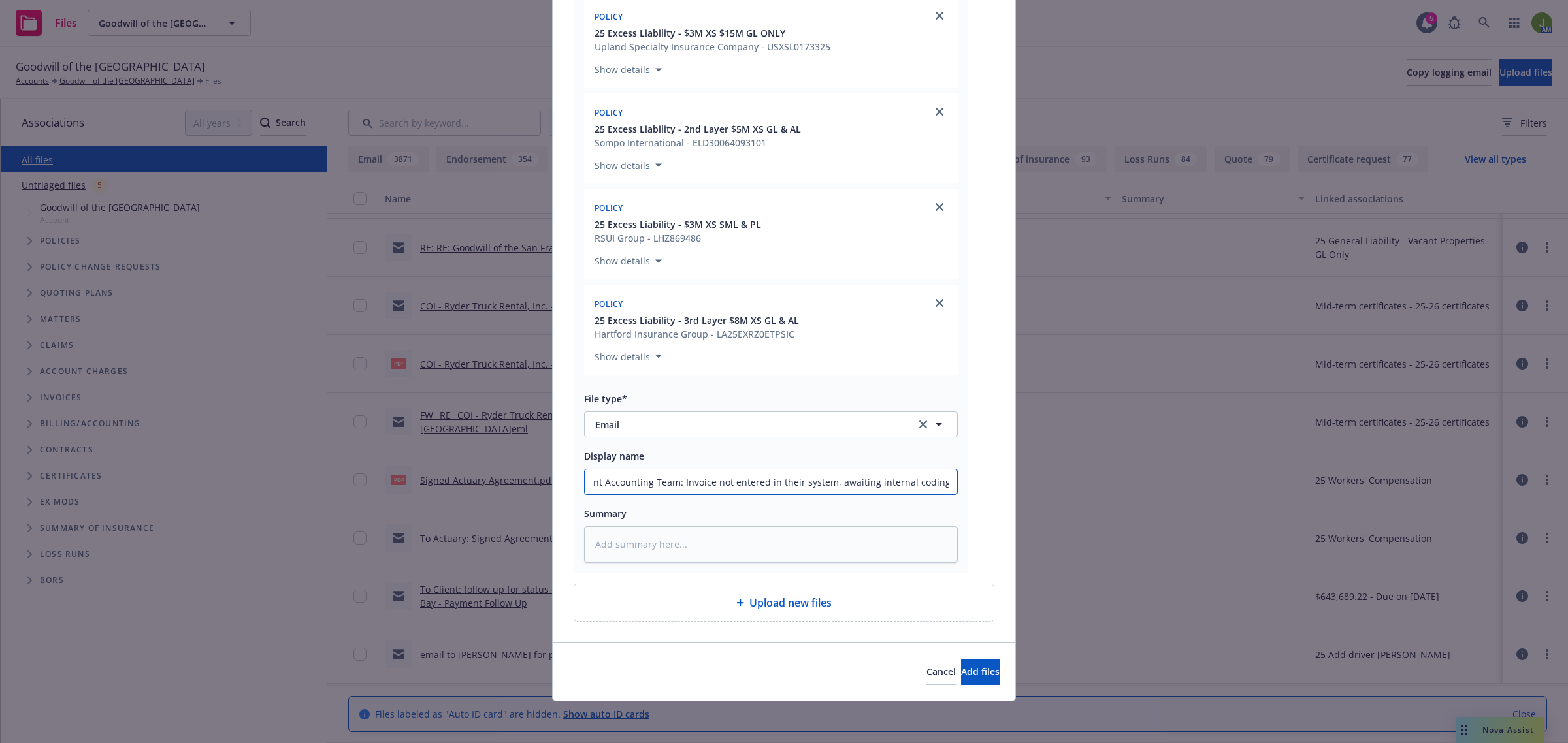
type textarea "x"
type input "From Client Accounting Team: Invoice not entered in their system, awaiting inte…"
type textarea "x"
type input "From Client Accounting Team: Invoice not entered in their system, awaiting inte…"
type textarea "x"
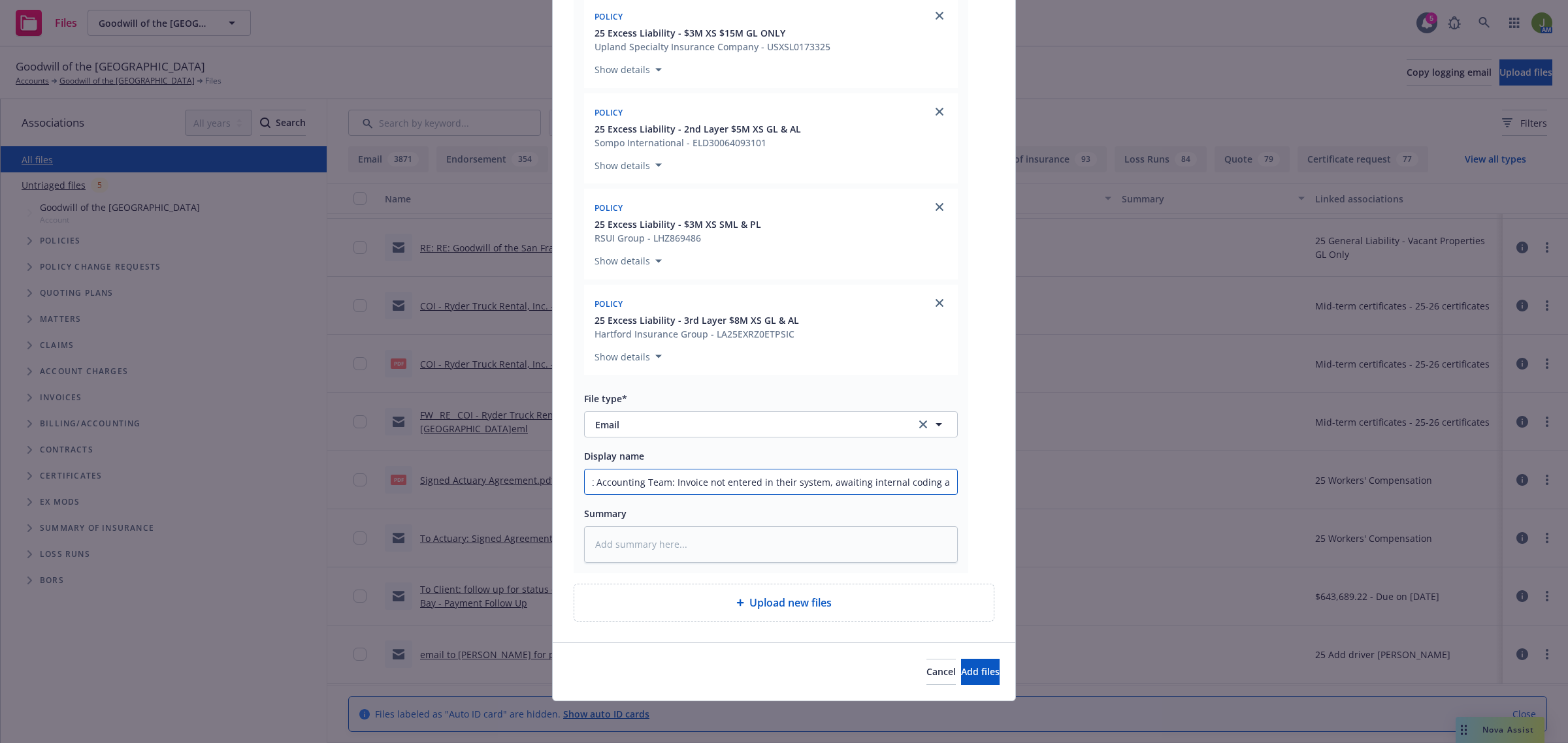
type input "From Client Accounting Team: Invoice not entered in their system, awaiting inte…"
type textarea "x"
type input "From Client Accounting Team: Invoice not entered in their system, awaiting inte…"
type textarea "x"
type input "From Client Accounting Team: Invoice not entered in their system, awaiting inte…"
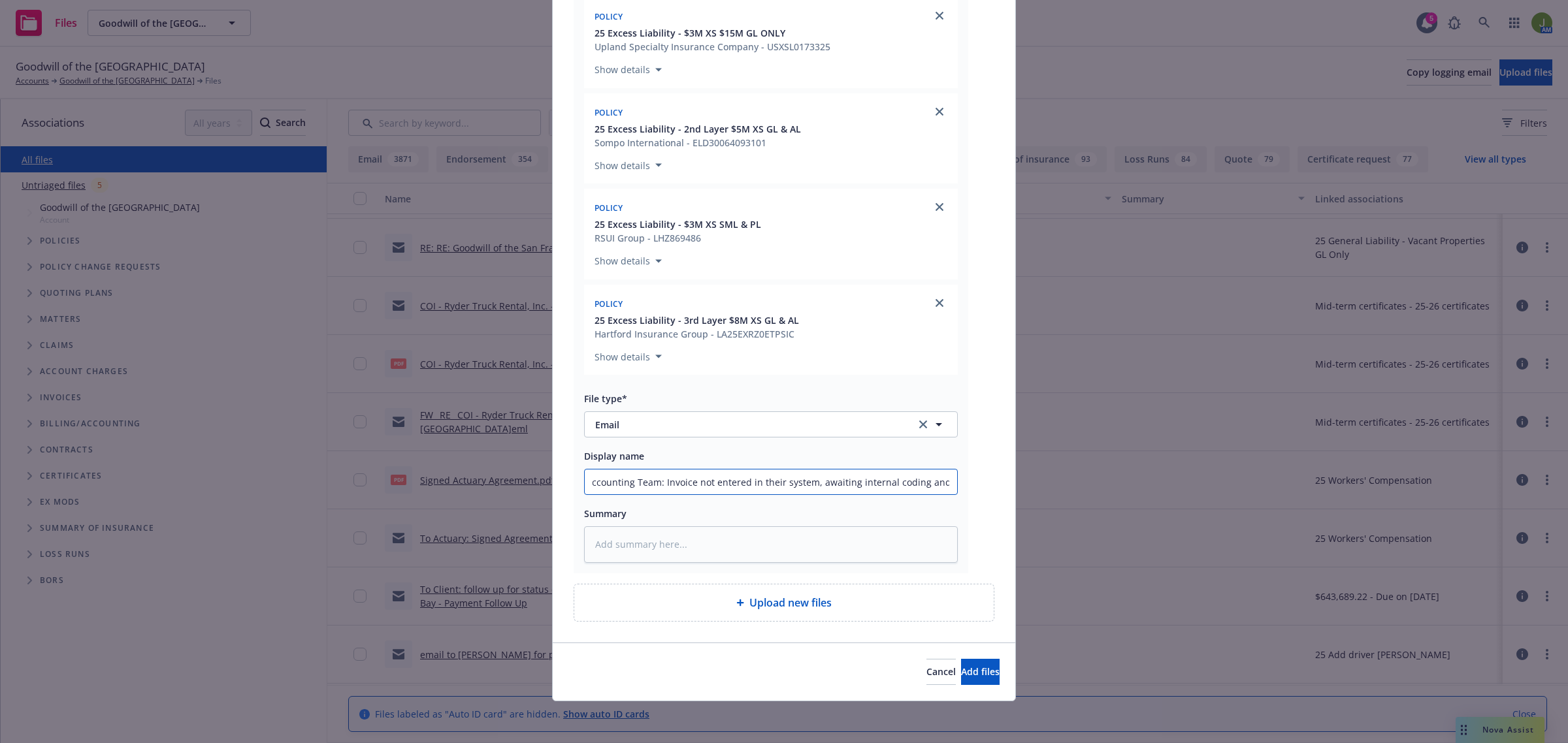
type textarea "x"
type input "From Client Accounting Team: Invoice not entered in their system, awaiting inte…"
type textarea "x"
type input "From Client Accounting Team: Invoice not entered in their system, awaiting inte…"
type textarea "x"
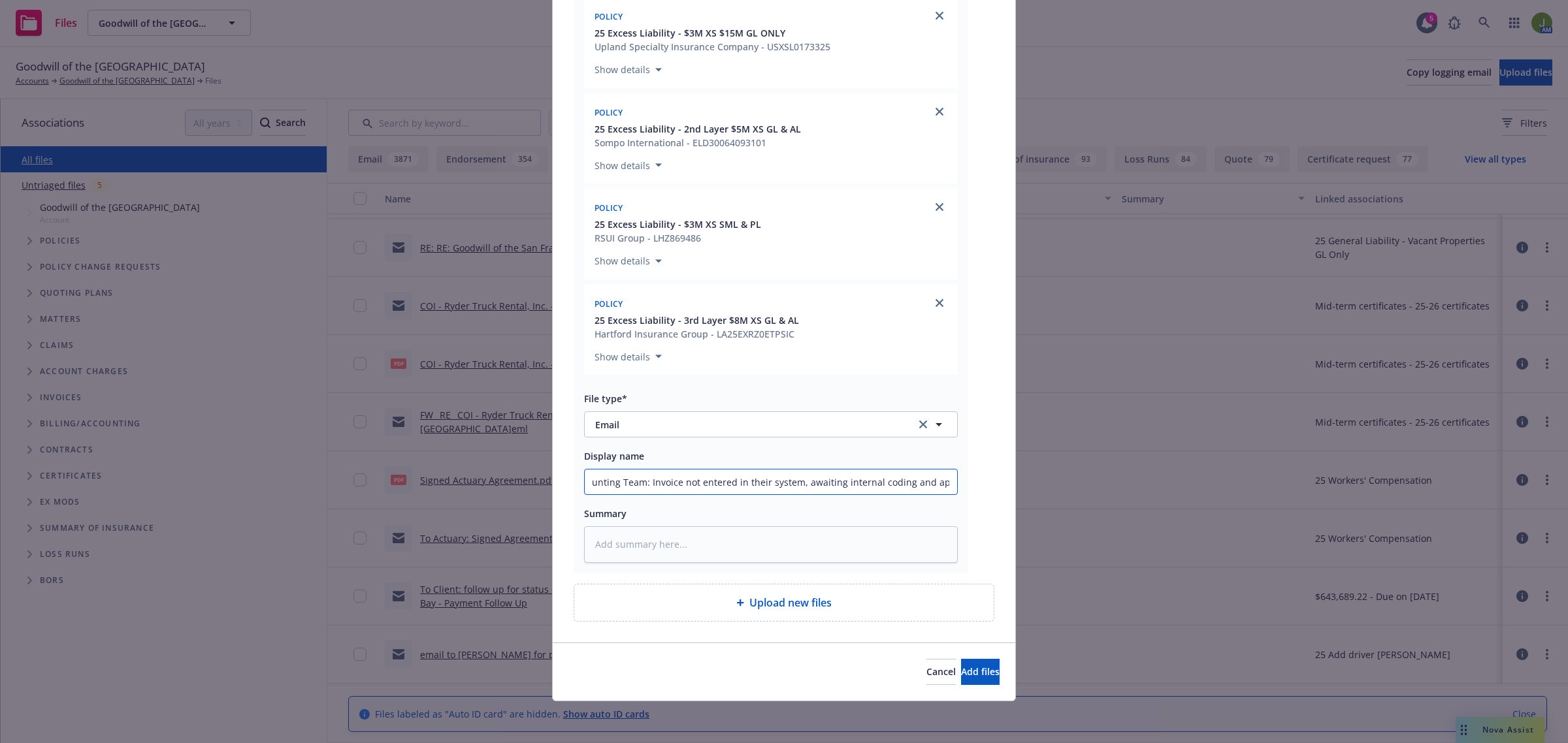
type input "From Client Accounting Team: Invoice not entered in their system, awaiting inte…"
type textarea "x"
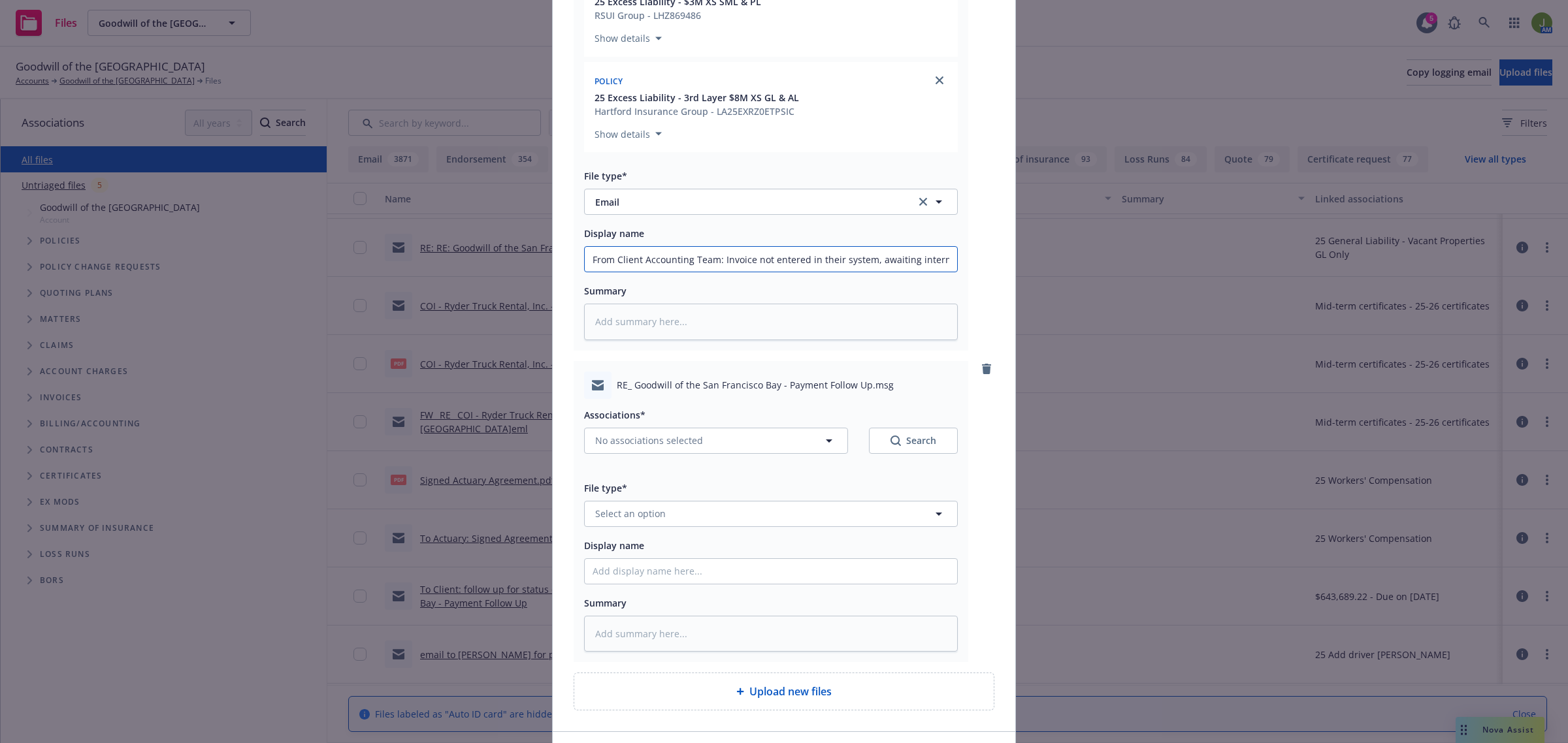
scroll to position [530, 0]
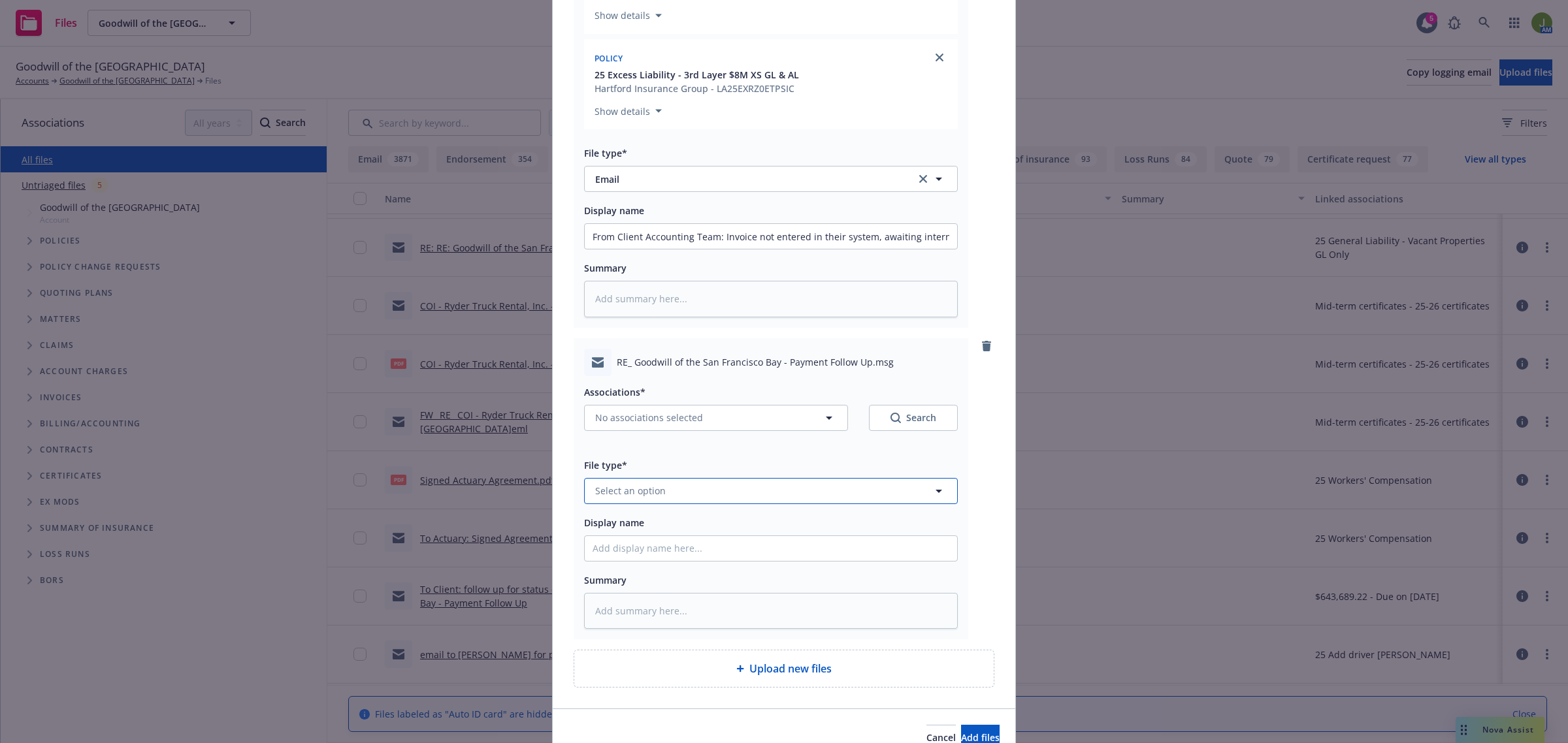
click at [637, 498] on span "Select an option" at bounding box center [630, 491] width 70 height 14
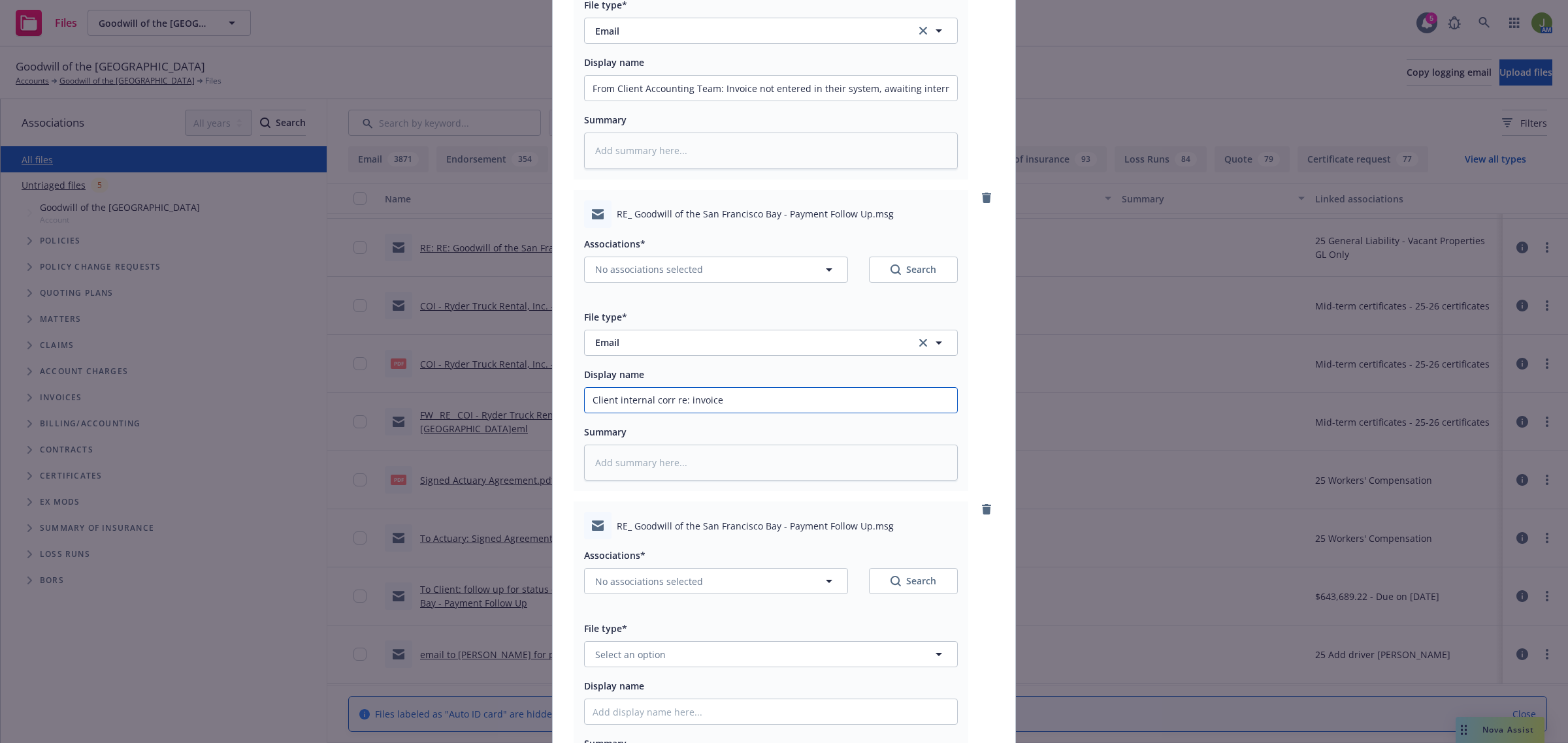
scroll to position [760, 0]
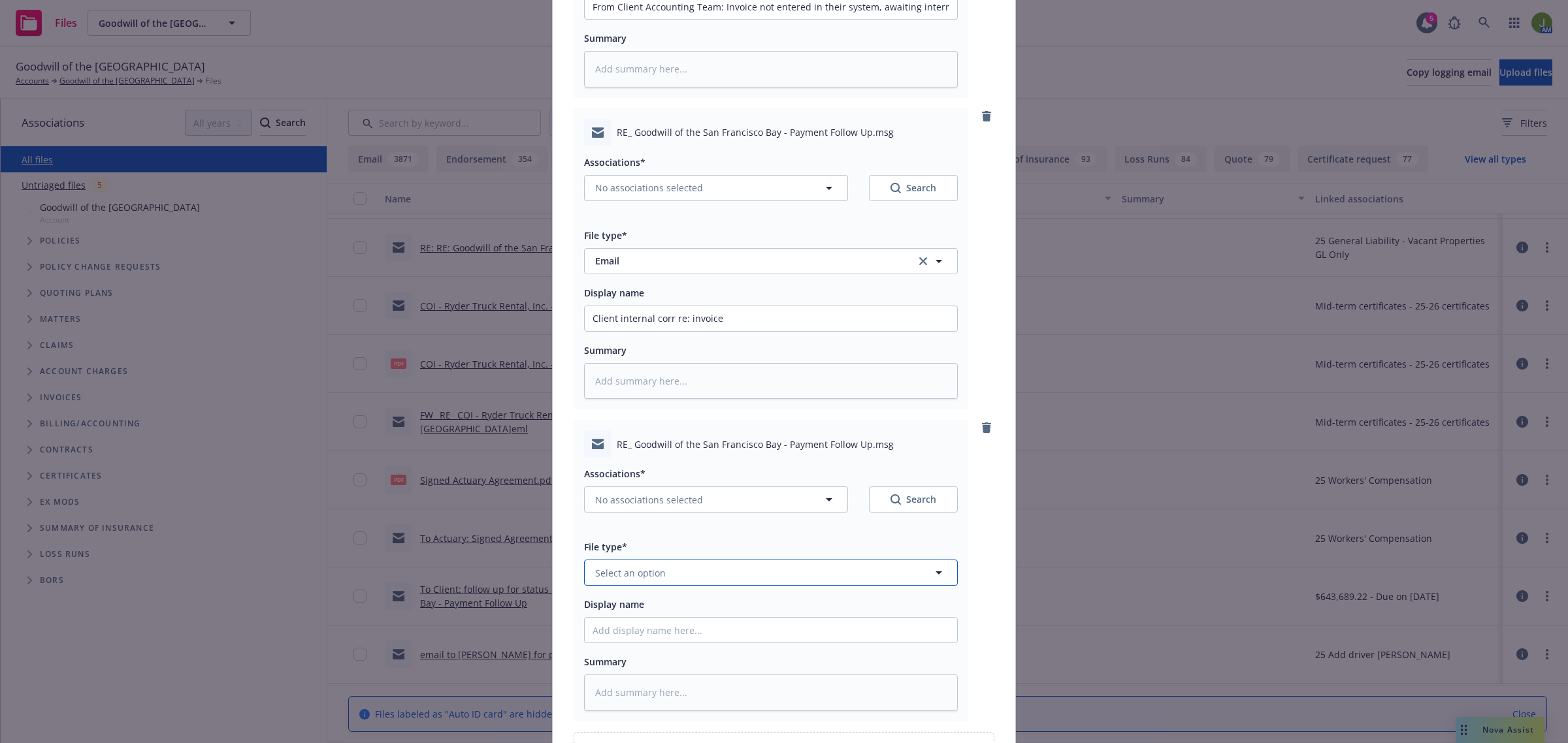
click at [639, 568] on span "Select an option" at bounding box center [630, 573] width 70 height 14
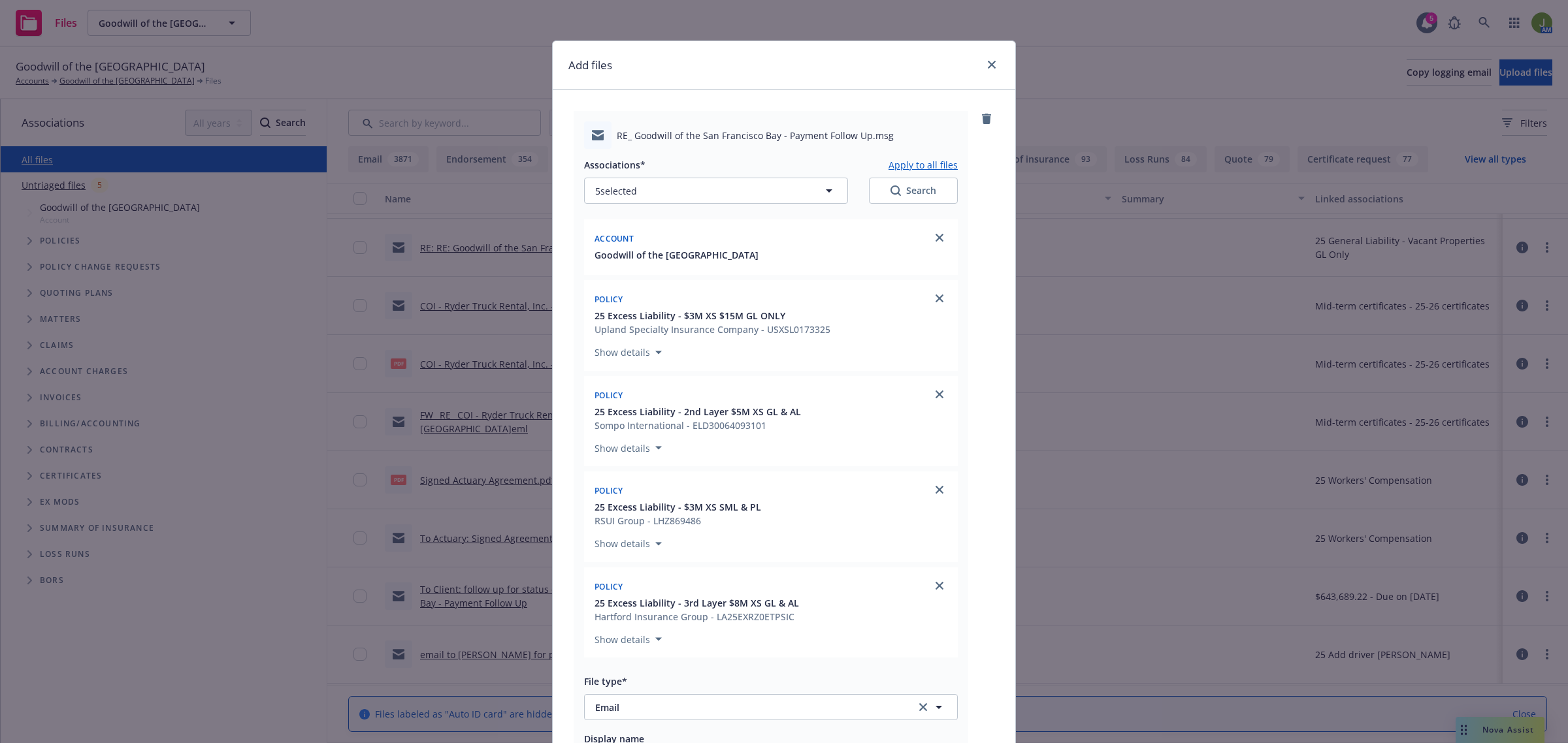
scroll to position [0, 0]
click at [935, 167] on button "Apply to all files" at bounding box center [923, 166] width 69 height 16
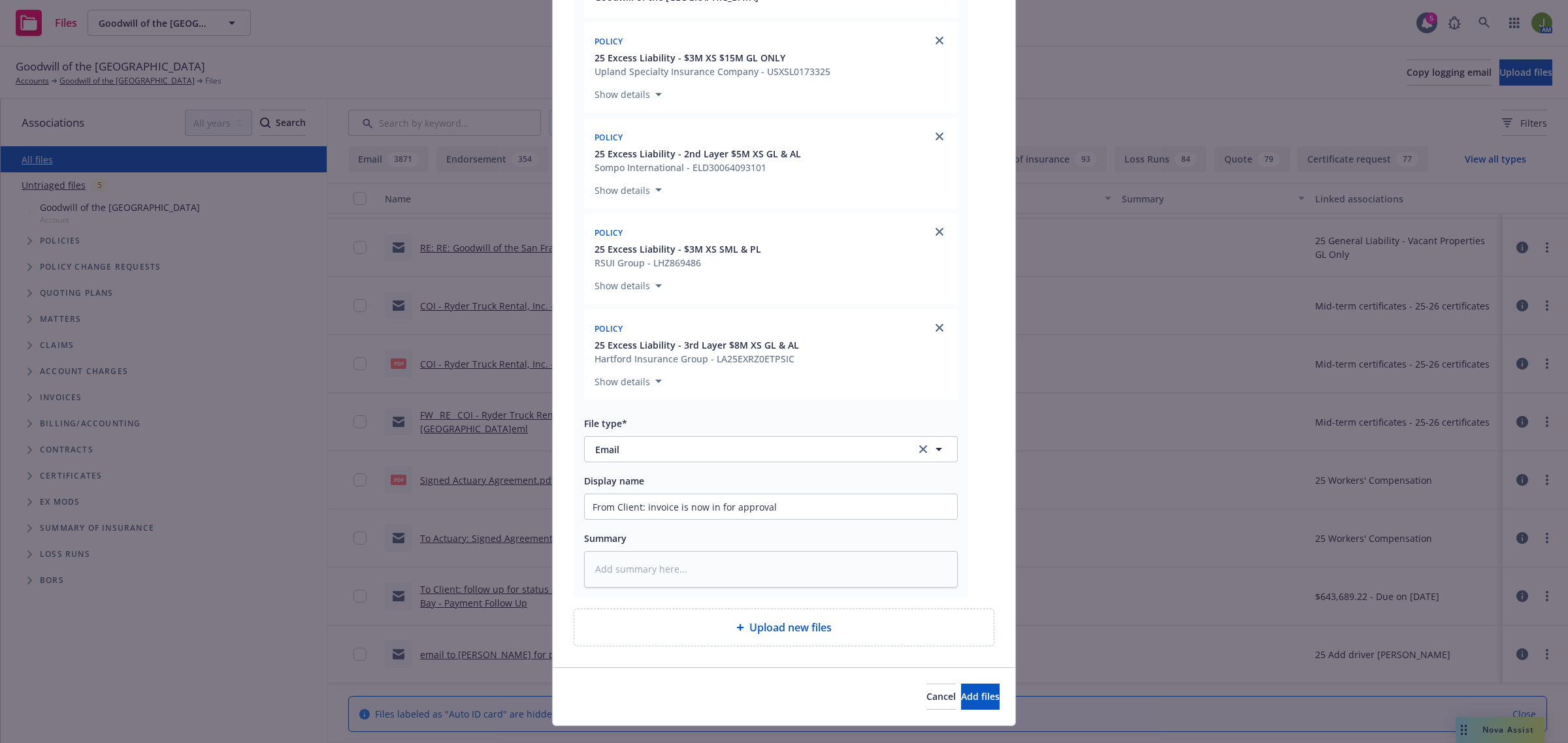
scroll to position [1797, 0]
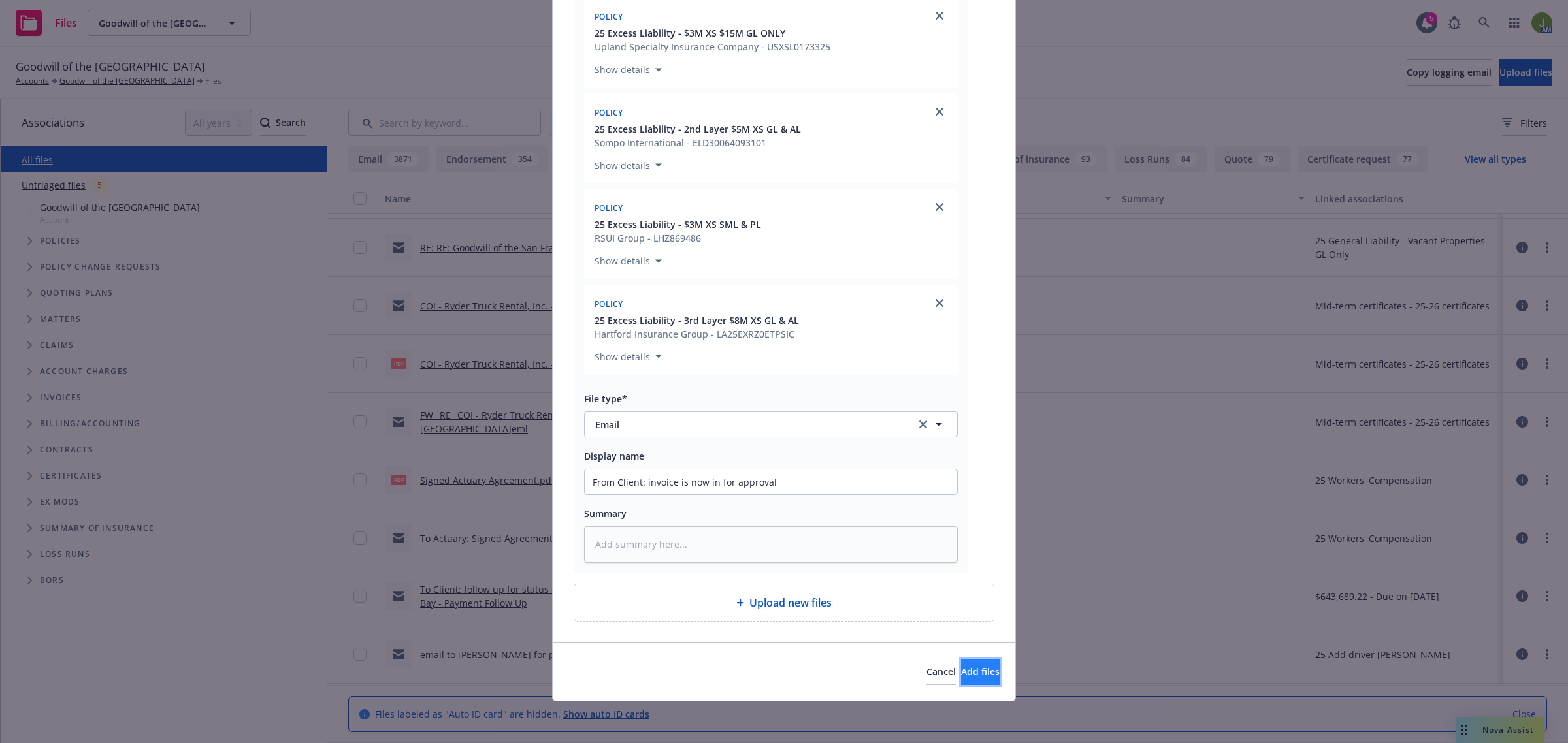
click at [961, 670] on span "Add files" at bounding box center [980, 672] width 39 height 13
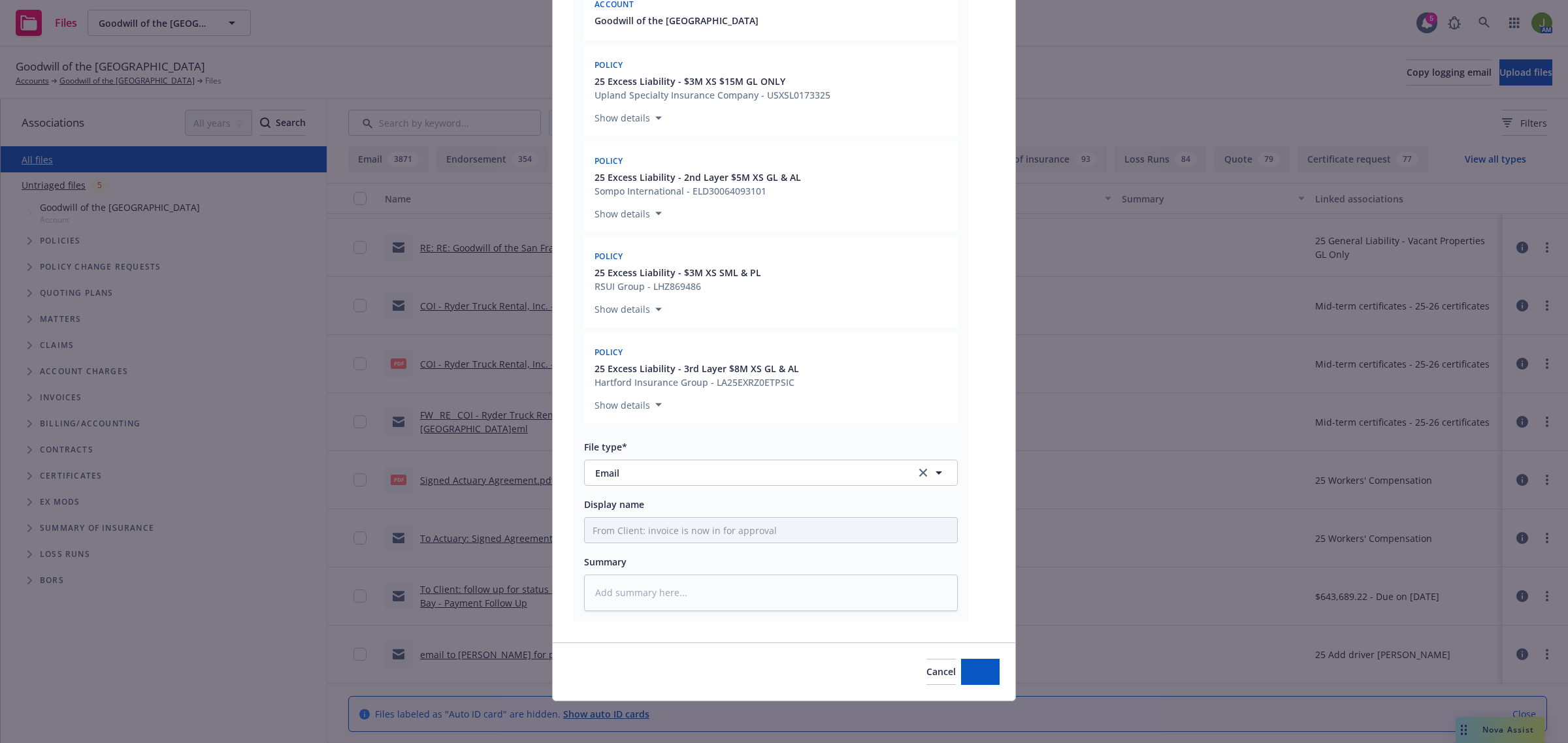
scroll to position [746, 0]
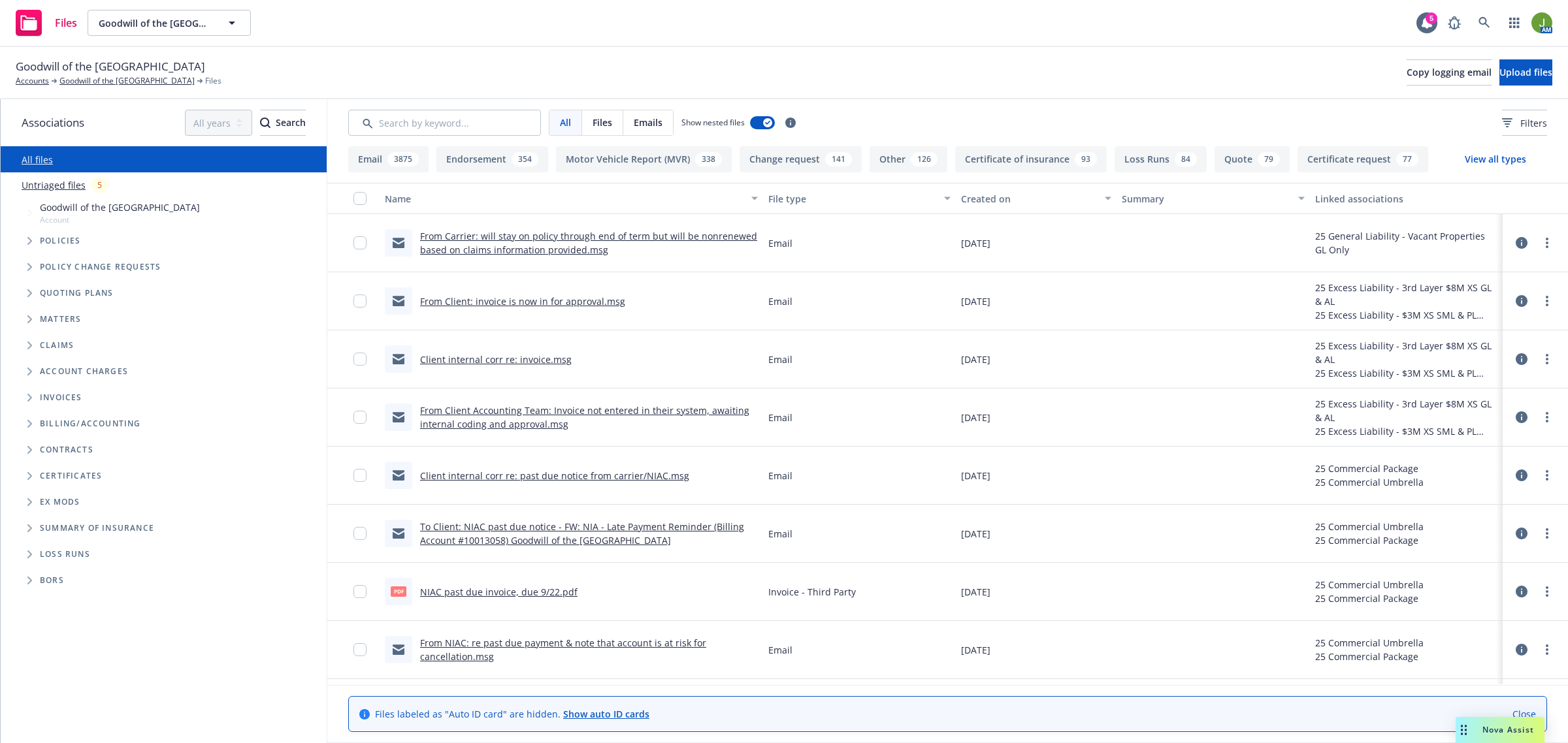
click at [1502, 65] on button "Upload files" at bounding box center [1525, 72] width 53 height 26
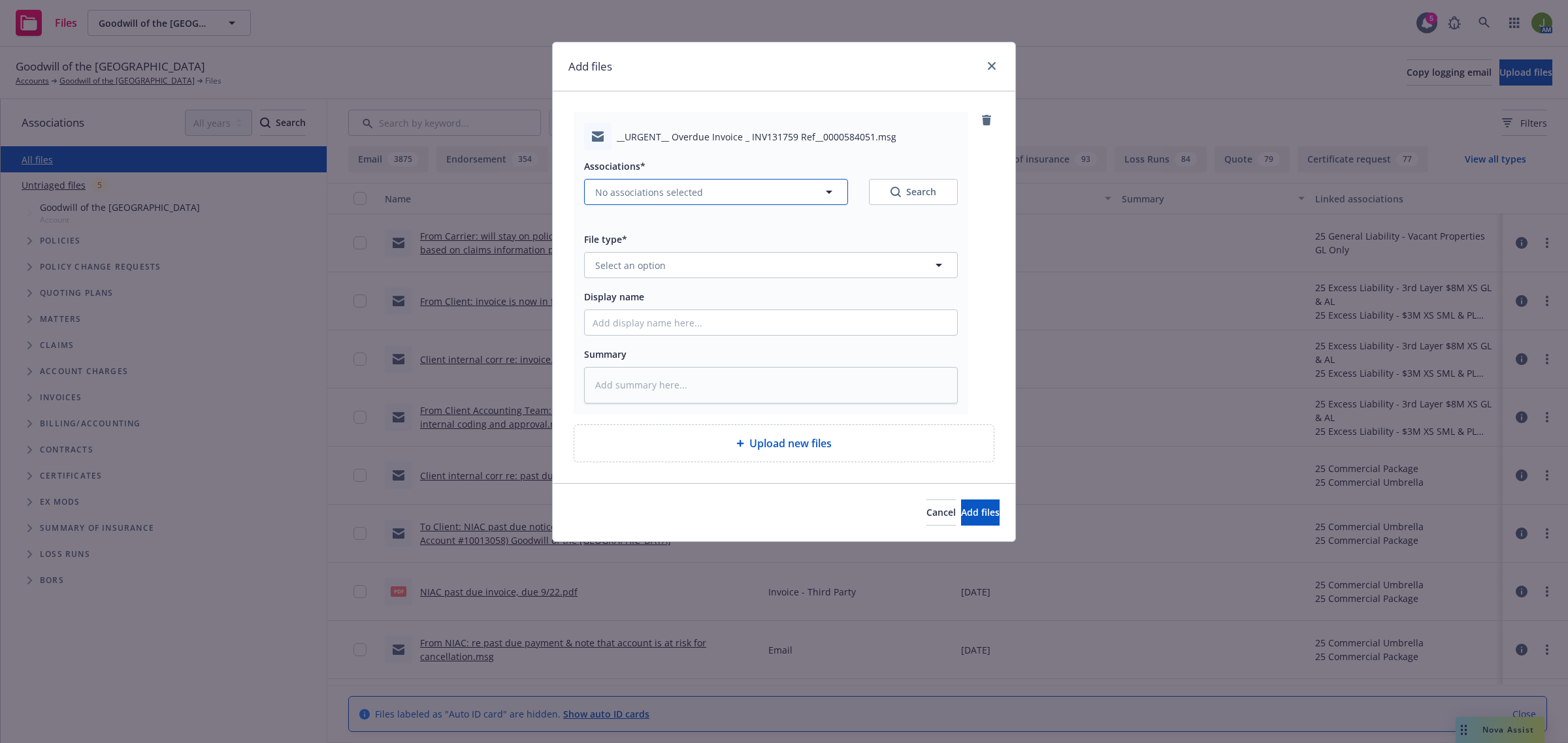
click at [627, 194] on span "No associations selected" at bounding box center [649, 192] width 108 height 14
type textarea "x"
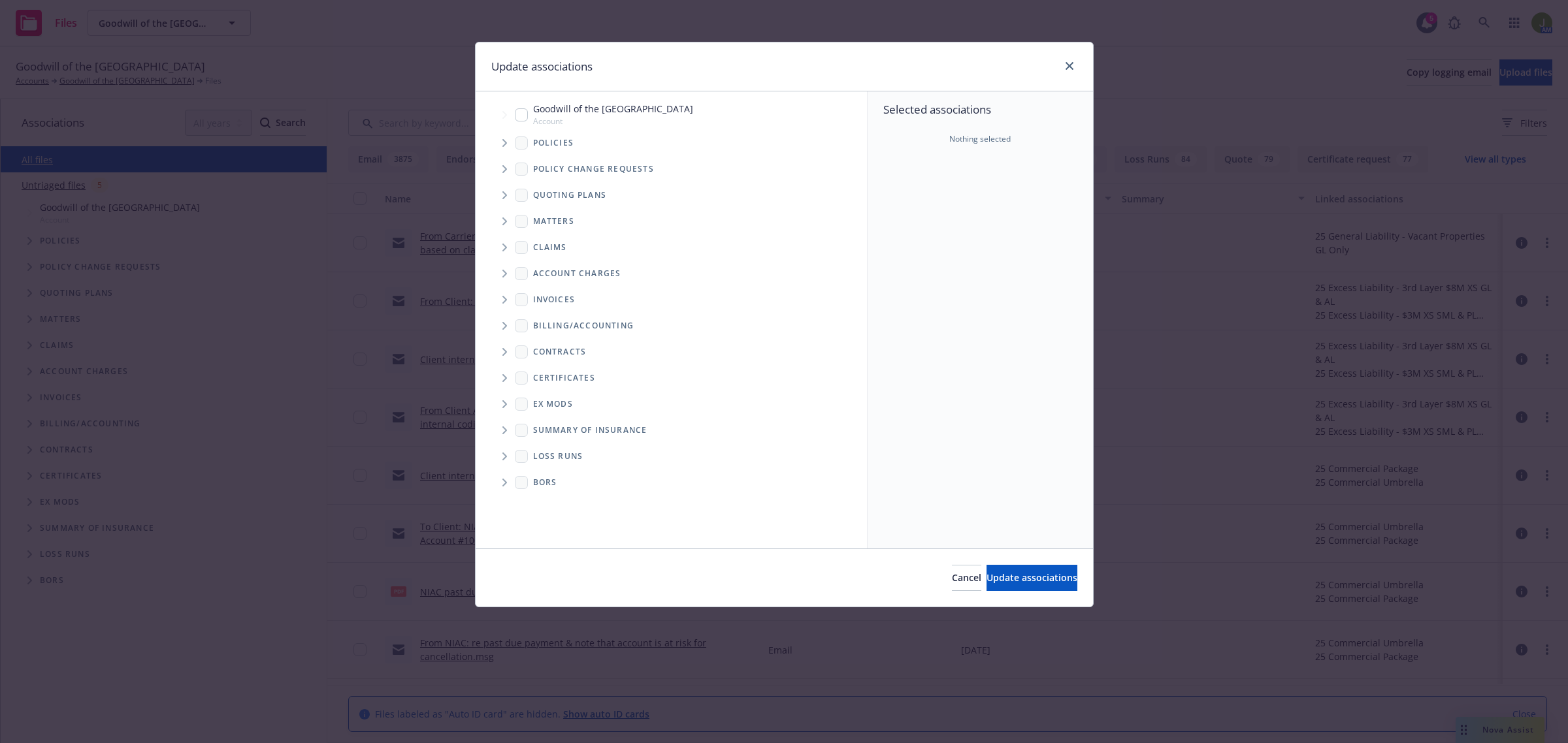
click at [519, 116] on input "Tree Example" at bounding box center [521, 114] width 13 height 13
checkbox input "true"
click at [1014, 581] on span "Update associations" at bounding box center [1032, 577] width 91 height 13
type textarea "x"
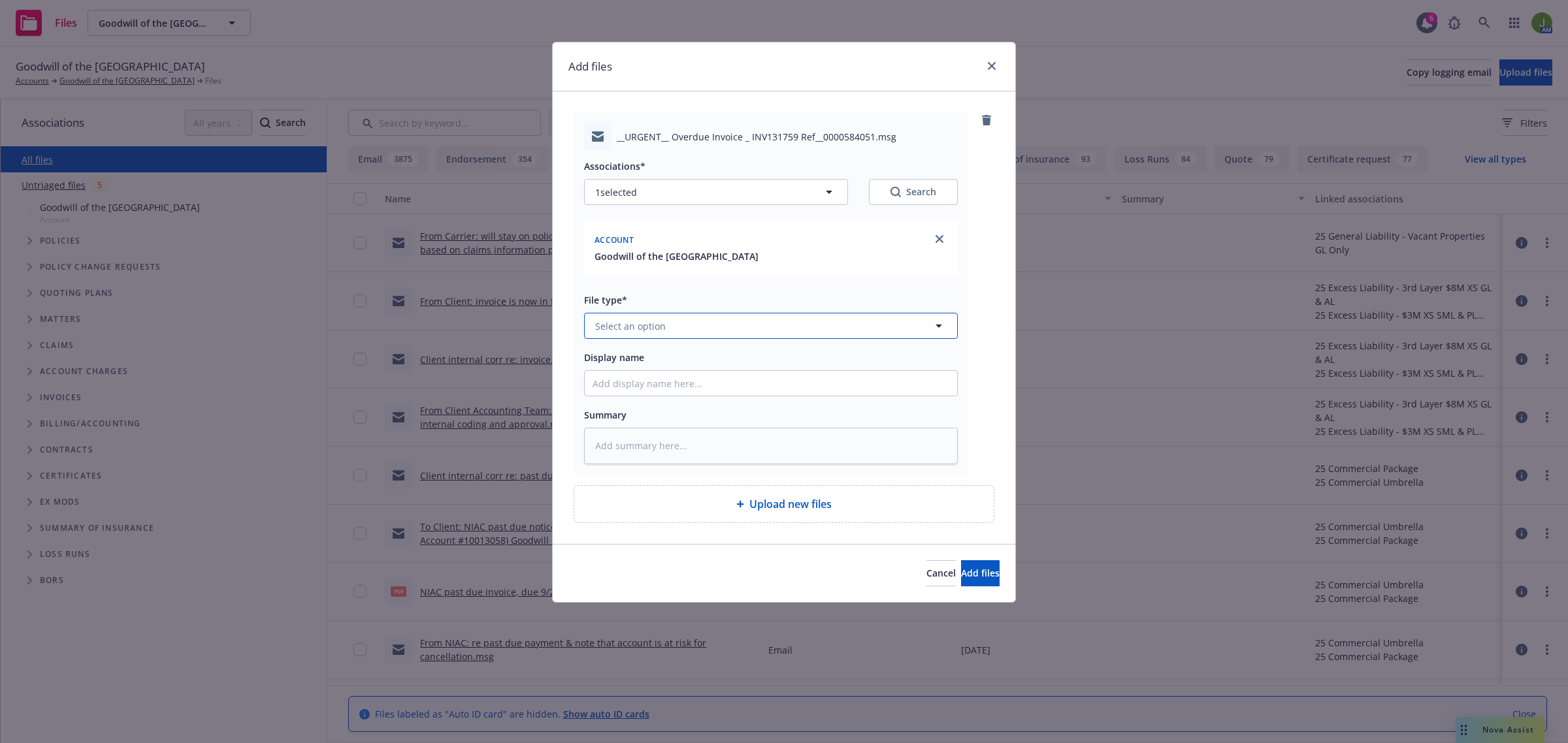
click at [625, 317] on button "Select an option" at bounding box center [771, 325] width 374 height 26
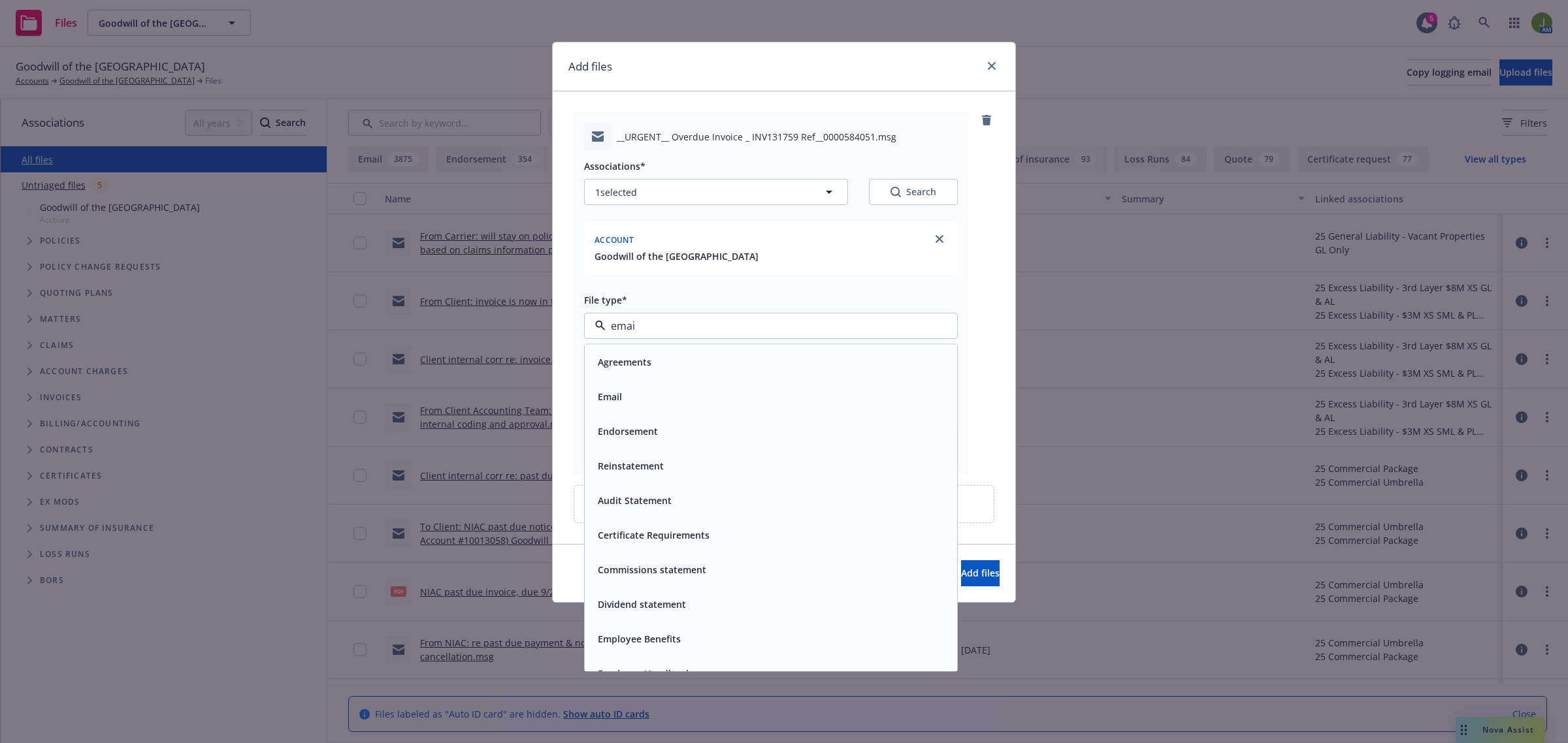
type input "email"
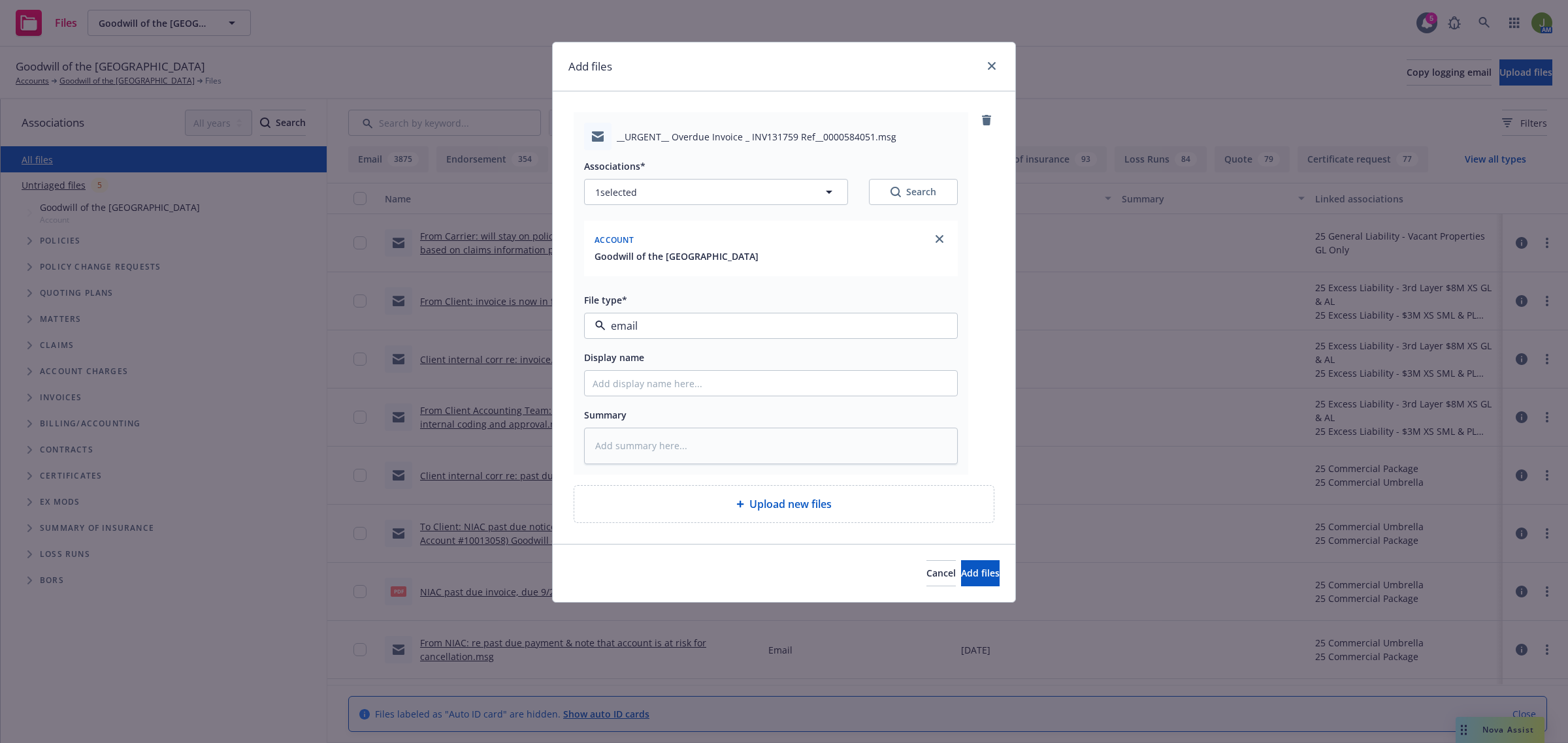
type textarea "x"
type input "F"
type textarea "x"
type input "Fr"
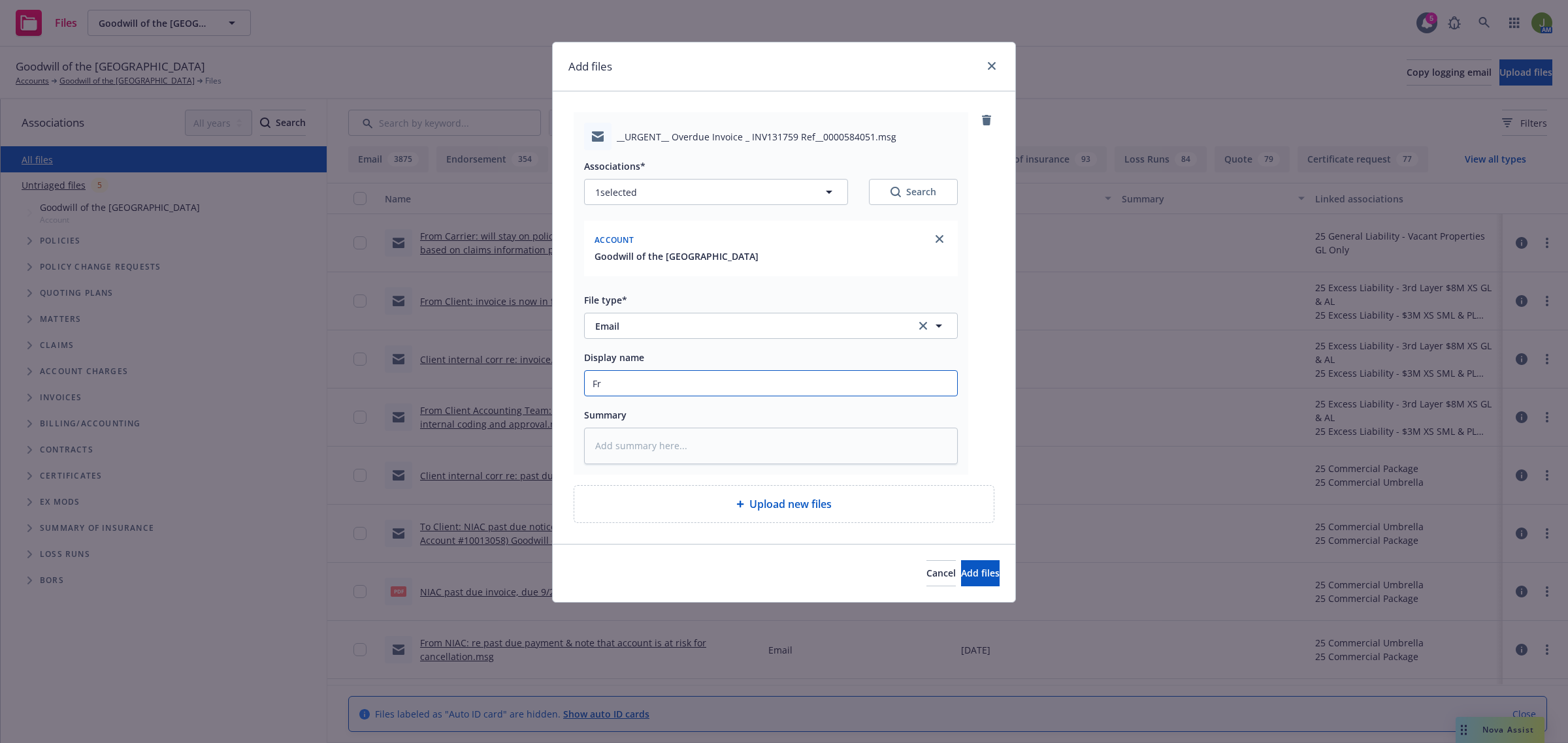
type textarea "x"
type input "Fro"
type textarea "x"
type input "From"
type textarea "x"
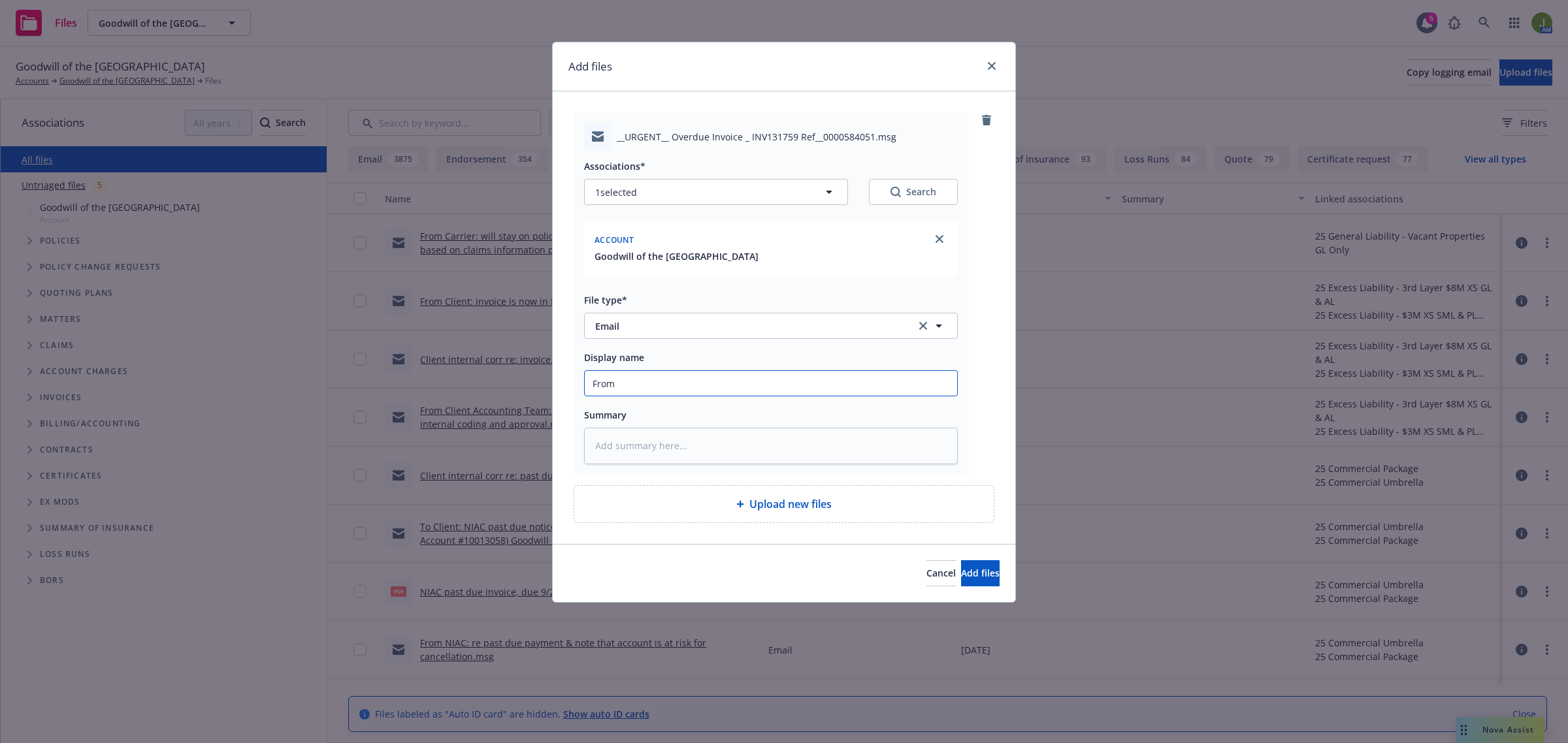
type input "FromC"
type textarea "x"
type input "FromC"
type textarea "x"
type input "FromC"
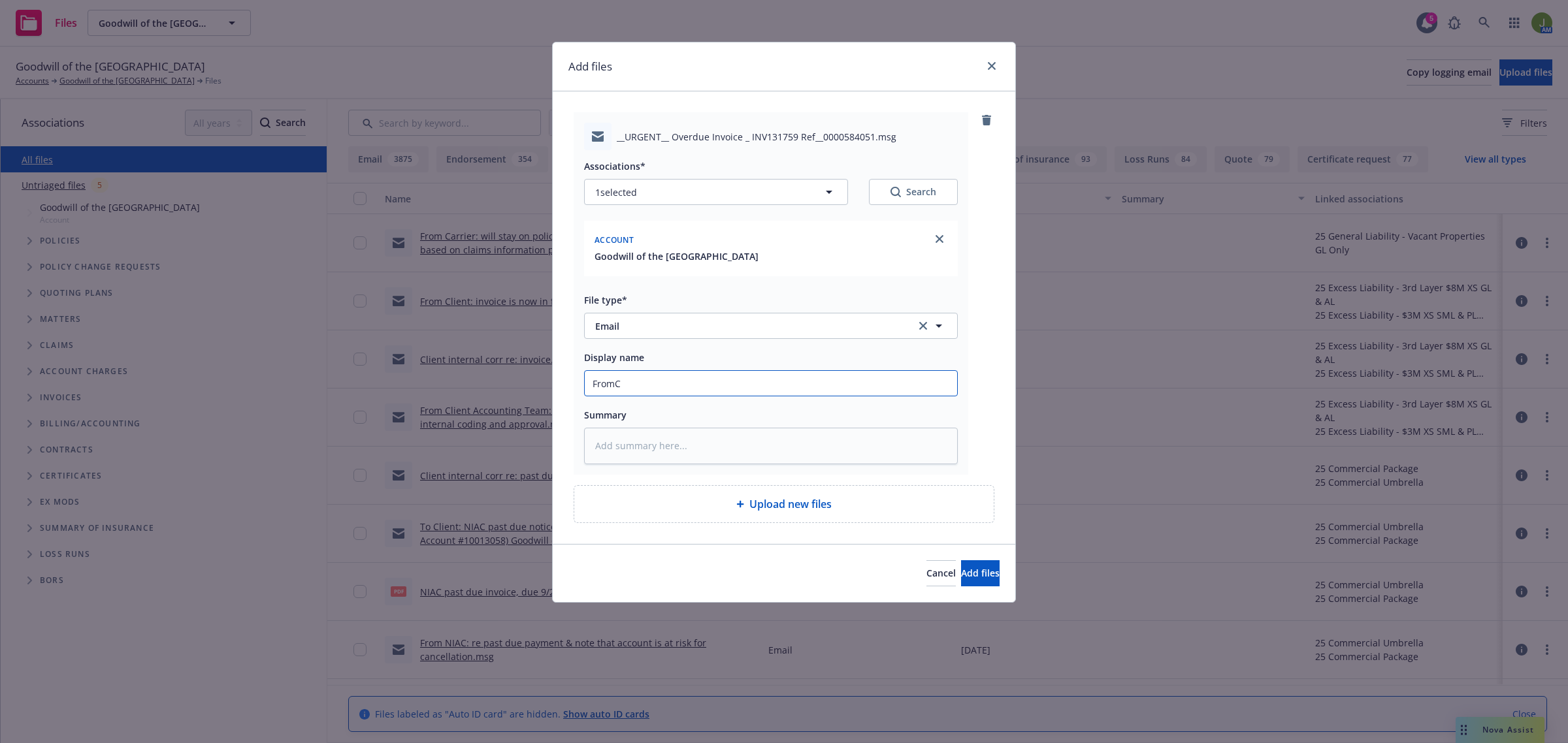
type textarea "x"
type input "From"
type textarea "x"
type input "From"
type textarea "x"
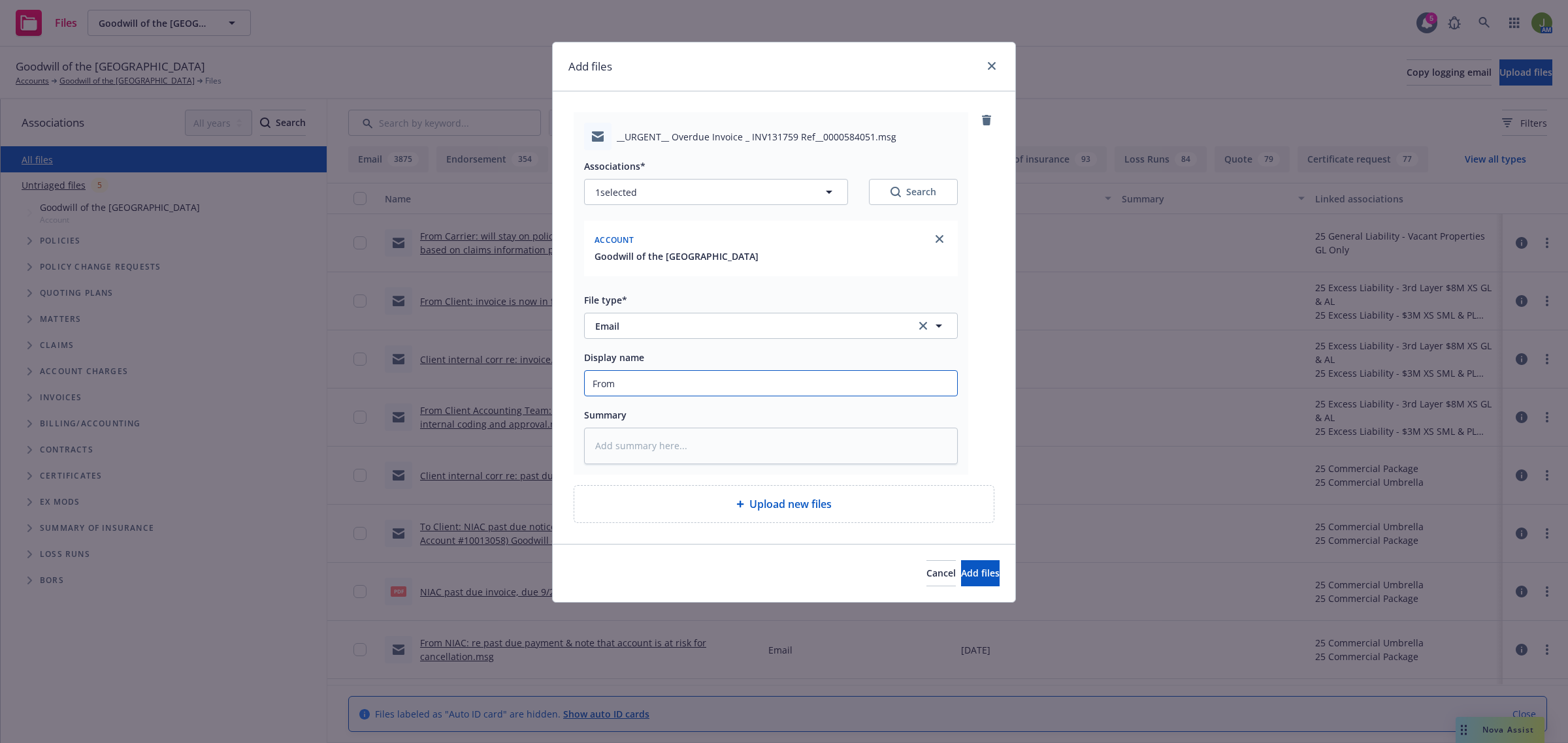
type input "From H"
type textarea "x"
type input "From HS"
type textarea "x"
type input "From HSI"
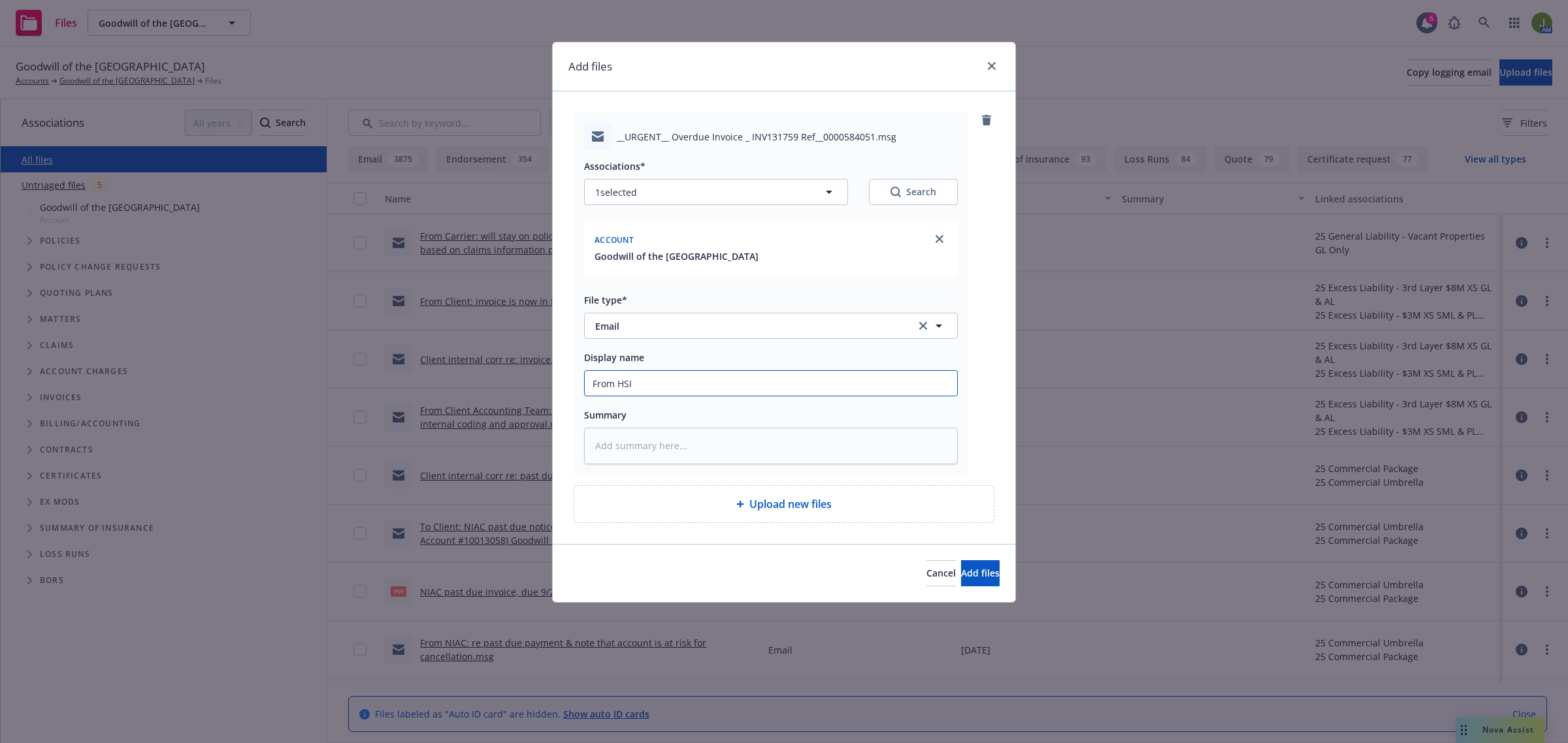
type textarea "x"
type input "From HSI"
type textarea "x"
type input "From HSI W"
type textarea "x"
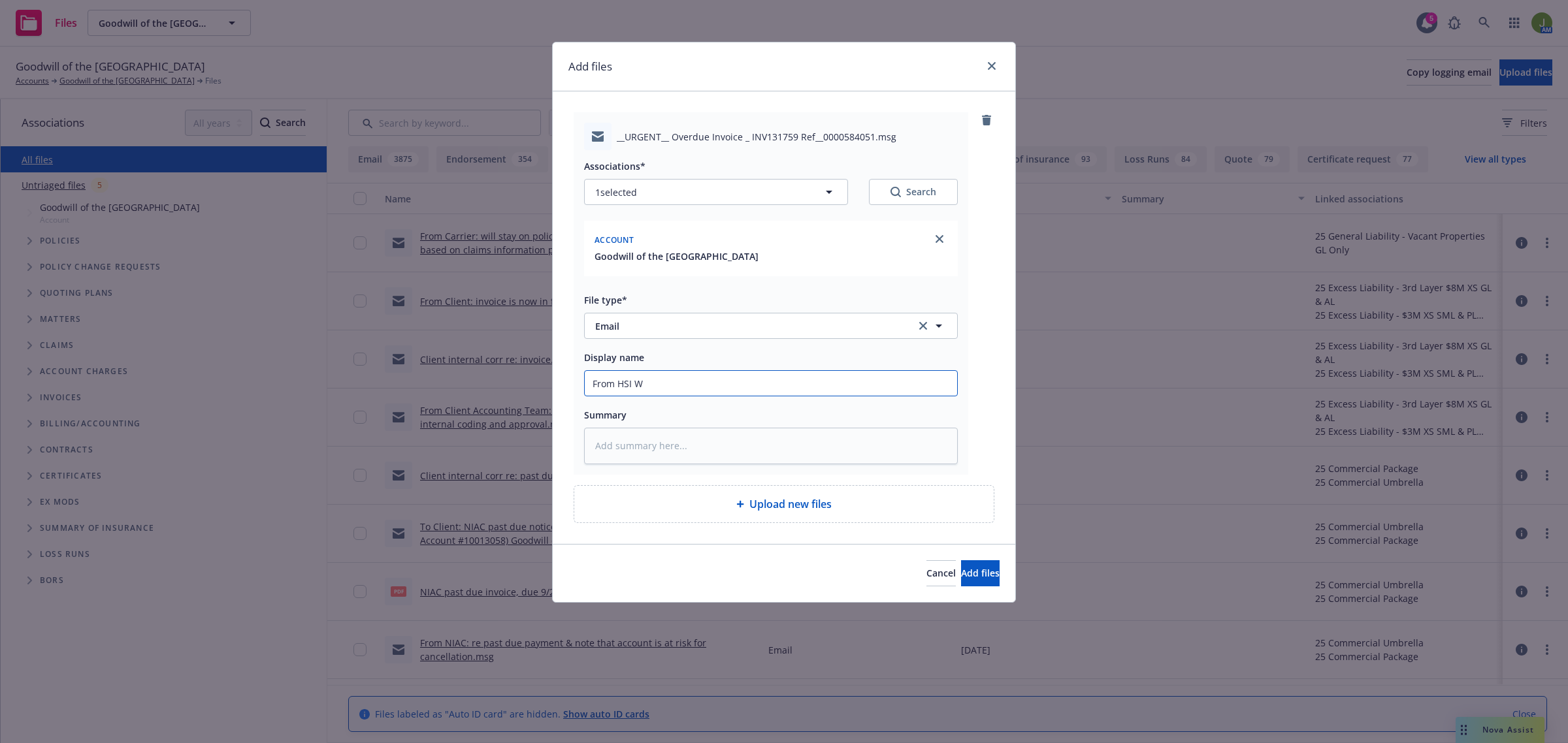
type input "From HSI Wo"
type textarea "x"
type input "From HSI Wor"
type textarea "x"
type input "From HSI Work"
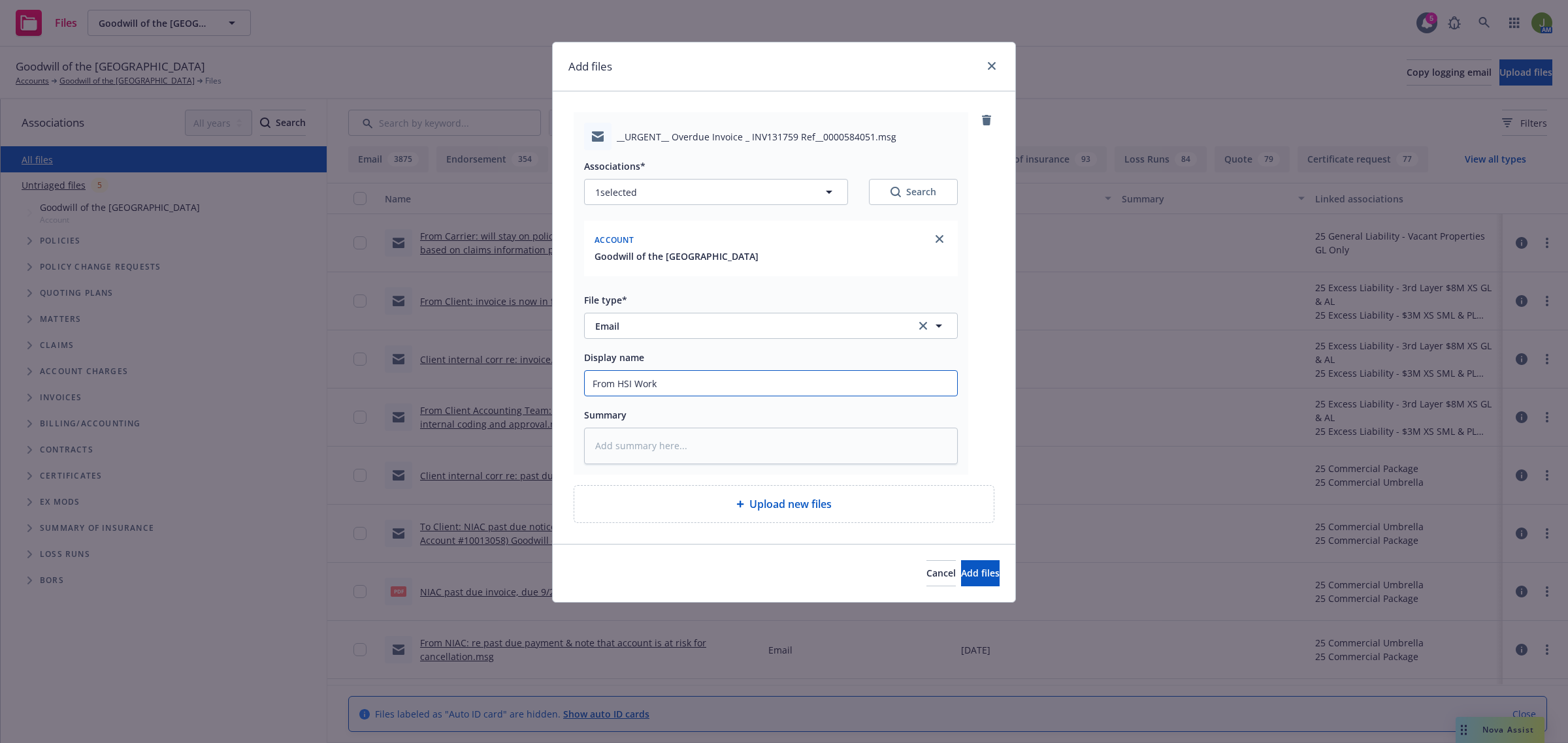
type textarea "x"
type input "From HSI Workp"
type textarea "x"
type input "From HSI Workpl"
type textarea "x"
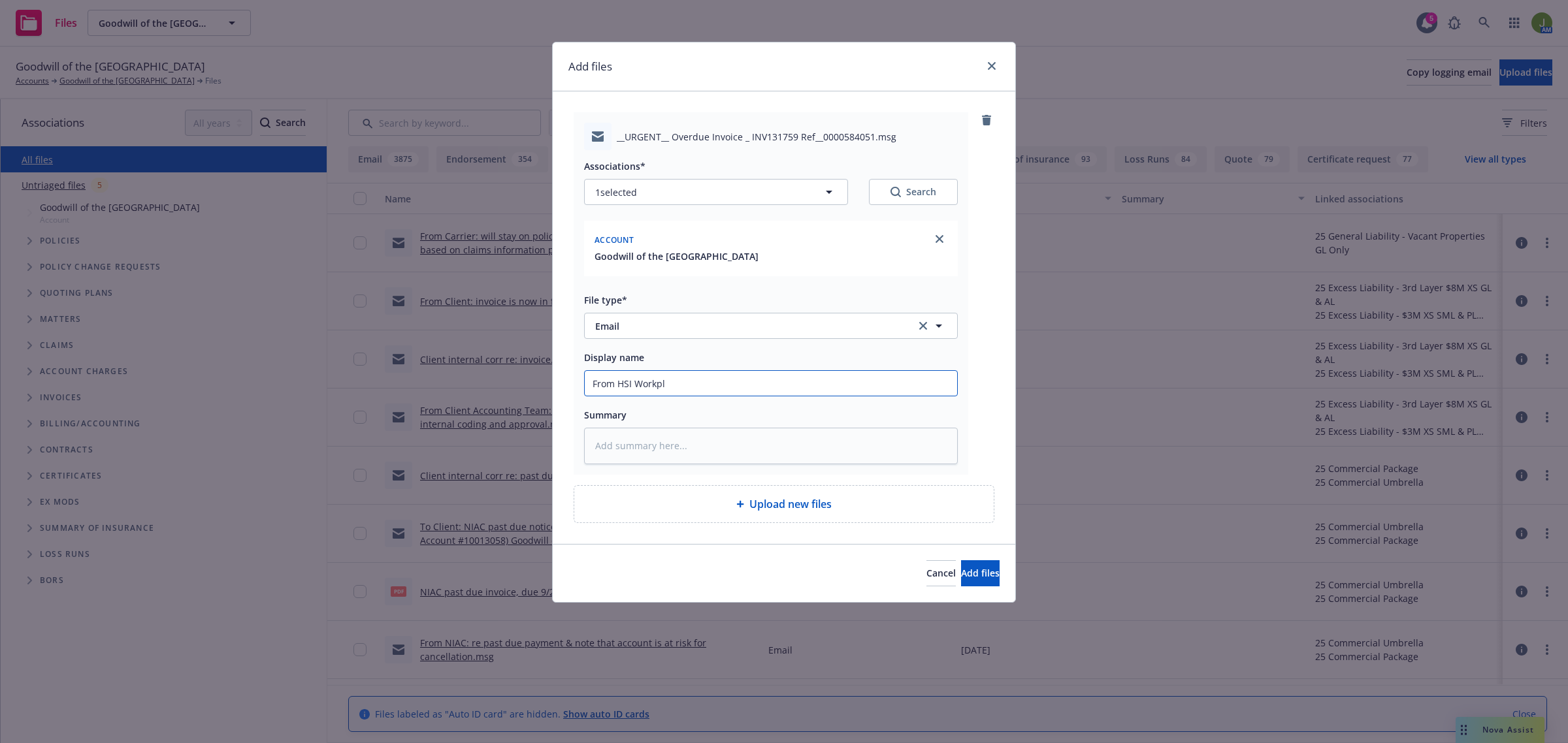
type input "From HSI Workpla"
type textarea "x"
type input "From HSI Workplac"
type textarea "x"
type input "From HSI Workplace"
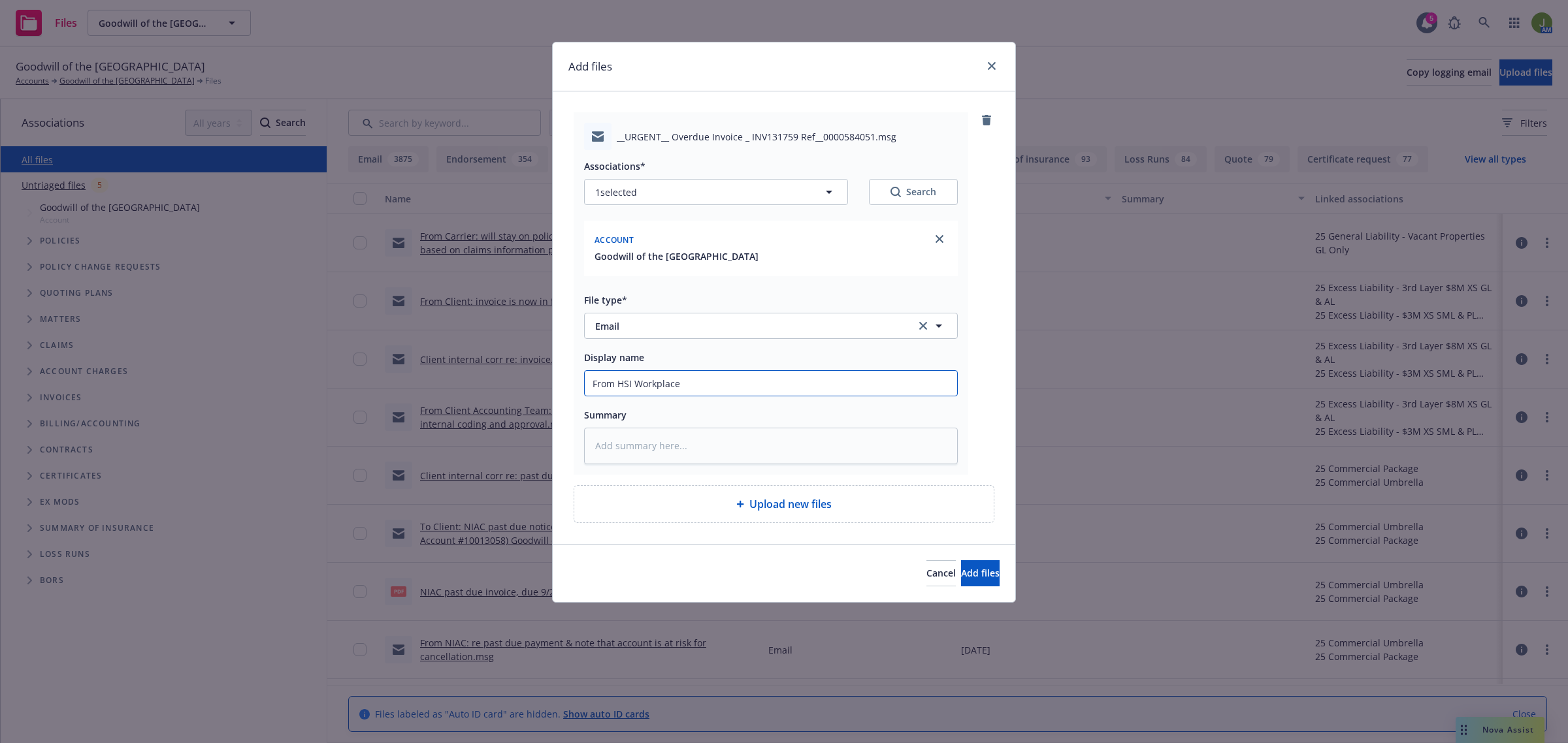
type textarea "x"
type input "From HSI Workplace"
type textarea "x"
type input "From HSI Workplace S"
type textarea "x"
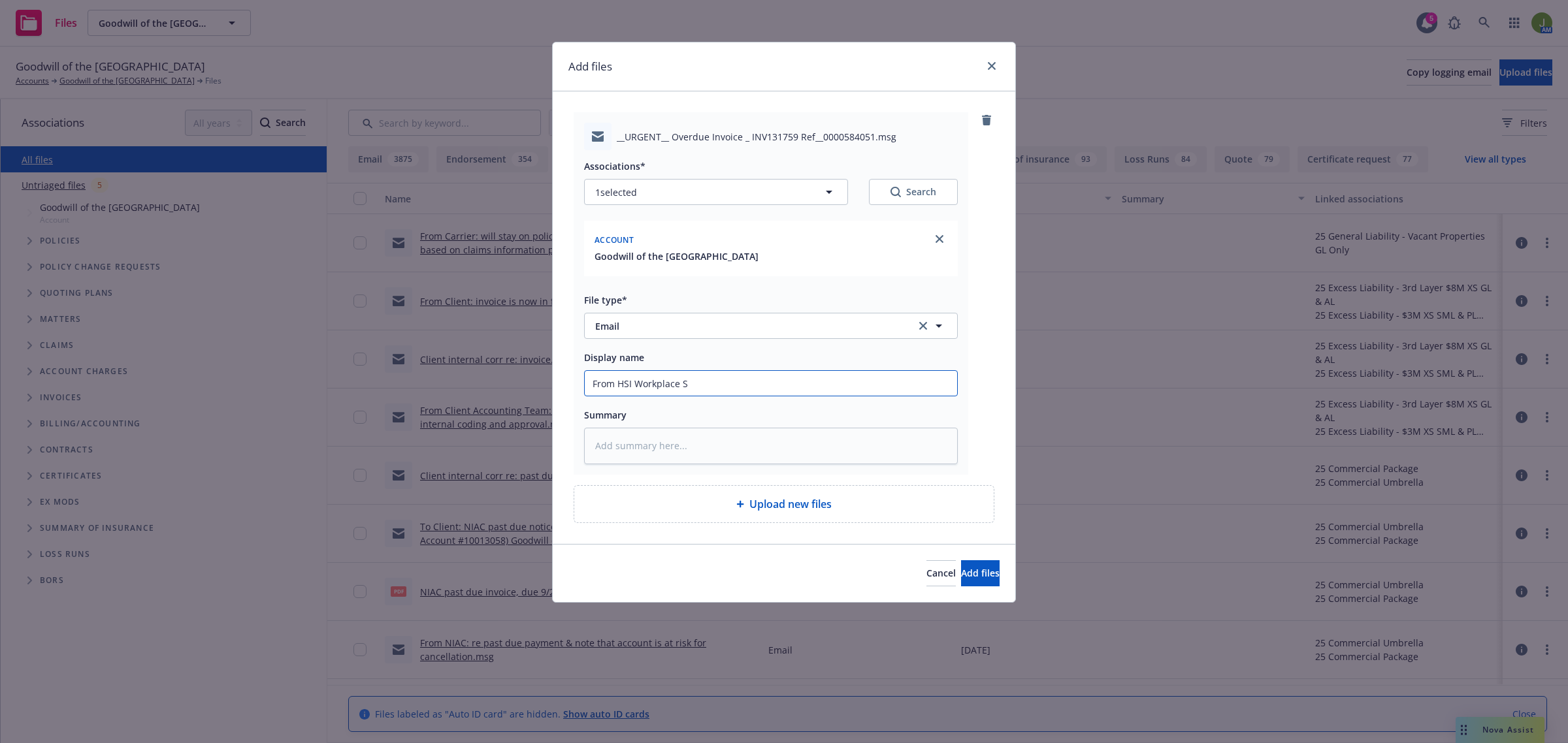
type input "From HSI Workplace So"
type textarea "x"
type input "From HSI Workplace Sol"
type textarea "x"
type input "From HSI Workplace Solu"
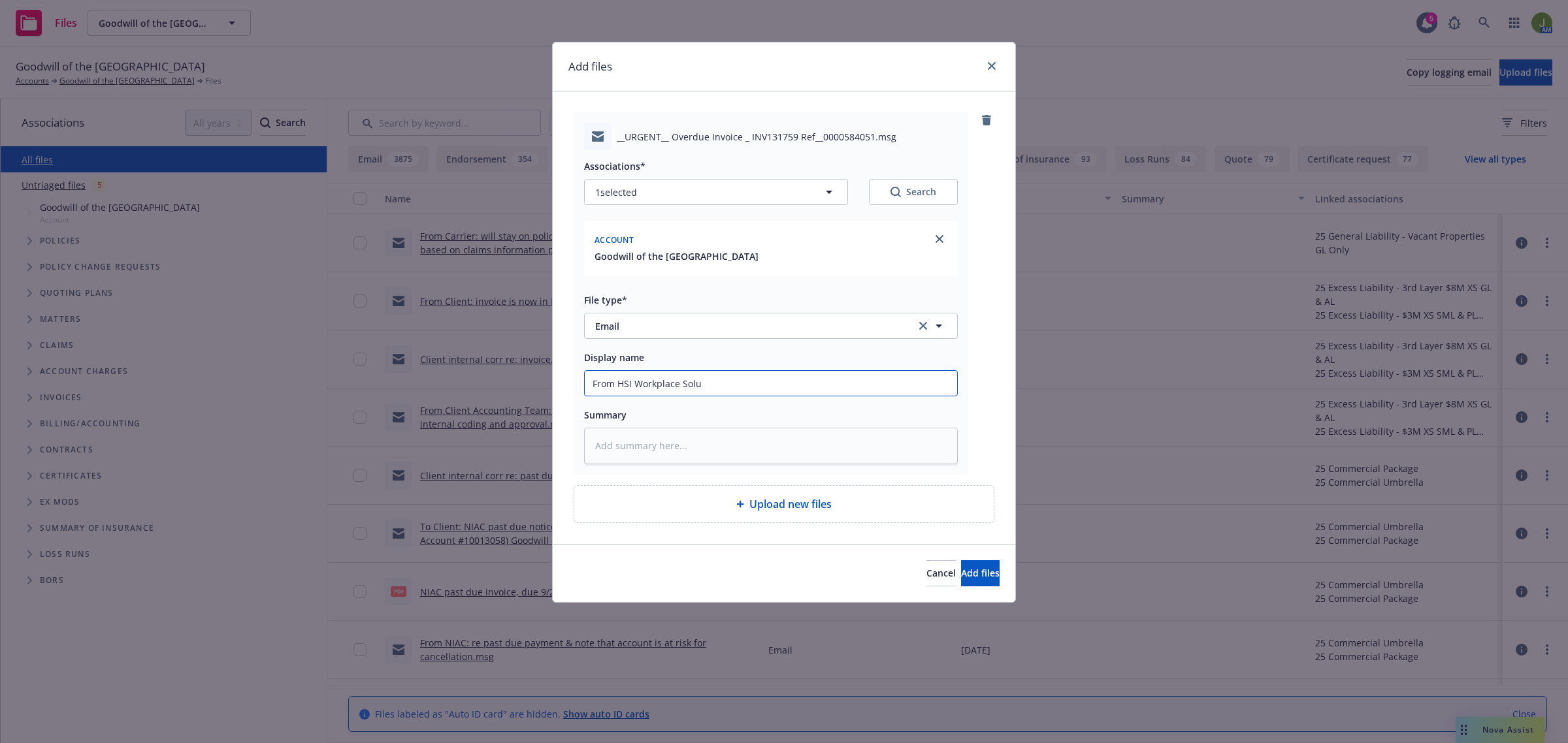
type textarea "x"
type input "From HSI Workplace Solut"
type textarea "x"
type input "From HSI Workplace Soluti"
type textarea "x"
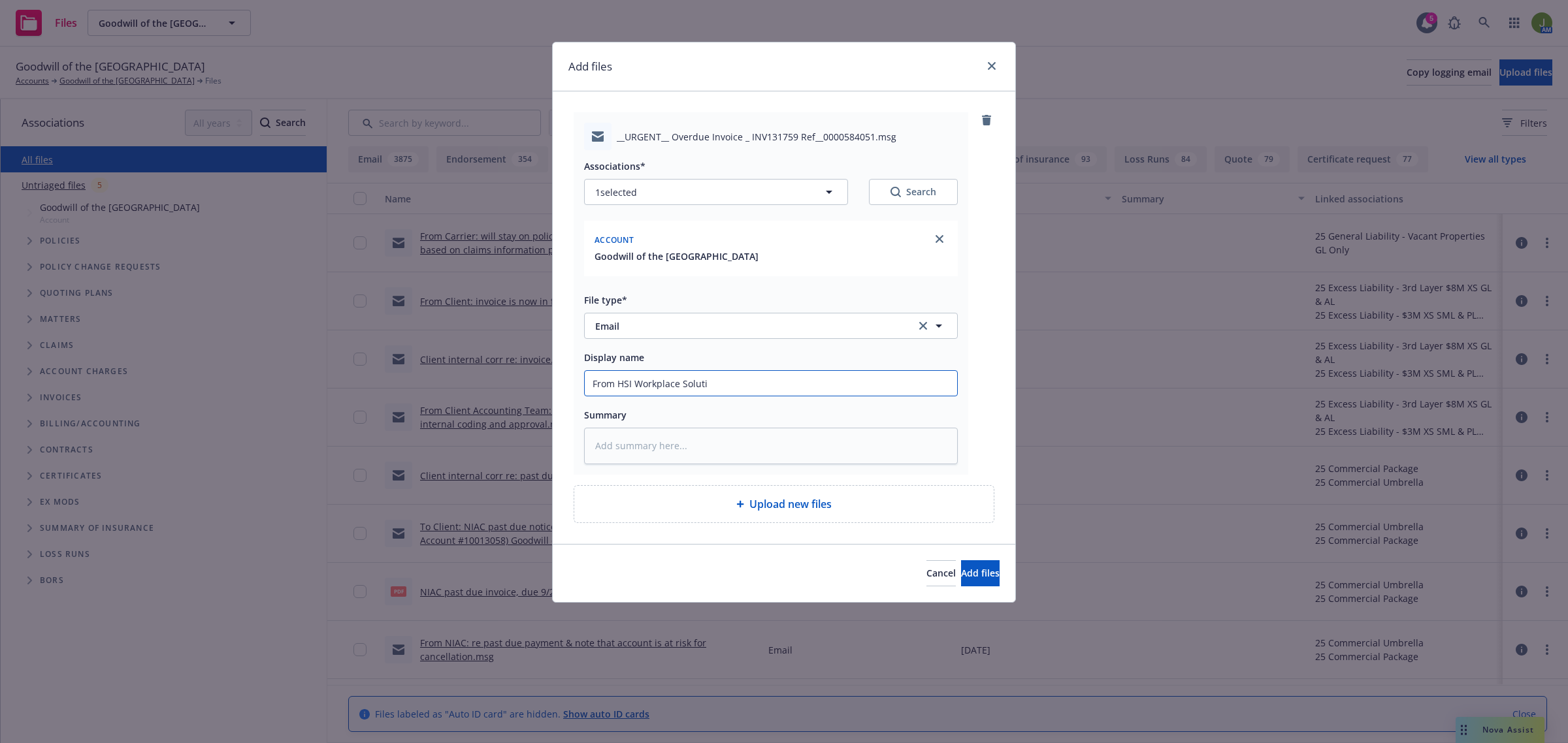
type input "From HSI Workplace Solutio"
type textarea "x"
type input "From HSI Workplace Solution"
type textarea "x"
type input "From HSI Workplace Solutions"
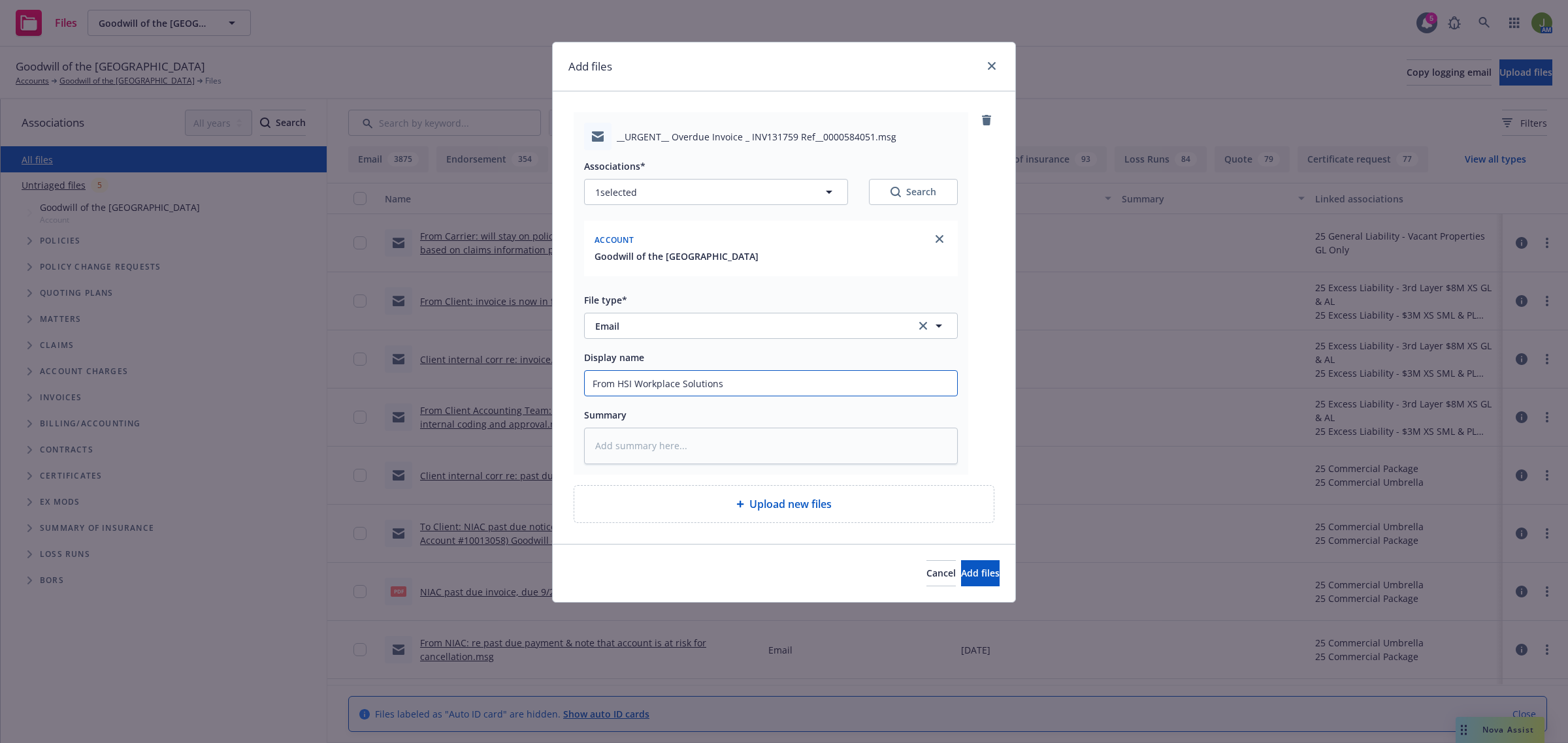
type textarea "x"
type input "From HSI Workplace Solutions:"
type textarea "x"
type input "From HSI Workplace Solutions:"
type textarea "x"
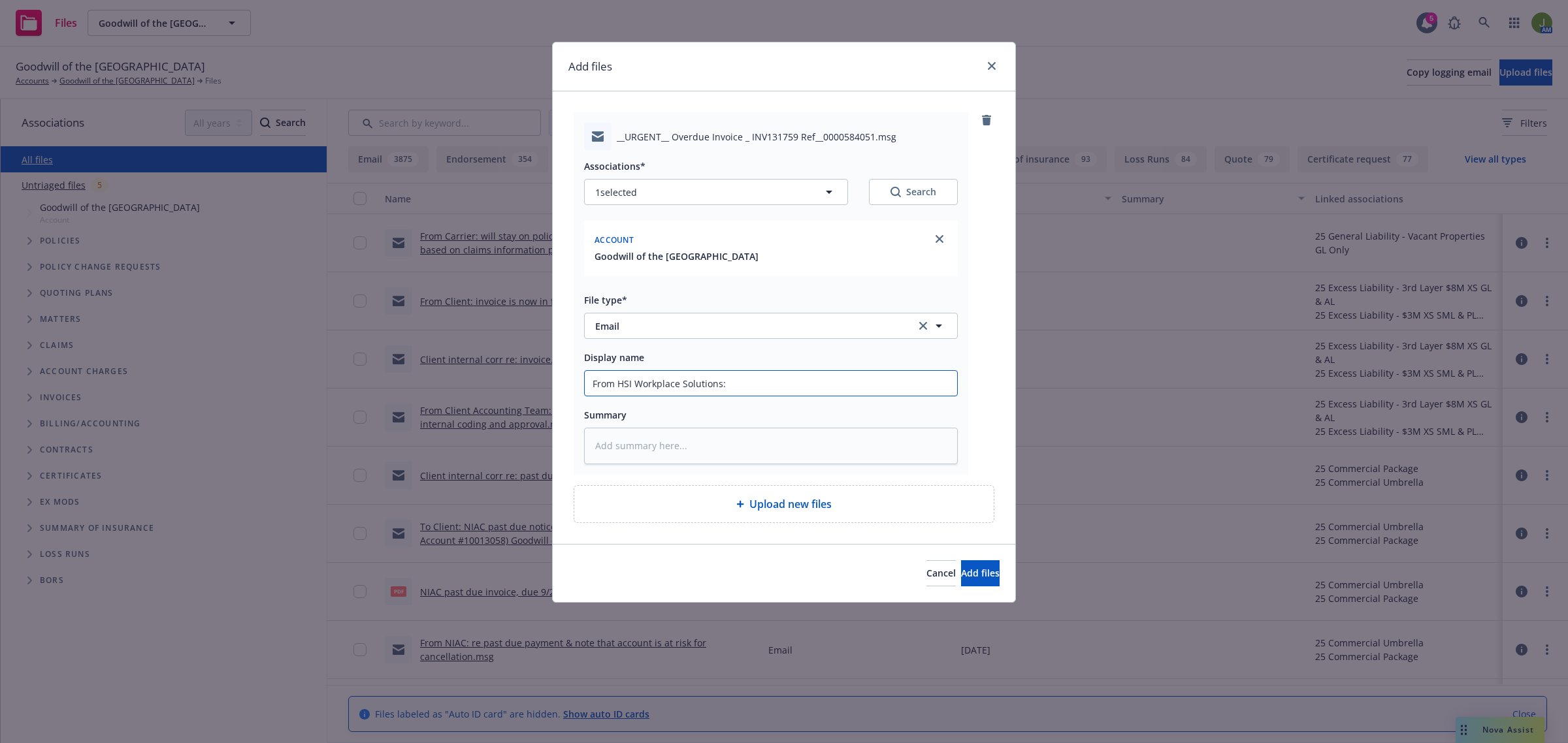
type input "From HSI Workplace Solutions: f"
type textarea "x"
type input "From HSI Workplace Solutions: fo"
type textarea "x"
type input "From HSI Workplace Solutions: fol"
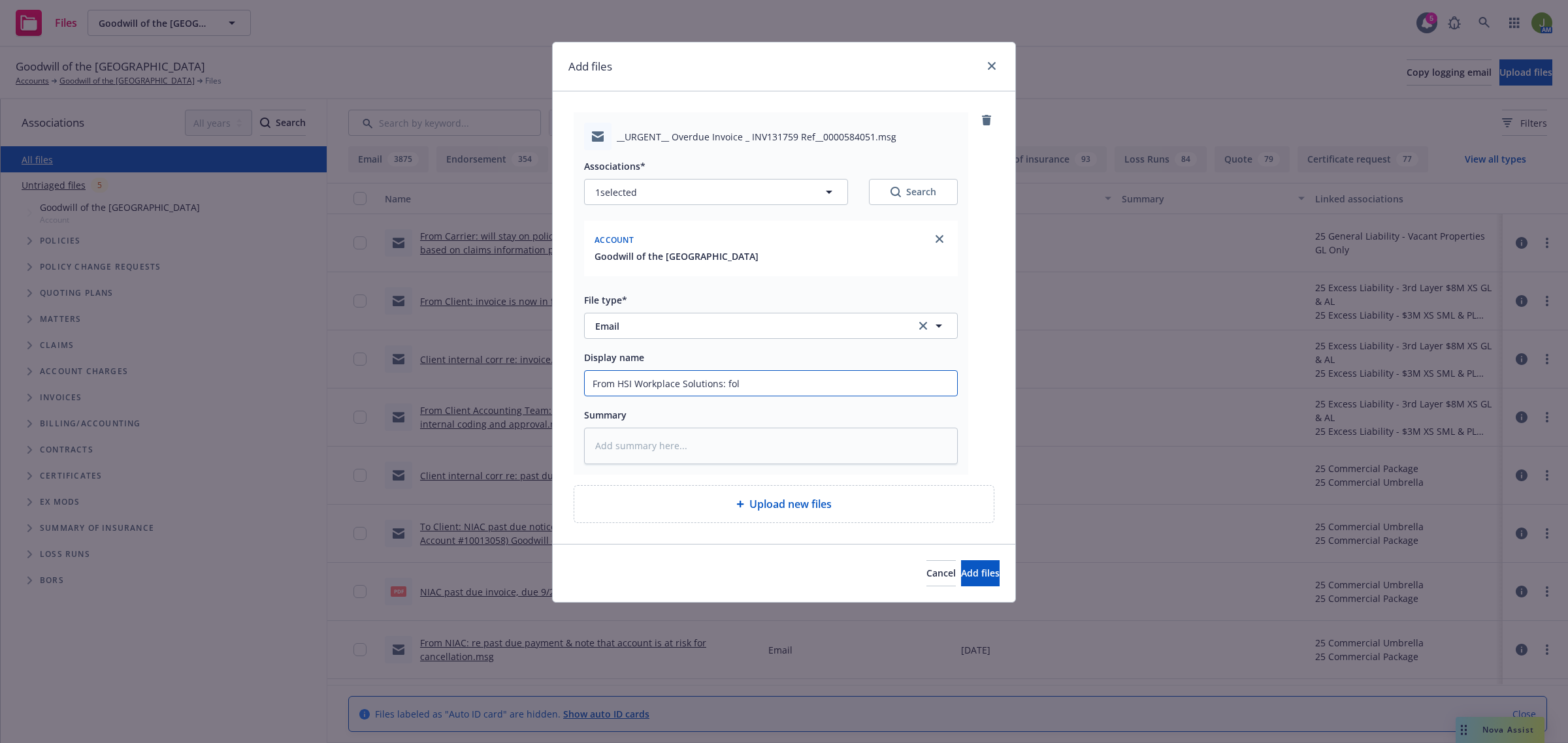
type textarea "x"
type input "From HSI Workplace Solutions: foll"
type textarea "x"
type input "From HSI Workplace Solutions: follo"
type textarea "x"
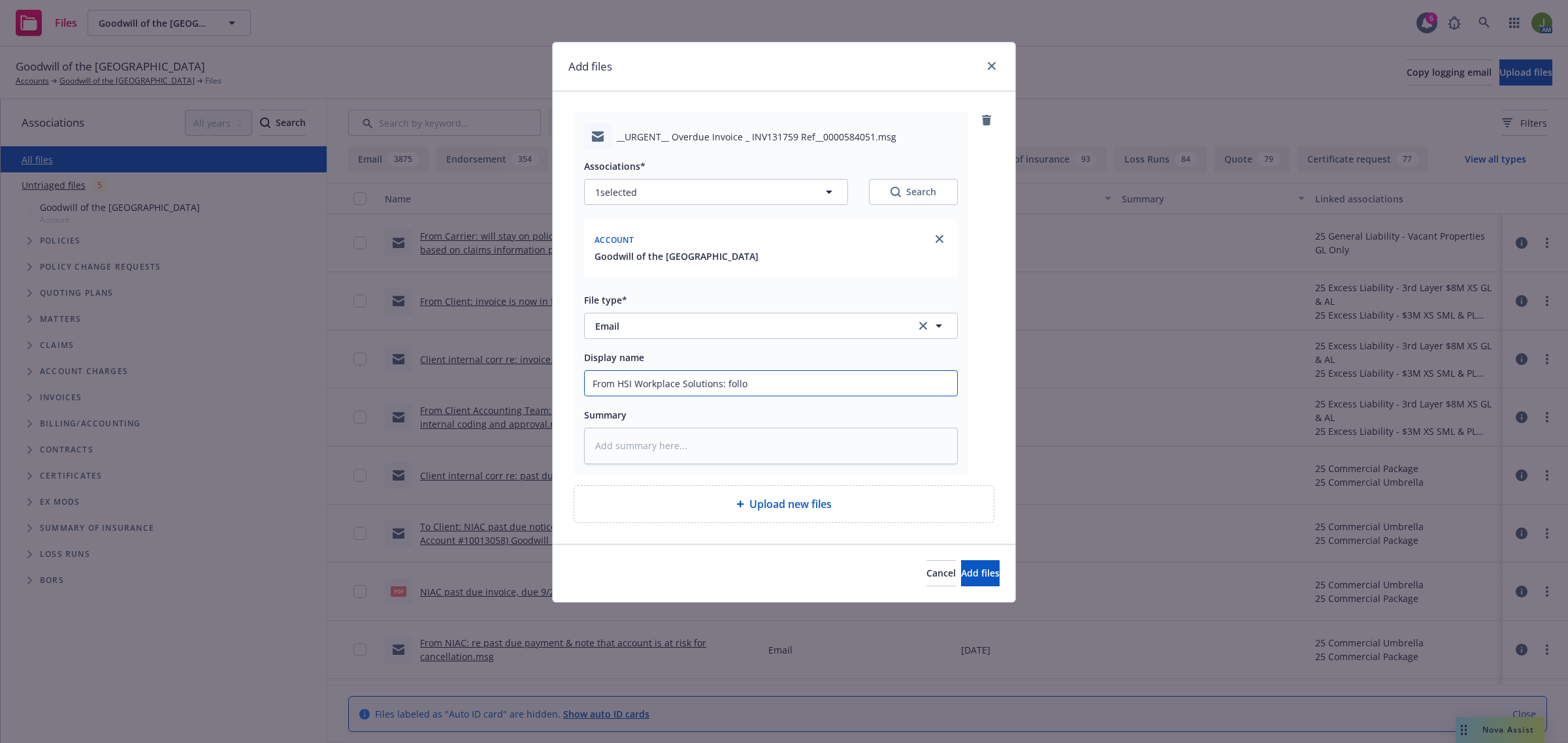
type input "From HSI Workplace Solutions: follow"
type textarea "x"
type input "From HSI Workplace Solutions: follow"
type textarea "x"
type input "From HSI Workplace Solutions: follow u"
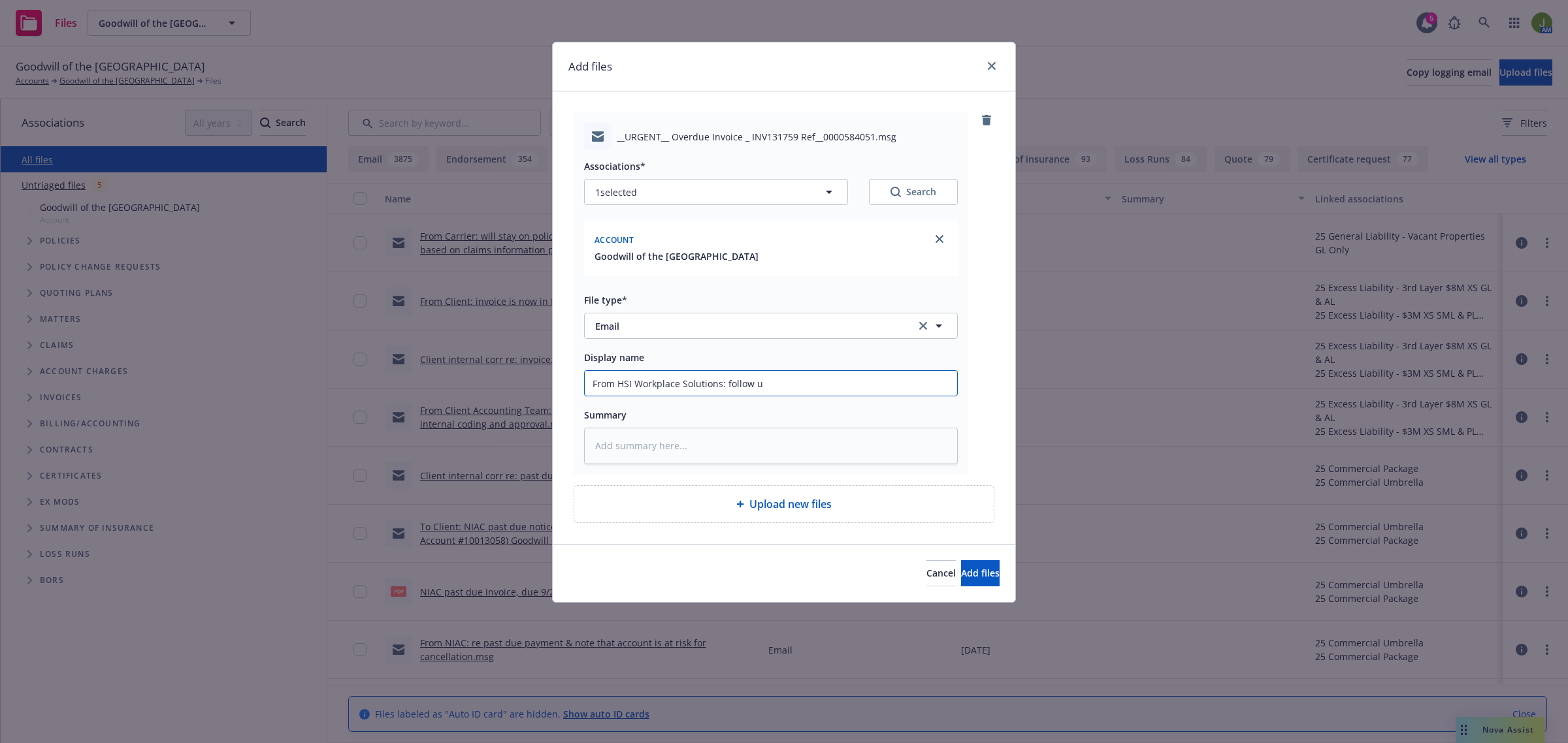
type textarea "x"
type input "From HSI Workplace Solutions: follow up"
type textarea "x"
type input "From HSI Workplace Solutions: follow up"
type textarea "x"
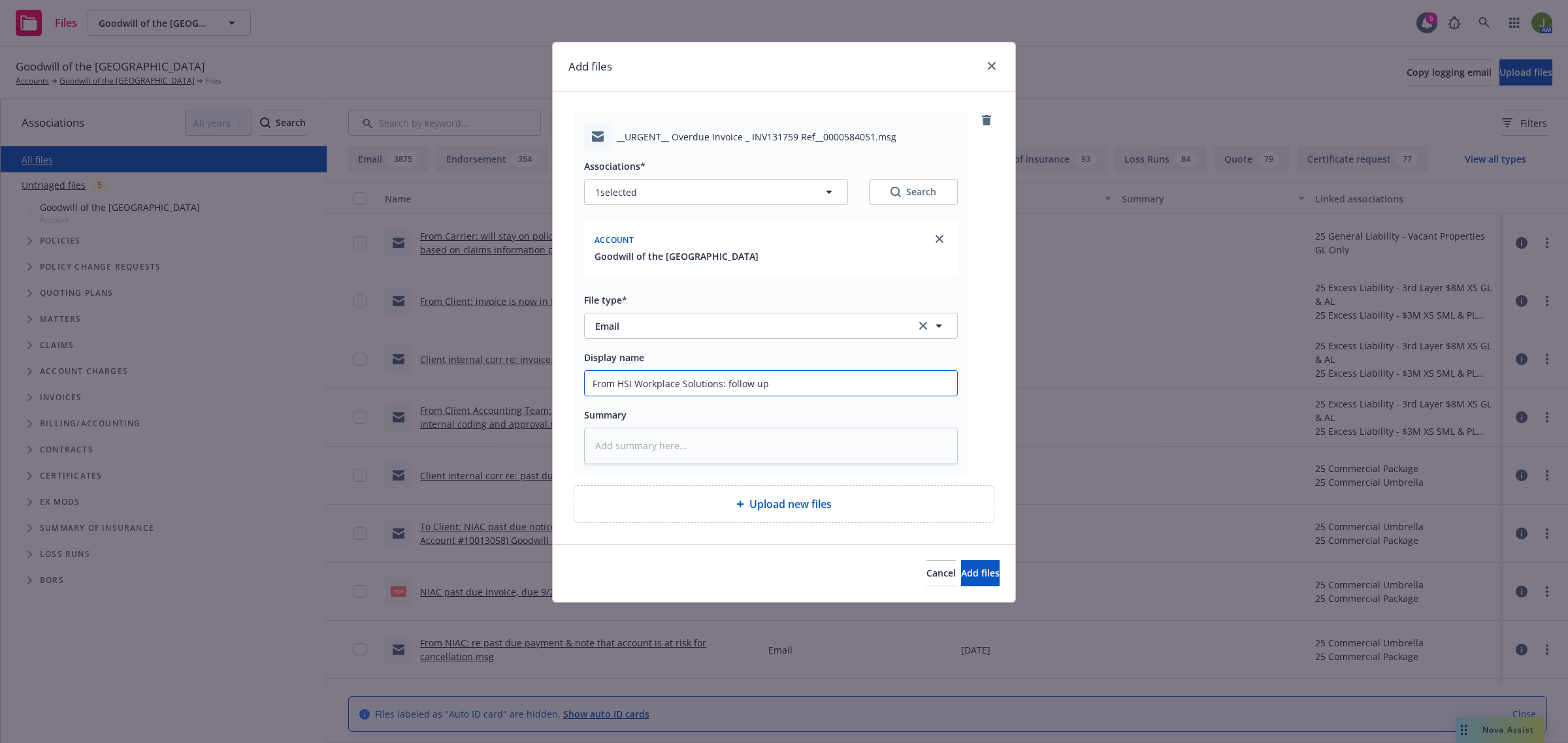
type input "From HSI Workplace Solutions: follow up f"
type textarea "x"
type input "From HSI Workplace Solutions: follow up fo"
type textarea "x"
type input "From HSI Workplace Solutions: follow up for"
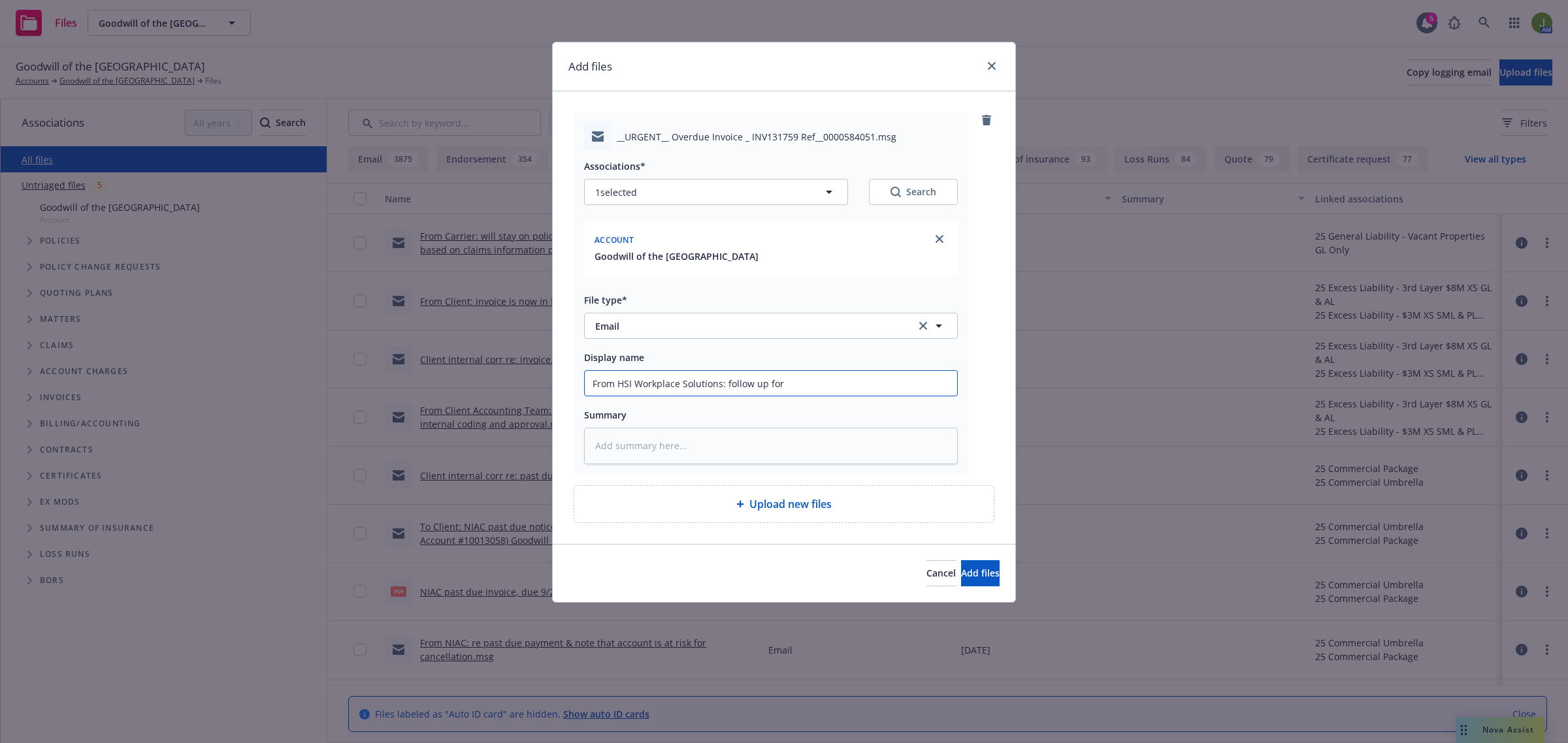
type textarea "x"
type input "From HSI Workplace Solutions: follow up for"
type textarea "x"
type input "From HSI Workplace Solutions: follow up for p"
type textarea "x"
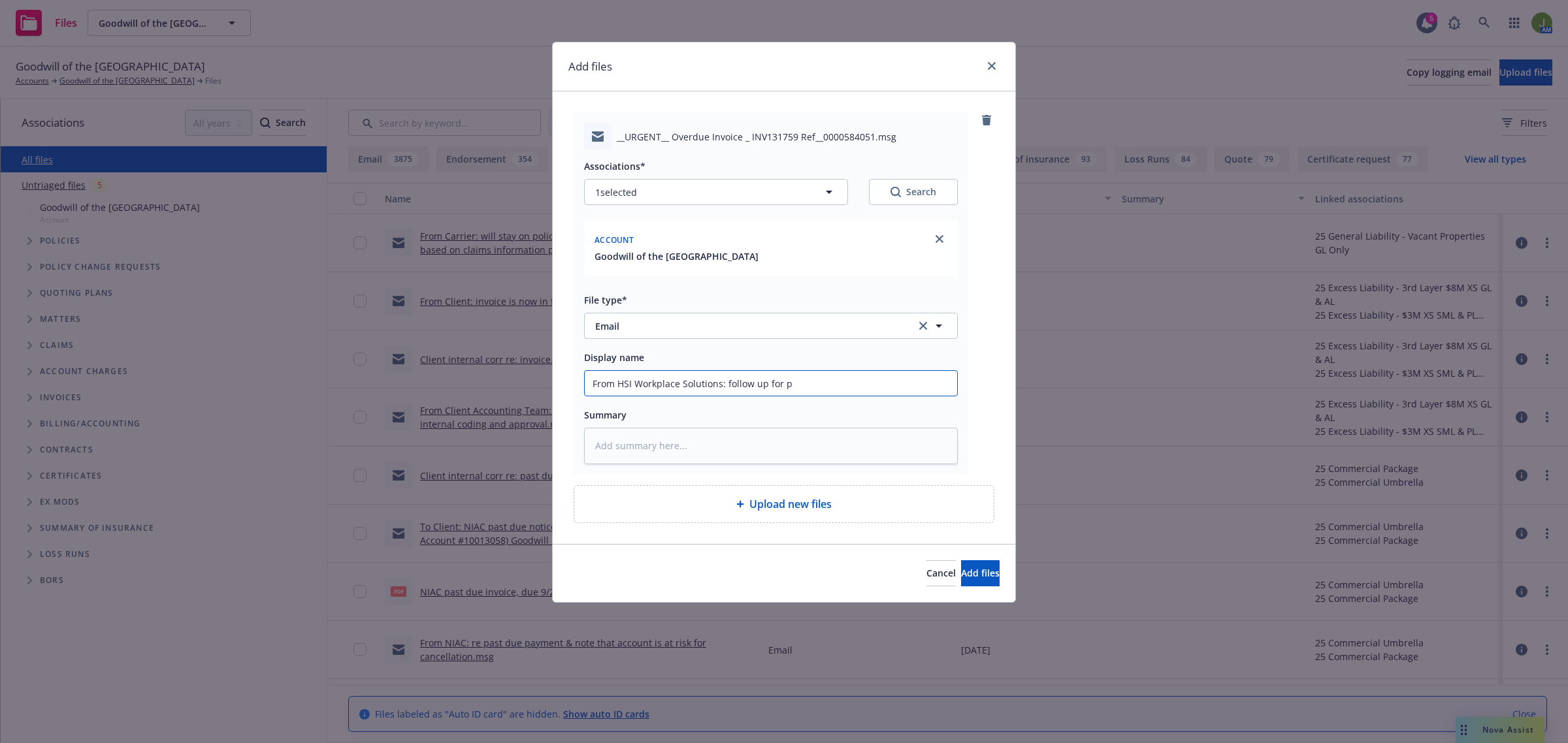
type input "From HSI Workplace Solutions: follow up for pa"
type textarea "x"
type input "From HSI Workplace Solutions: follow up for pay"
type textarea "x"
type input "From HSI Workplace Solutions: follow up for paym"
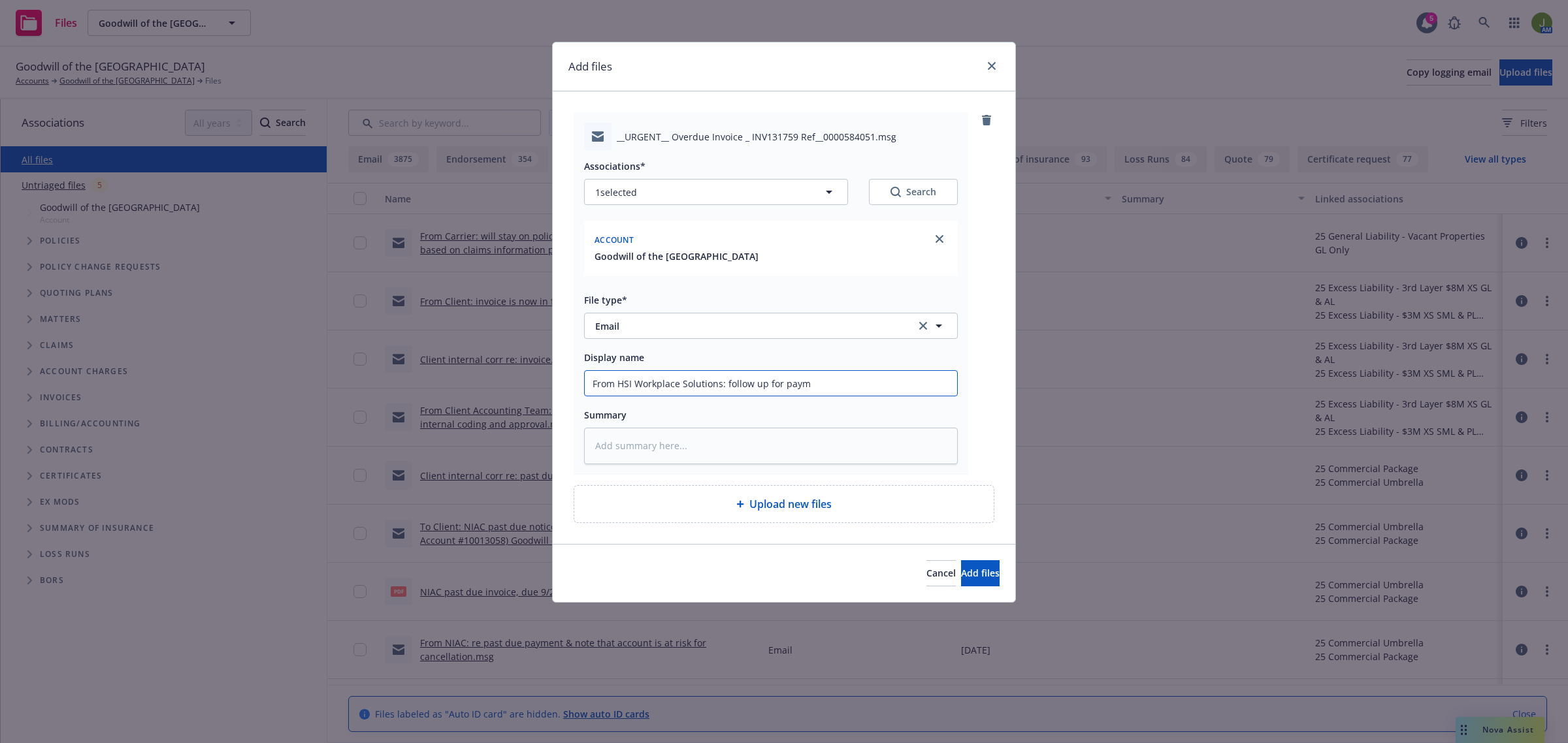
type textarea "x"
type input "From HSI Workplace Solutions: follow up for payme"
type textarea "x"
type input "From HSI Workplace Solutions: follow up for payment"
type textarea "x"
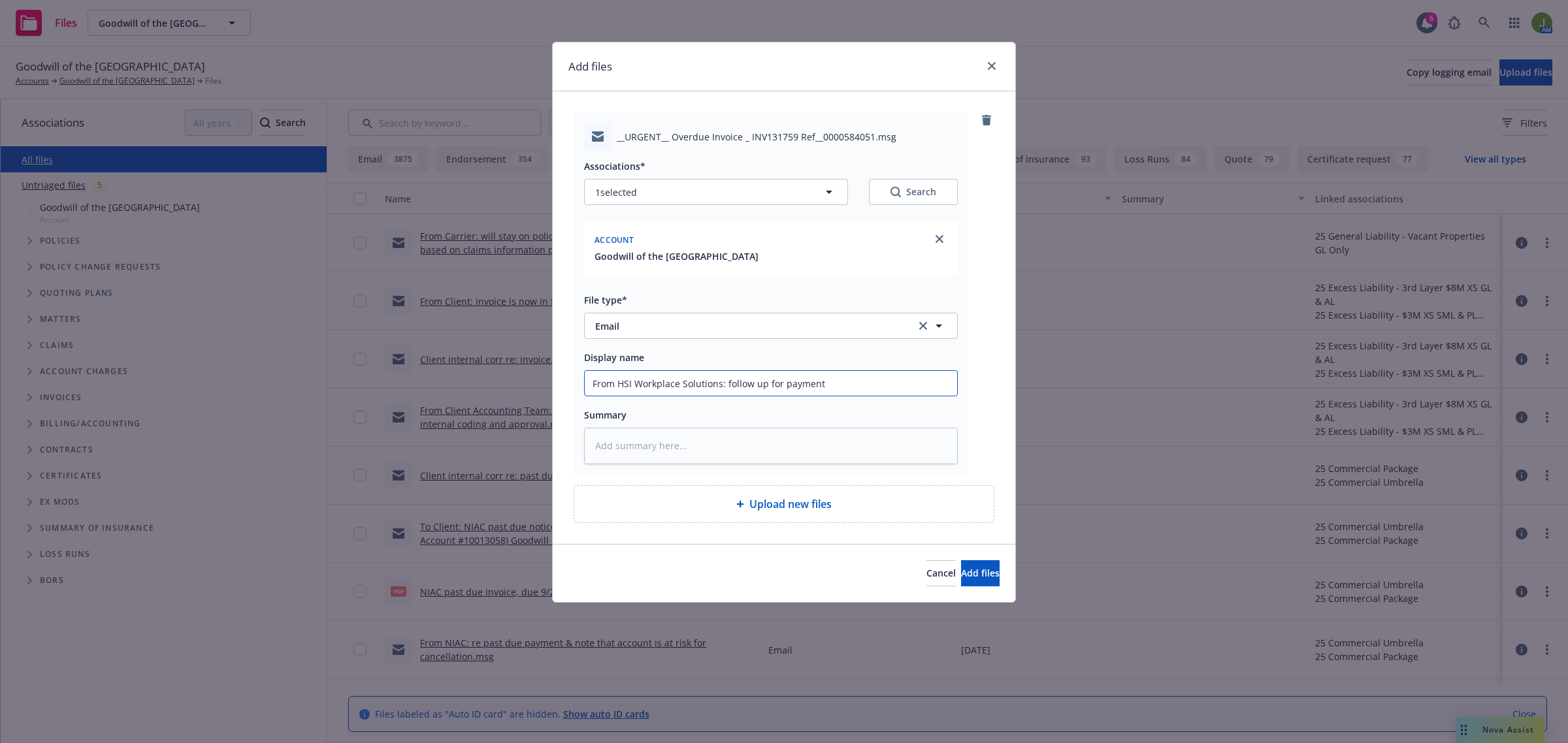
type input "From HSI Workplace Solutions: follow up for payment"
type textarea "x"
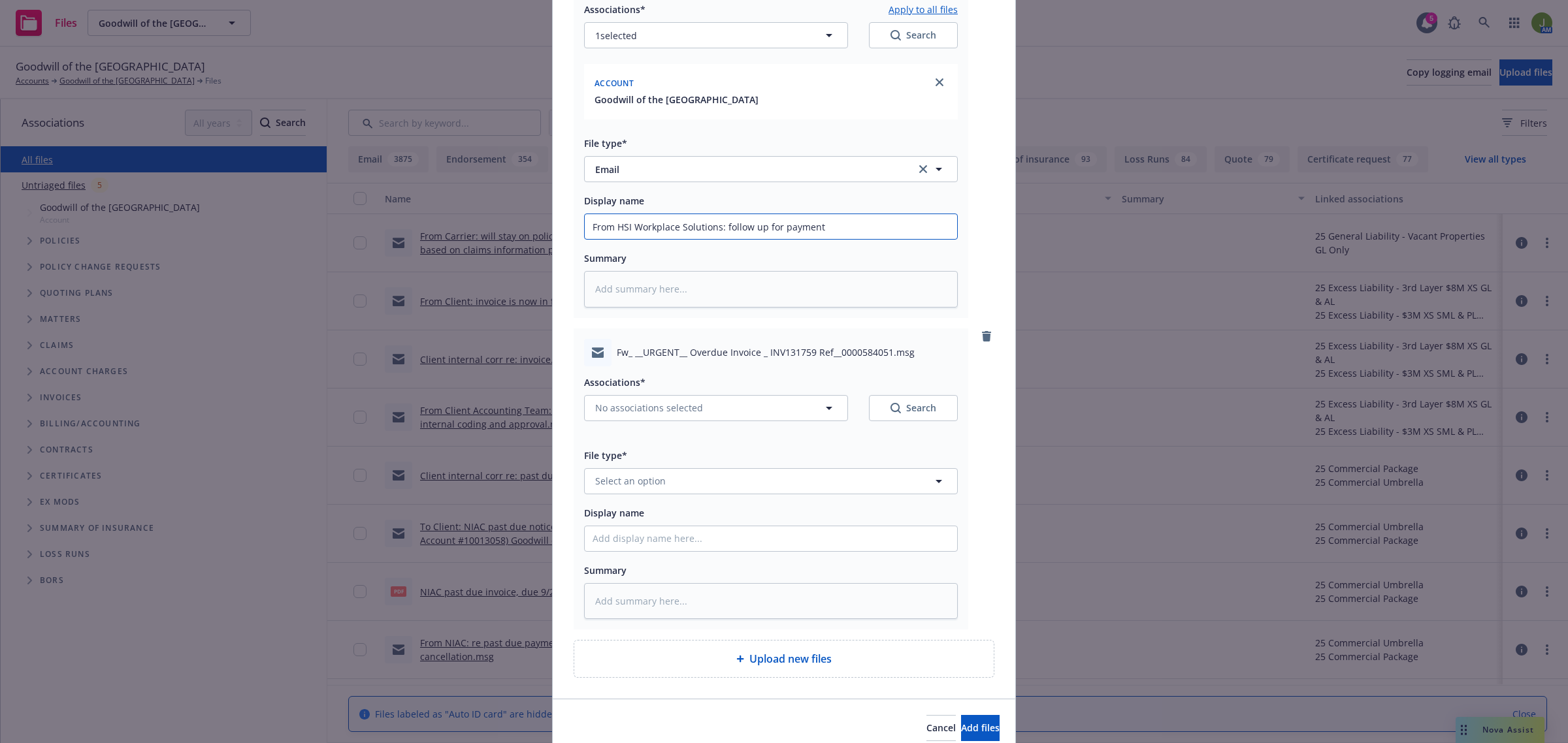
scroll to position [164, 0]
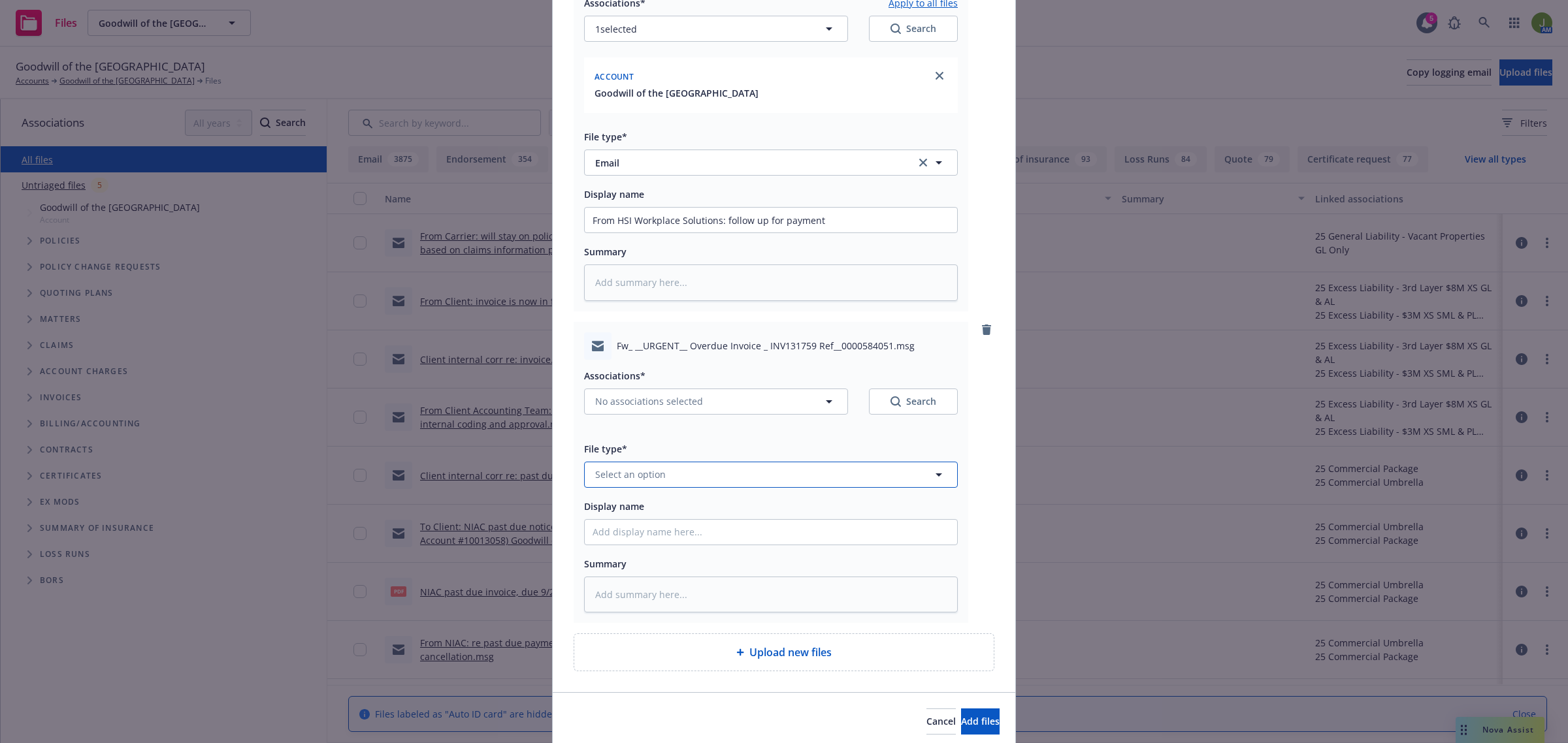
click at [595, 472] on span "Select an option" at bounding box center [630, 474] width 70 height 14
type input "email"
type textarea "x"
type input "F"
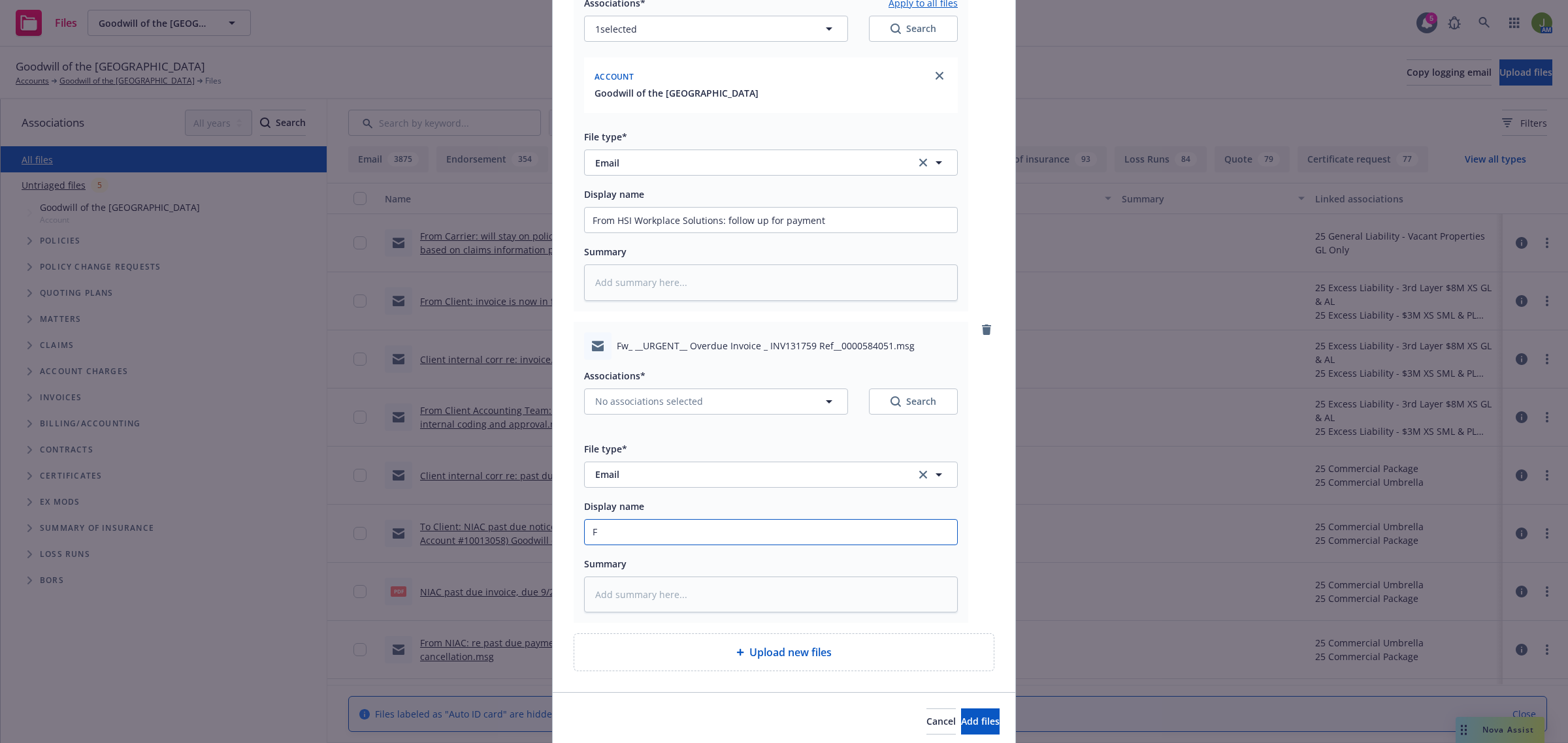
type textarea "x"
type input "Fr"
type textarea "x"
type input "Fro"
type textarea "x"
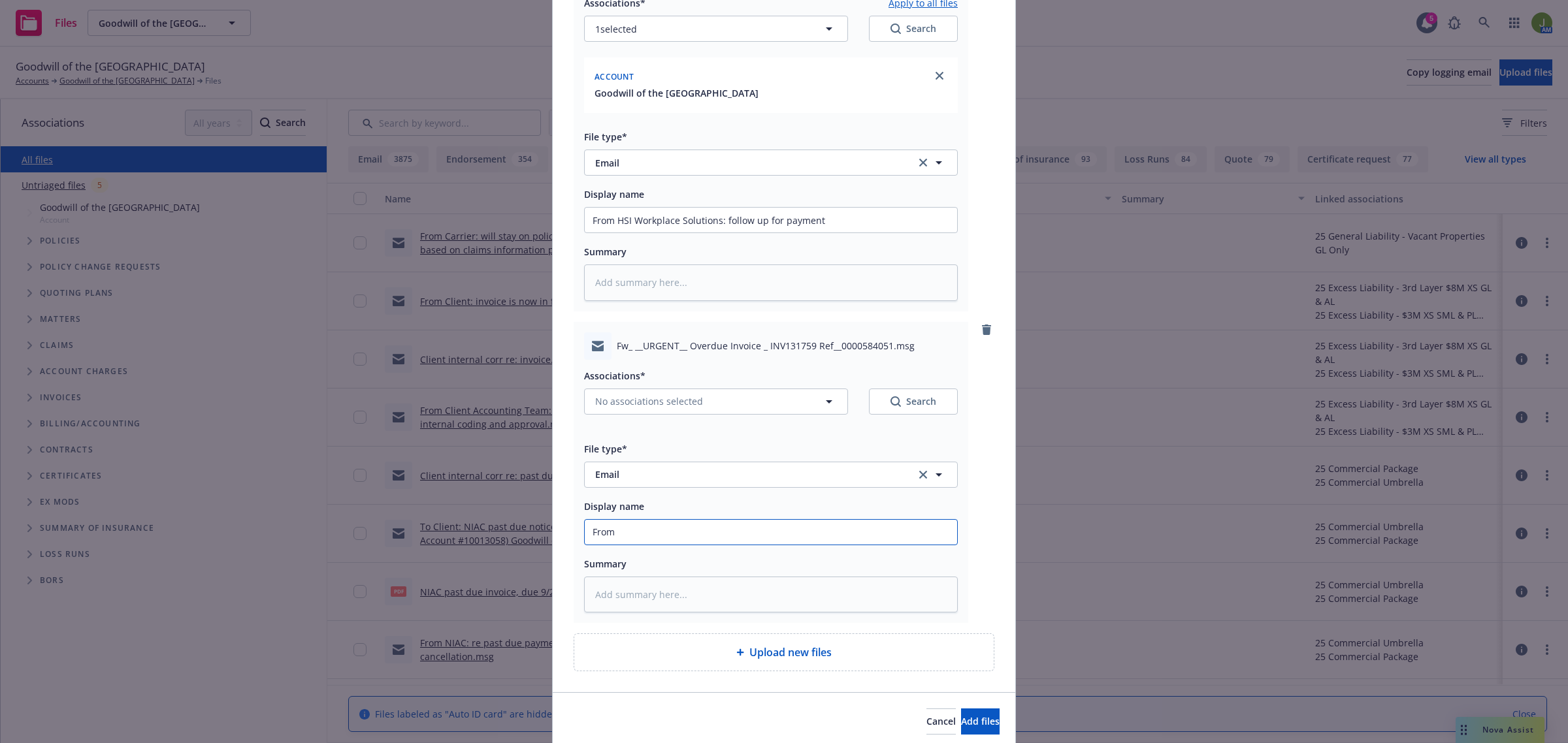
type input "From"
type textarea "x"
type input "From P"
type textarea "x"
type input "From Pr"
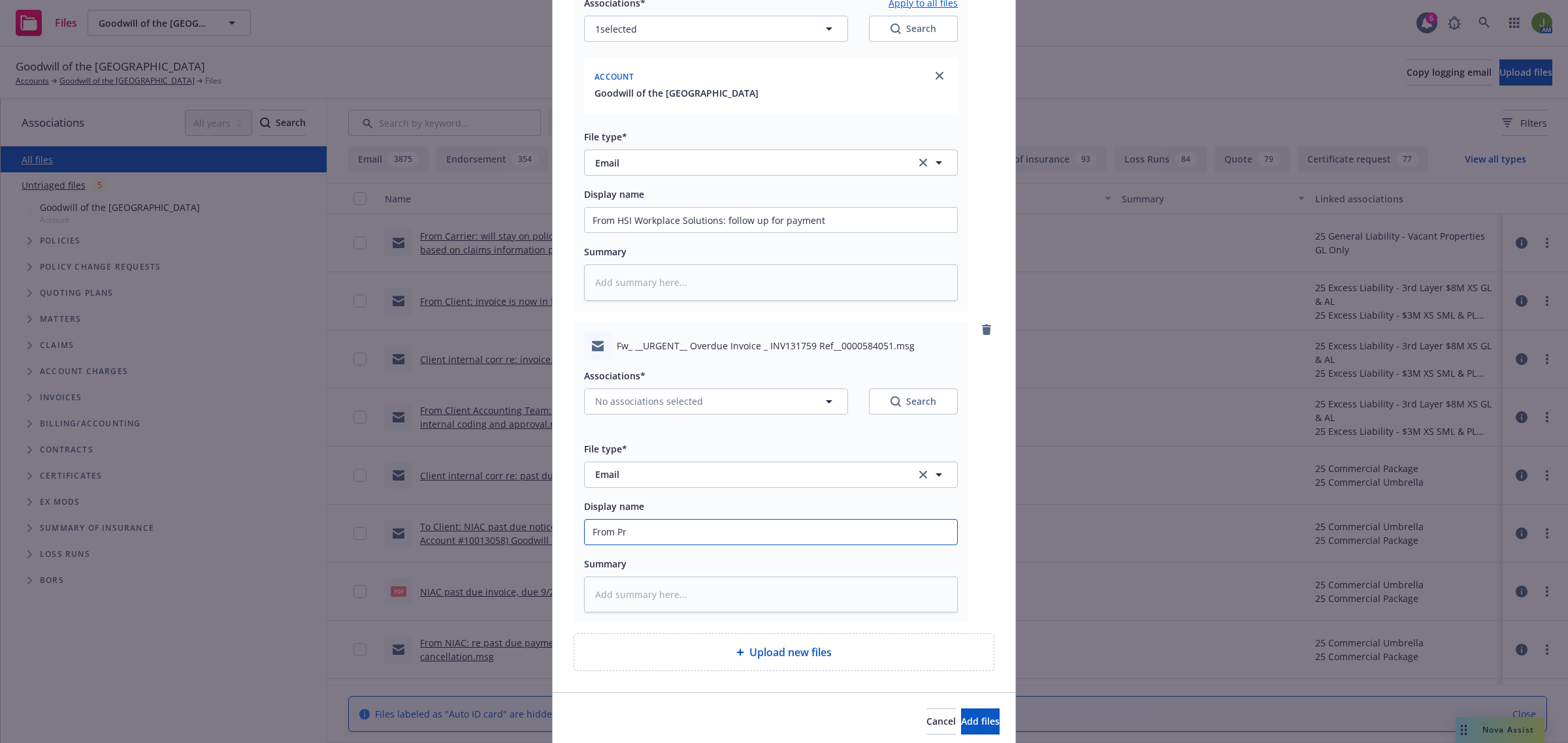
type textarea "x"
type input "From Pro"
type textarea "x"
type input "From Prod"
type textarea "x"
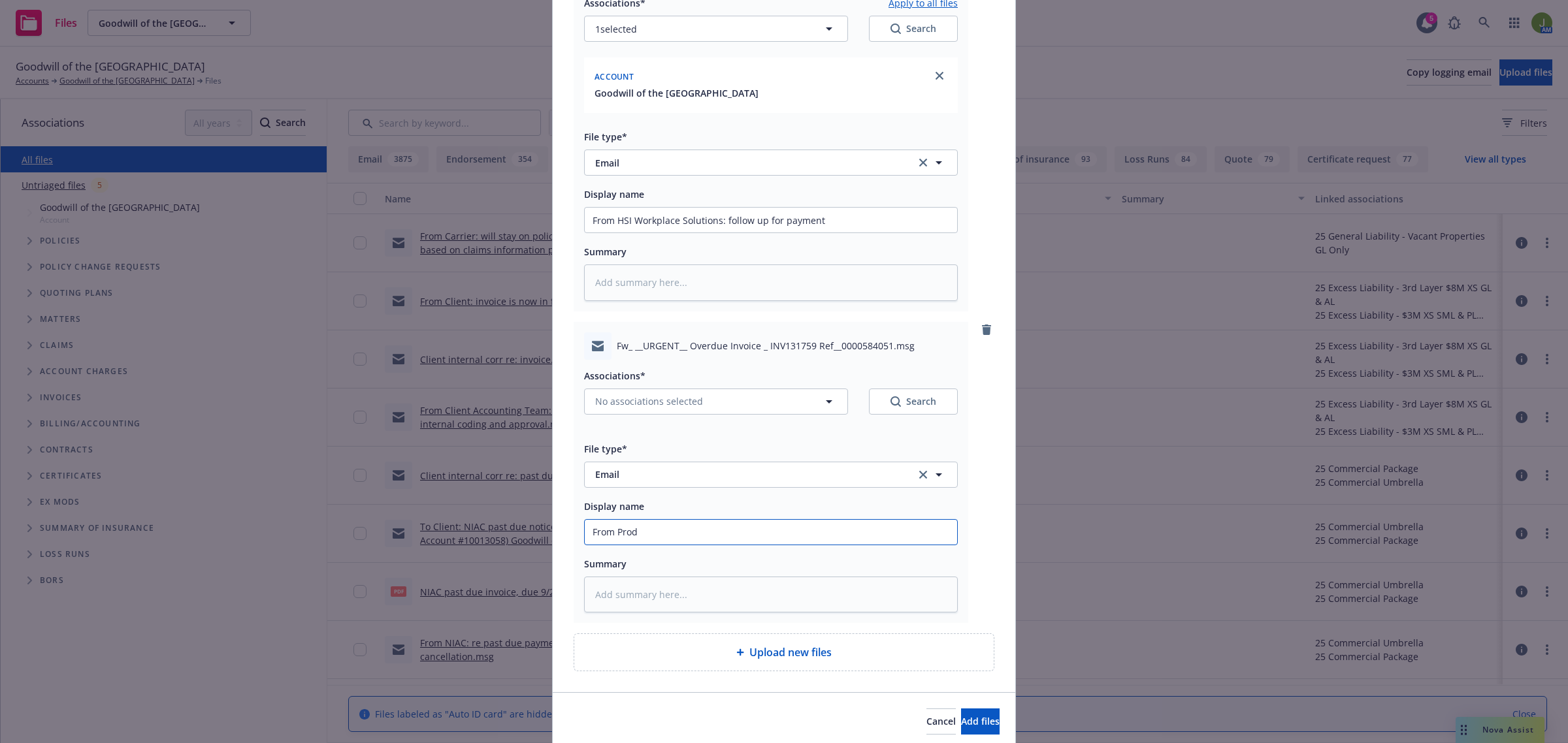
type input "From Produ"
type textarea "x"
type input "From Prod"
type textarea "x"
type input "From Pro"
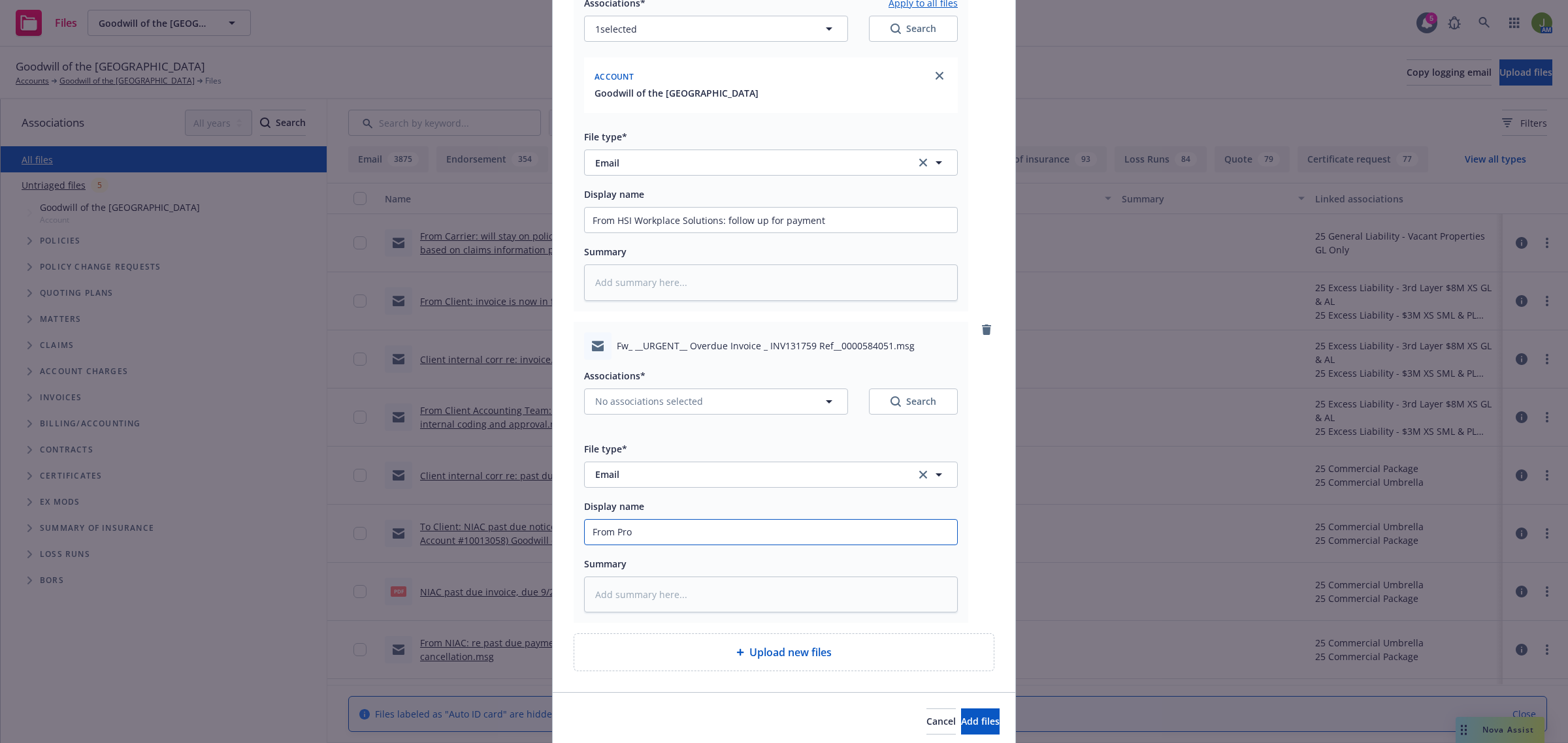
type textarea "x"
type input "From Pr"
type textarea "x"
type input "From P"
type textarea "x"
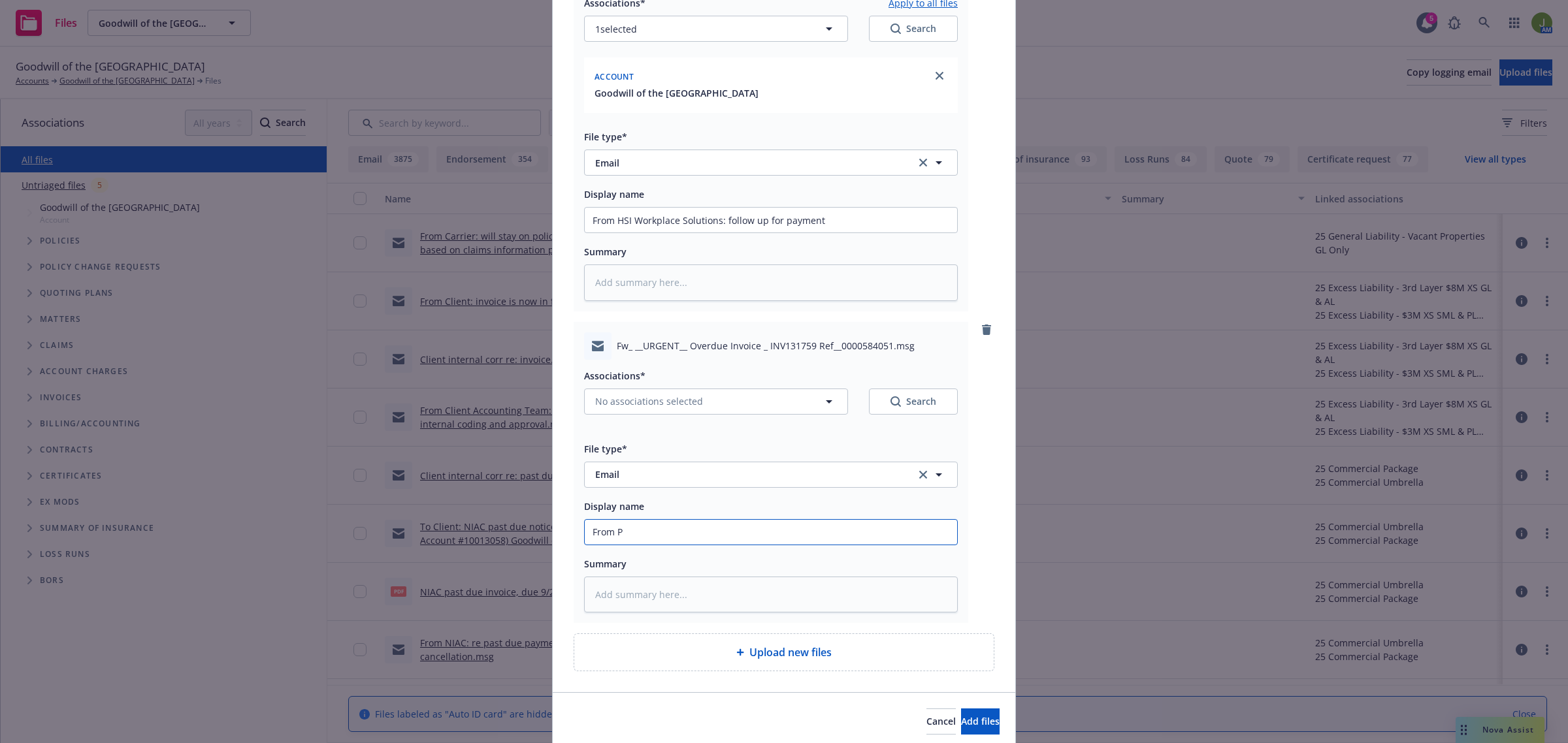
type input "From"
type textarea "x"
type input "From"
type textarea "x"
type input "Fro"
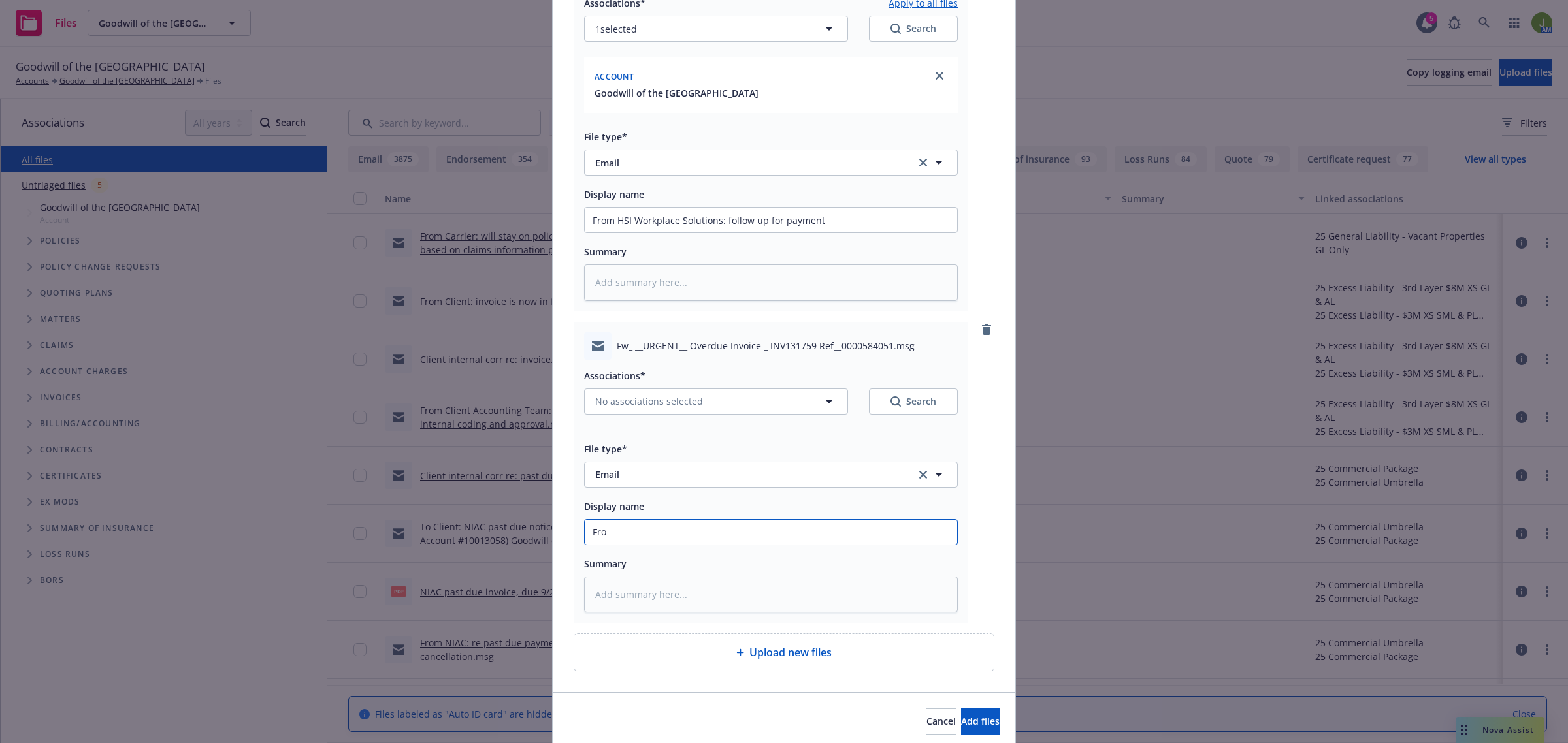
type textarea "x"
type input "Fr"
type textarea "x"
type input "F"
type textarea "x"
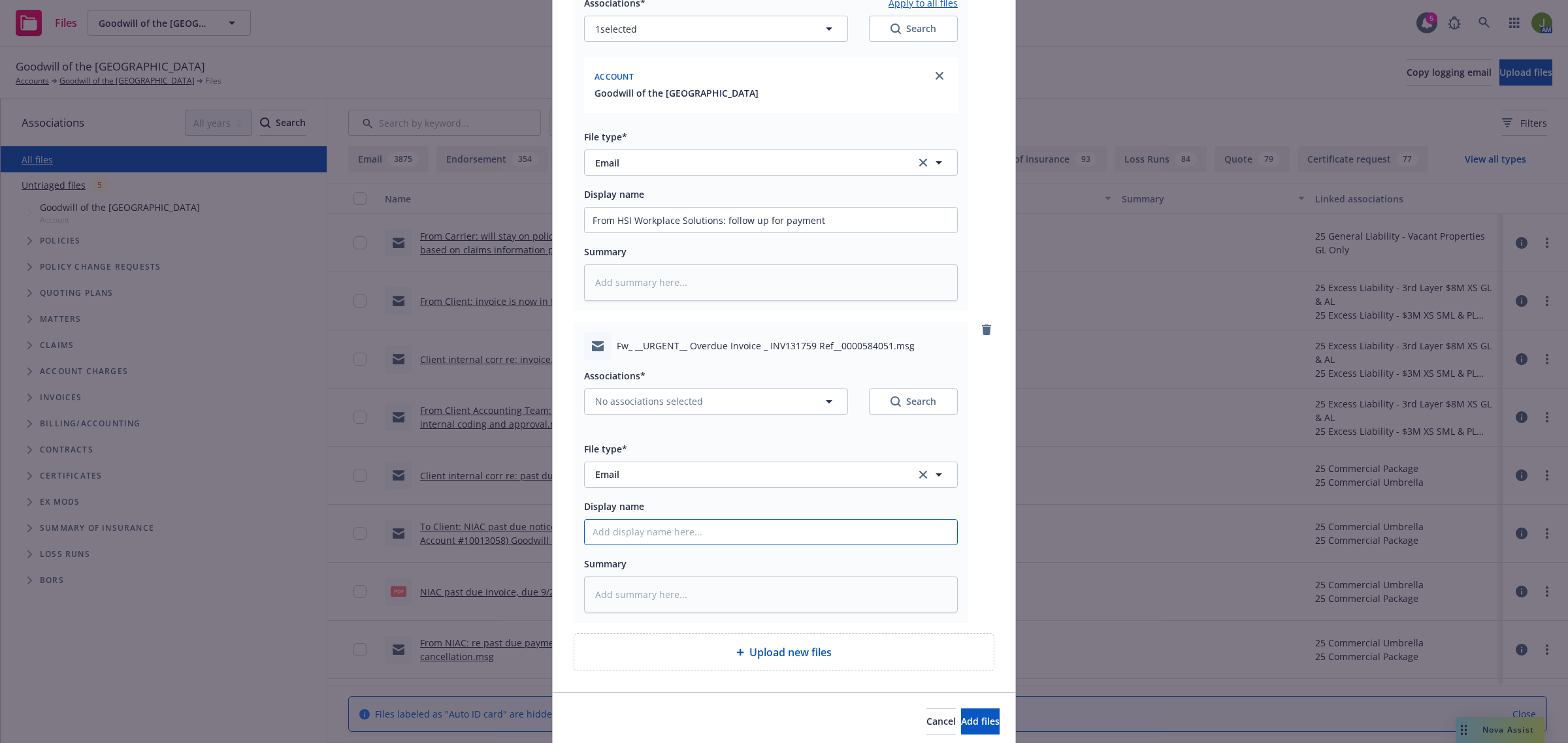
type textarea "x"
type input "To"
type textarea "x"
type input "To"
type textarea "x"
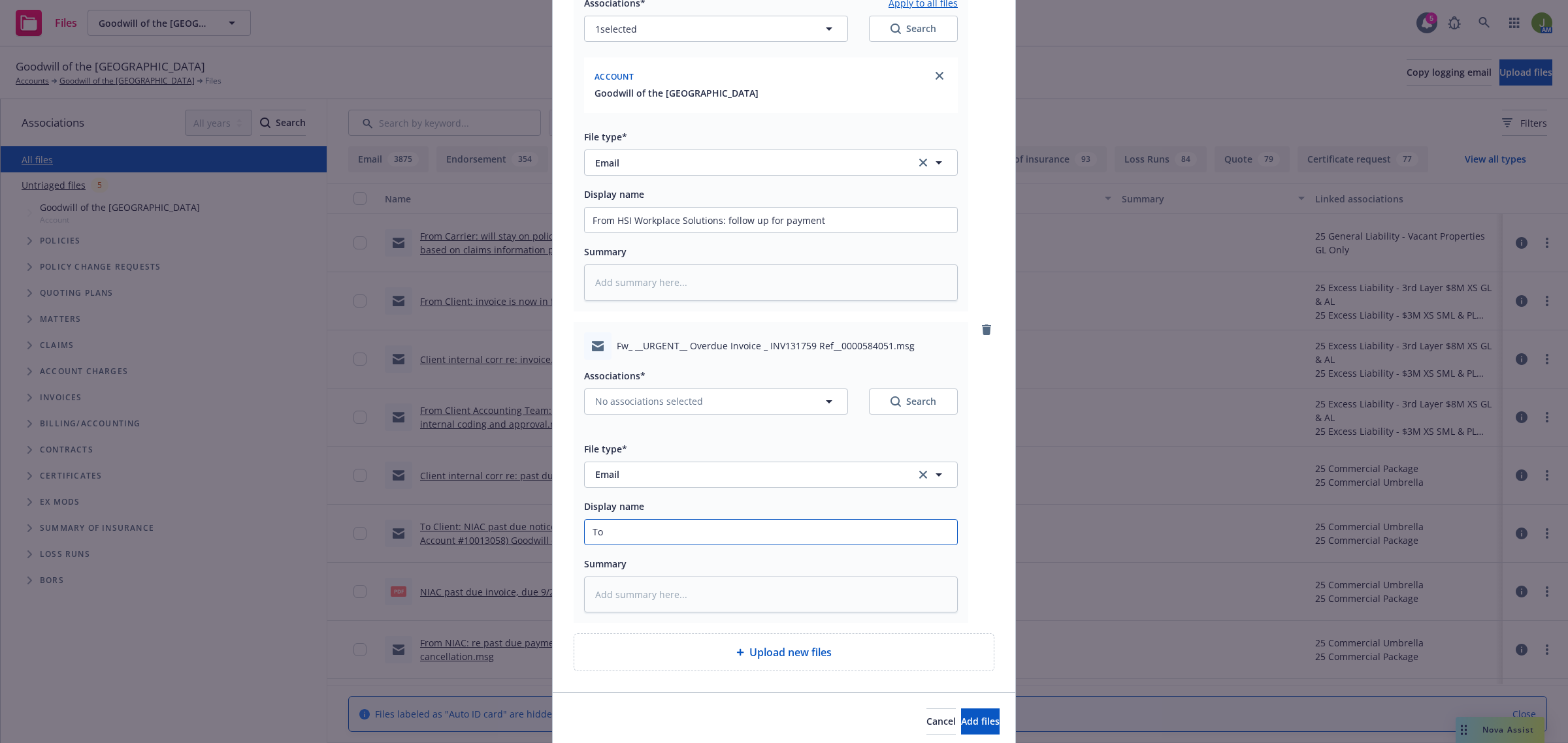
type input "To H"
type textarea "x"
type input "To HS"
type textarea "x"
type input "To HSI"
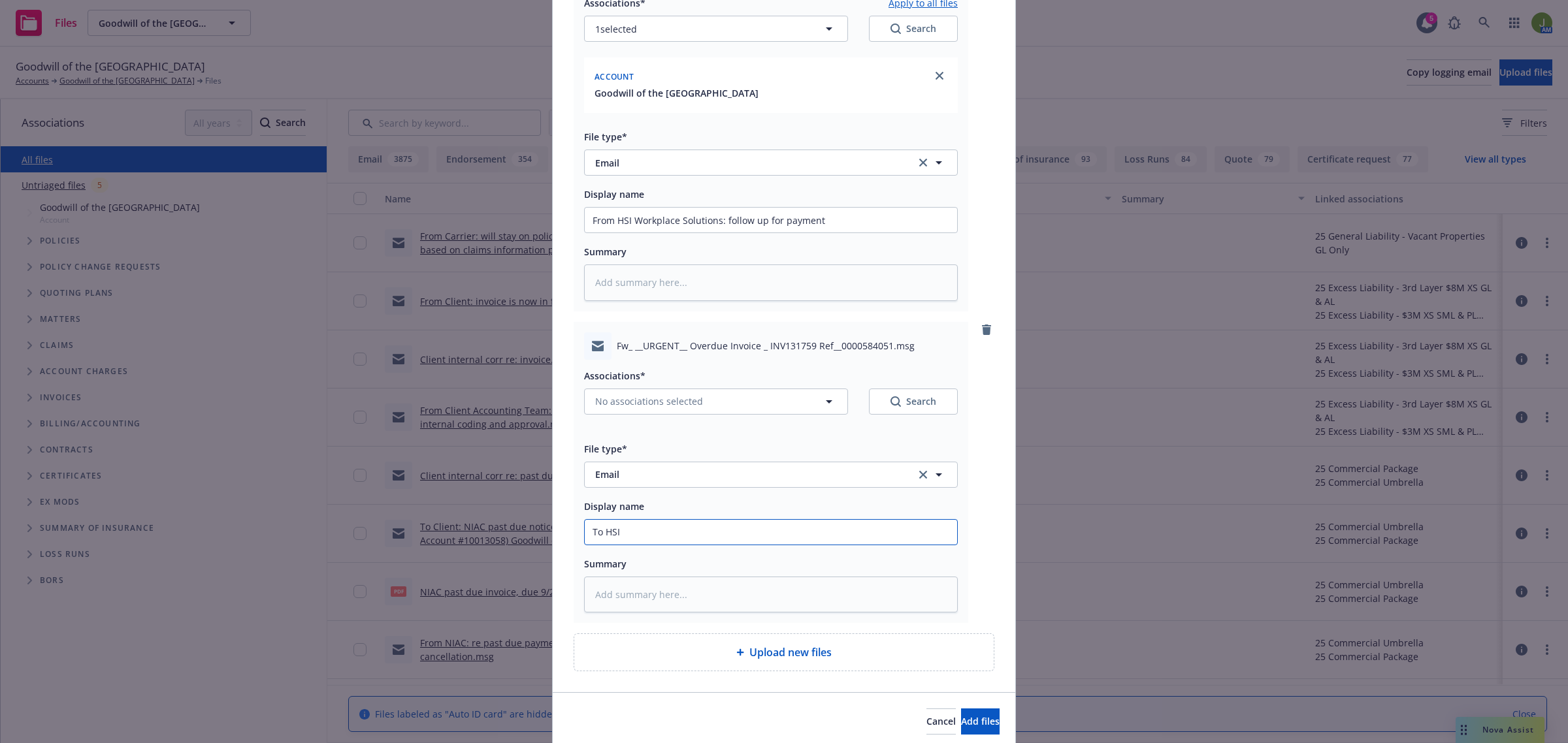
type textarea "x"
type input "To HSI"
type textarea "x"
type input "To HSI S"
type textarea "x"
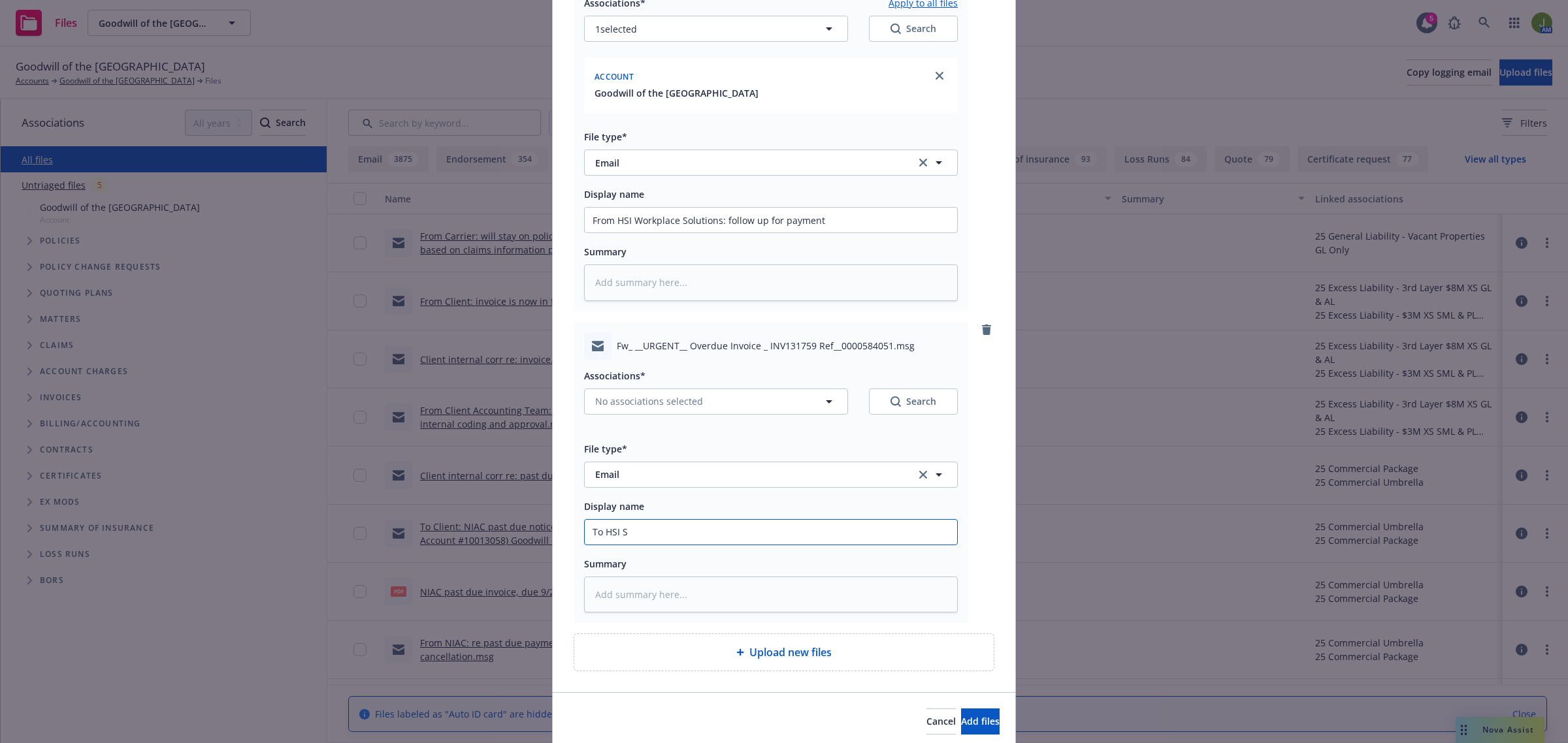
type input "To HSI So"
type textarea "x"
type input "To HSI Sol"
type textarea "x"
type input "To HSI Solu"
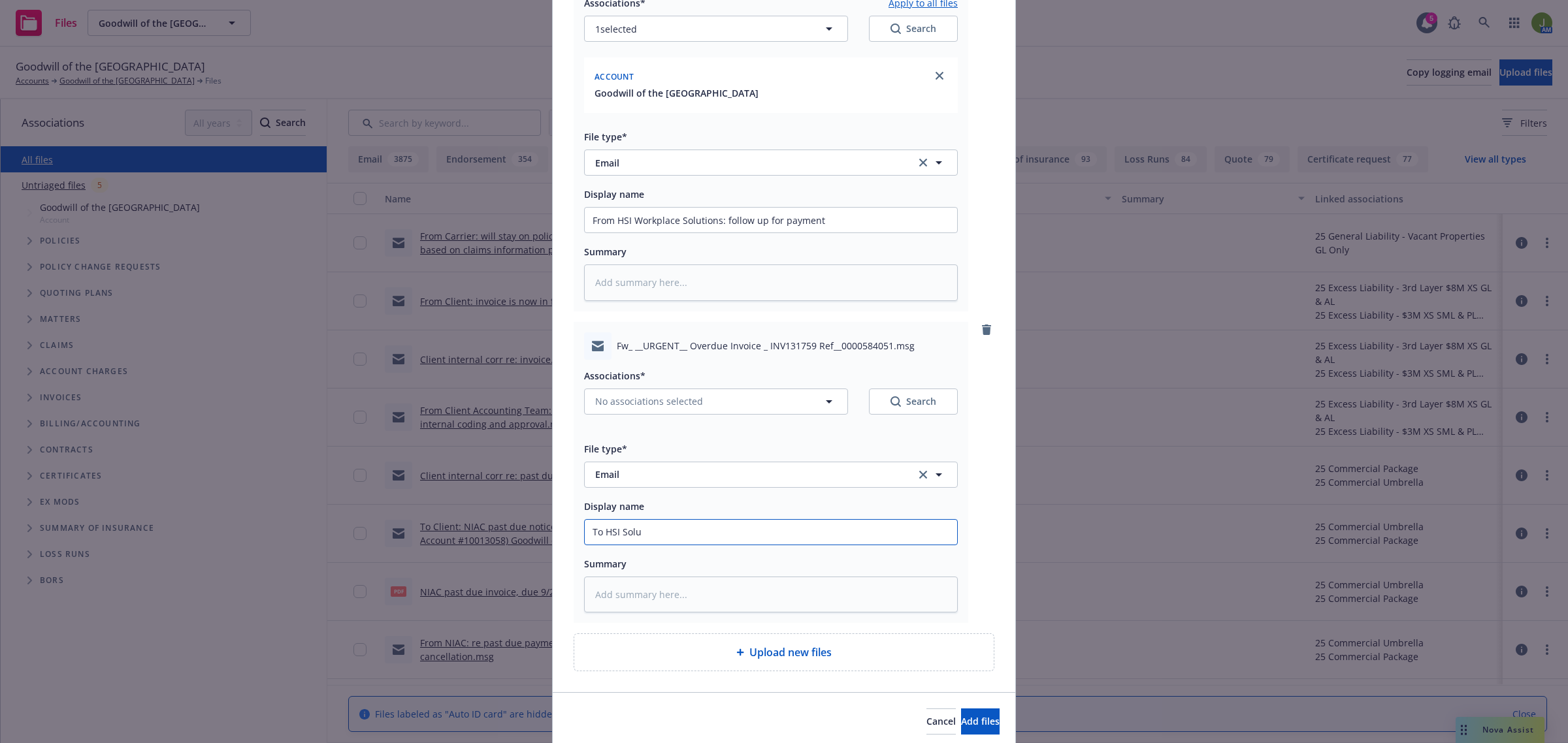
type textarea "x"
type input "To HSI Solut"
type textarea "x"
type input "To HSI Soluti"
type textarea "x"
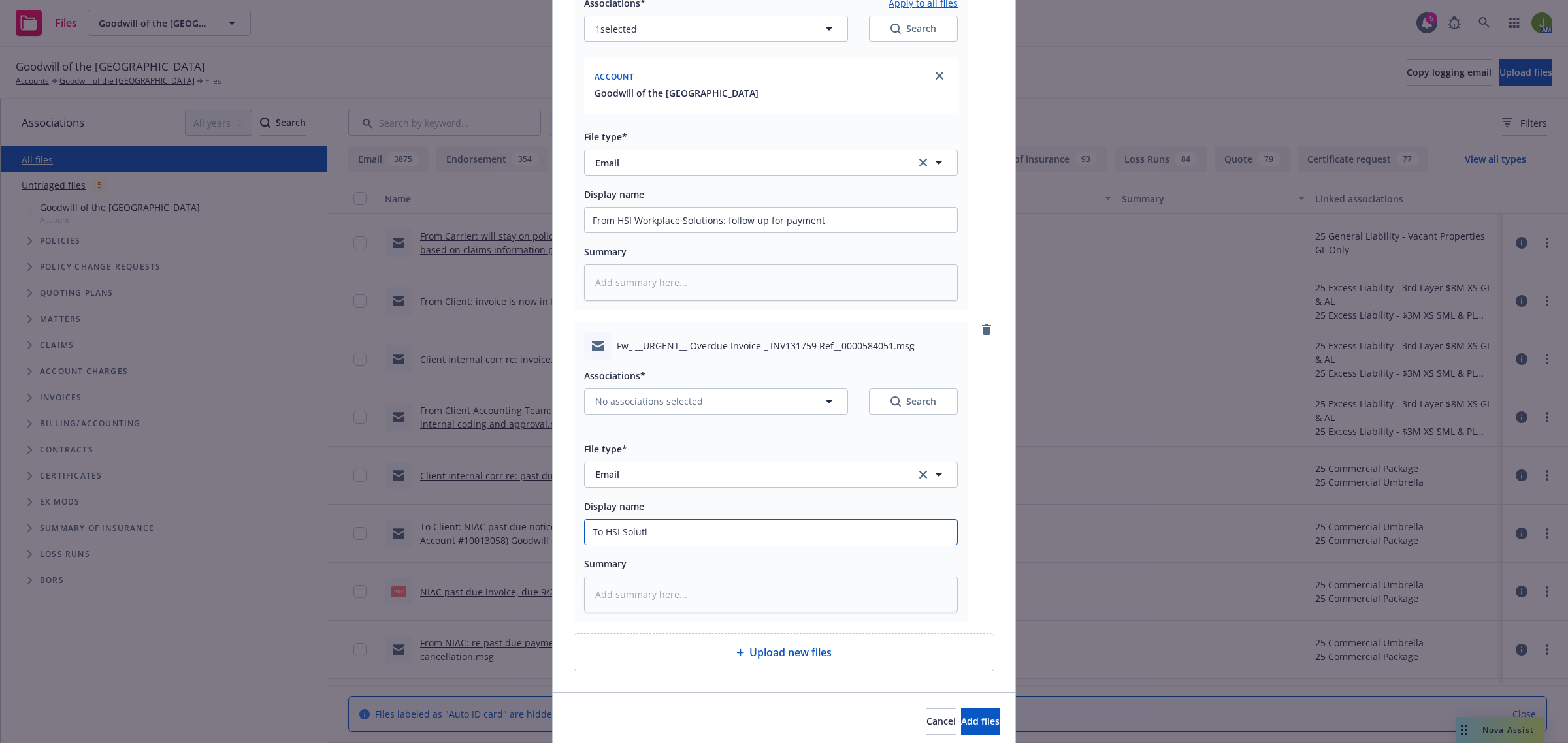
type input "To HSI Solutio"
type textarea "x"
type input "To HSI Solutions"
type textarea "x"
type input "To HSI Solutions:"
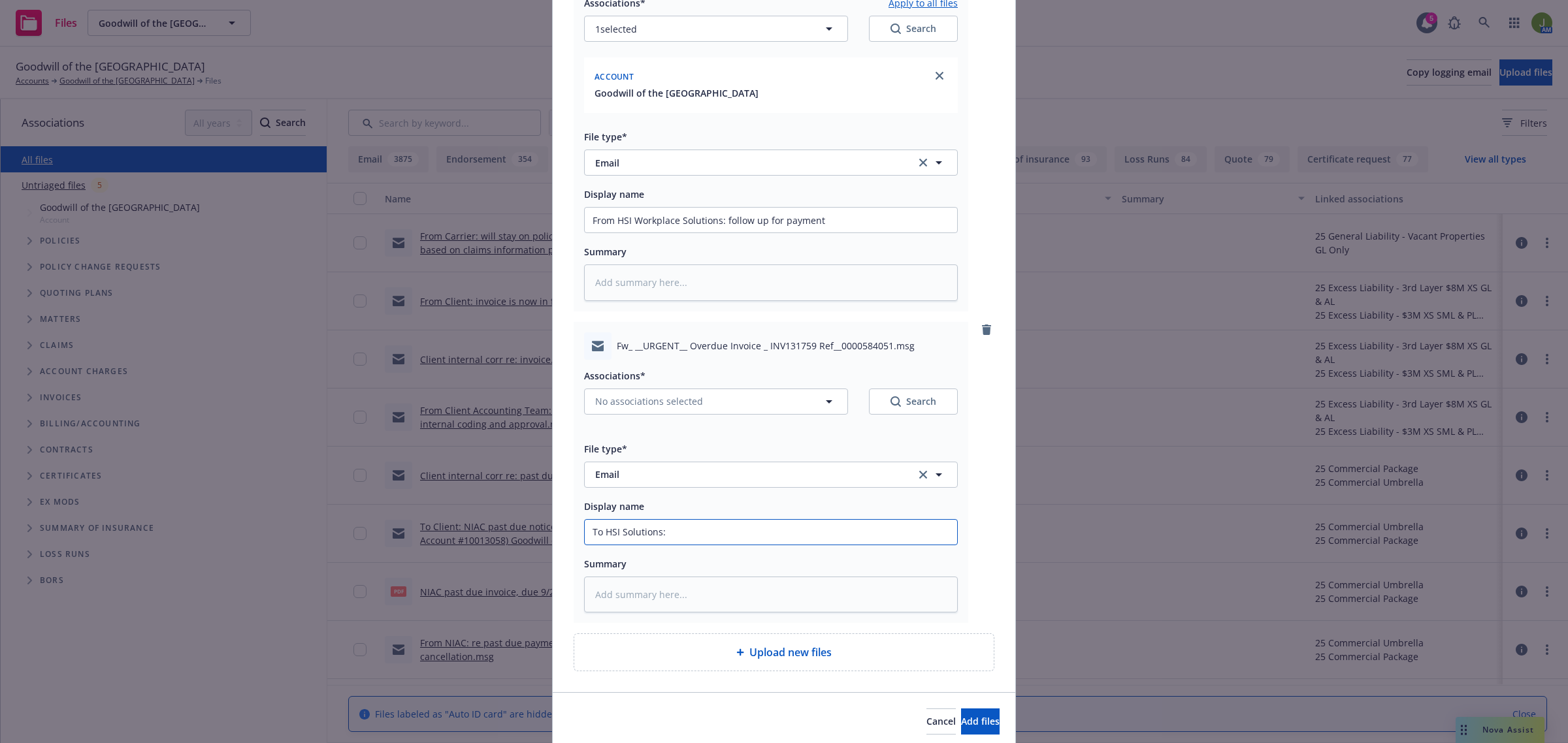
type textarea "x"
type input "To HSI Solutions:"
type textarea "x"
type input "To HSI Solutions: f"
type textarea "x"
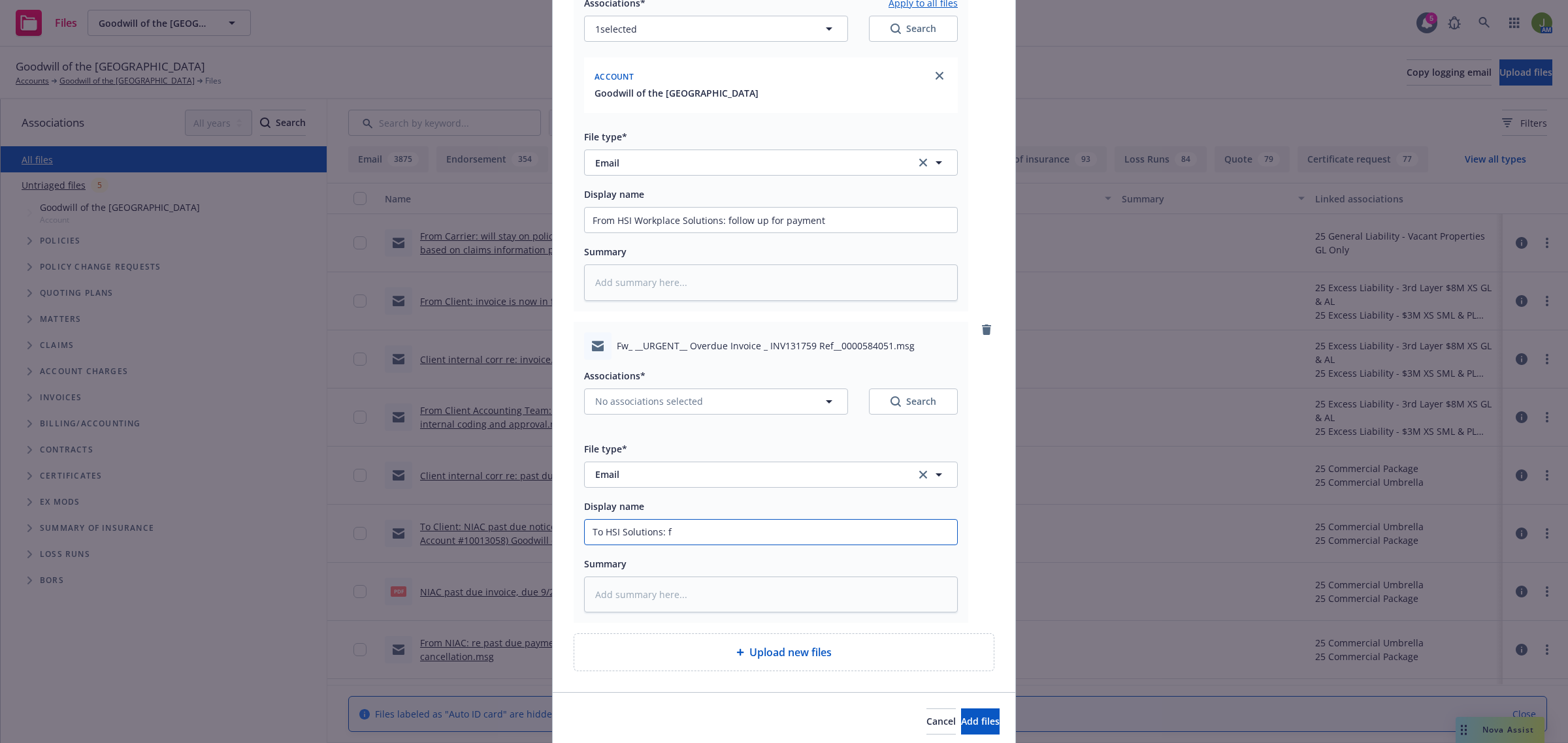
type input "To HSI Solutions: fr"
type textarea "x"
type input "To HSI Solutions: fro"
type textarea "x"
type input "To HSI Solutions: from"
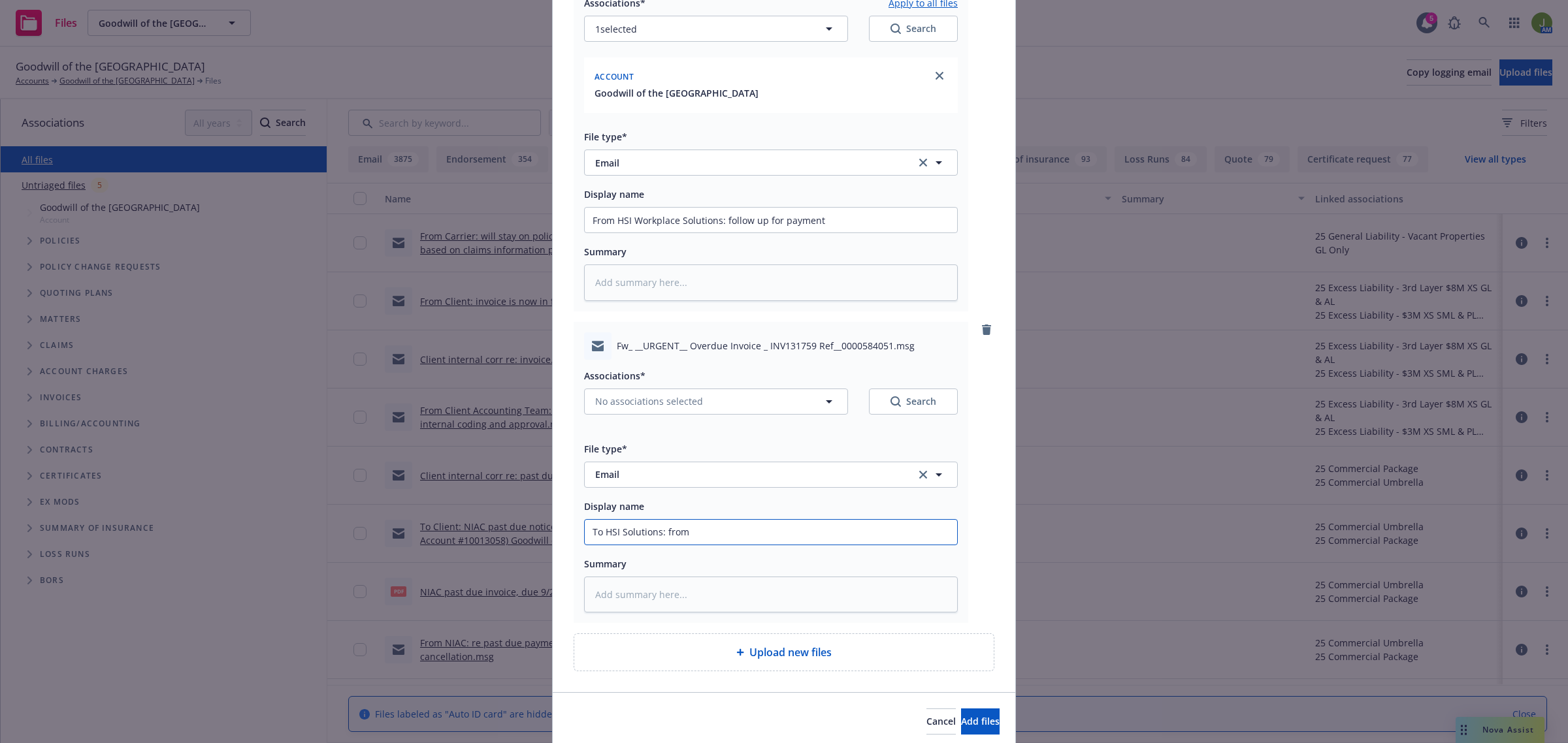
type textarea "x"
type input "To HSI Solutions: from pr"
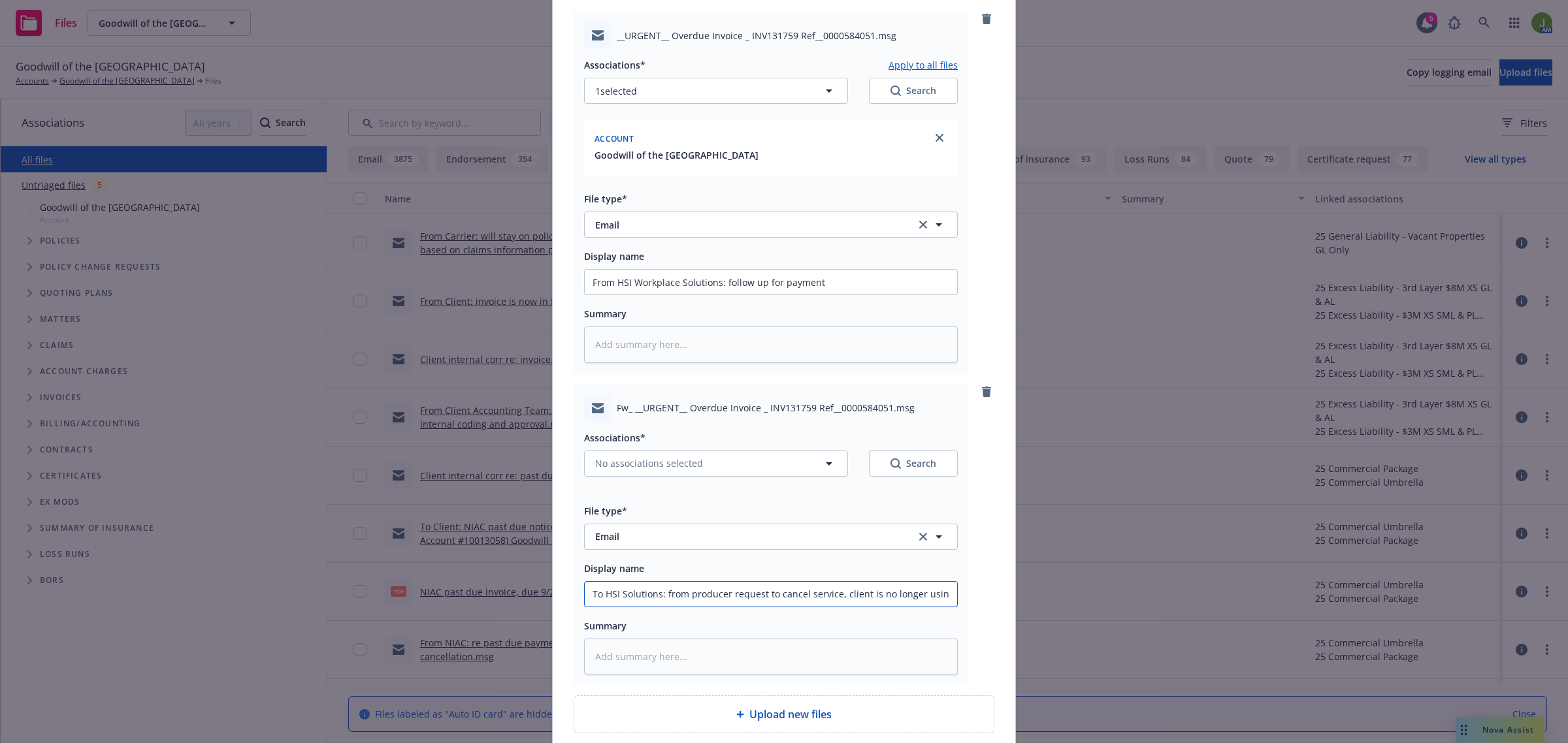
scroll to position [0, 0]
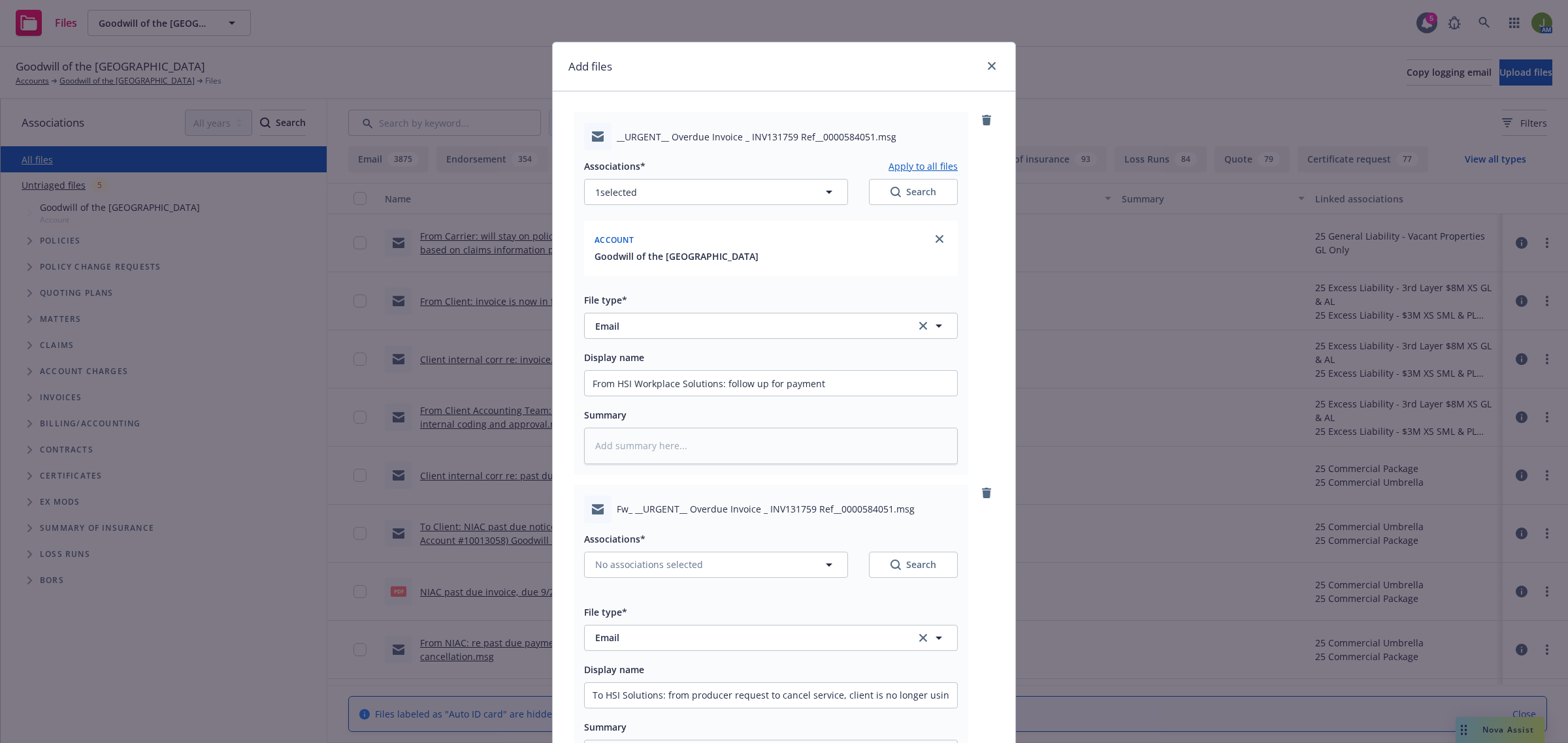
click at [926, 168] on button "Apply to all files" at bounding box center [923, 166] width 69 height 16
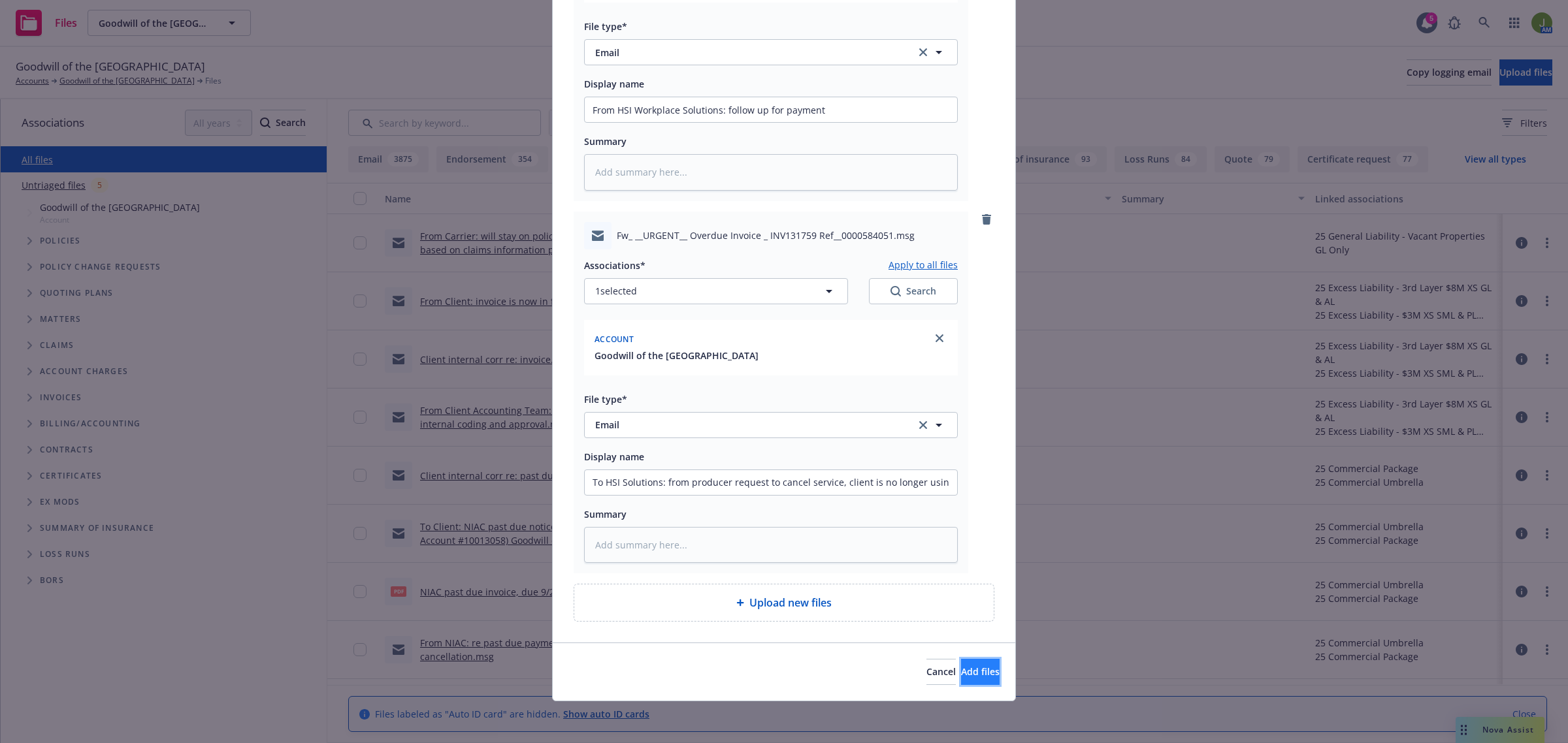
click at [968, 675] on span "Add files" at bounding box center [980, 672] width 39 height 13
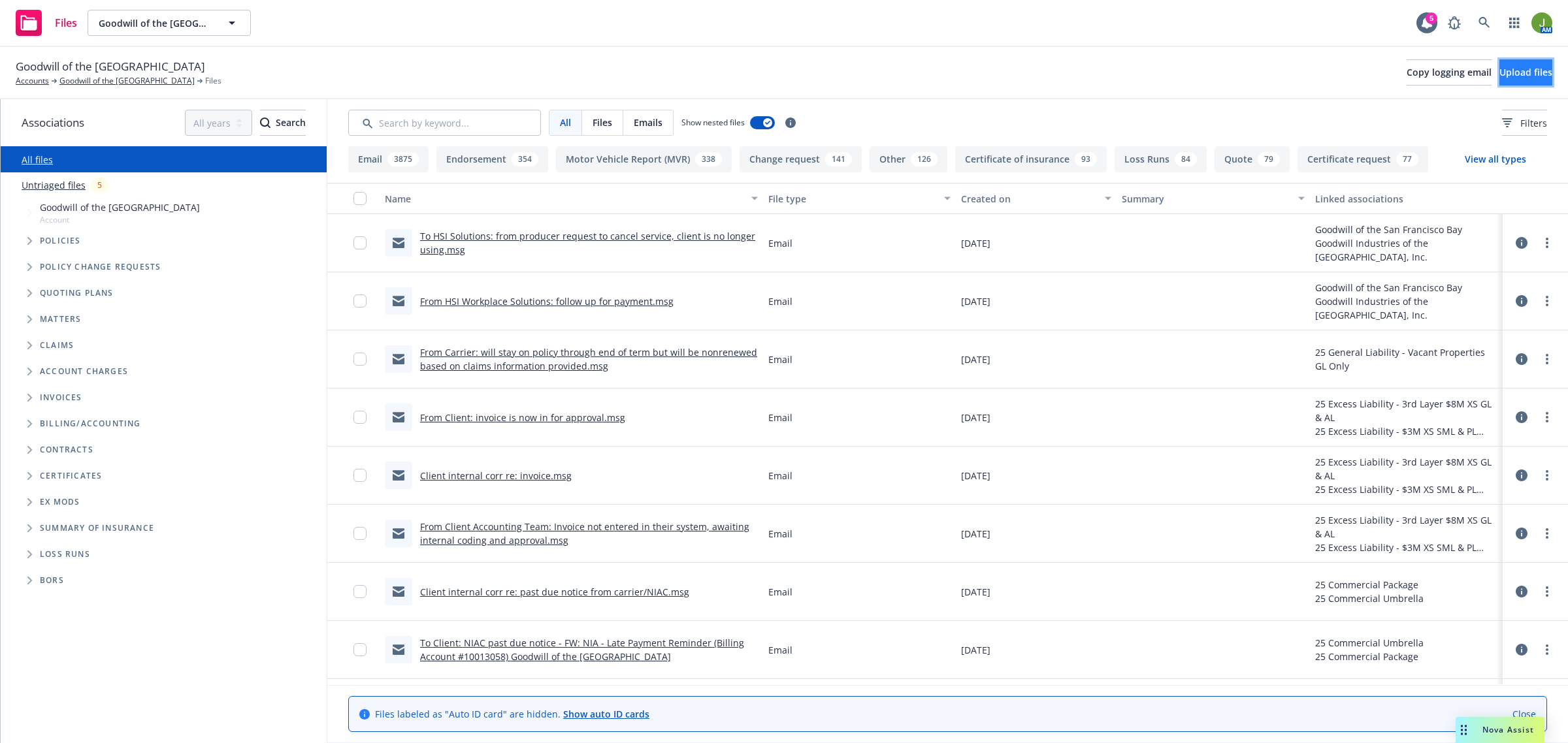
click at [1509, 69] on span "Upload files" at bounding box center [1525, 71] width 53 height 13
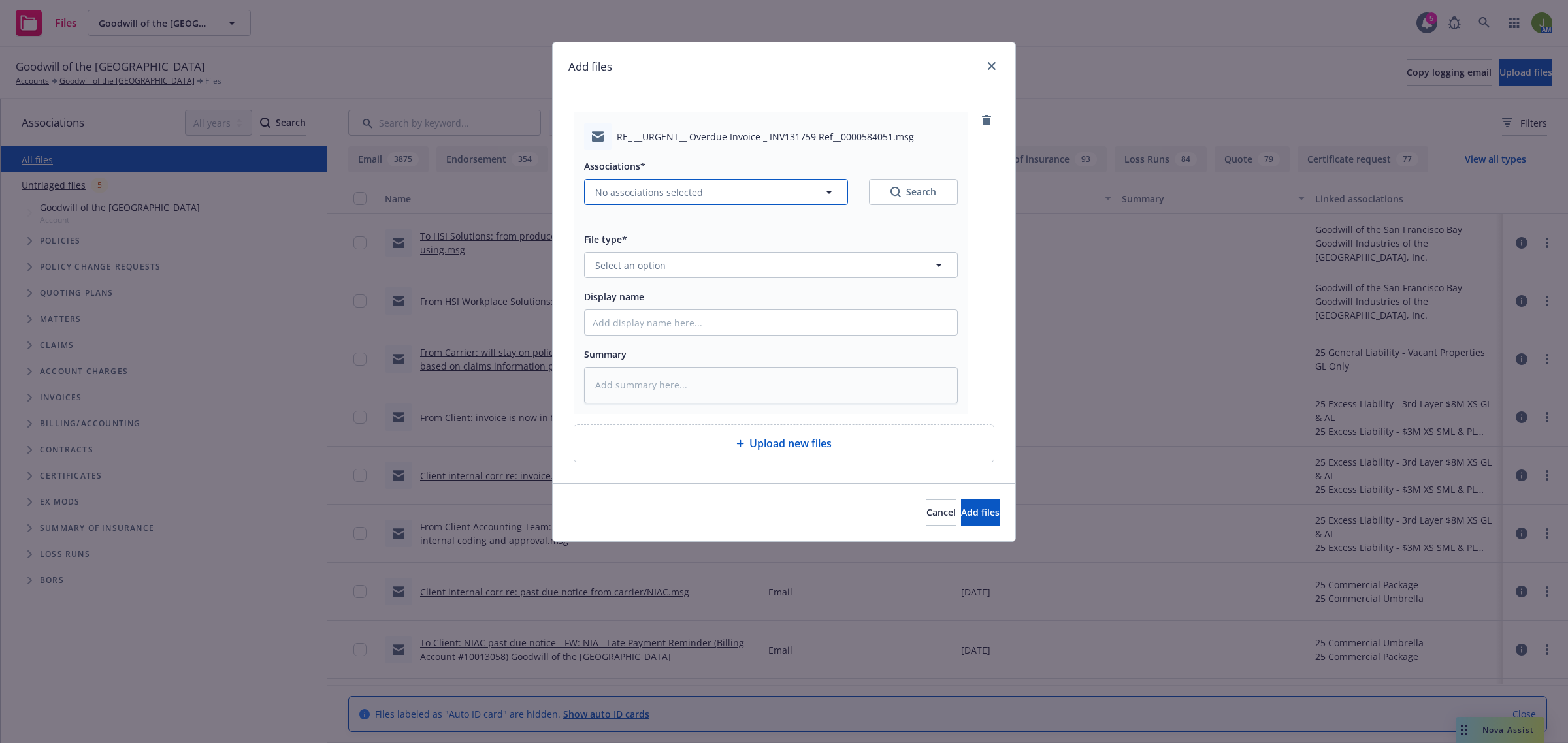
click at [636, 194] on span "No associations selected" at bounding box center [649, 192] width 108 height 14
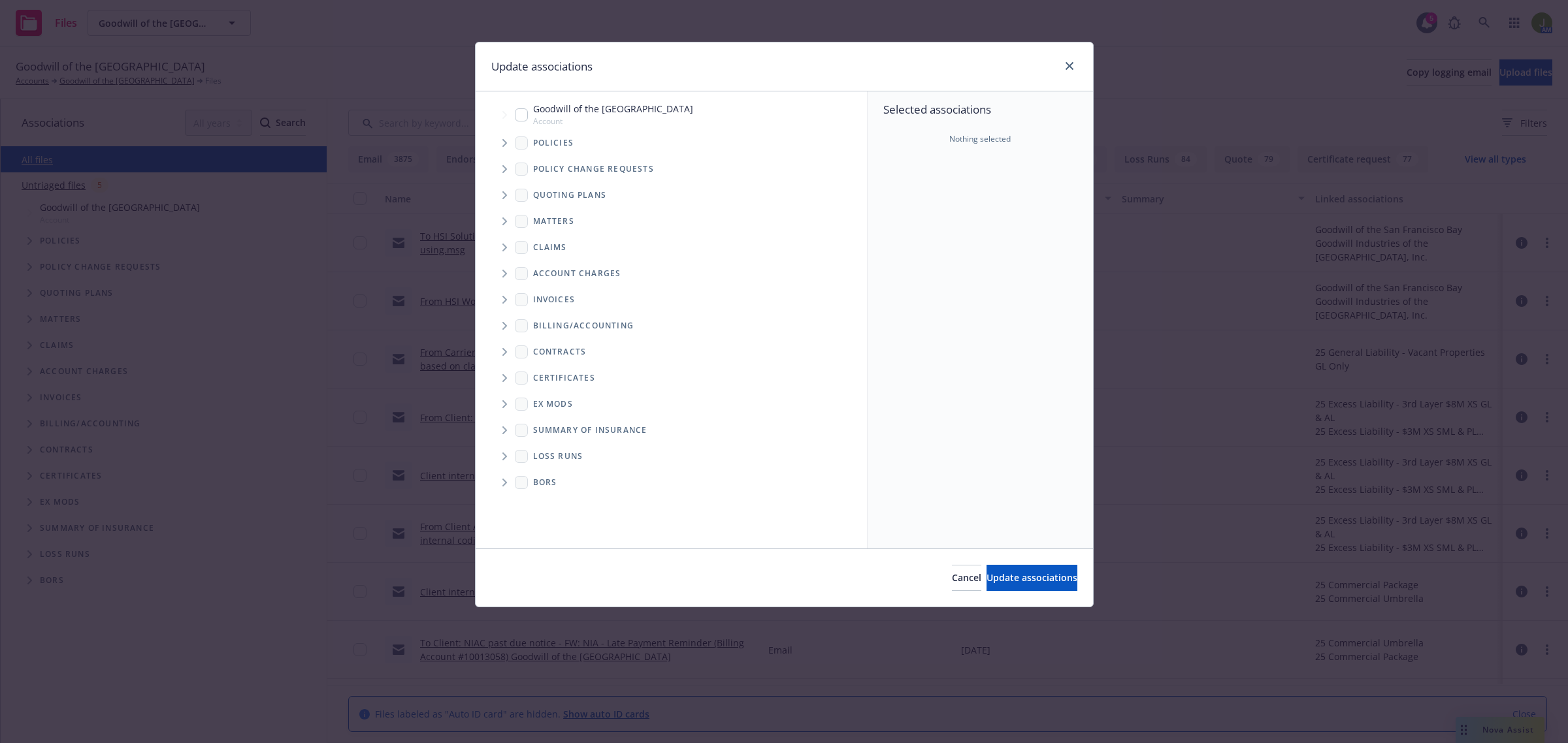
click at [521, 118] on input "Tree Example" at bounding box center [521, 114] width 13 height 13
click at [958, 591] on div "Cancel Update associations" at bounding box center [784, 577] width 617 height 59
click at [986, 574] on button "Update associations" at bounding box center [1032, 577] width 91 height 26
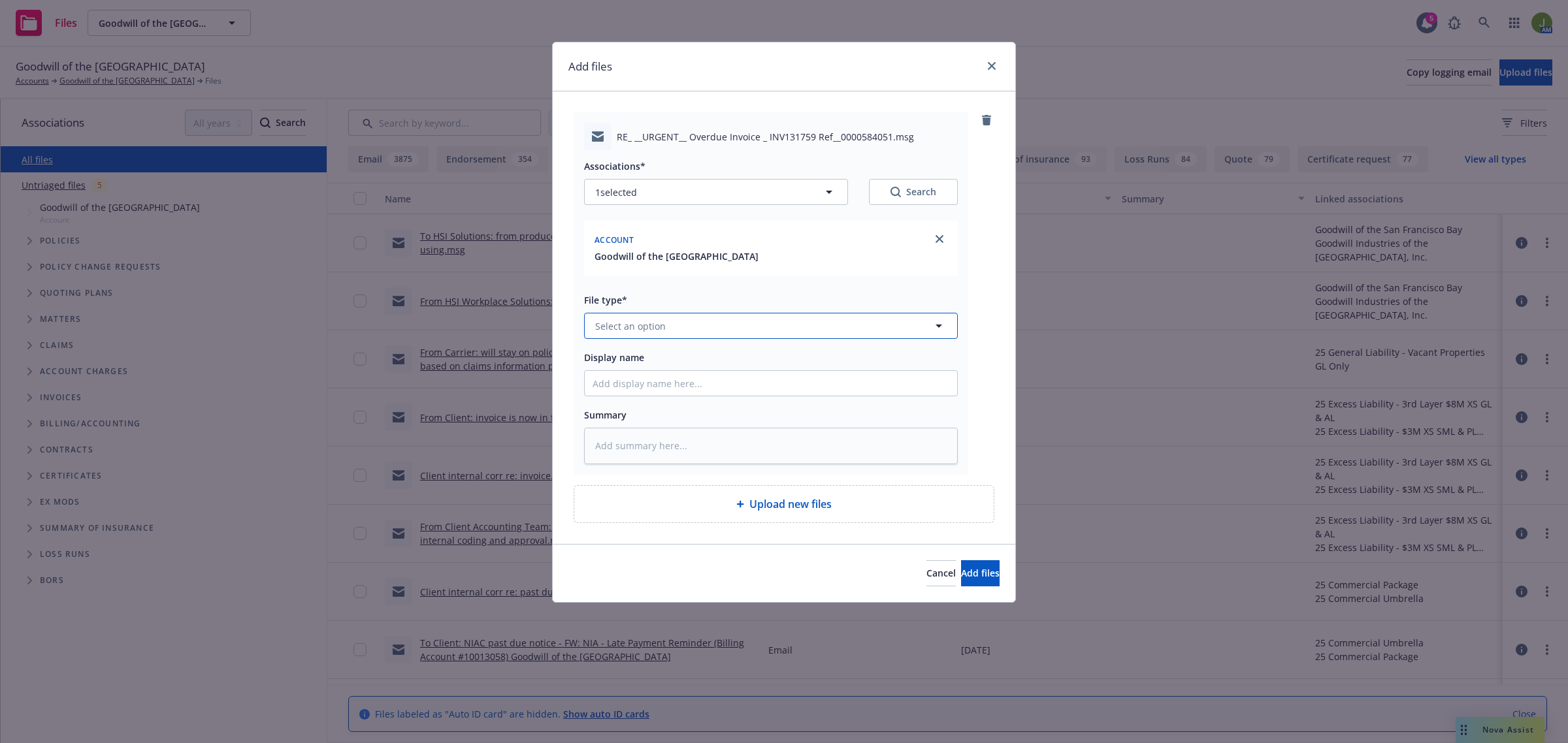
click at [613, 322] on span "Select an option" at bounding box center [630, 326] width 70 height 14
click at [961, 572] on span "Add files" at bounding box center [980, 572] width 39 height 13
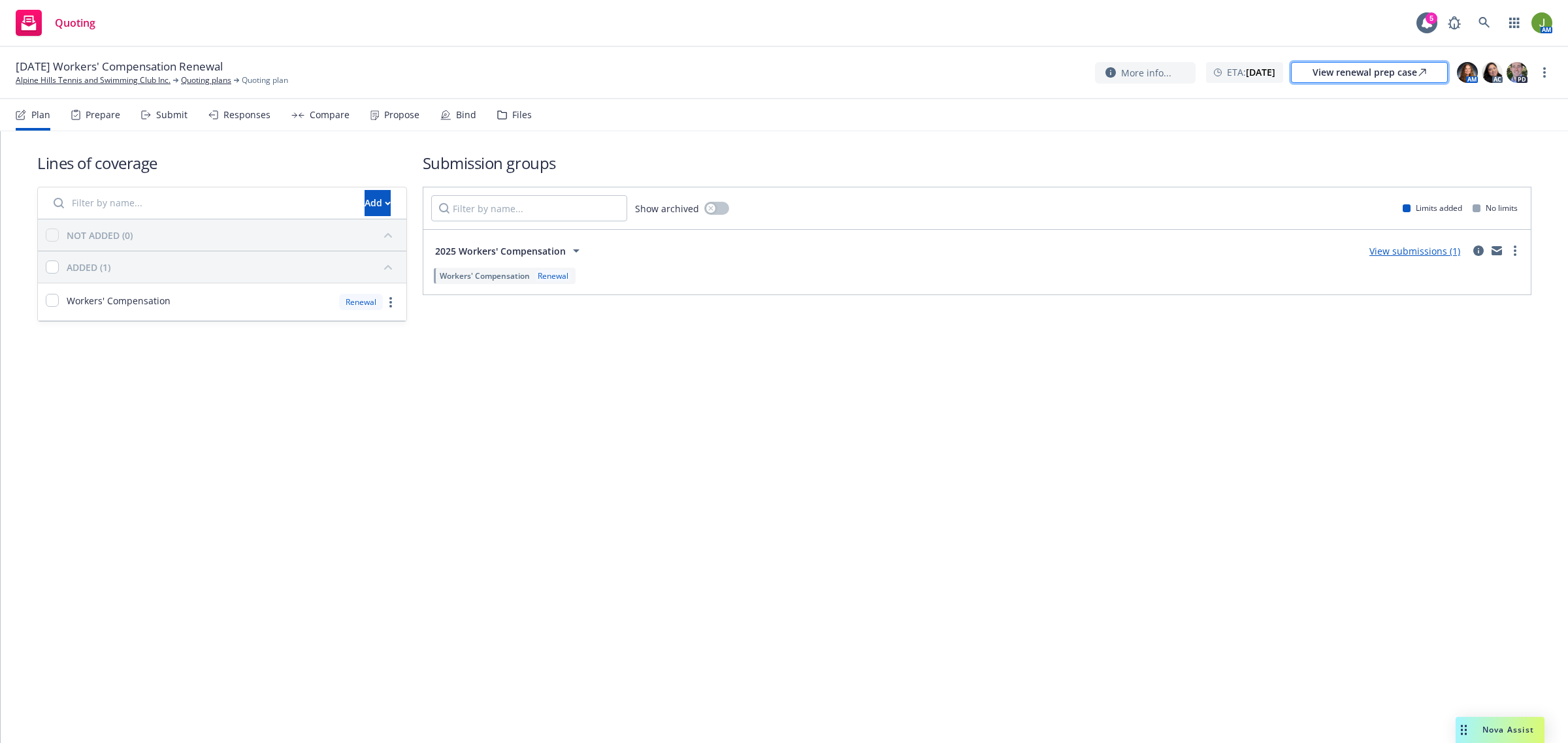
click at [1347, 71] on div "View renewal prep case" at bounding box center [1370, 72] width 114 height 20
click at [197, 80] on link "Quoting plans" at bounding box center [205, 80] width 51 height 12
